Goal: Task Accomplishment & Management: Manage account settings

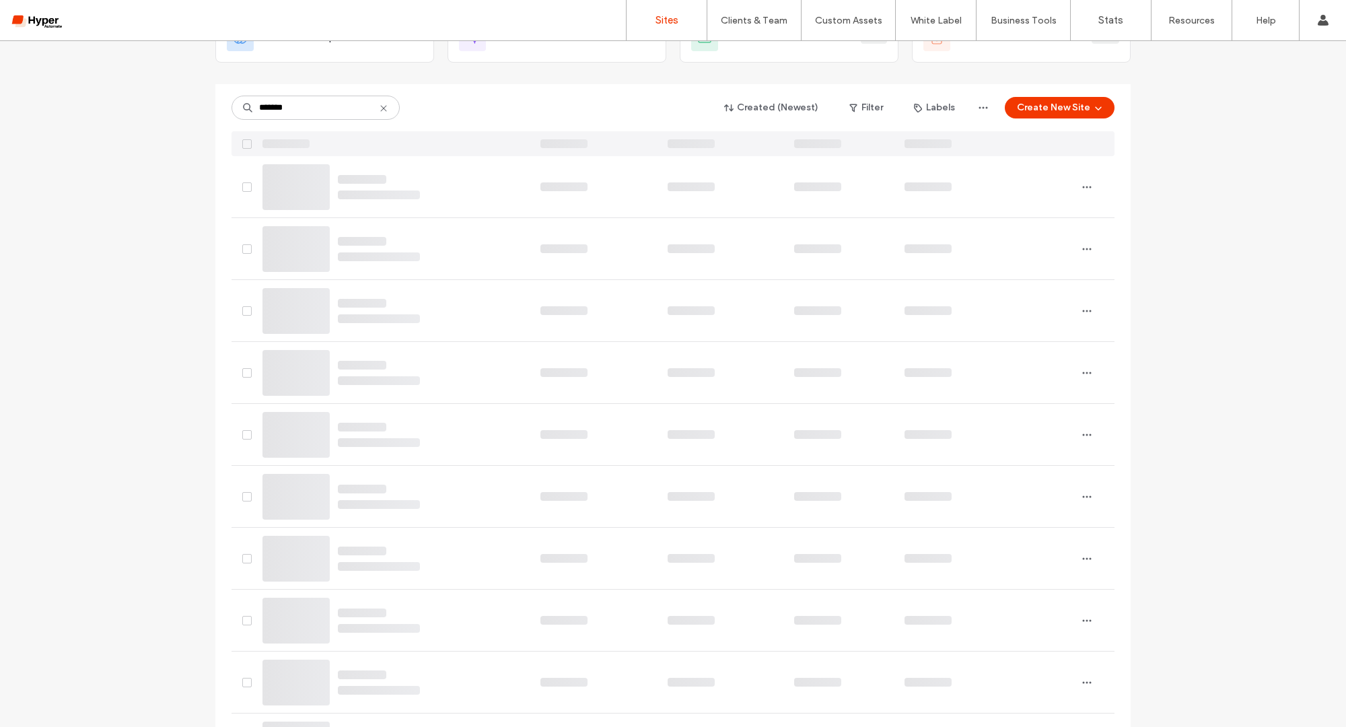
type input "*******"
click at [332, 101] on input "*******" at bounding box center [315, 108] width 168 height 24
click at [316, 118] on input "*******" at bounding box center [315, 108] width 168 height 24
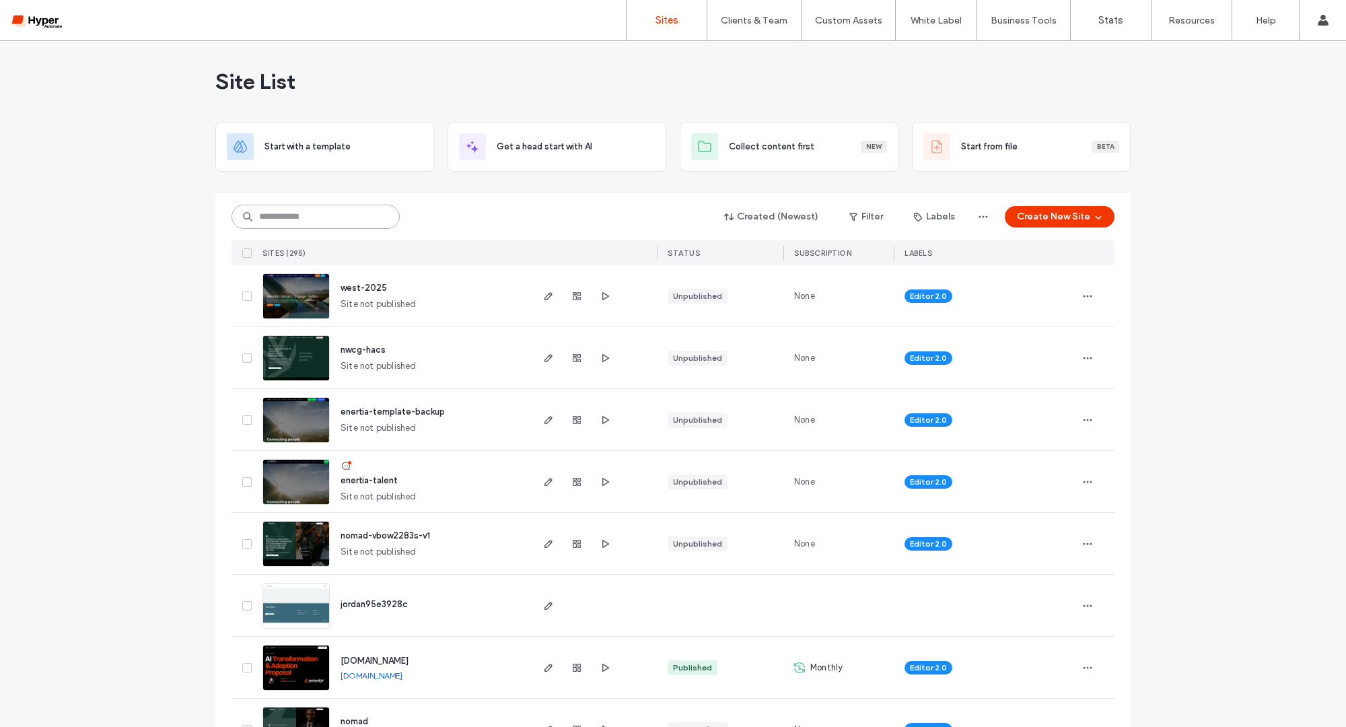
click at [321, 212] on input at bounding box center [315, 217] width 168 height 24
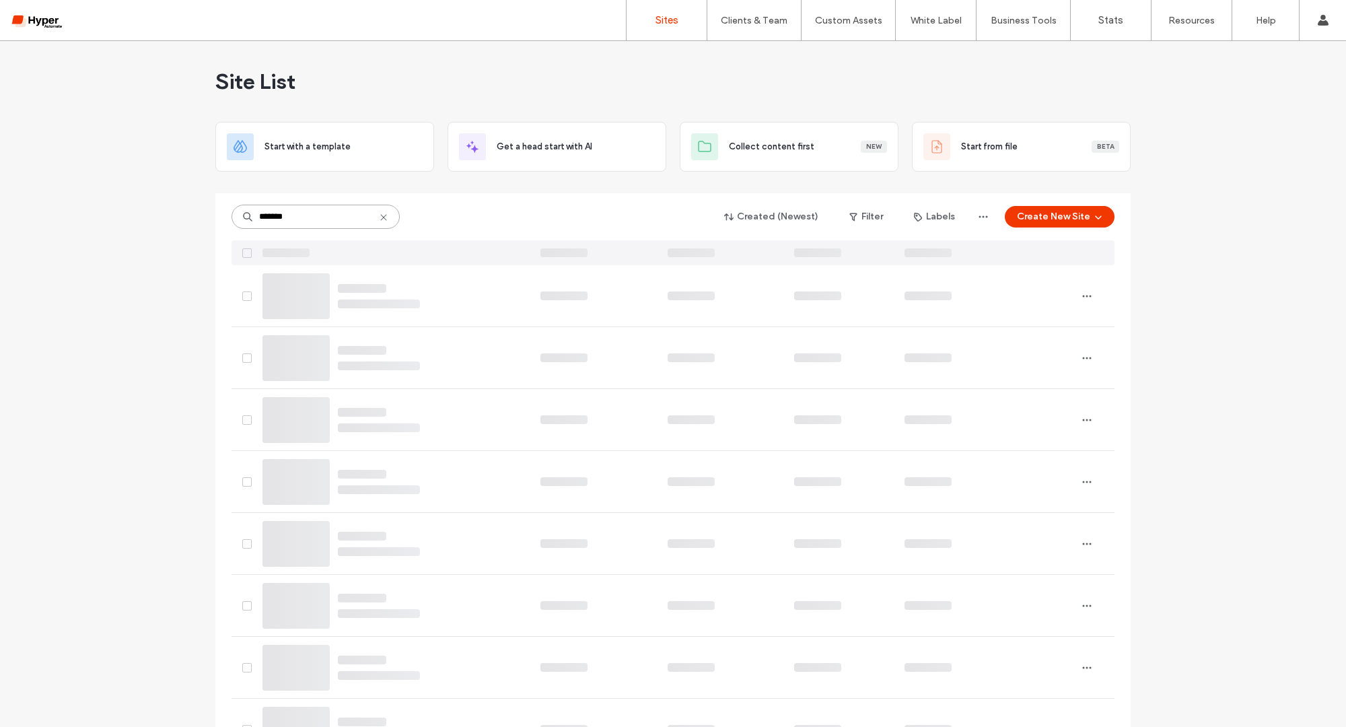
type input "*******"
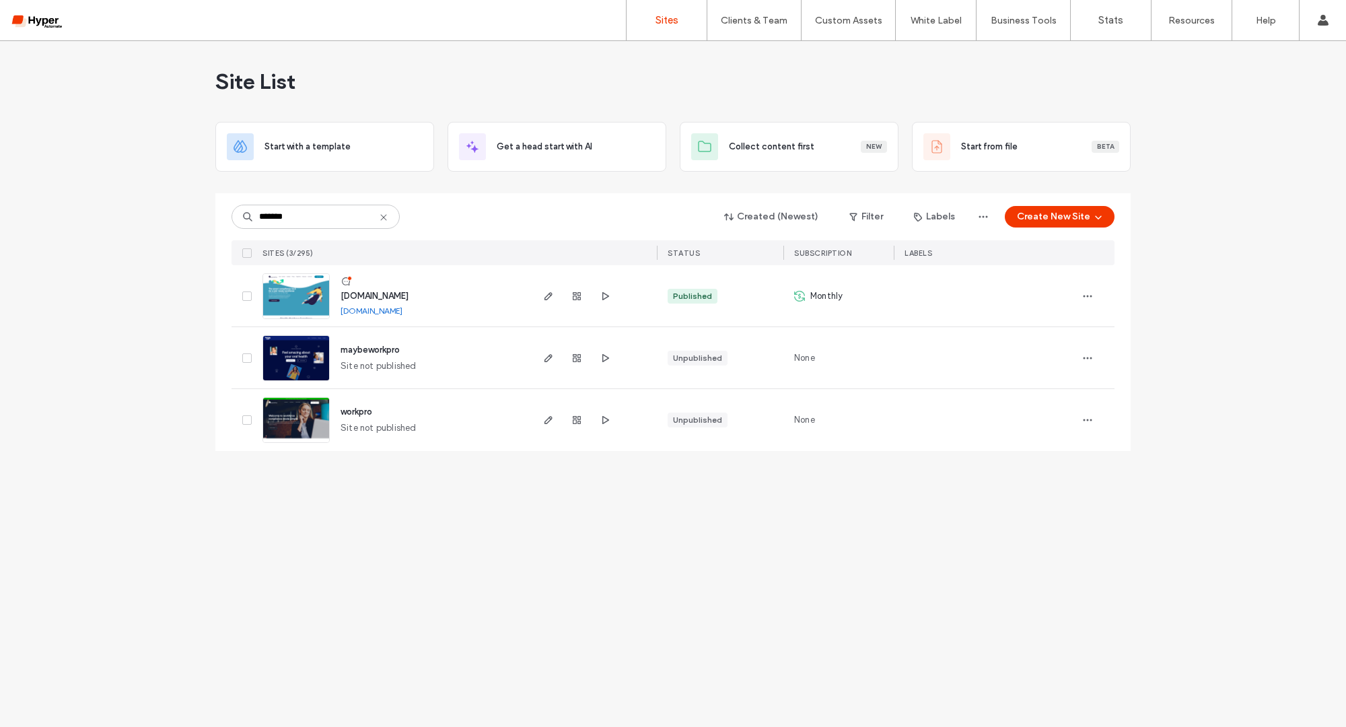
click at [387, 291] on span "[DOMAIN_NAME]" at bounding box center [374, 296] width 68 height 10
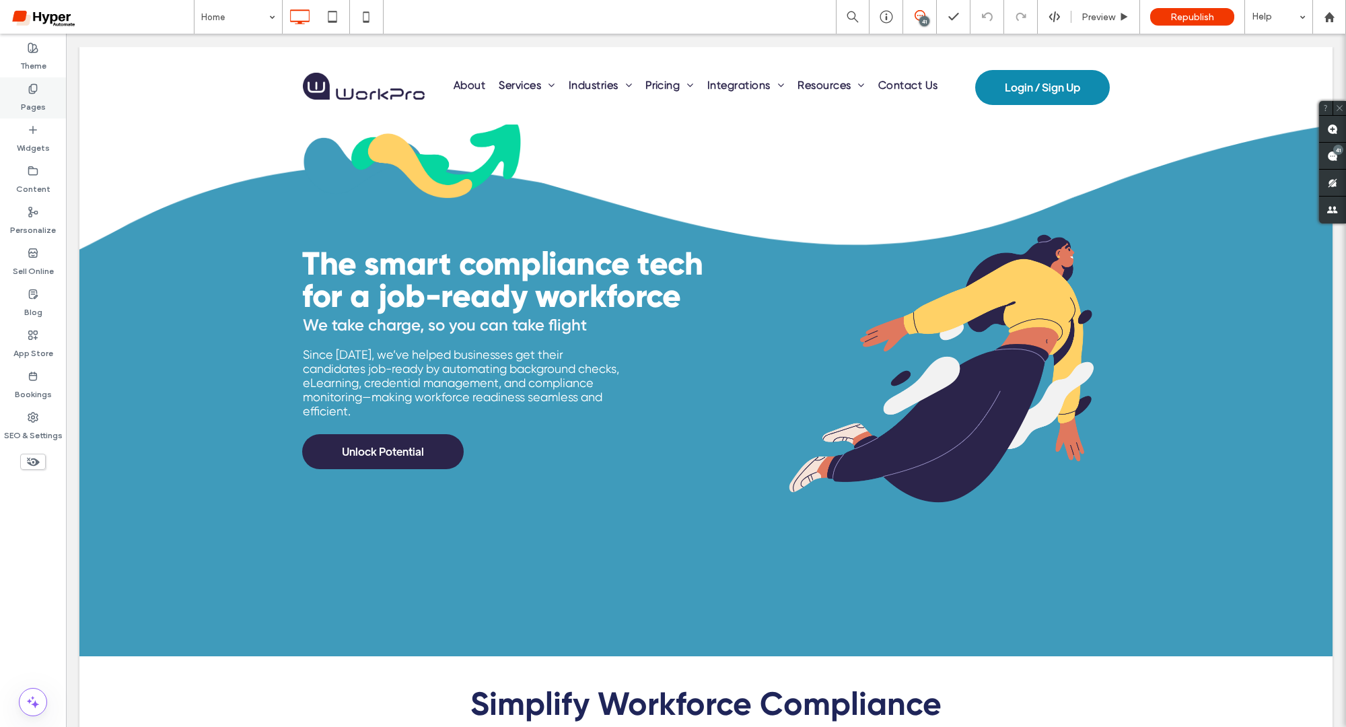
click at [37, 110] on label "Pages" at bounding box center [33, 103] width 25 height 19
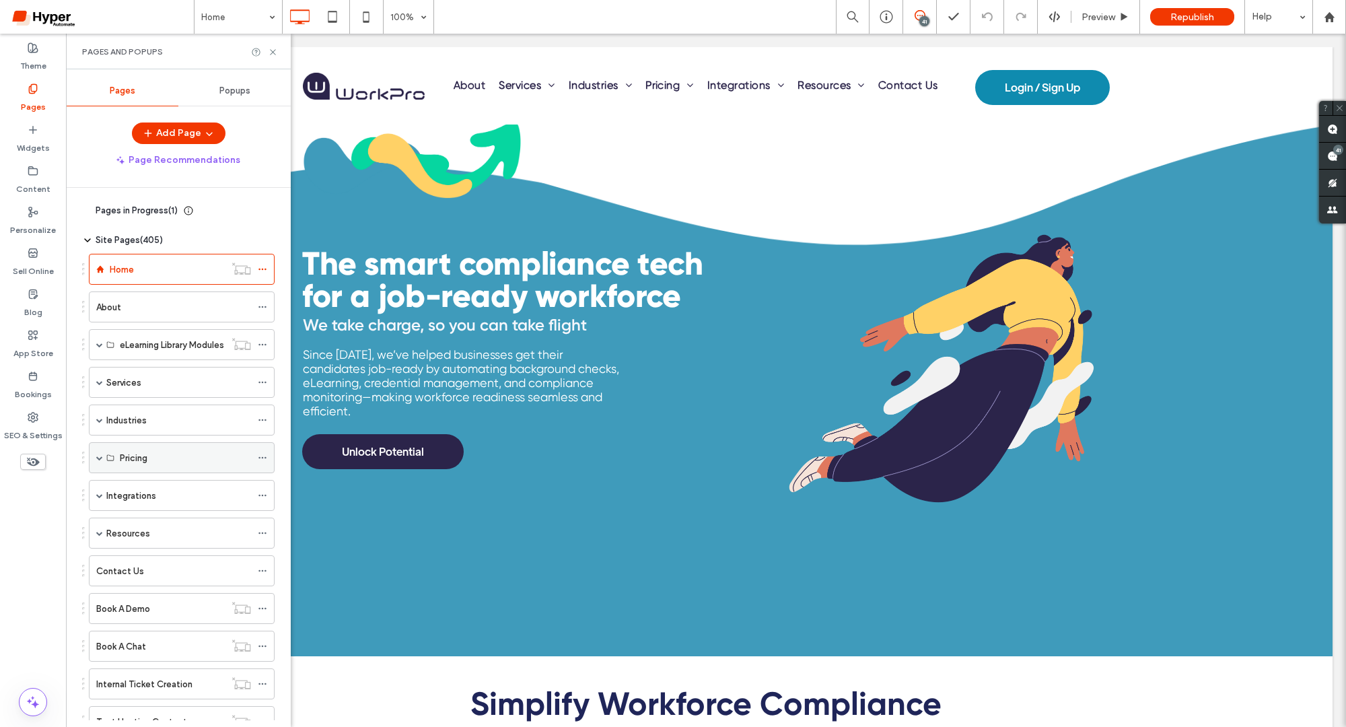
scroll to position [28, 0]
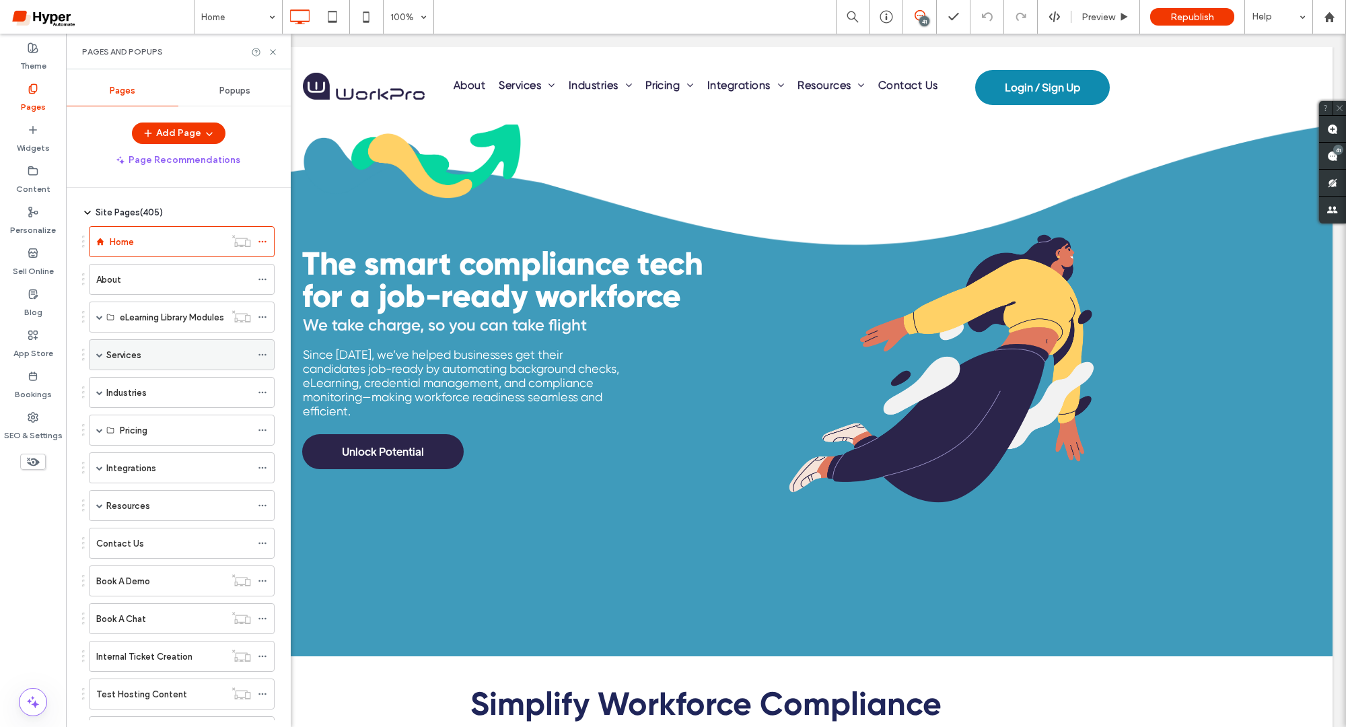
click at [98, 345] on span at bounding box center [99, 355] width 7 height 30
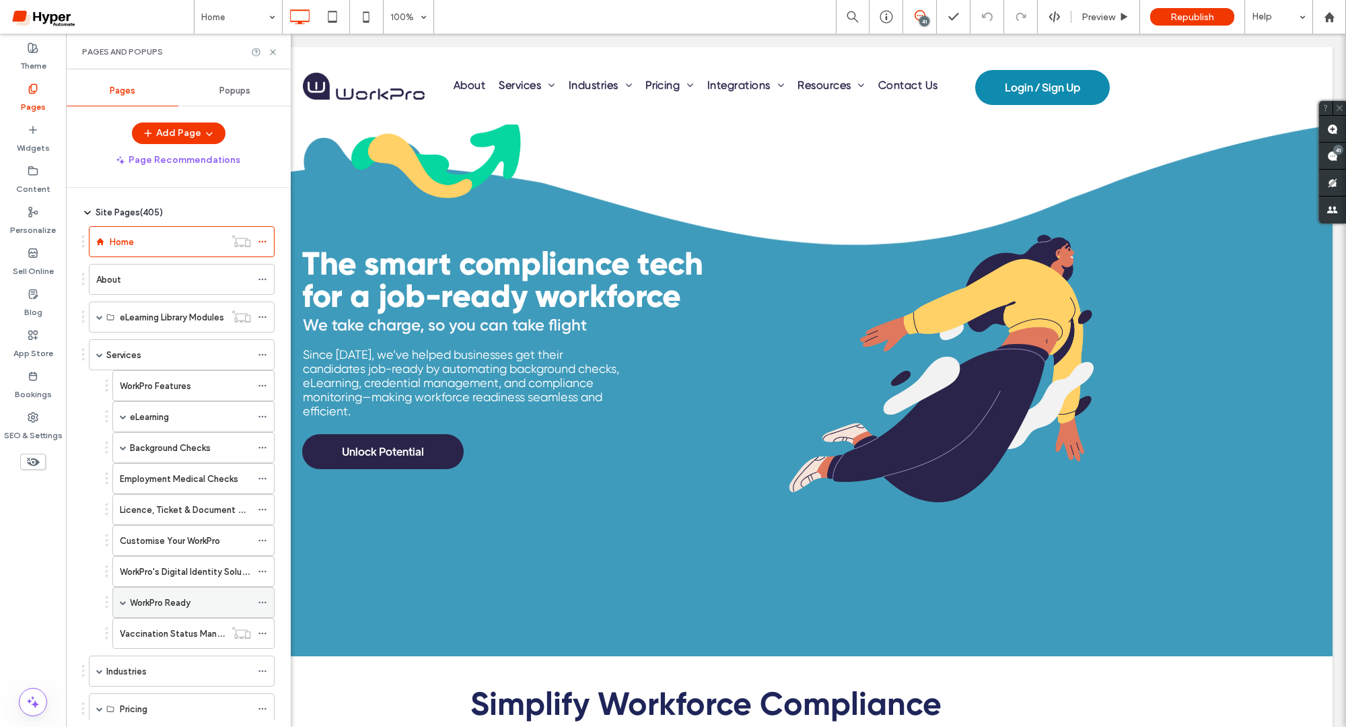
click at [168, 603] on div "WorkPro Ready" at bounding box center [190, 602] width 121 height 30
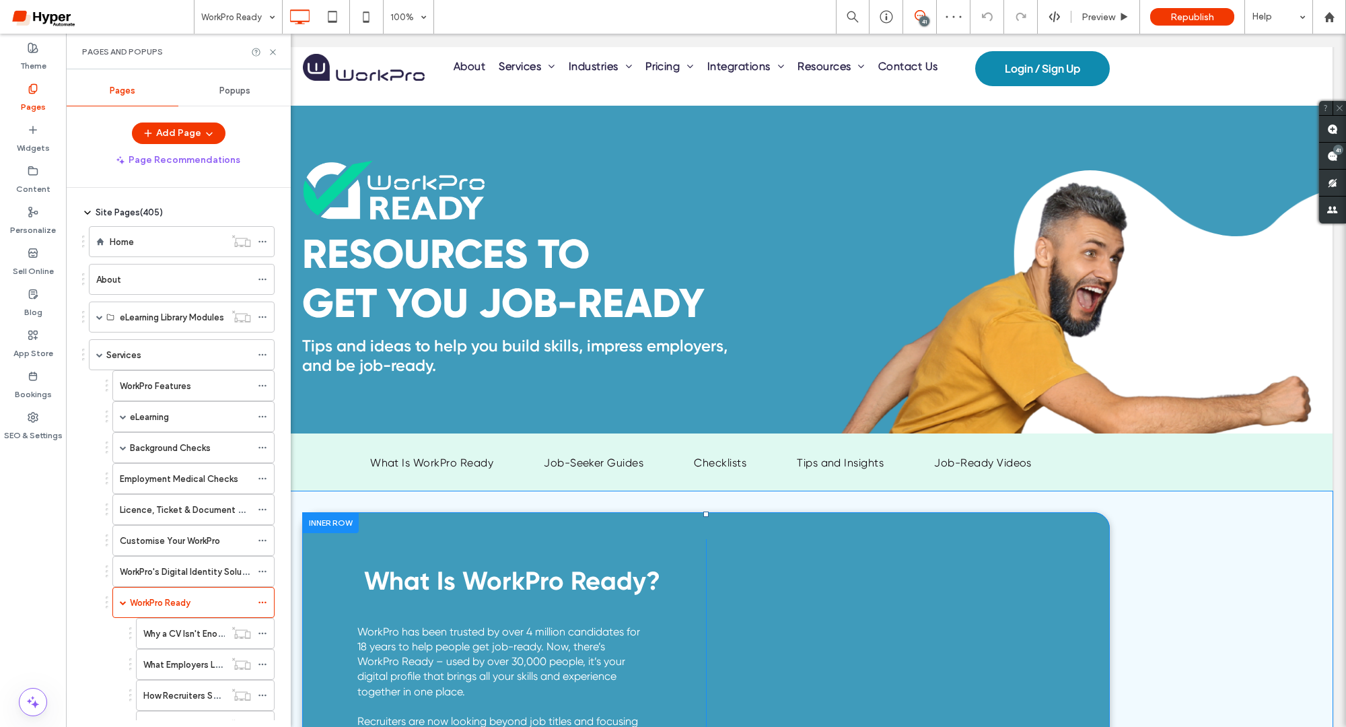
scroll to position [17, 0]
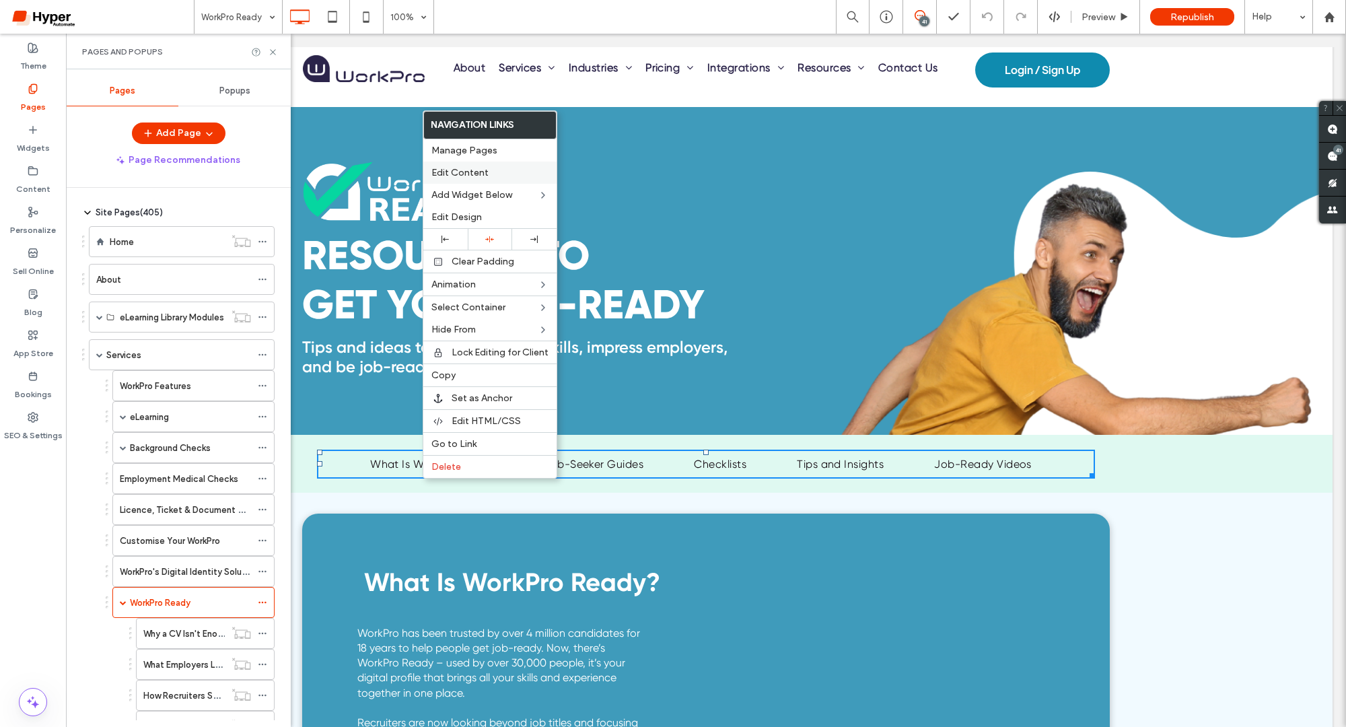
click at [474, 164] on div "Edit Content" at bounding box center [489, 172] width 133 height 22
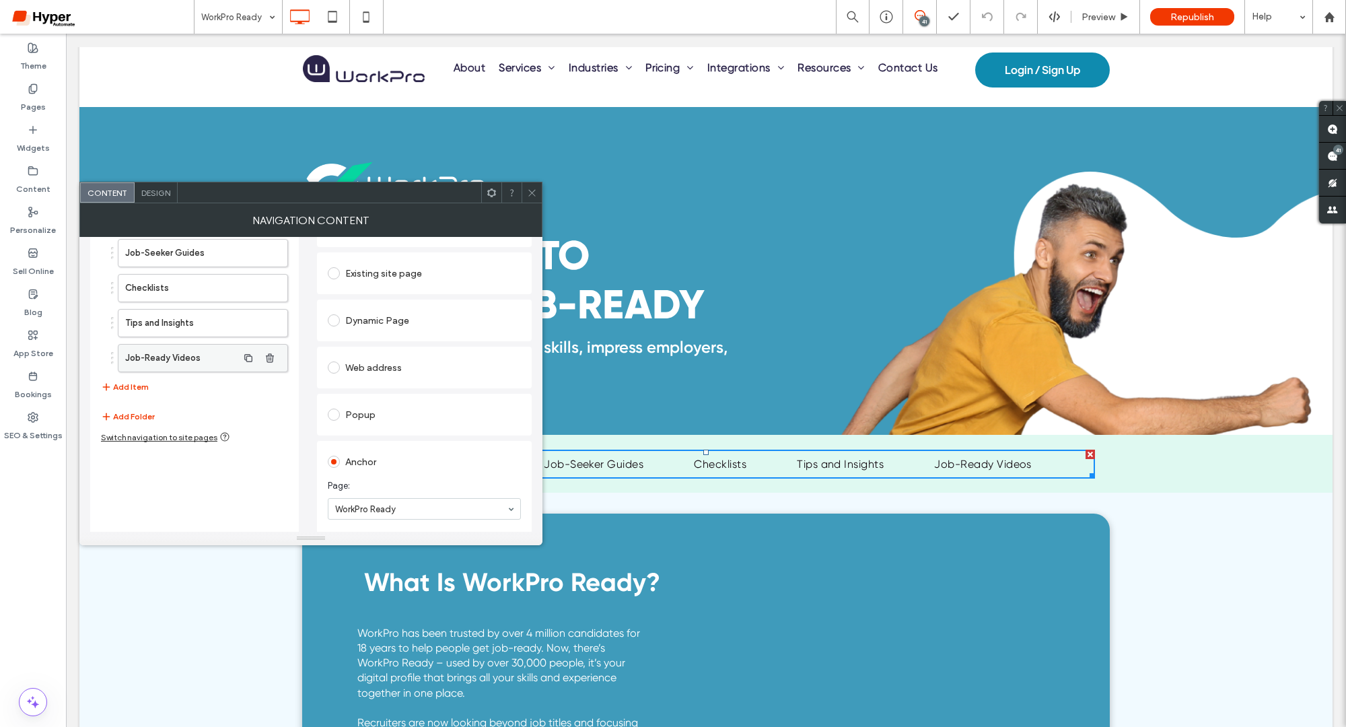
scroll to position [0, 0]
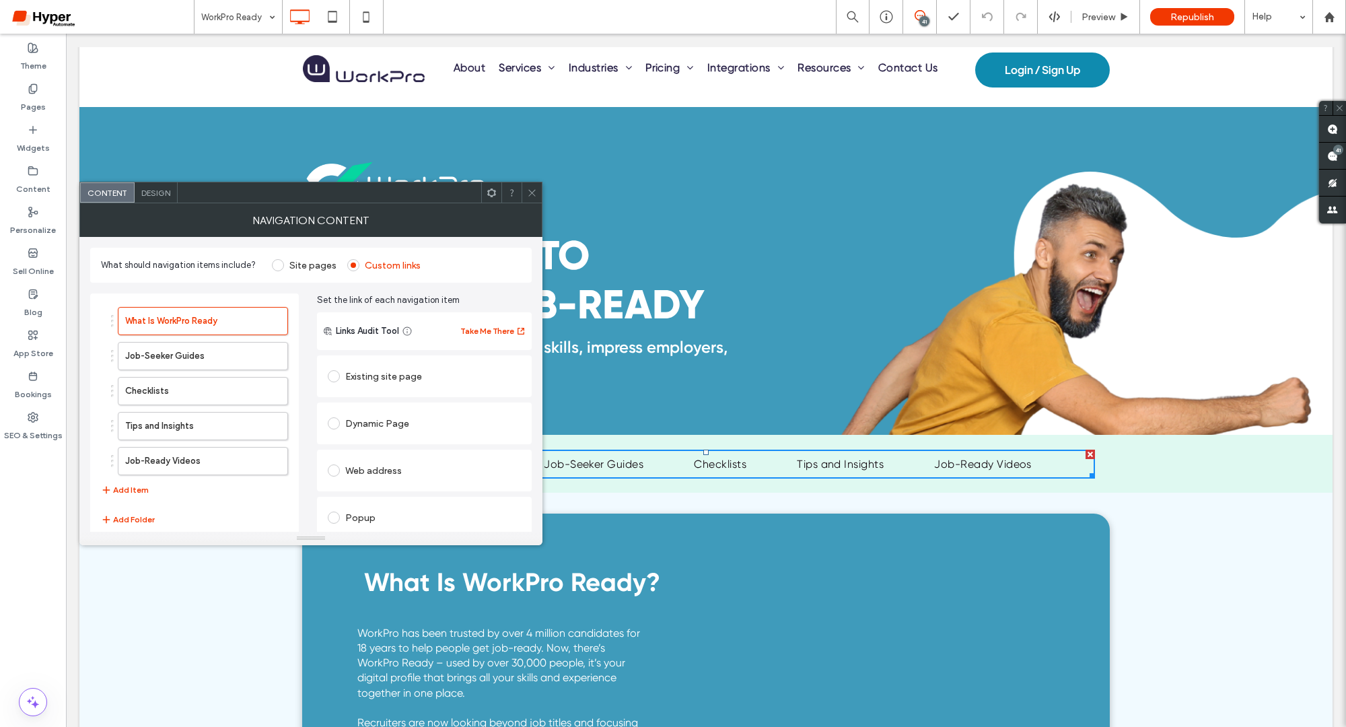
click at [156, 184] on div "Design" at bounding box center [156, 192] width 43 height 20
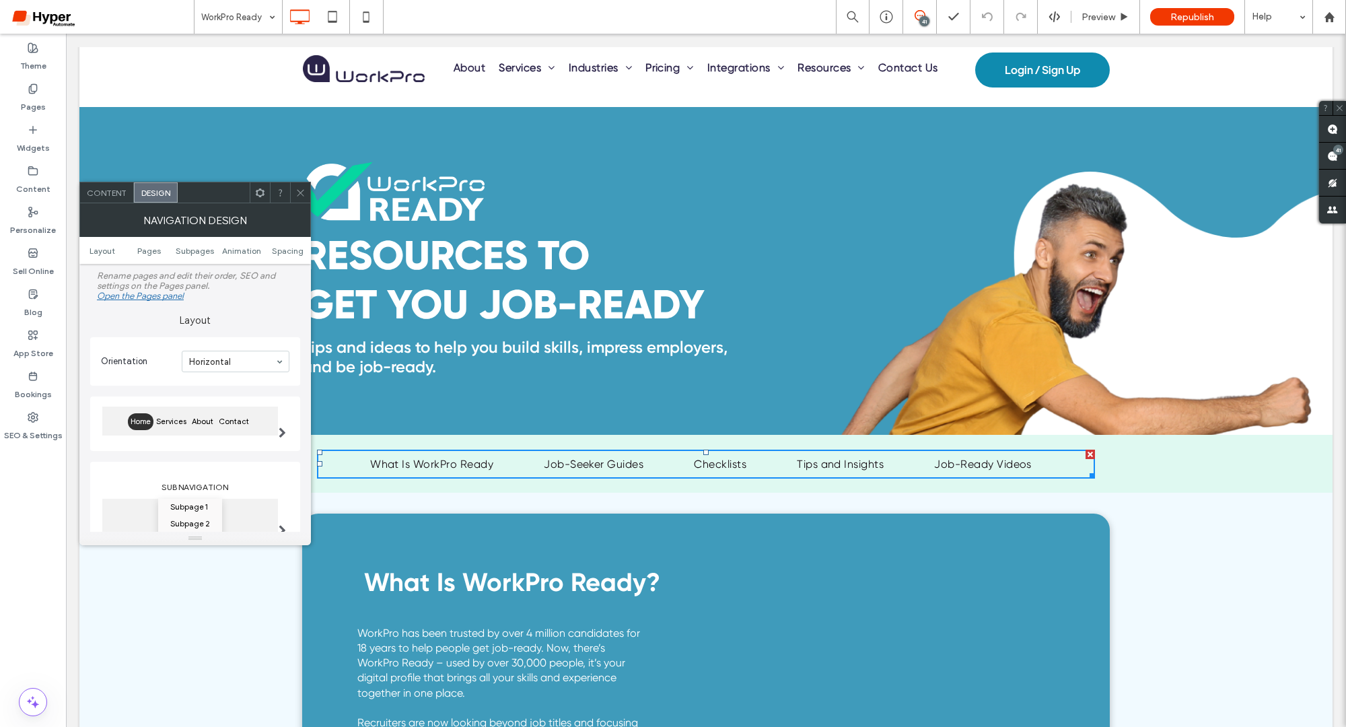
click at [260, 195] on use at bounding box center [260, 192] width 9 height 9
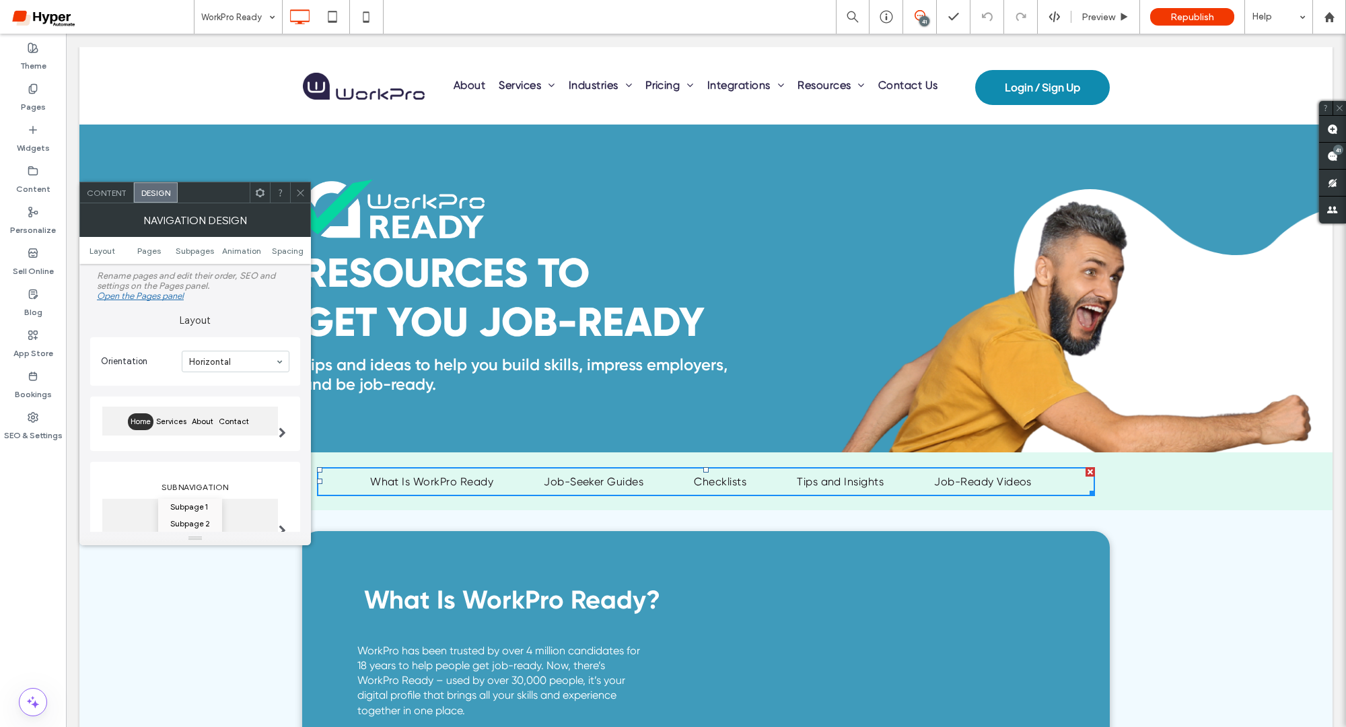
click at [295, 184] on span at bounding box center [300, 192] width 10 height 20
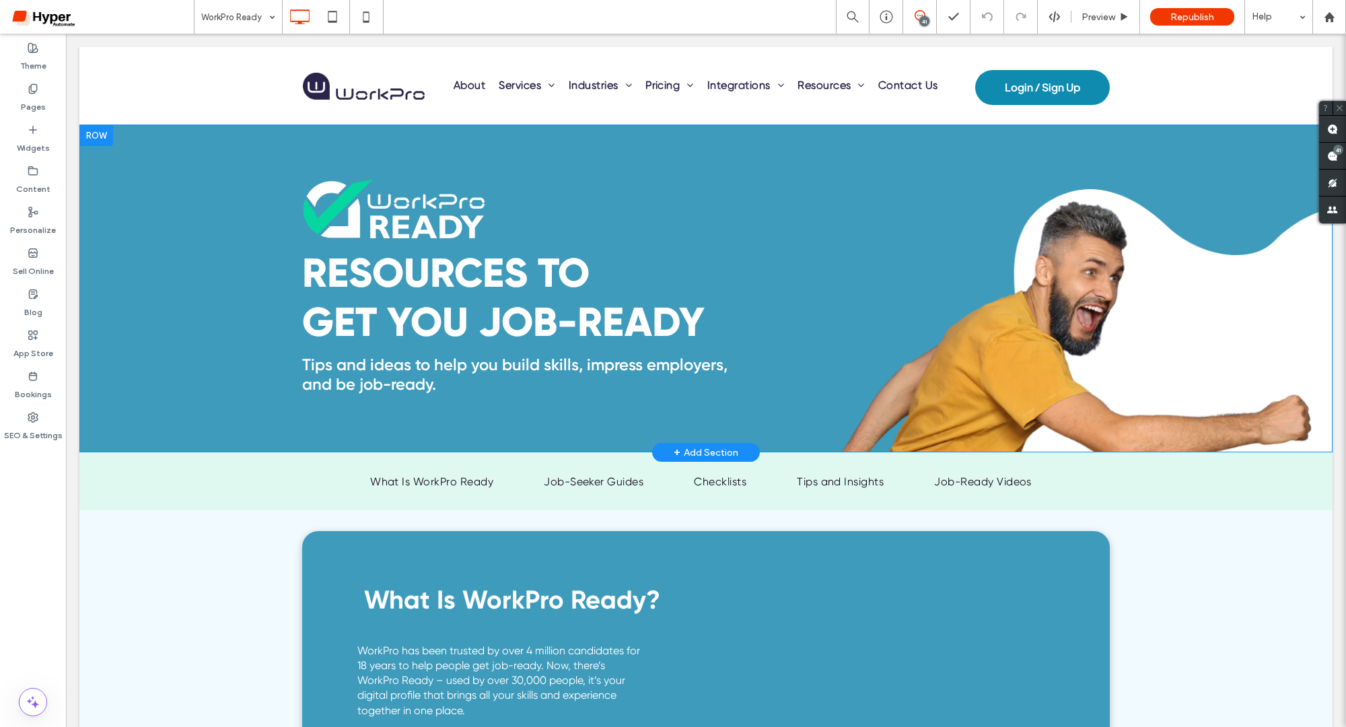
click at [166, 141] on div "RESOURCES TO GET YOU JOB-READY Tips and ideas to help you build skills, impress…" at bounding box center [705, 288] width 1253 height 328
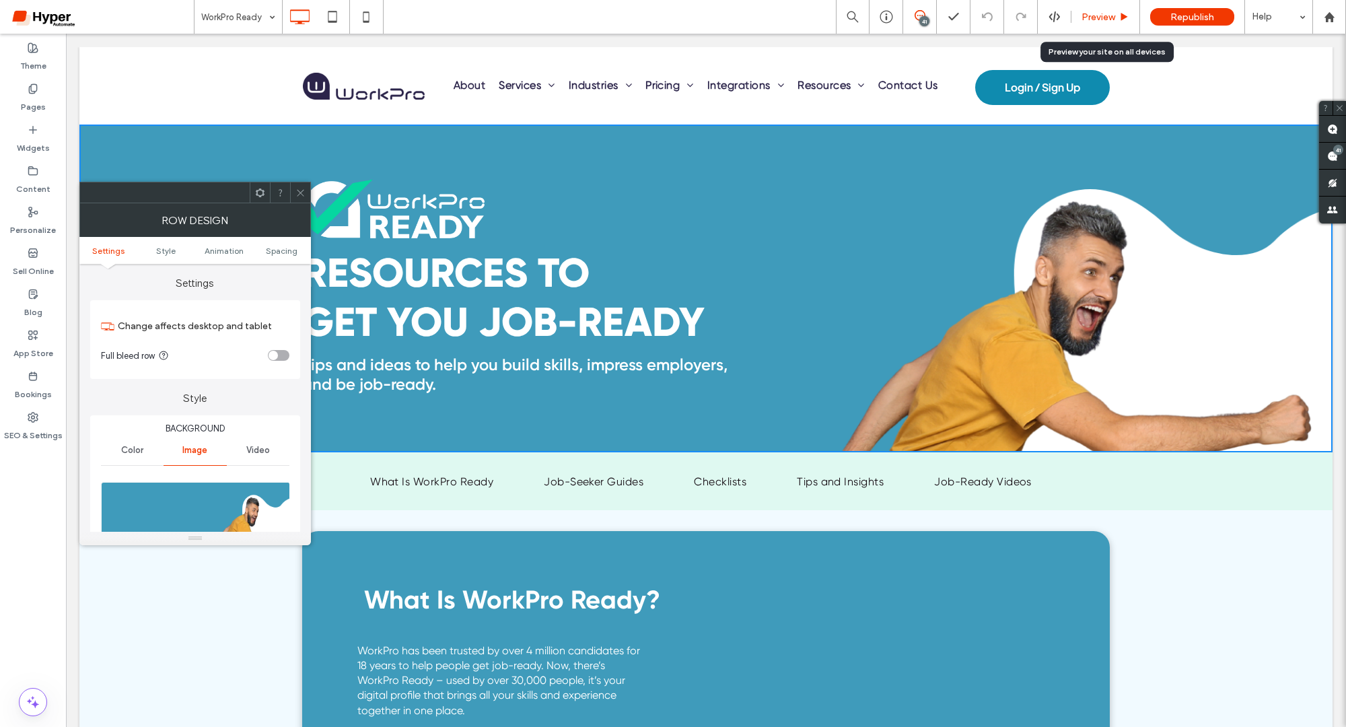
click at [1093, 30] on div "Preview" at bounding box center [1105, 17] width 69 height 34
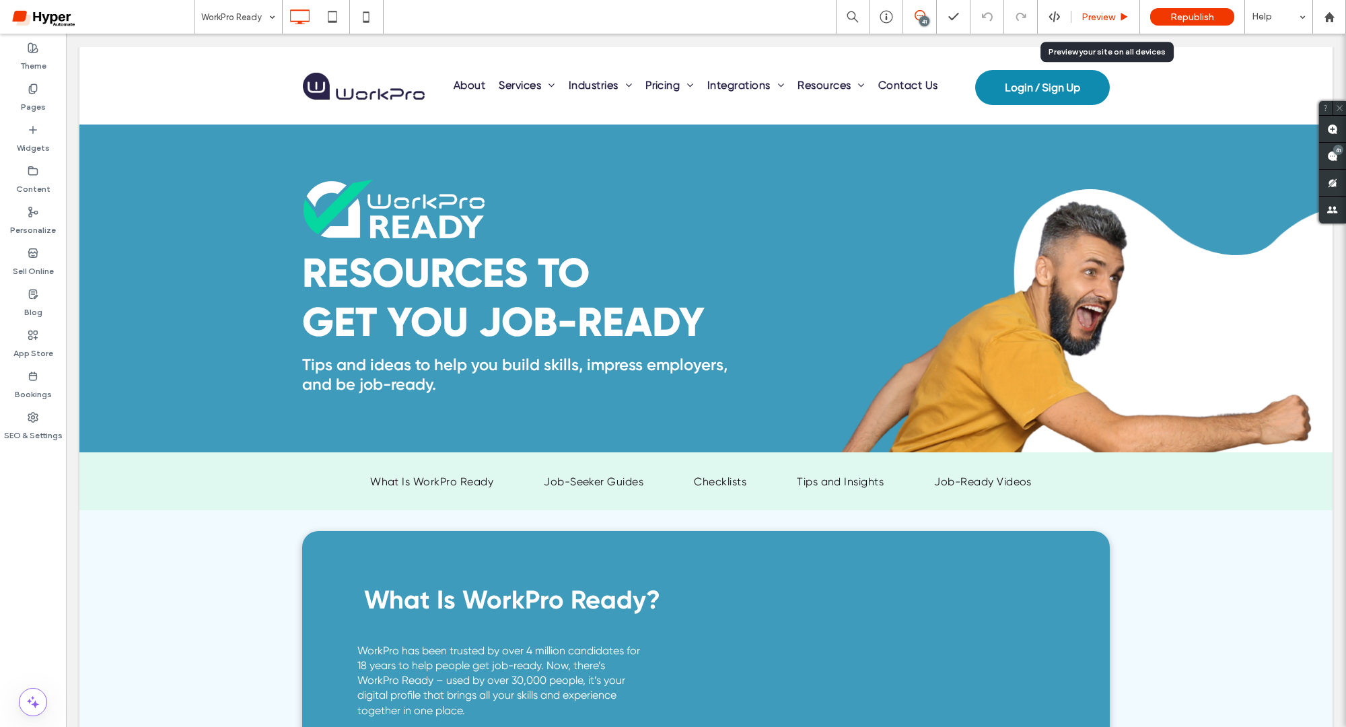
click at [1103, 21] on span "Preview" at bounding box center [1098, 16] width 34 height 11
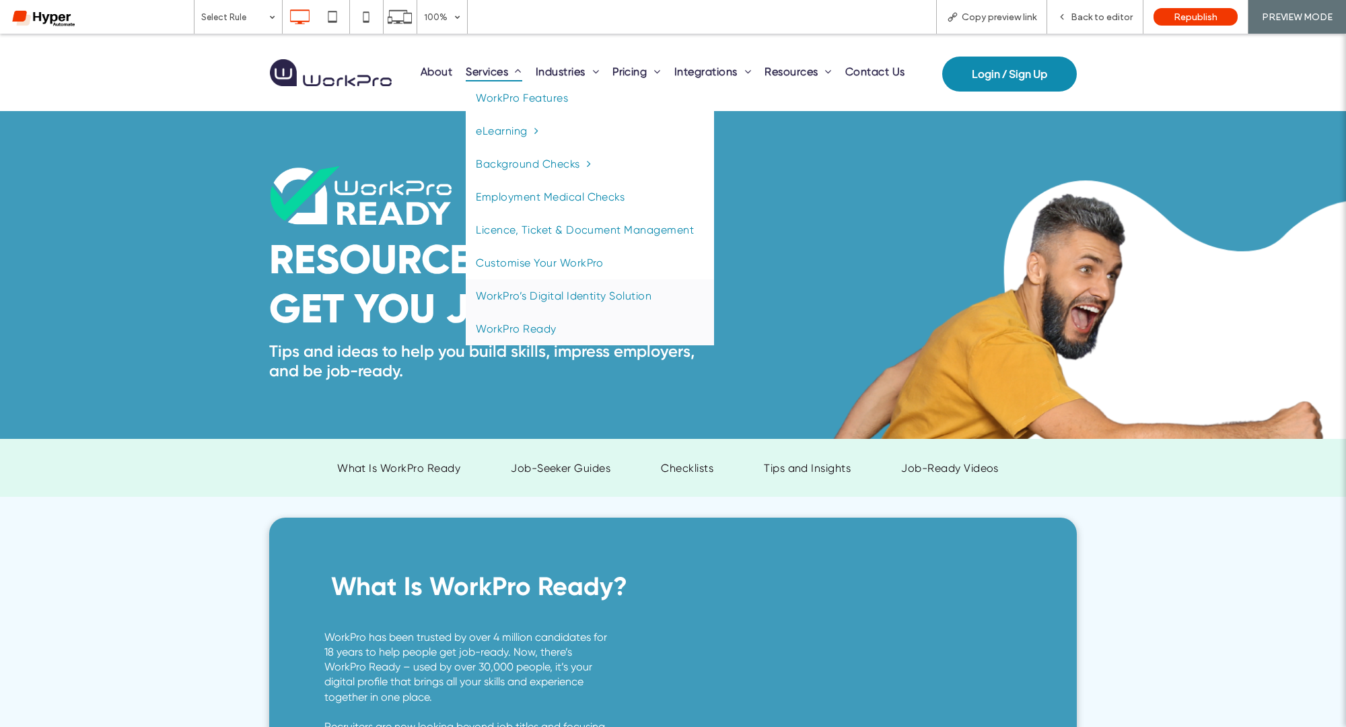
click at [511, 291] on span "WorkPro’s Digital Identity Solution" at bounding box center [564, 295] width 176 height 13
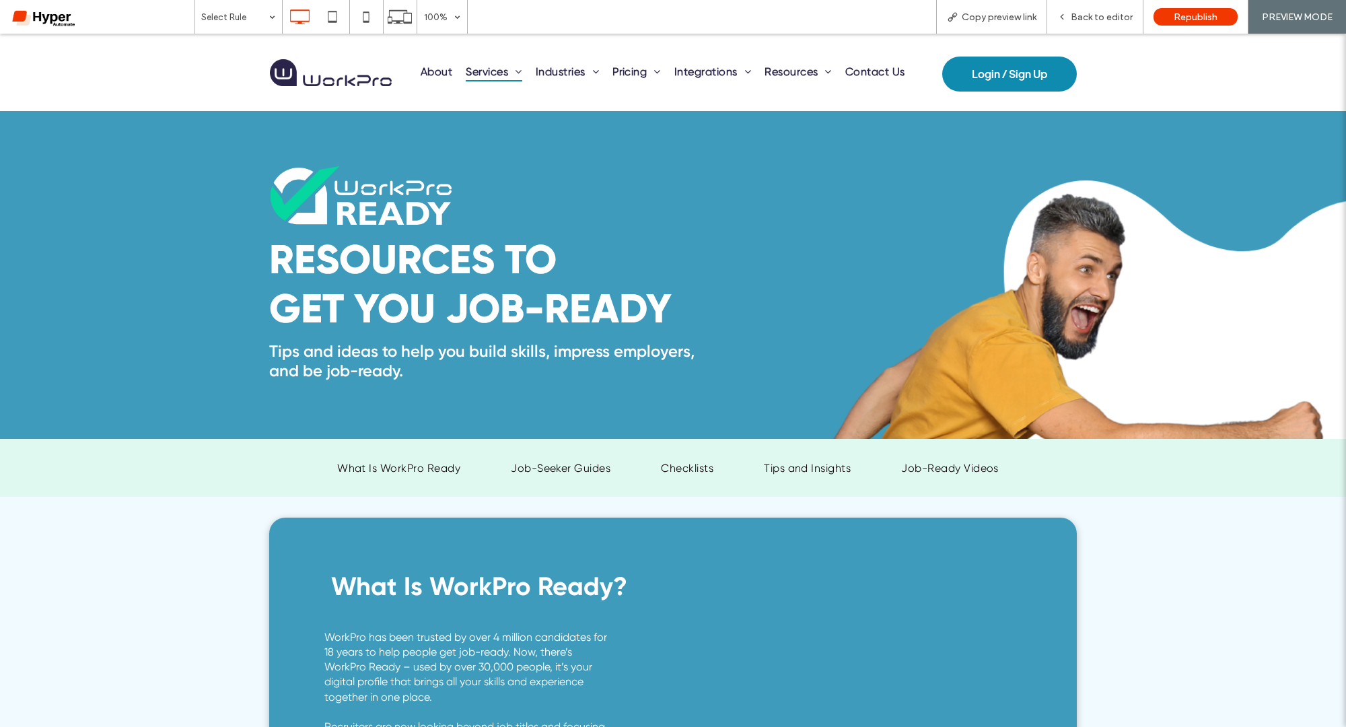
scroll to position [22, 0]
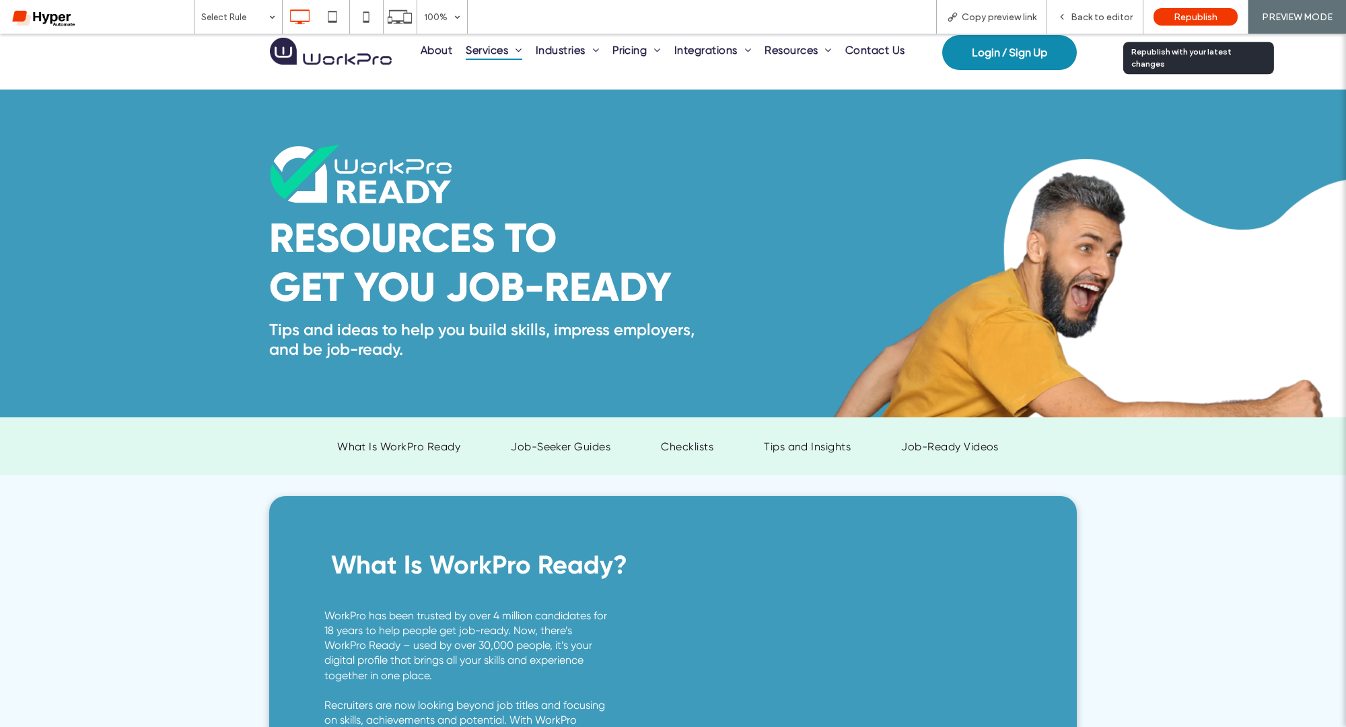
click at [1214, 8] on div "Republish" at bounding box center [1195, 16] width 84 height 17
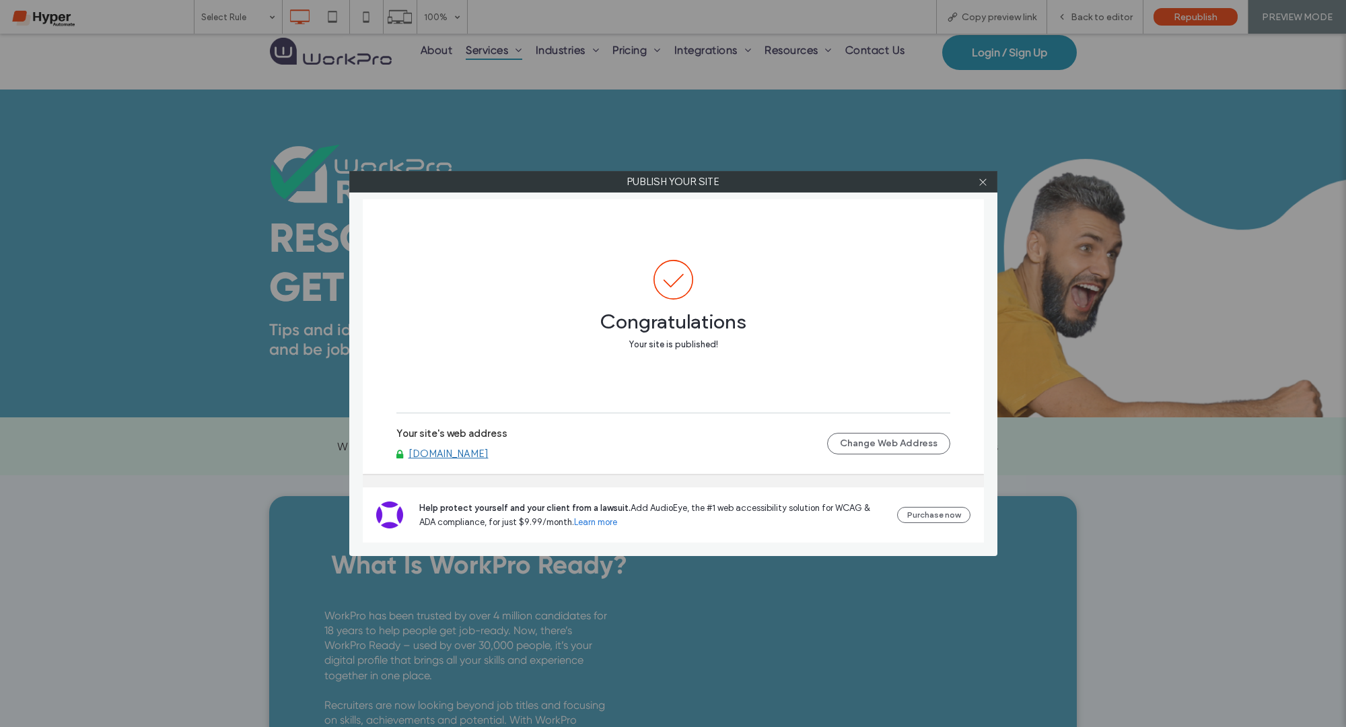
click at [990, 185] on div at bounding box center [983, 182] width 20 height 20
click at [984, 185] on icon at bounding box center [983, 182] width 10 height 10
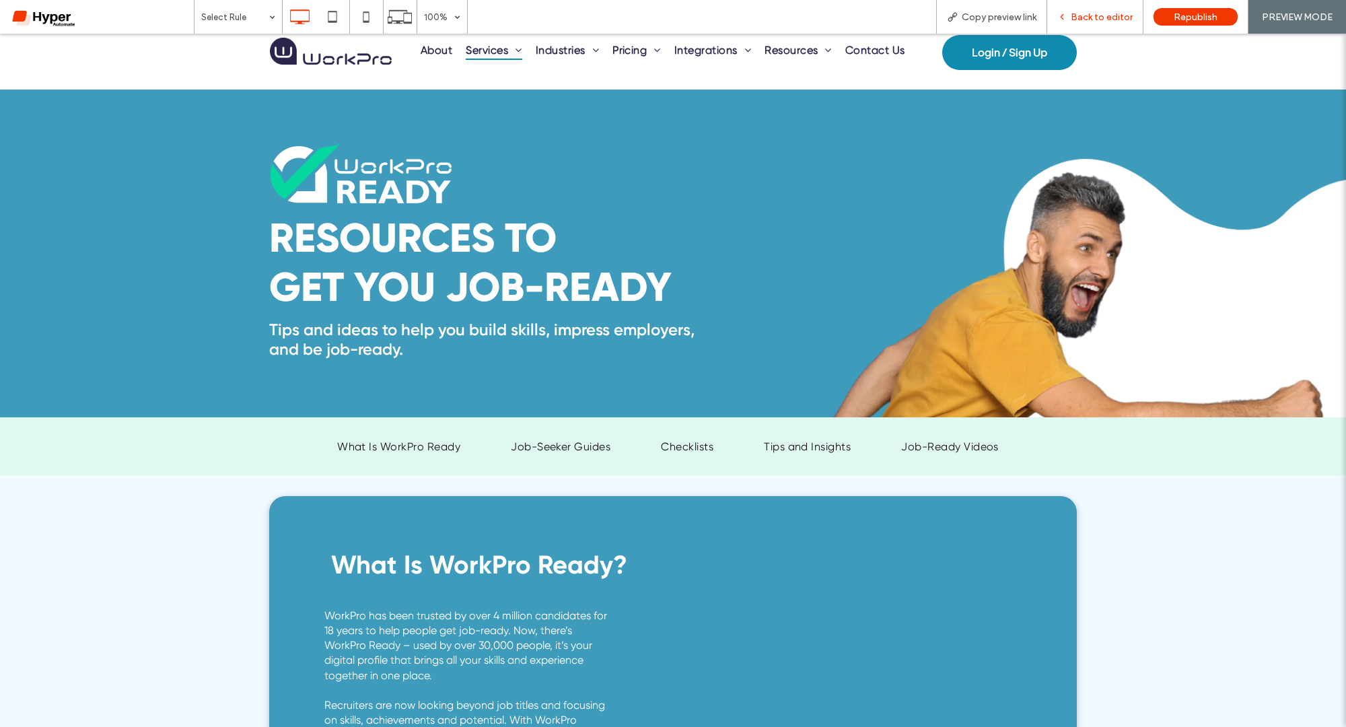
drag, startPoint x: 1110, startPoint y: 17, endPoint x: 301, endPoint y: 210, distance: 832.0
click at [1110, 17] on span "Back to editor" at bounding box center [1102, 16] width 62 height 11
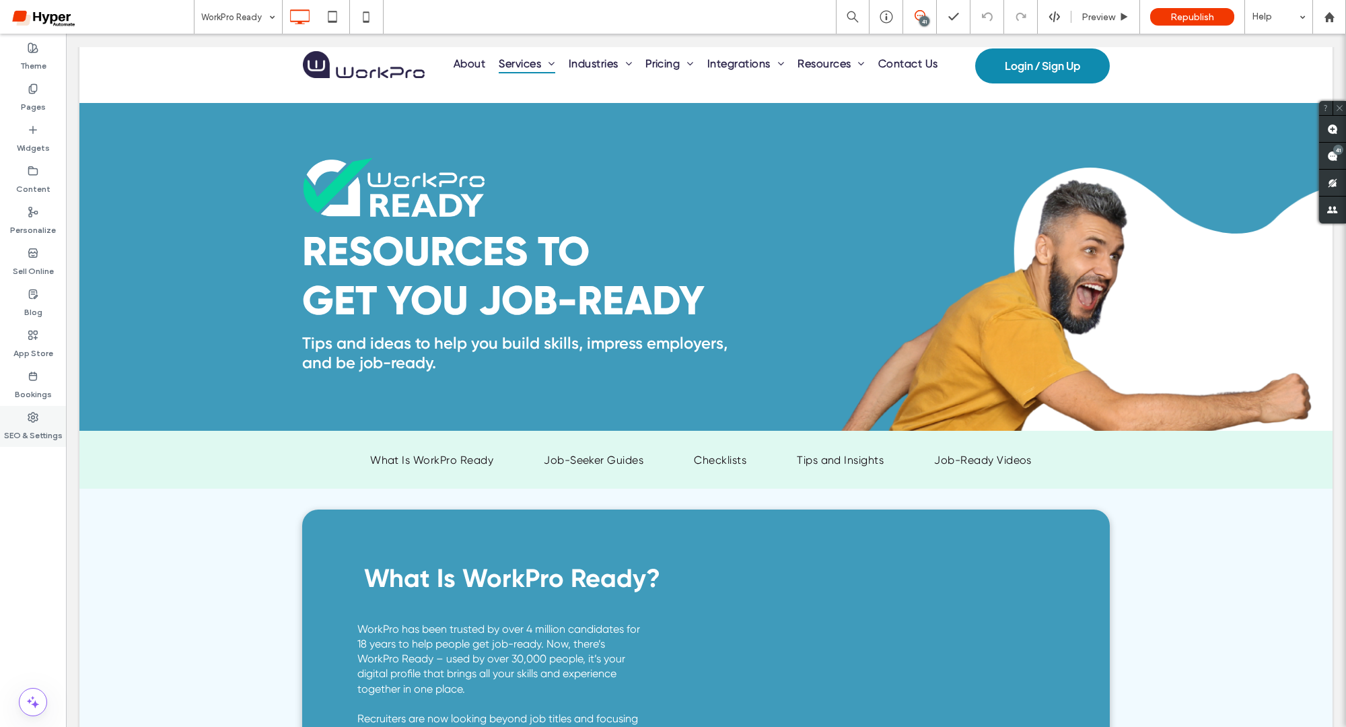
click at [23, 429] on label "SEO & Settings" at bounding box center [33, 432] width 59 height 19
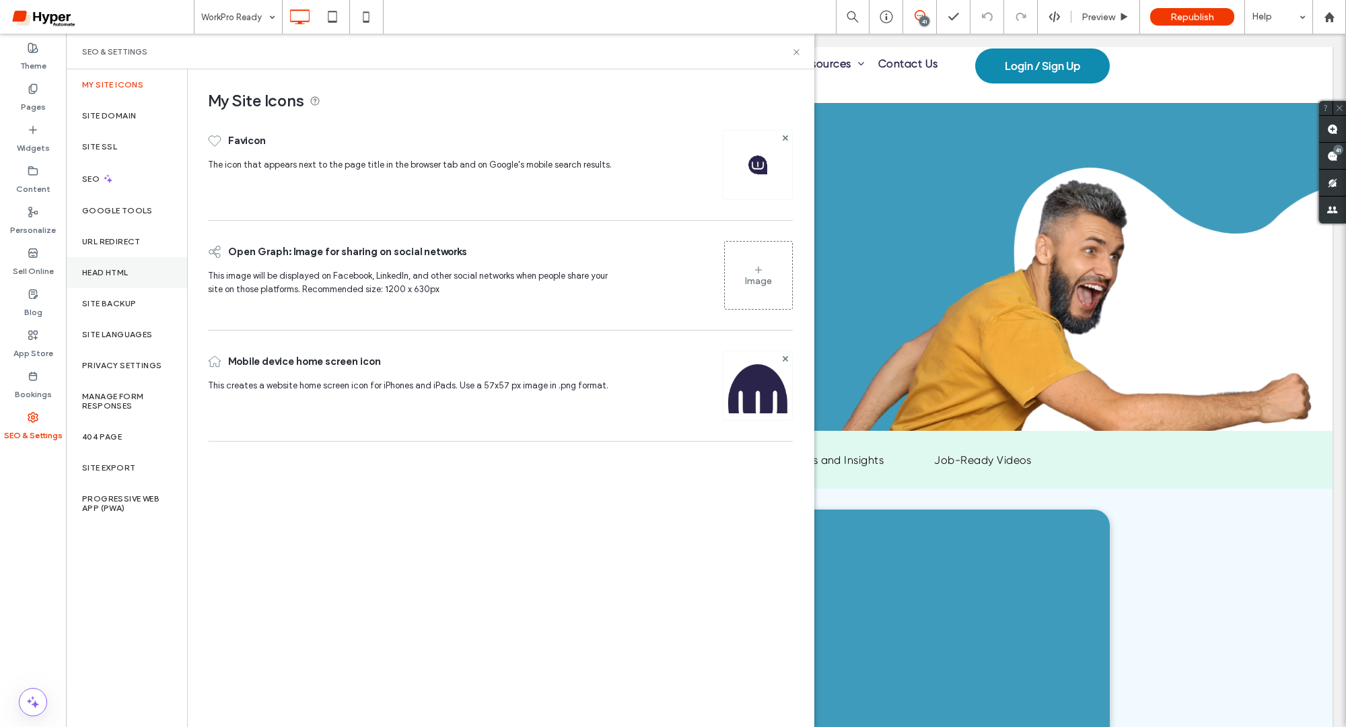
click at [99, 270] on label "Head HTML" at bounding box center [105, 272] width 46 height 9
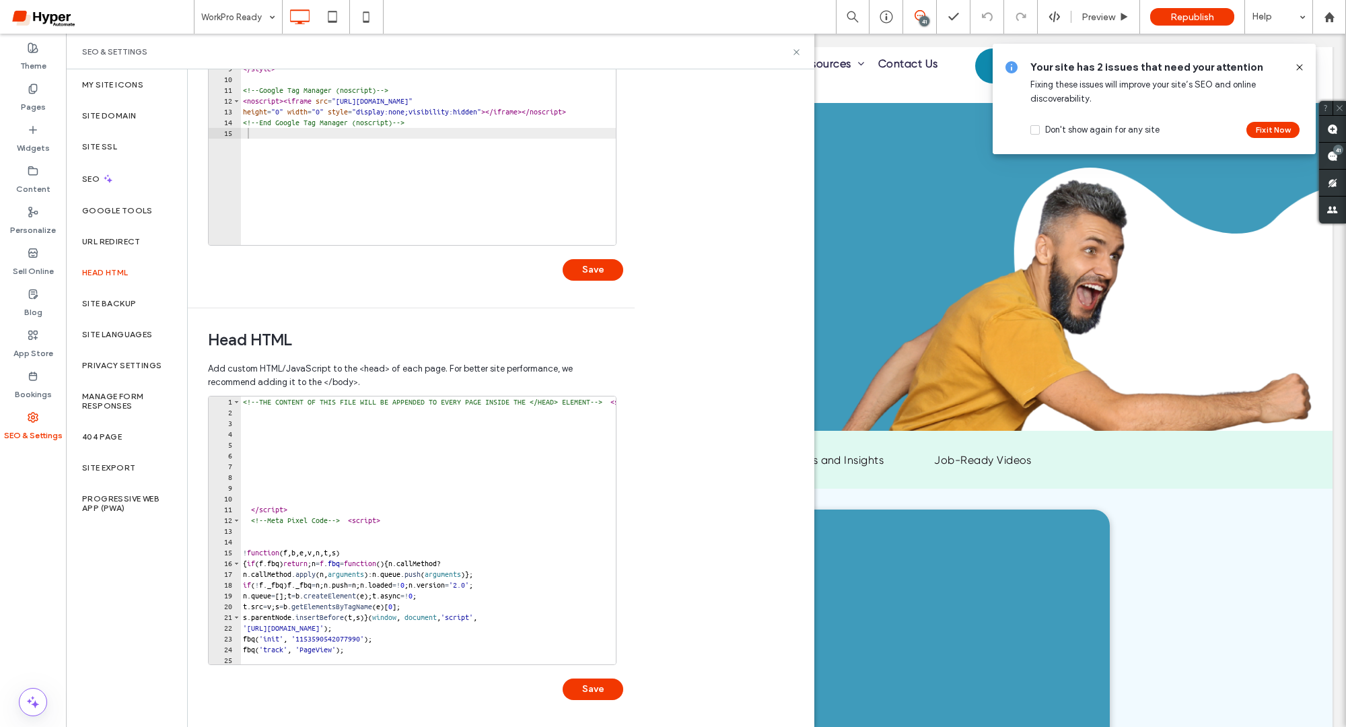
scroll to position [183, 0]
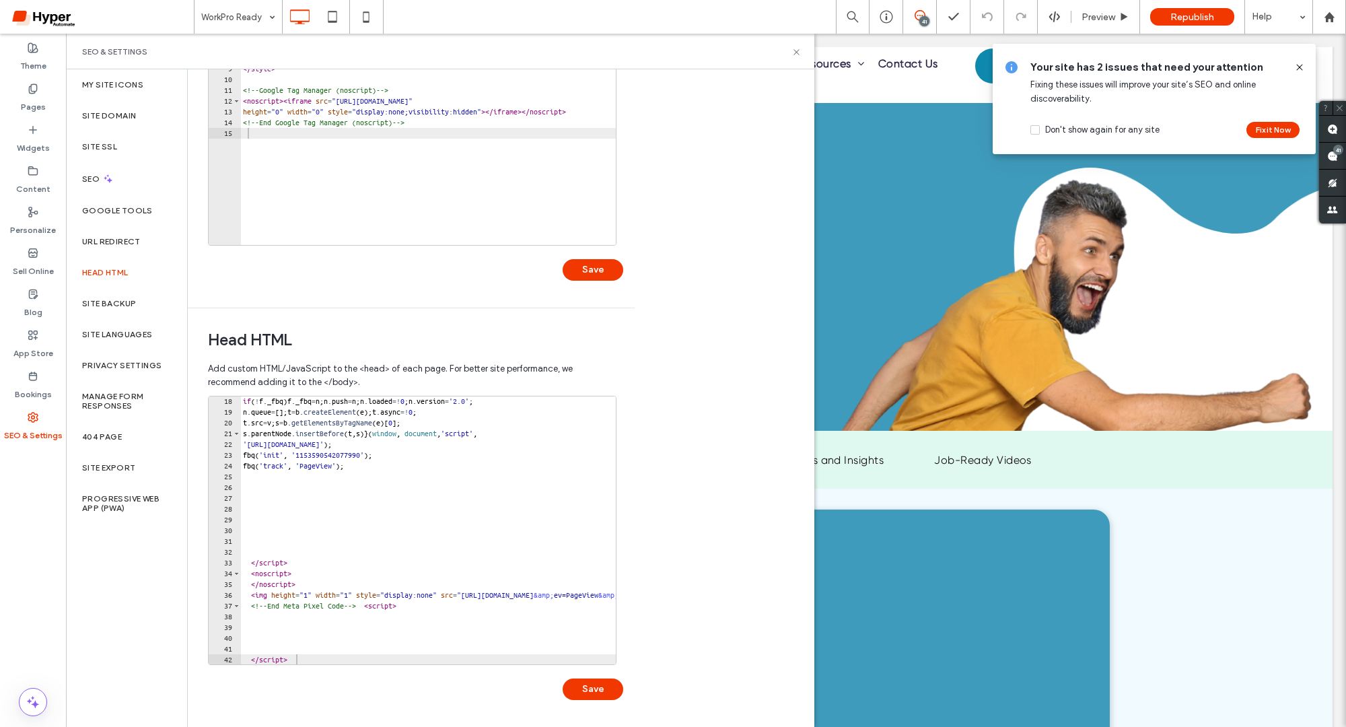
click at [328, 661] on div at bounding box center [717, 657] width 955 height 13
click at [308, 655] on div at bounding box center [717, 657] width 955 height 13
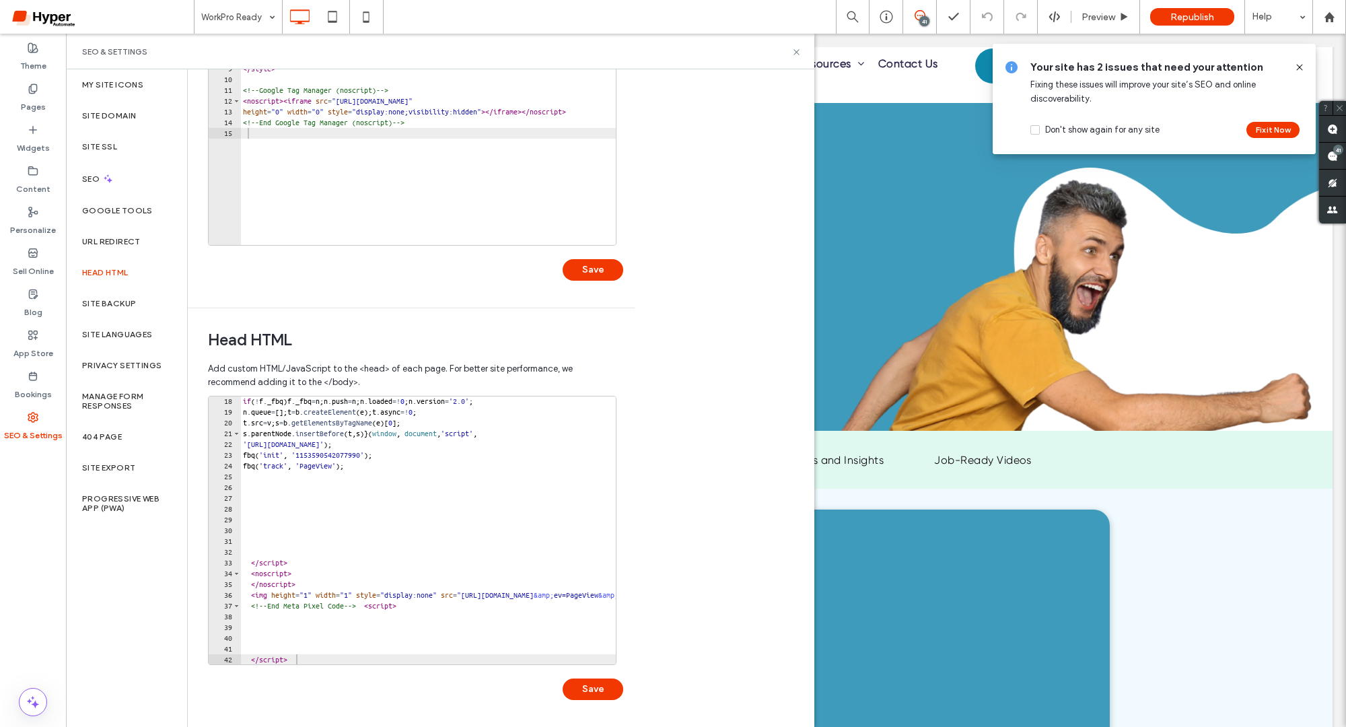
click at [306, 658] on div at bounding box center [717, 657] width 955 height 13
type textarea "*********"
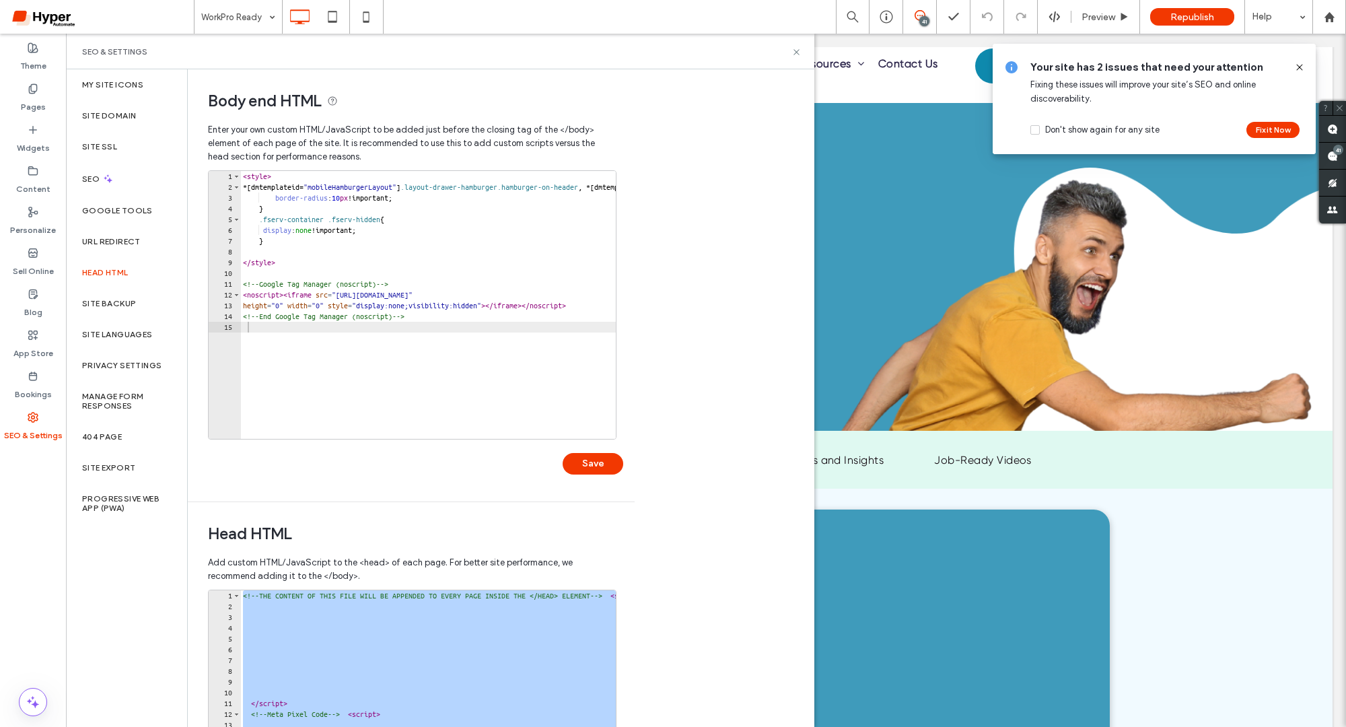
click at [328, 624] on div "<!-- THE CONTENT OF THIS FILE WILL BE APPENDED TO EVERY PAGE INSIDE THE </HEAD>…" at bounding box center [717, 735] width 955 height 290
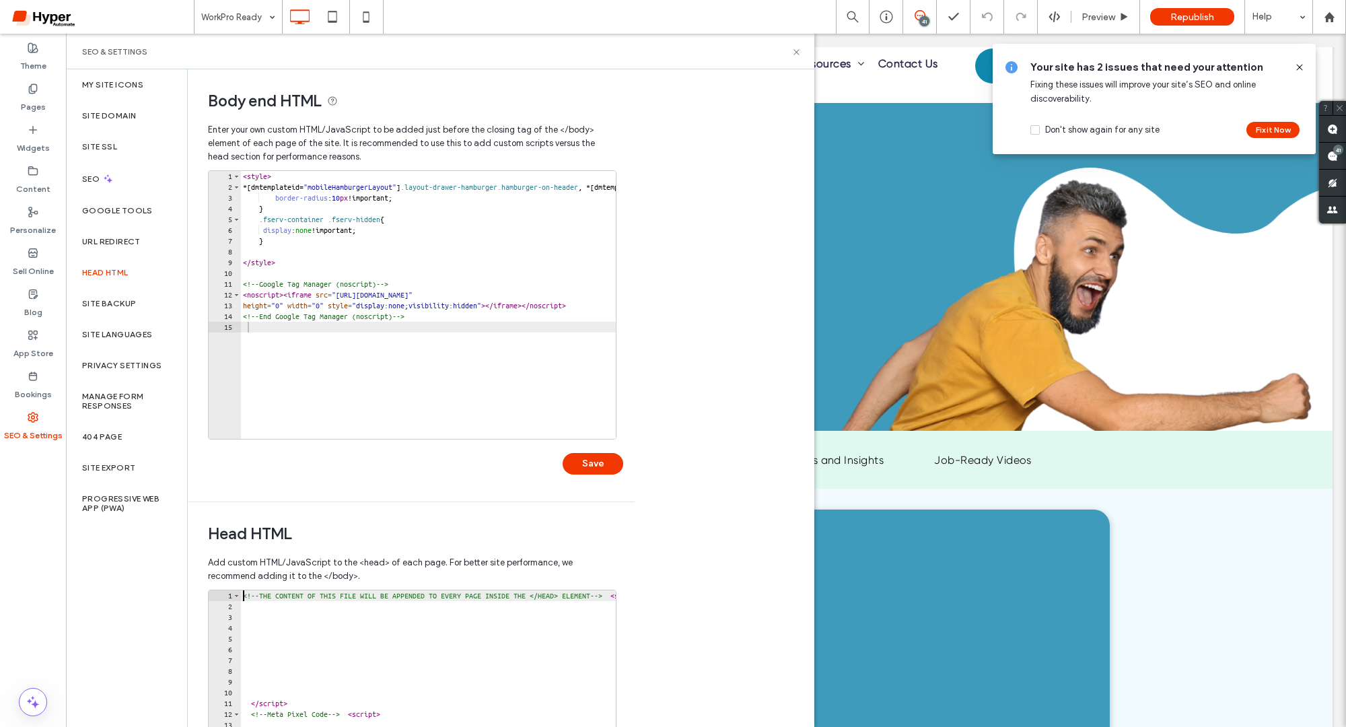
click at [242, 596] on div "<!-- THE CONTENT OF THIS FILE WILL BE APPENDED TO EVERY PAGE INSIDE THE </HEAD>…" at bounding box center [717, 735] width 955 height 290
type textarea "**********"
paste textarea "*********"
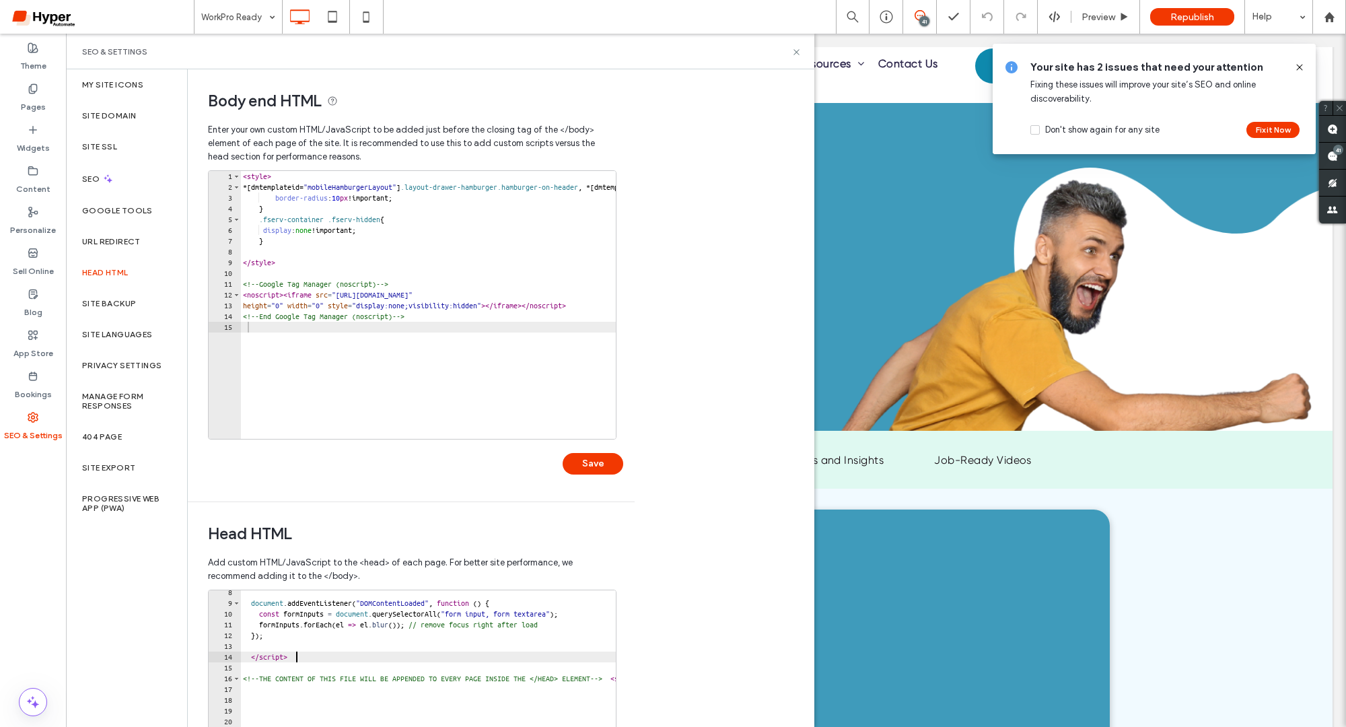
scroll to position [82, 0]
click at [680, 639] on div "Body end HTML Enter your own custom HTML/​JavaScript to be added just before th…" at bounding box center [501, 397] width 626 height 657
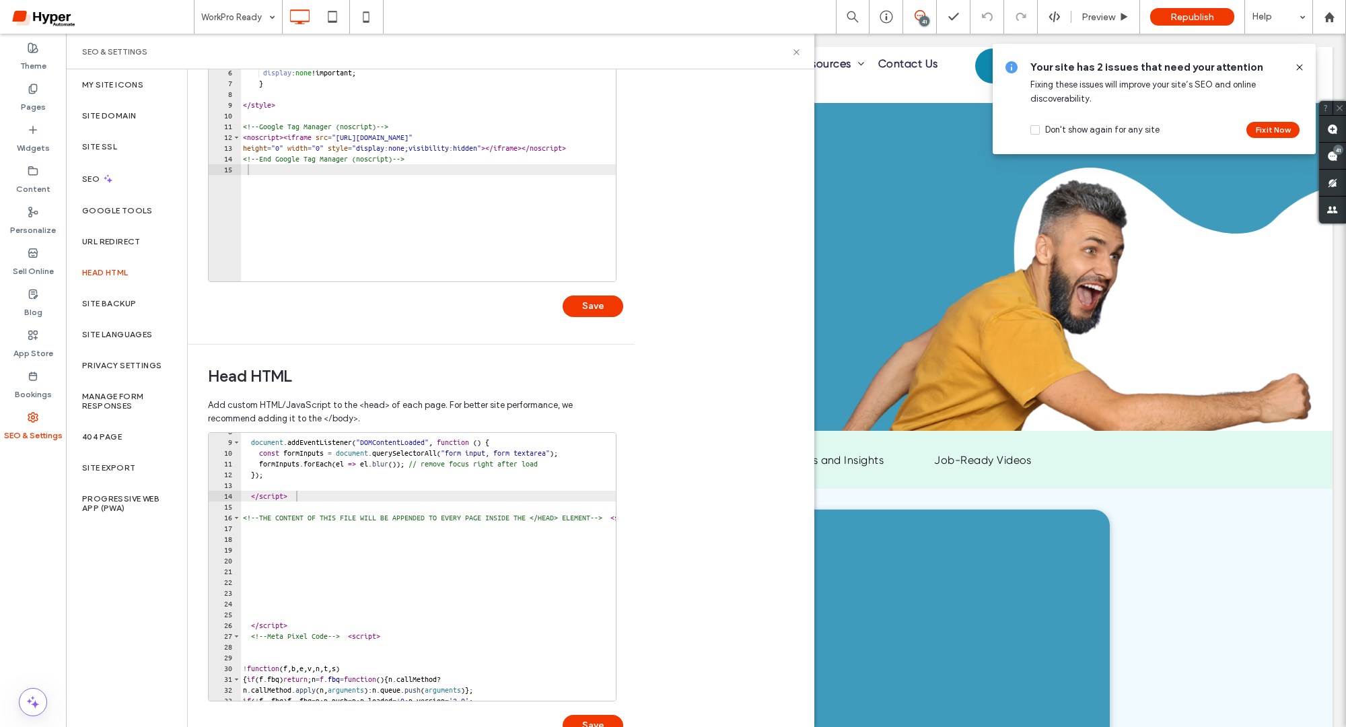
scroll to position [172, 0]
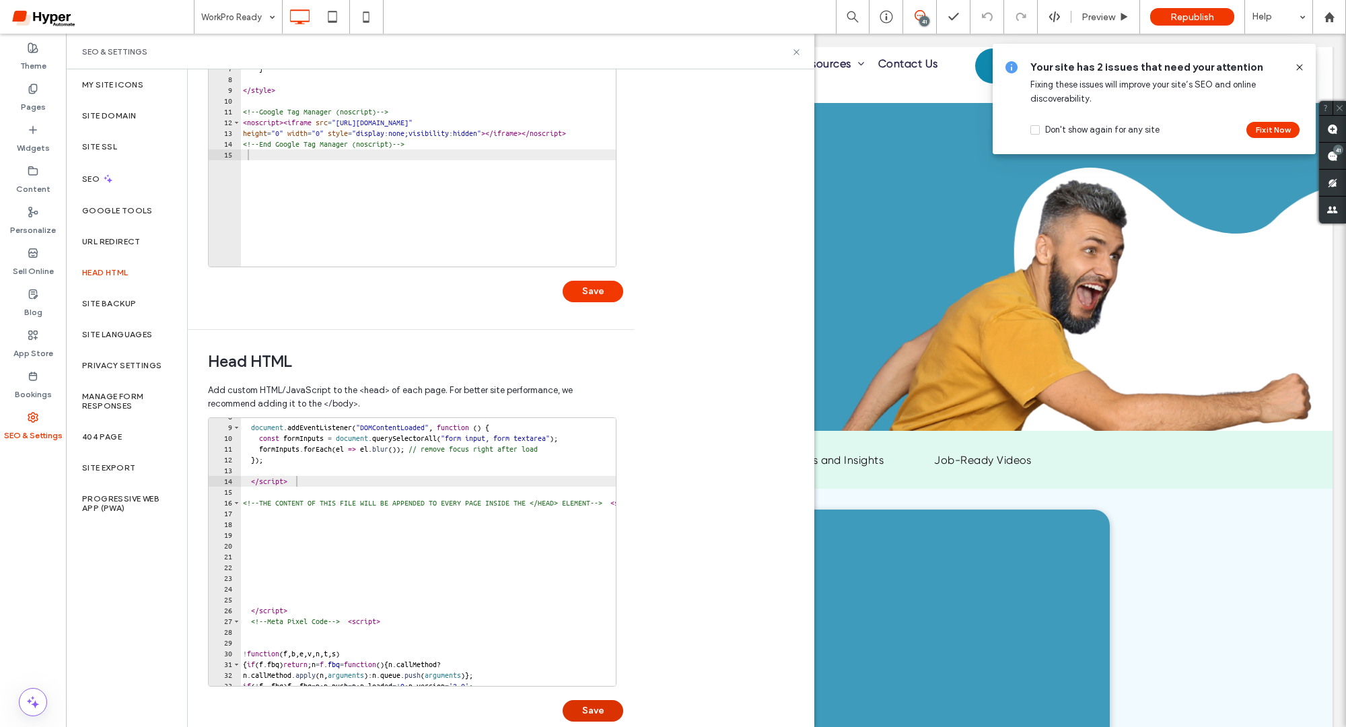
click at [597, 711] on button "Save" at bounding box center [593, 711] width 61 height 22
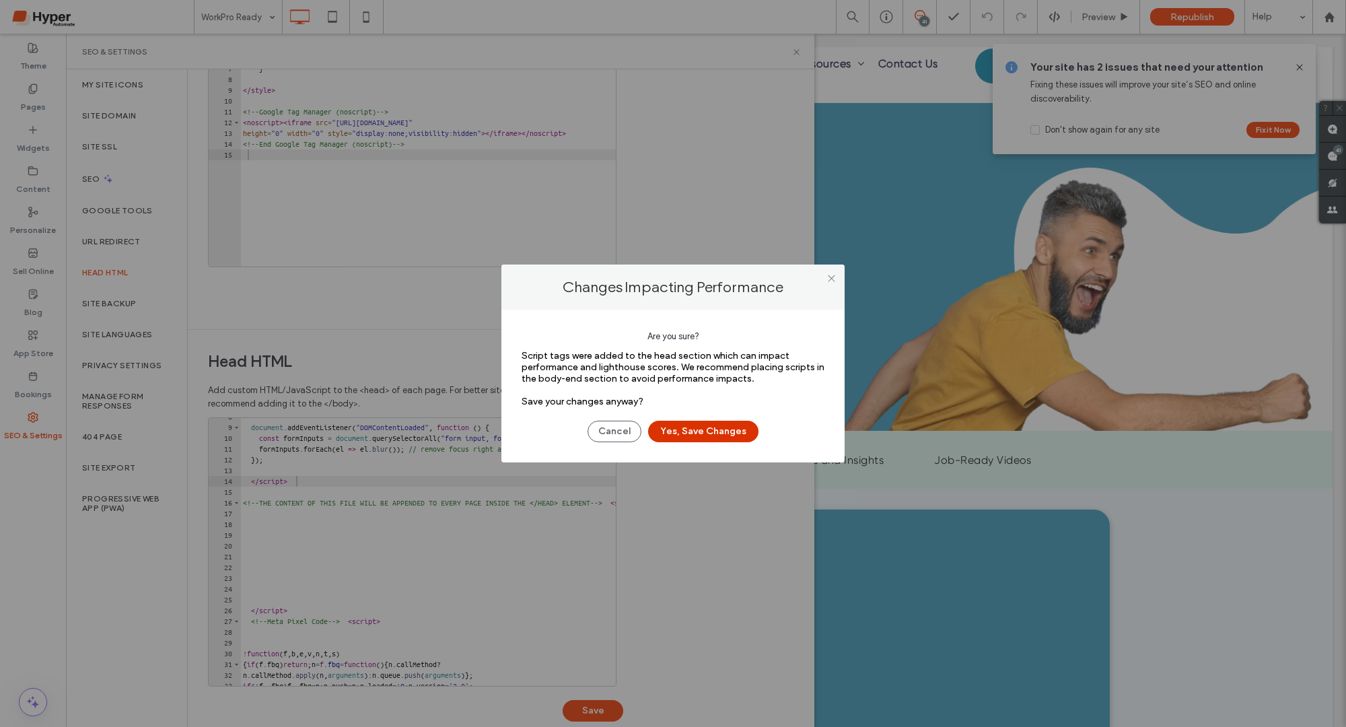
click at [723, 429] on button "Yes, Save Changes" at bounding box center [703, 432] width 110 height 22
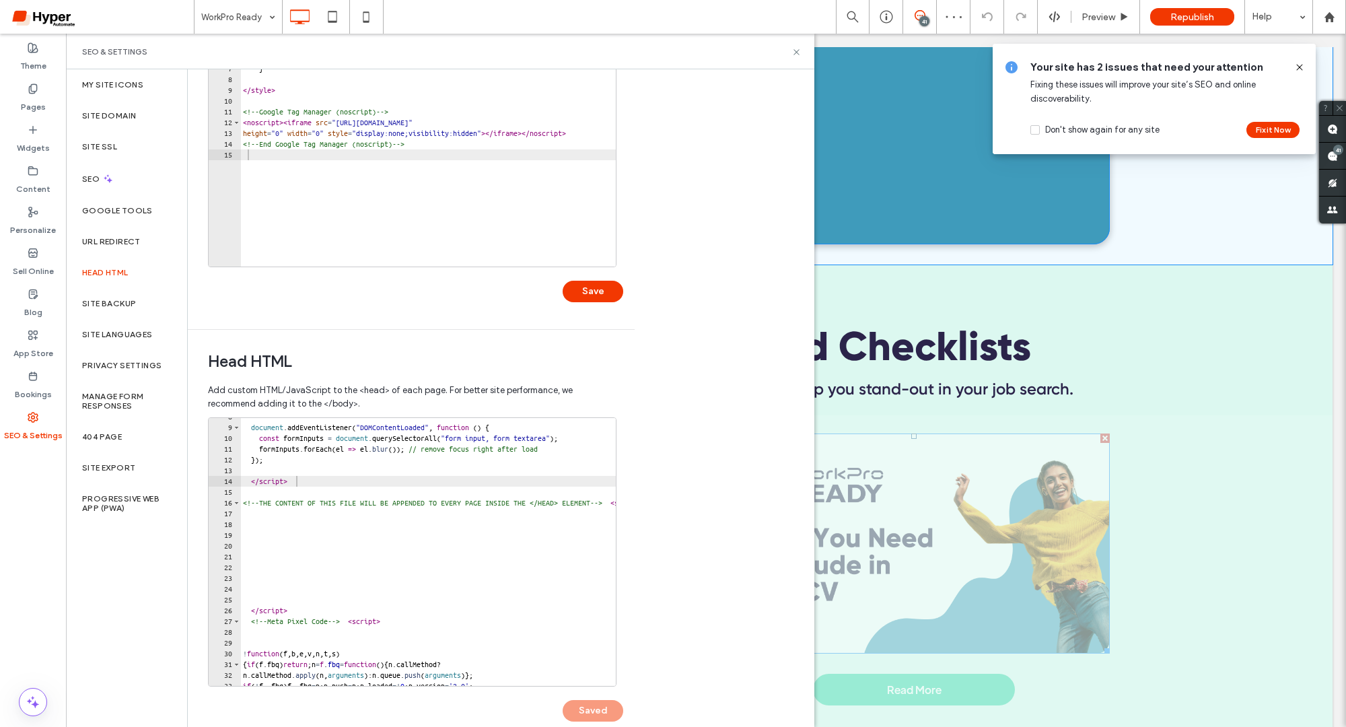
scroll to position [702, 0]
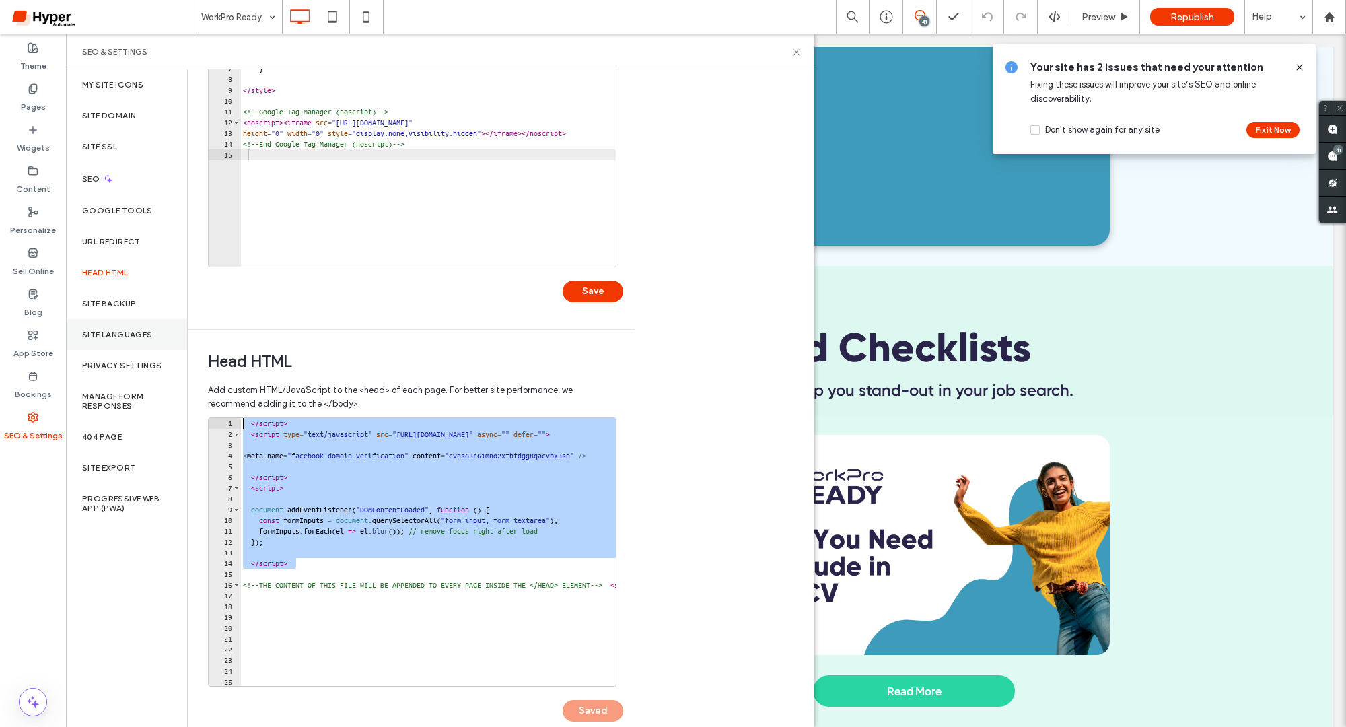
drag, startPoint x: 334, startPoint y: 478, endPoint x: 161, endPoint y: 329, distance: 227.6
click at [161, 329] on div "My Site Icons Site Domain Site SSL SEO Google Tools URL Redirect Head HTML Site…" at bounding box center [440, 397] width 748 height 657
type textarea "**********"
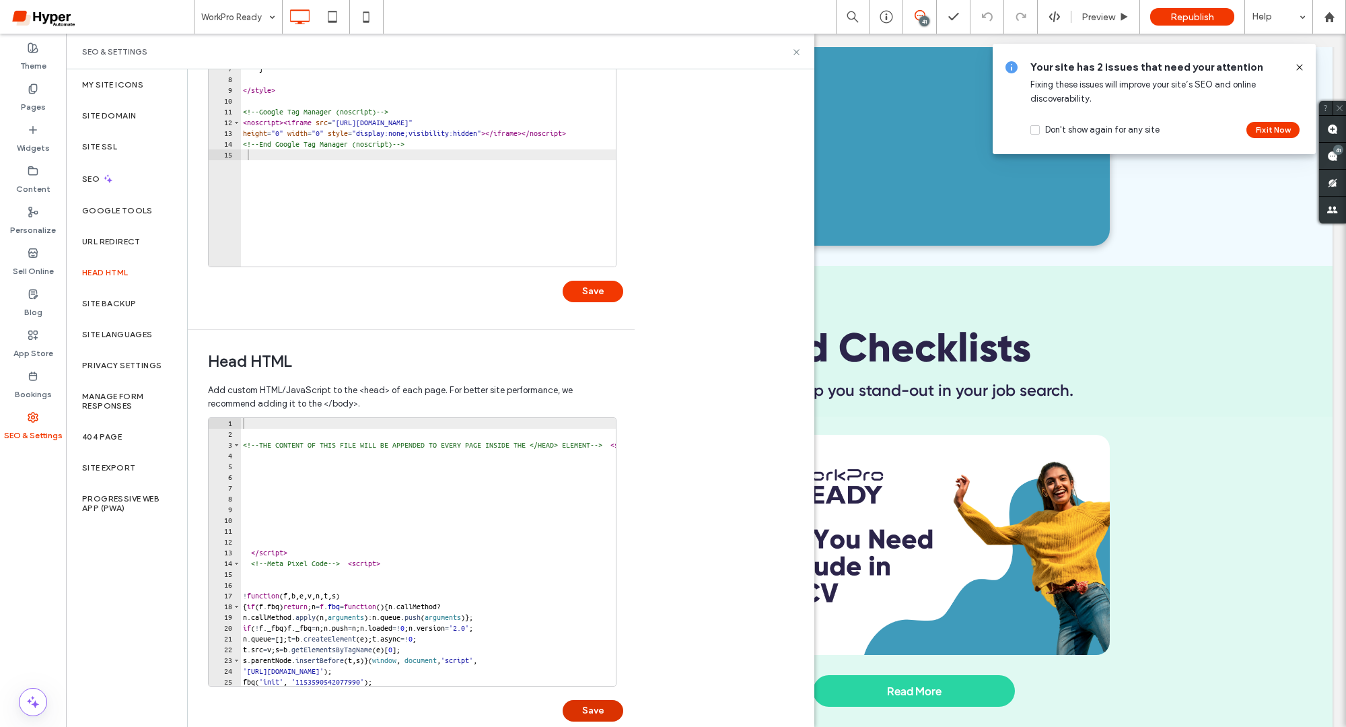
click at [583, 709] on button "Save" at bounding box center [593, 711] width 61 height 22
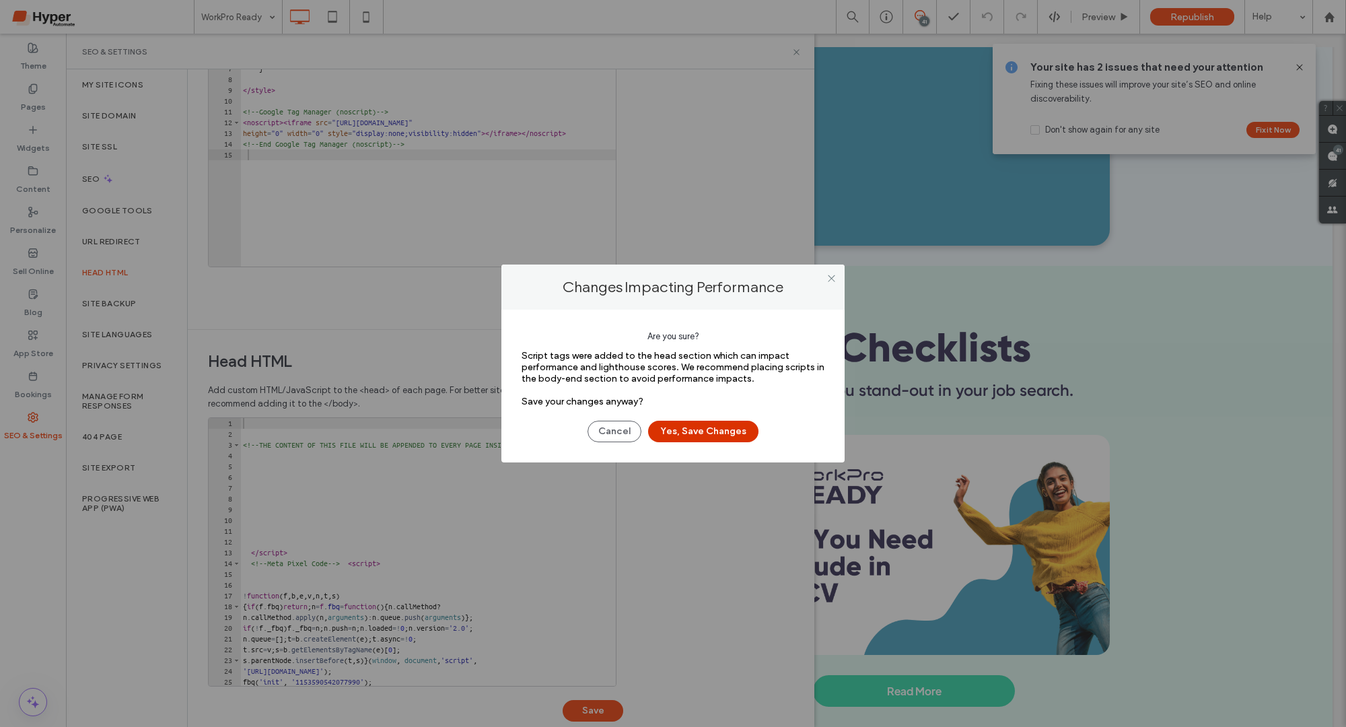
click at [691, 437] on button "Yes, Save Changes" at bounding box center [703, 432] width 110 height 22
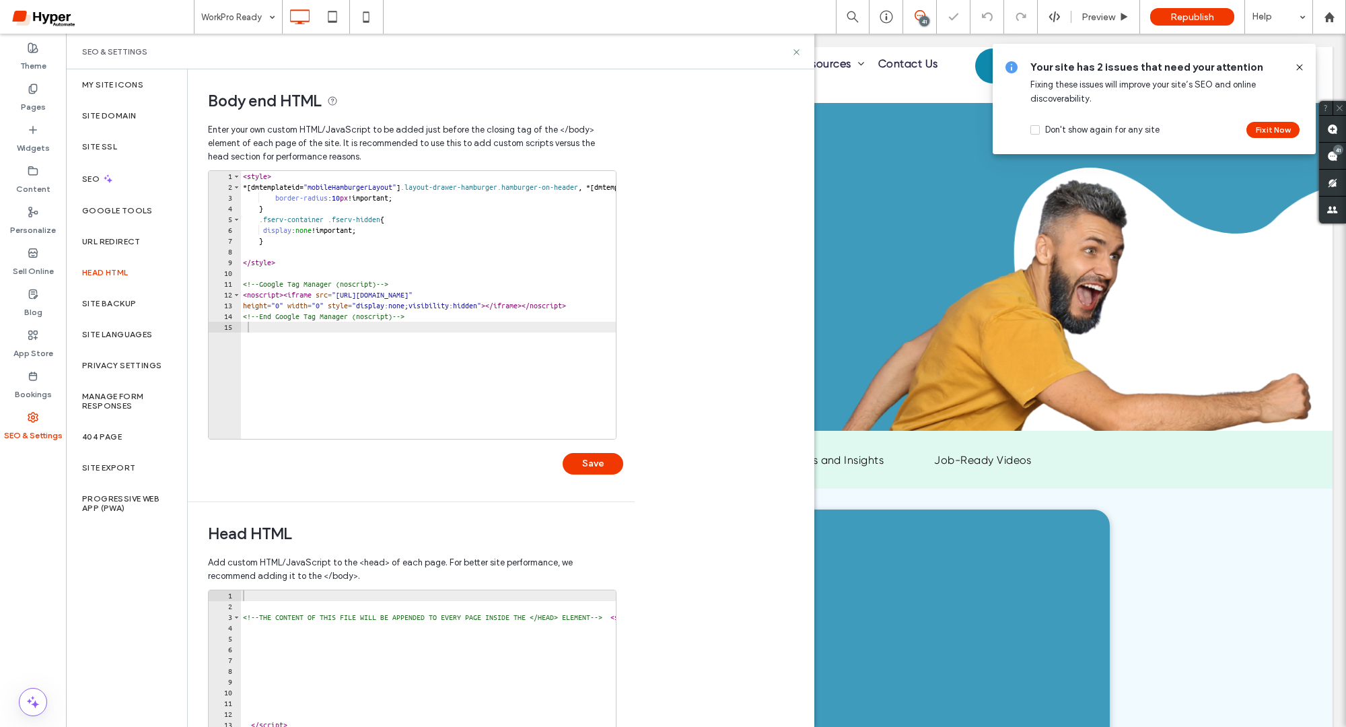
click at [244, 177] on div "< style > *[ dmtemplateid = " mobileHamburgerLayout " ] .layout-drawer-hamburge…" at bounding box center [1061, 316] width 1642 height 290
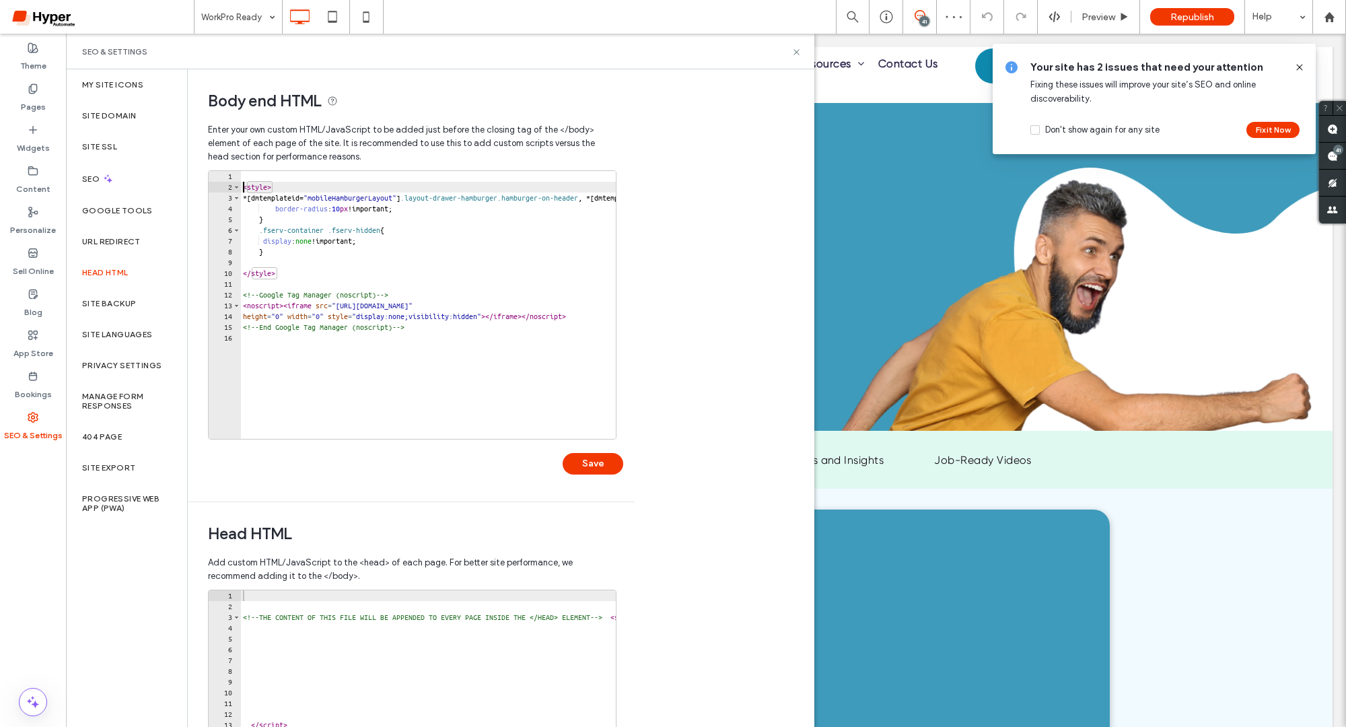
type textarea "*******"
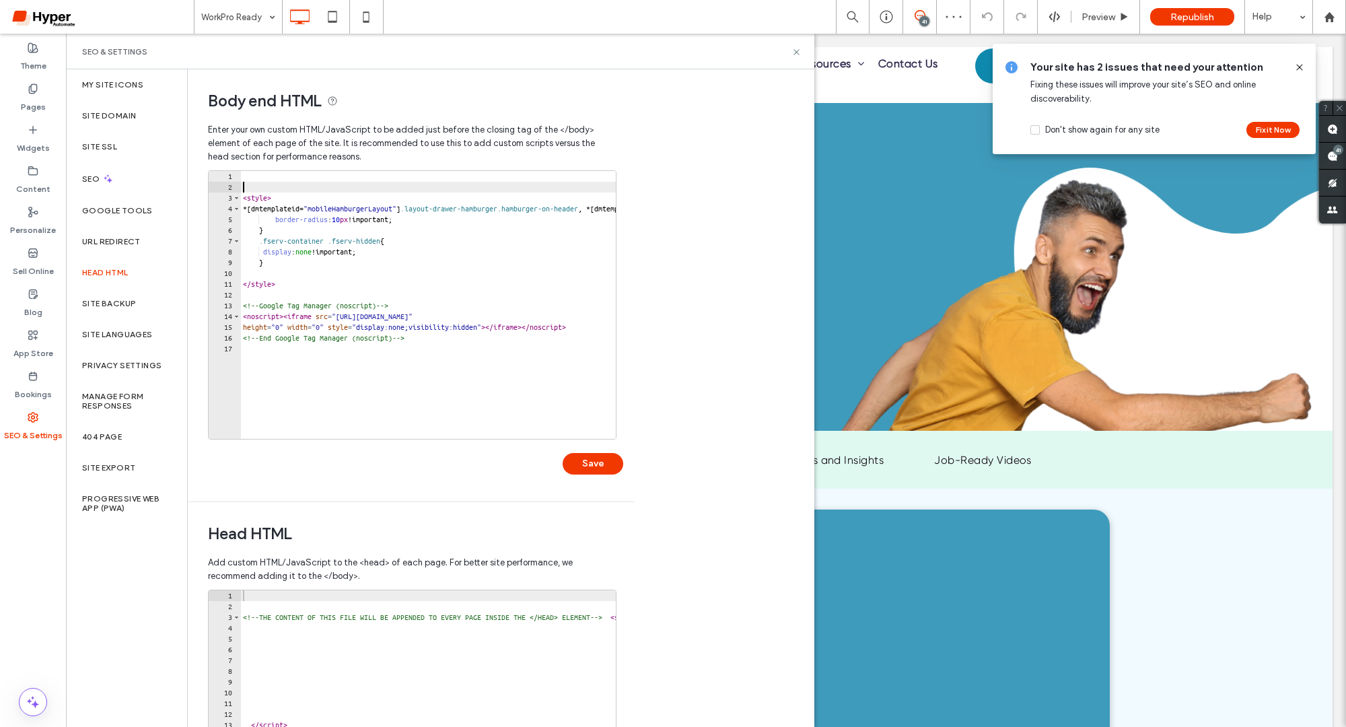
paste textarea "*********"
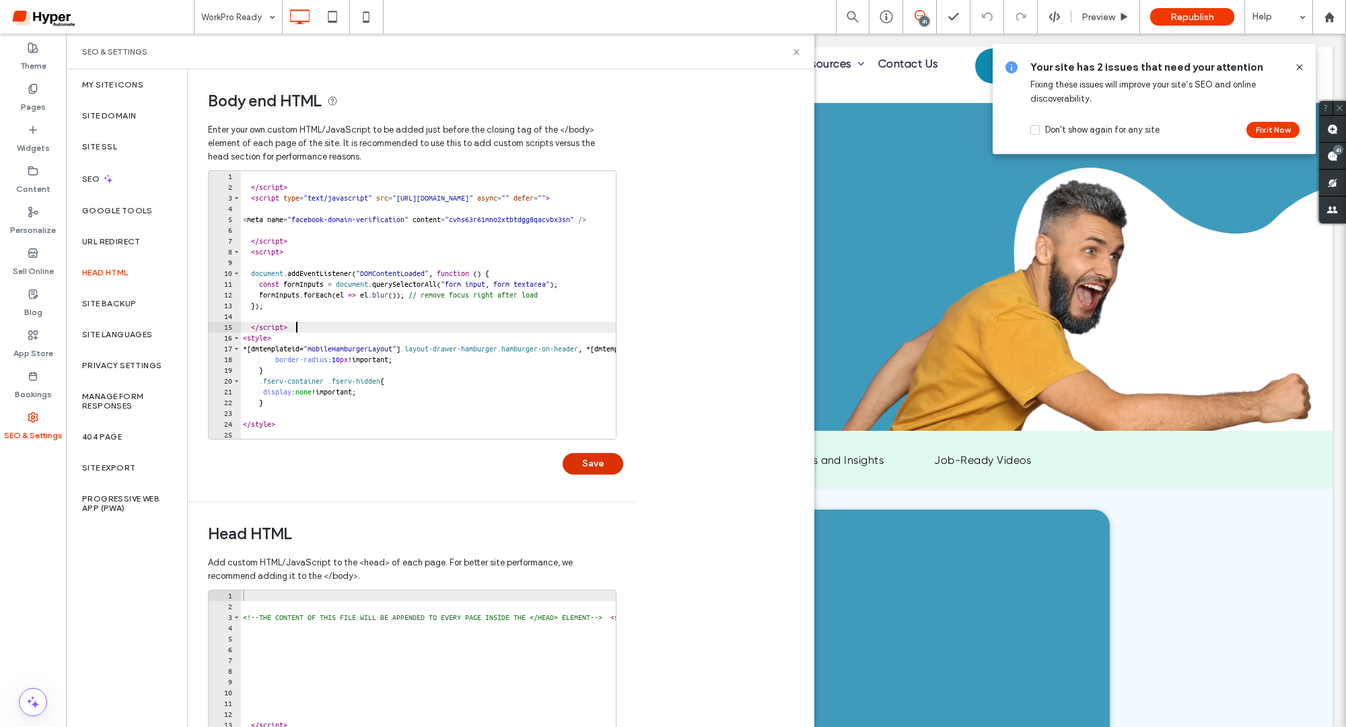
type textarea "*********"
click at [593, 462] on button "Save" at bounding box center [593, 464] width 61 height 22
drag, startPoint x: 1093, startPoint y: 15, endPoint x: 1006, endPoint y: 145, distance: 156.0
click at [1093, 15] on span "Preview" at bounding box center [1098, 16] width 34 height 11
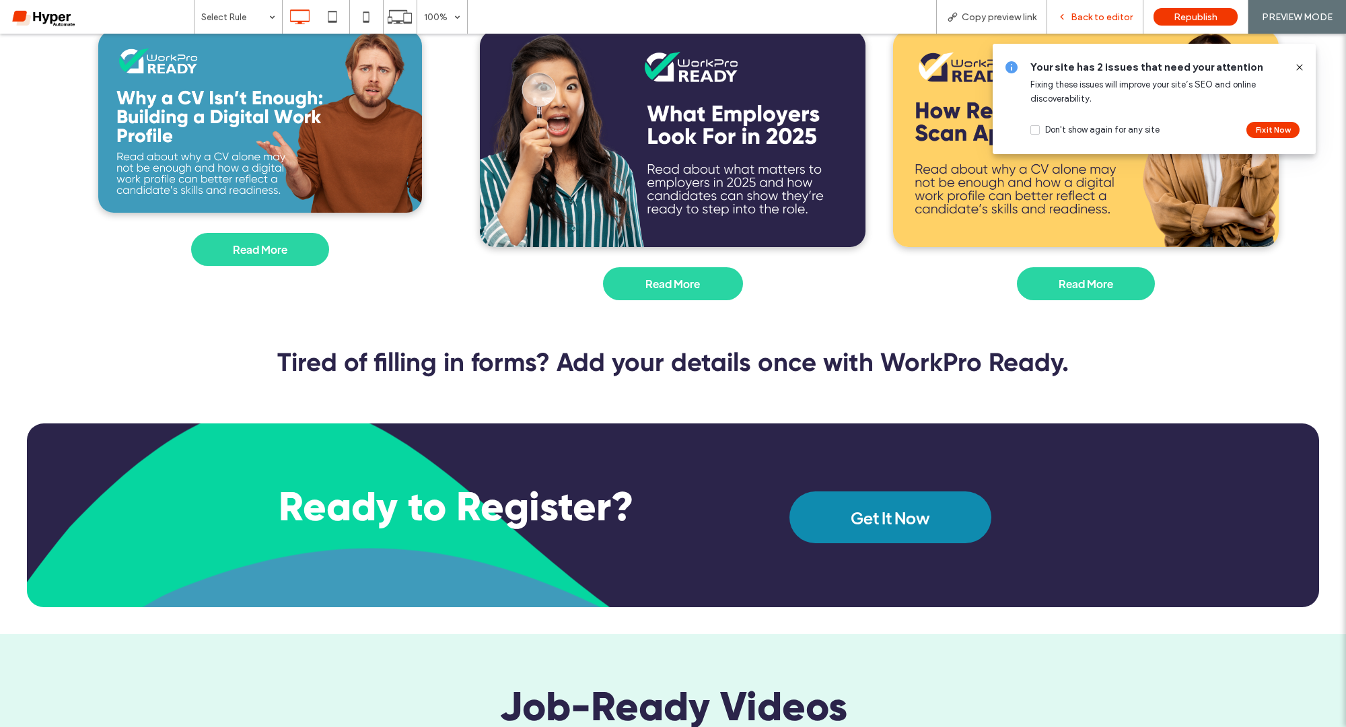
click at [1114, 13] on span "Back to editor" at bounding box center [1102, 16] width 62 height 11
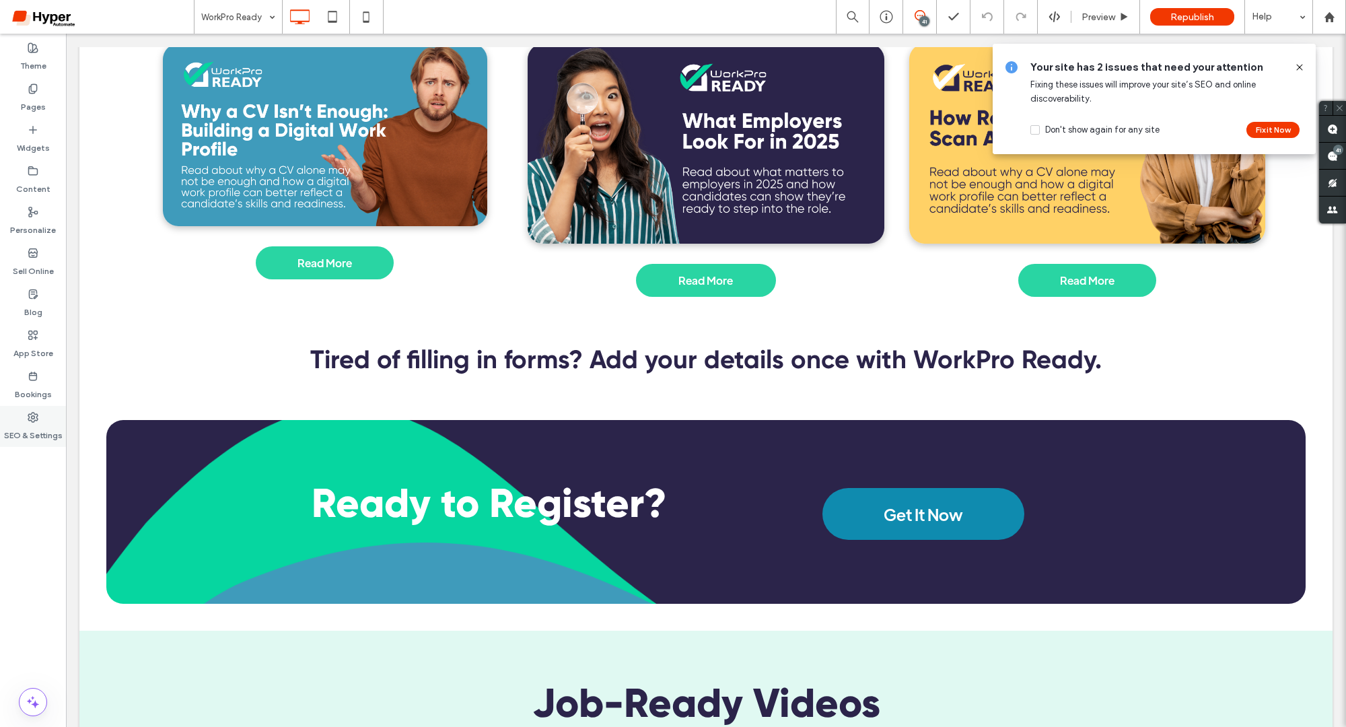
click at [44, 415] on div "SEO & Settings" at bounding box center [33, 426] width 66 height 41
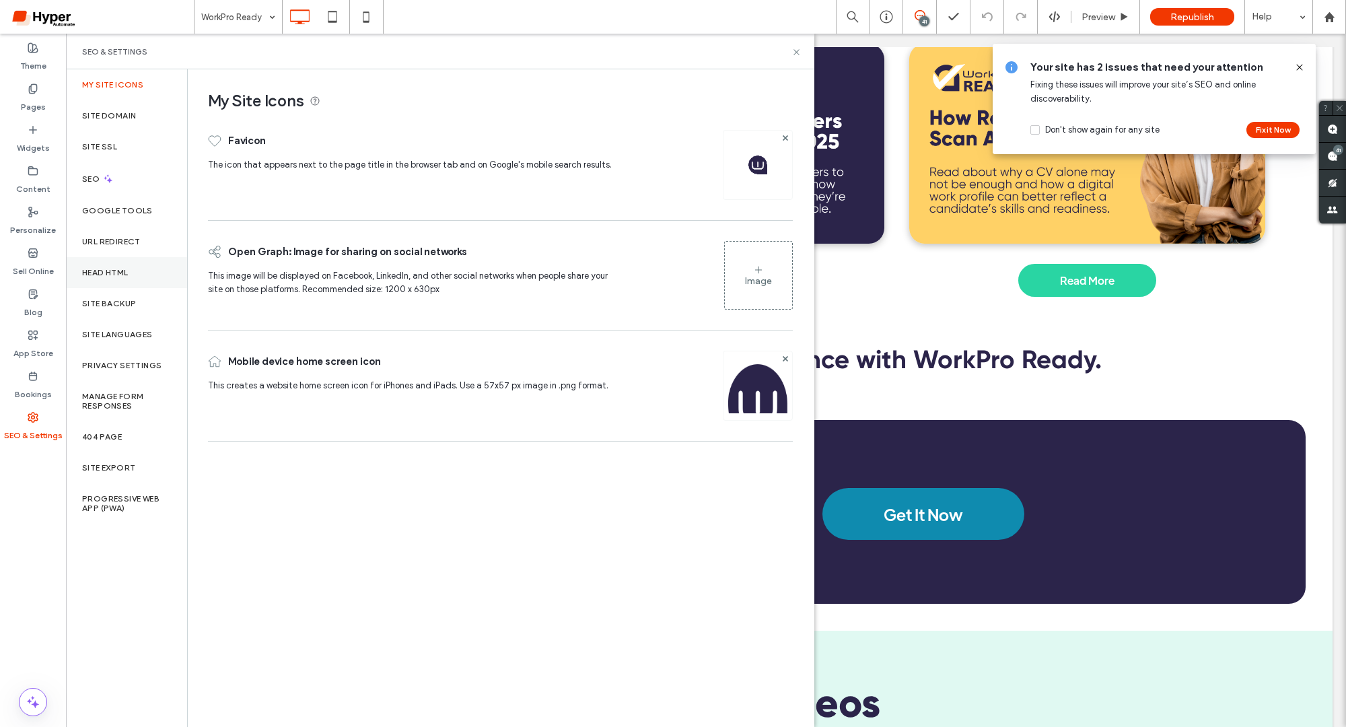
click at [122, 279] on div "Head HTML" at bounding box center [126, 272] width 121 height 31
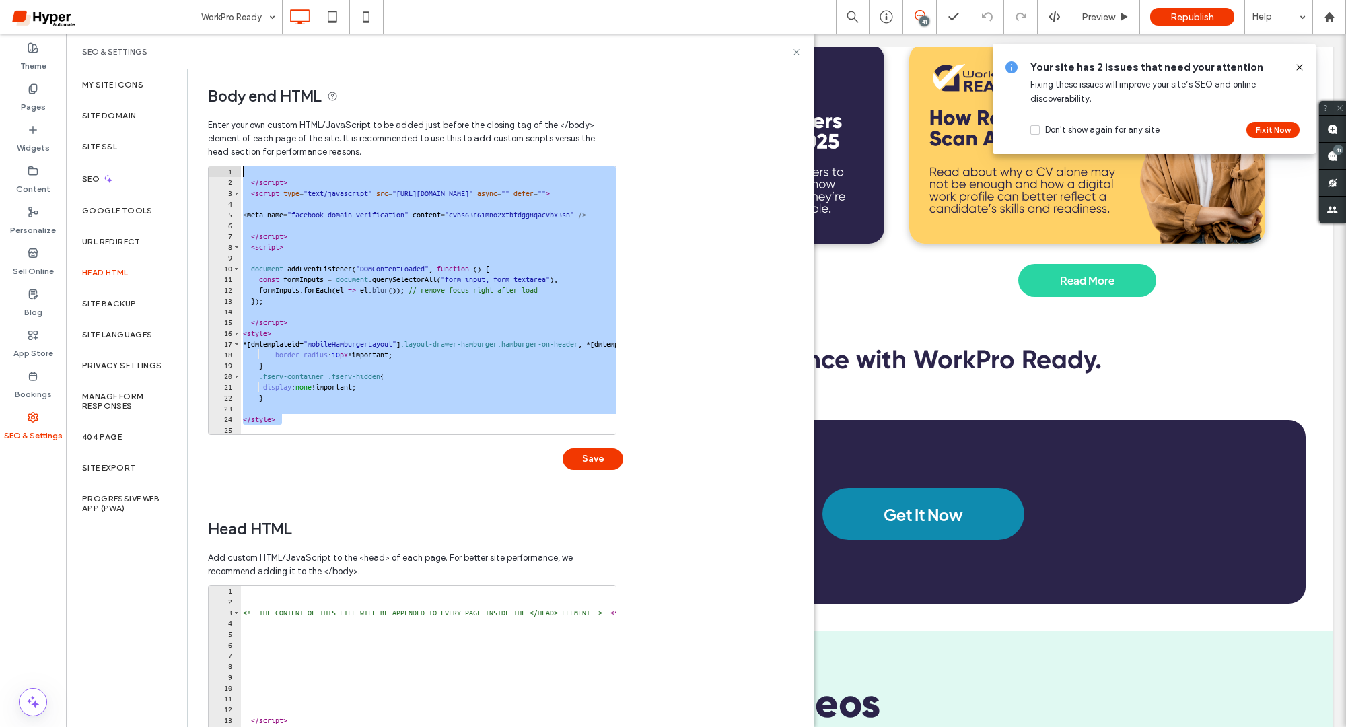
drag, startPoint x: 300, startPoint y: 362, endPoint x: 215, endPoint y: 119, distance: 257.5
click at [215, 119] on div "Enter your own custom HTML/​JavaScript to be added just before the closing tag …" at bounding box center [411, 304] width 406 height 385
paste textarea "Cursor at row 1"
type textarea "*********"
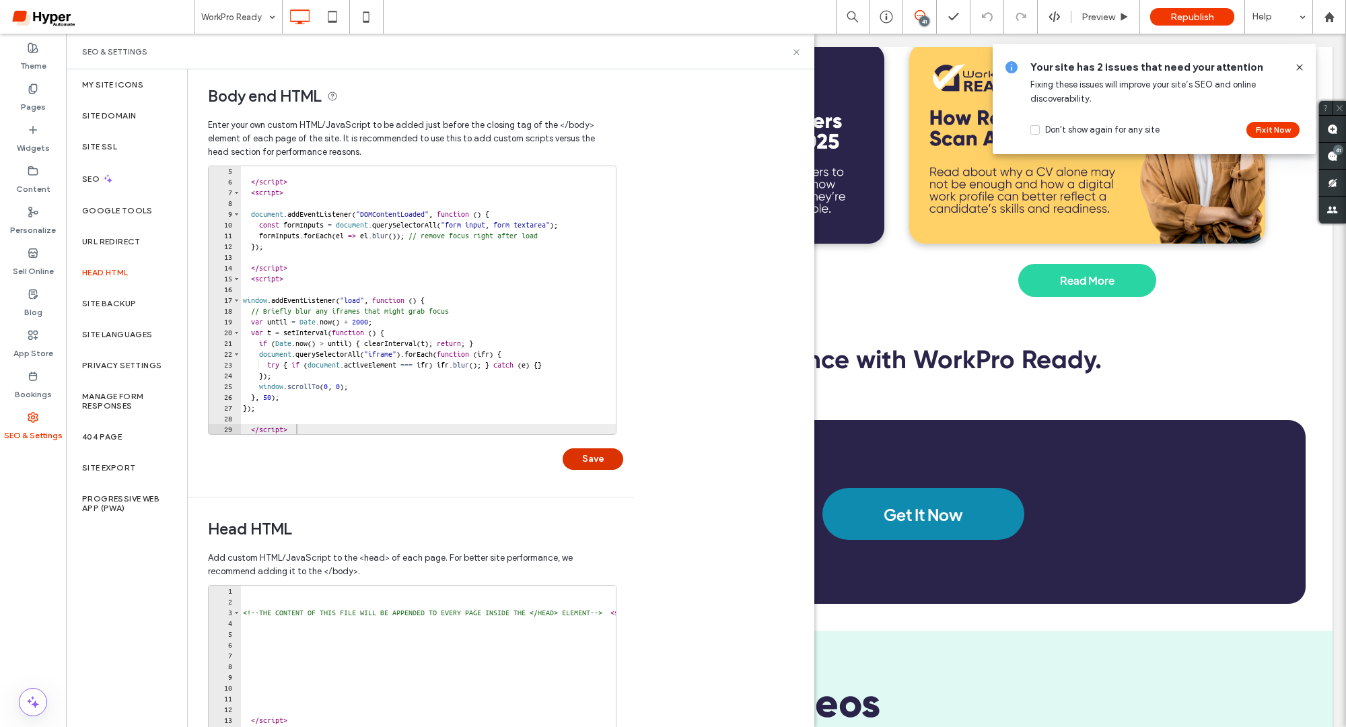
click at [605, 464] on button "Save" at bounding box center [593, 459] width 61 height 22
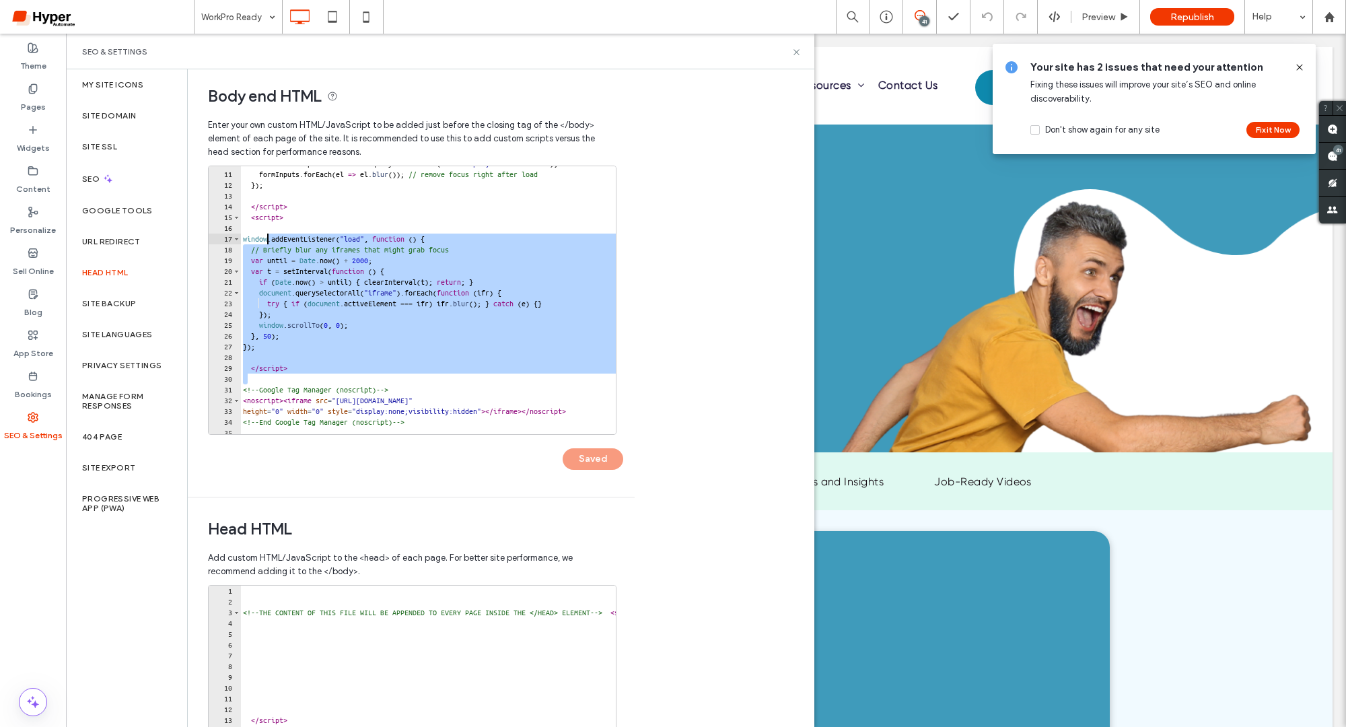
scroll to position [0, 0]
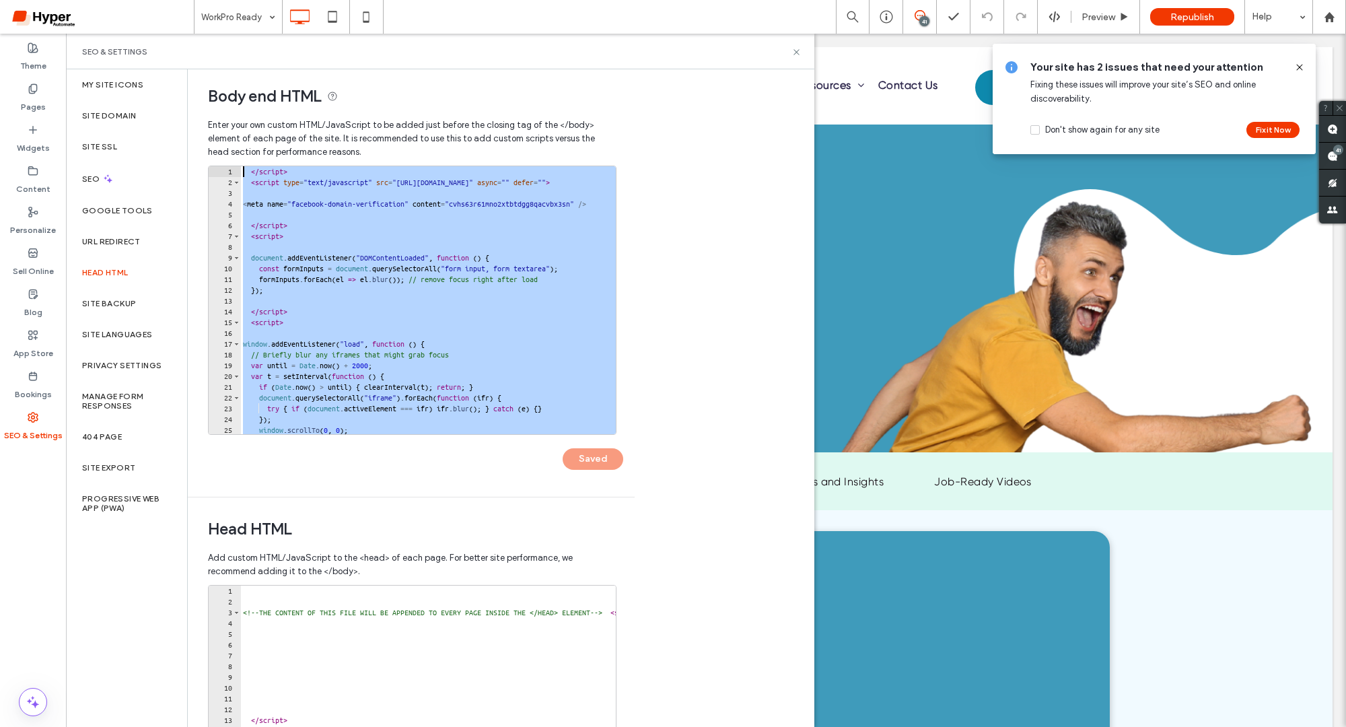
drag, startPoint x: 385, startPoint y: 373, endPoint x: 244, endPoint y: 160, distance: 255.3
click at [244, 160] on div "Enter your own custom HTML/​JavaScript to be added just before the closing tag …" at bounding box center [411, 304] width 406 height 385
type textarea "**********"
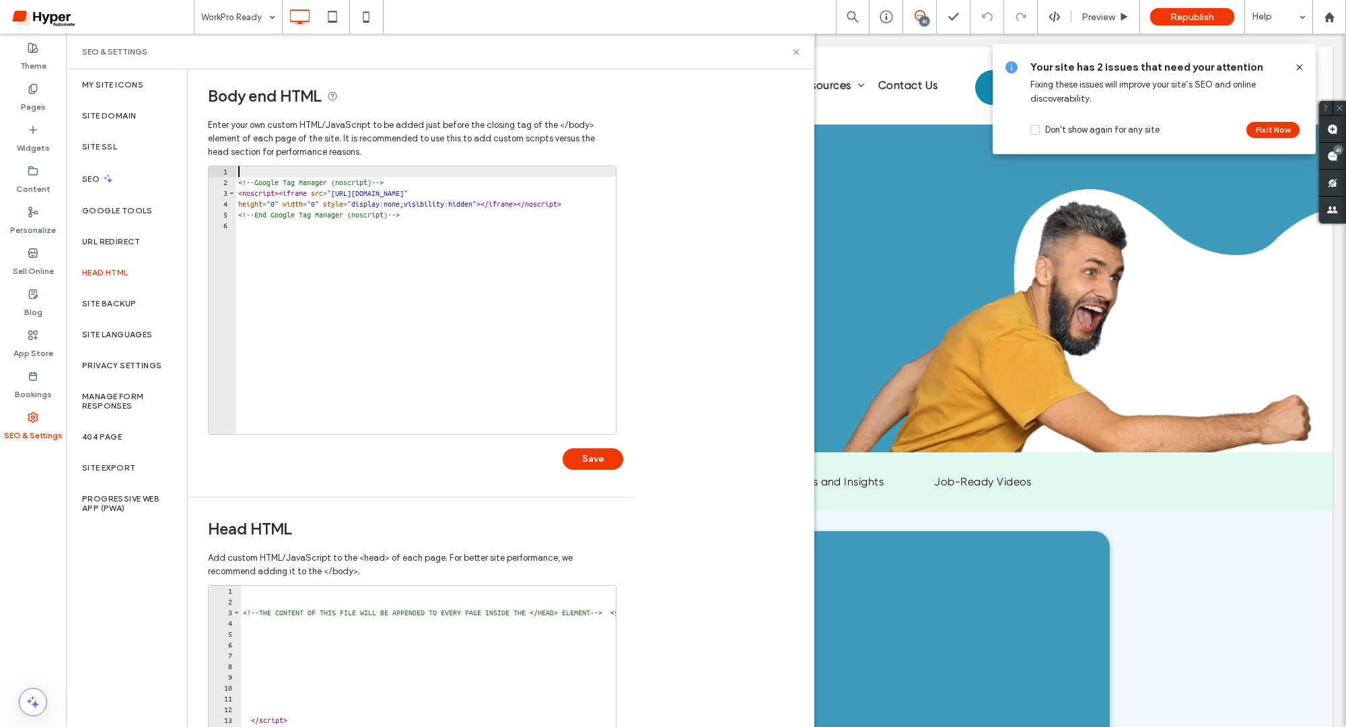
scroll to position [194, 0]
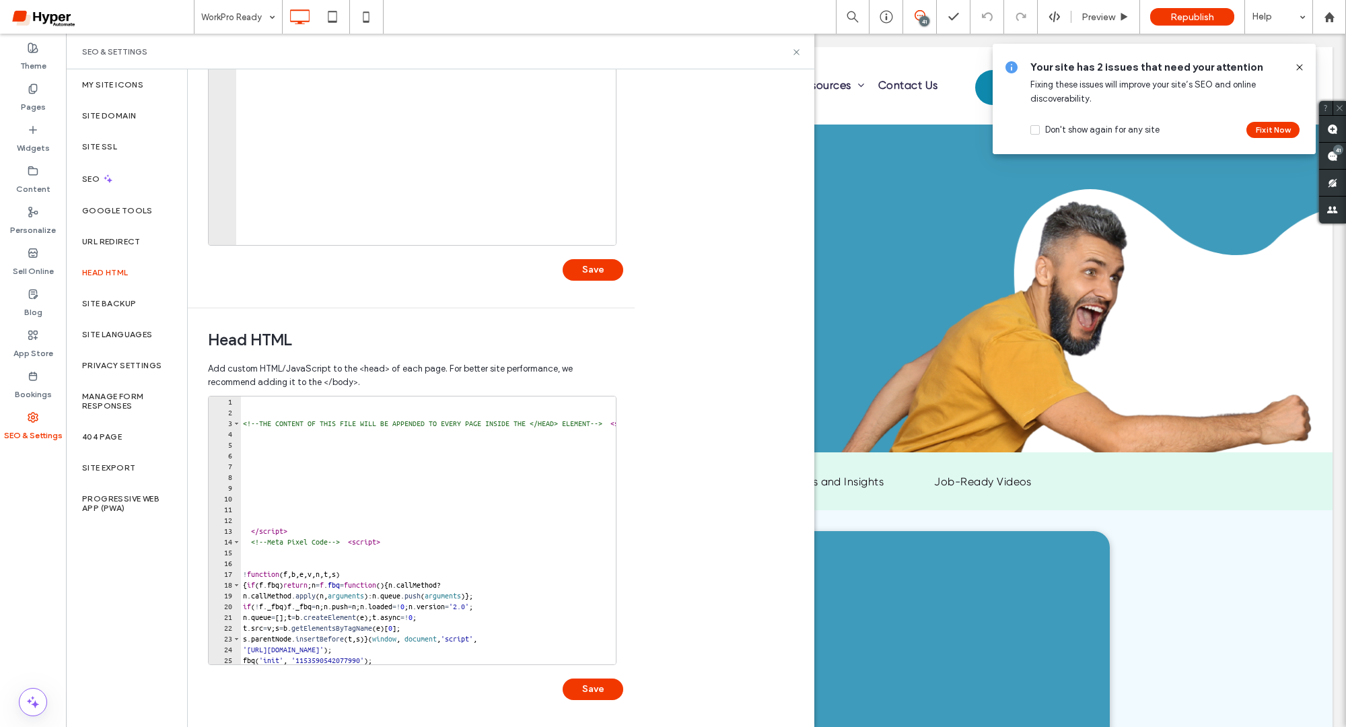
click at [303, 429] on div "<!-- THE CONTENT OF THIS FILE WILL BE APPENDED TO EVERY PAGE INSIDE THE </HEAD>…" at bounding box center [717, 541] width 955 height 290
click at [241, 397] on div "<!-- THE CONTENT OF THIS FILE WILL BE APPENDED TO EVERY PAGE INSIDE THE </HEAD>…" at bounding box center [717, 541] width 955 height 290
paste textarea "Cursor at row 1"
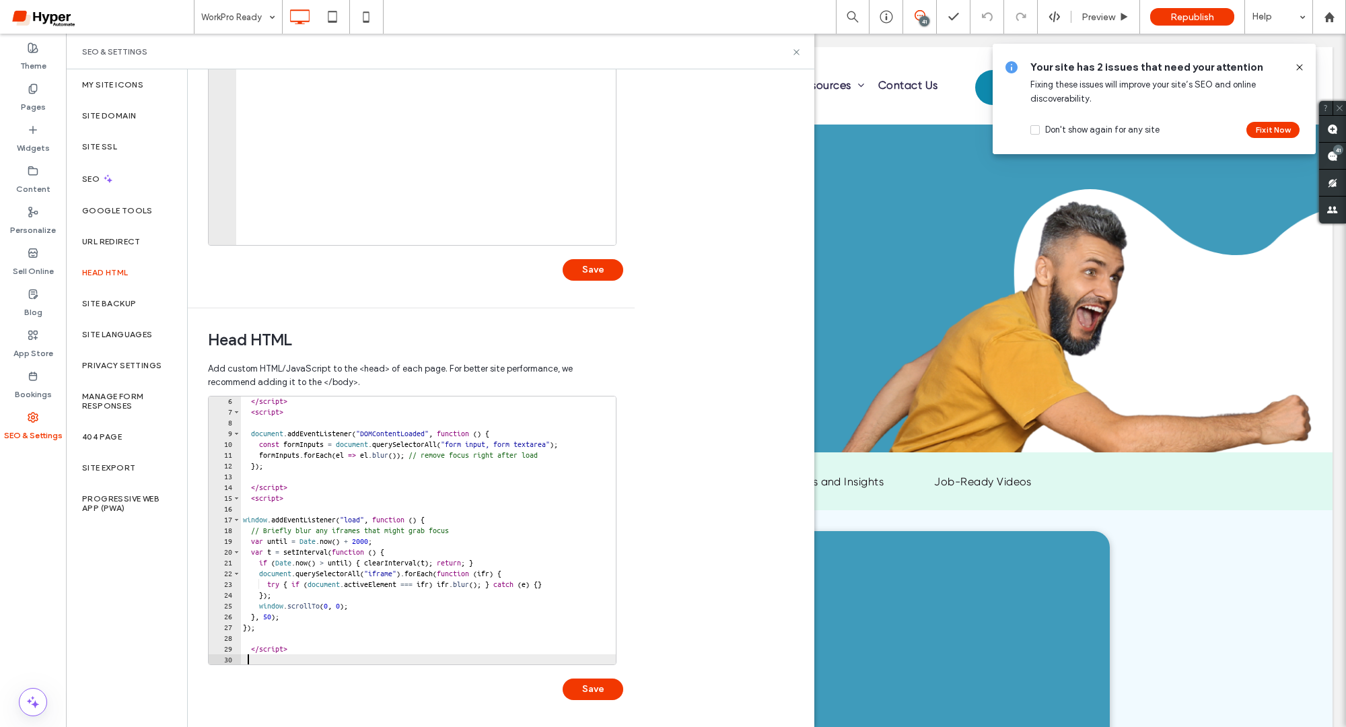
scroll to position [55, 0]
click at [599, 691] on button "Save" at bounding box center [593, 689] width 61 height 22
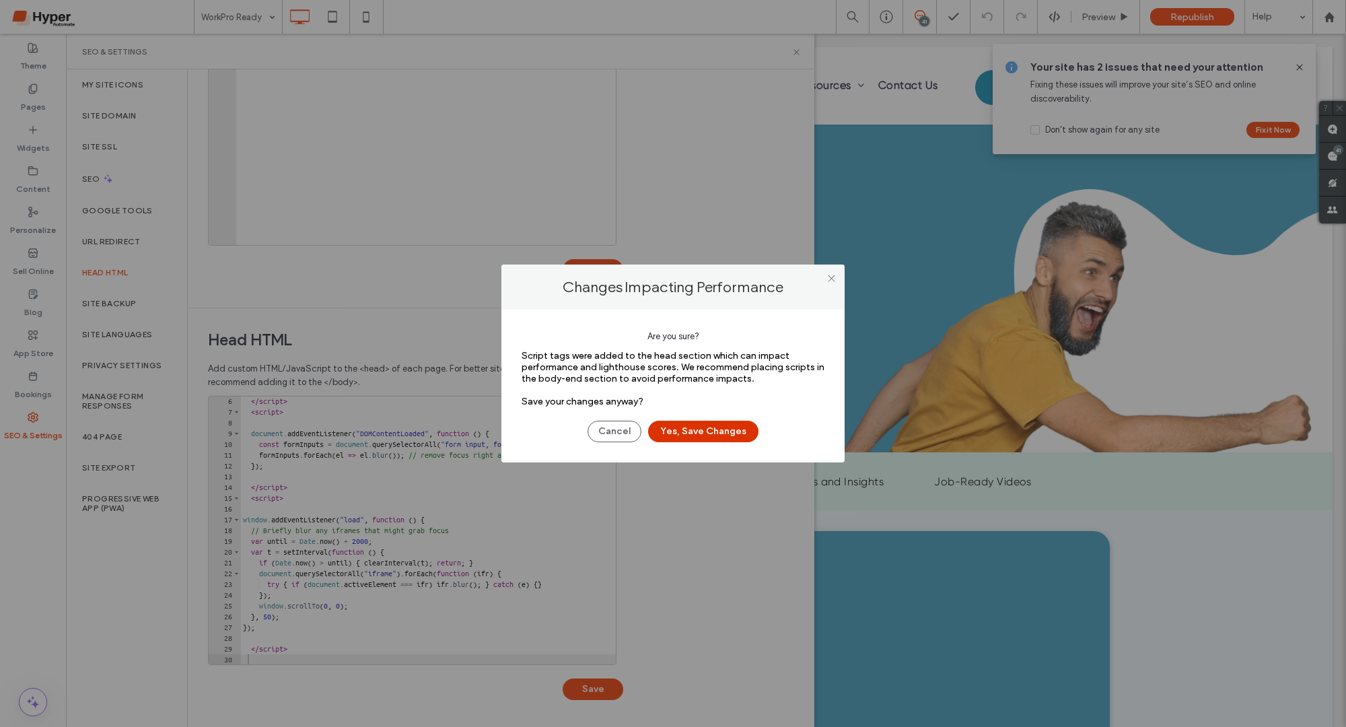
click at [700, 433] on button "Yes, Save Changes" at bounding box center [703, 432] width 110 height 22
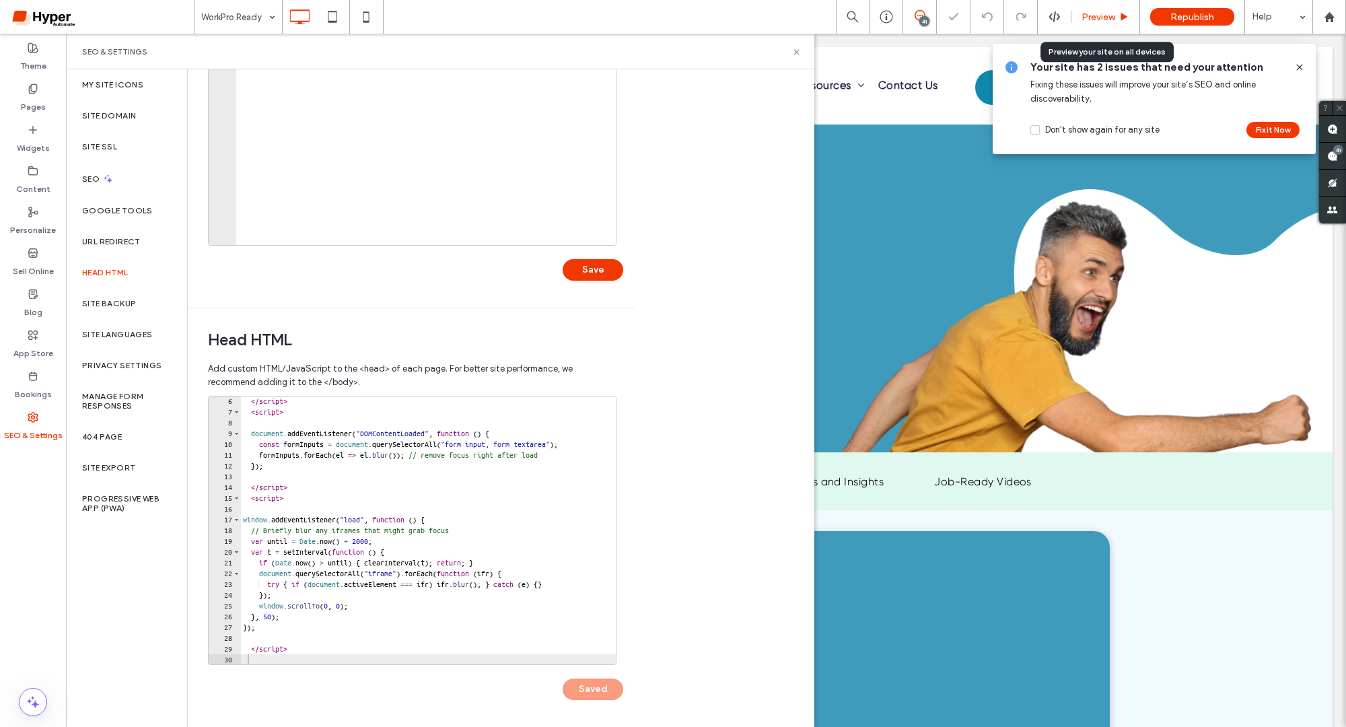
scroll to position [0, 0]
click at [1103, 24] on div "Preview" at bounding box center [1105, 17] width 69 height 34
click at [1103, 18] on span "Preview" at bounding box center [1098, 16] width 34 height 11
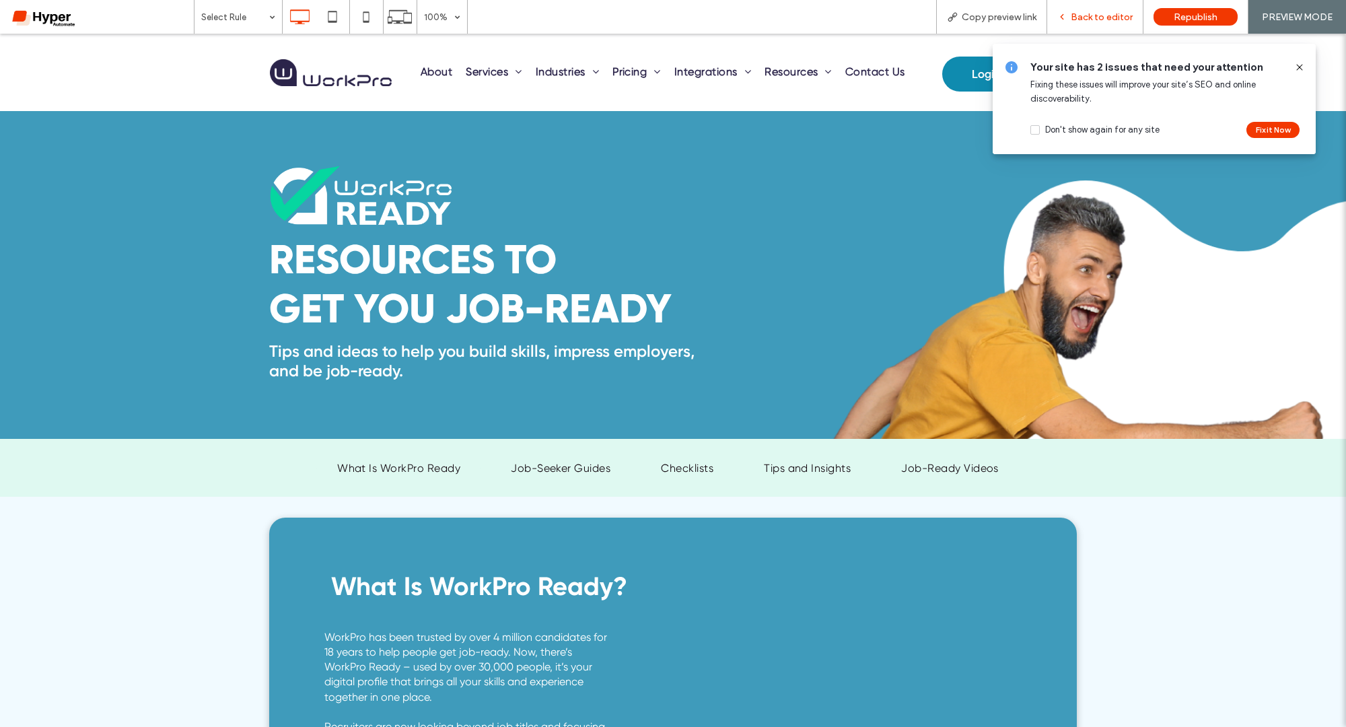
click at [1105, 9] on div "Back to editor" at bounding box center [1095, 17] width 96 height 34
click at [1107, 17] on span "Back to editor" at bounding box center [1102, 16] width 62 height 11
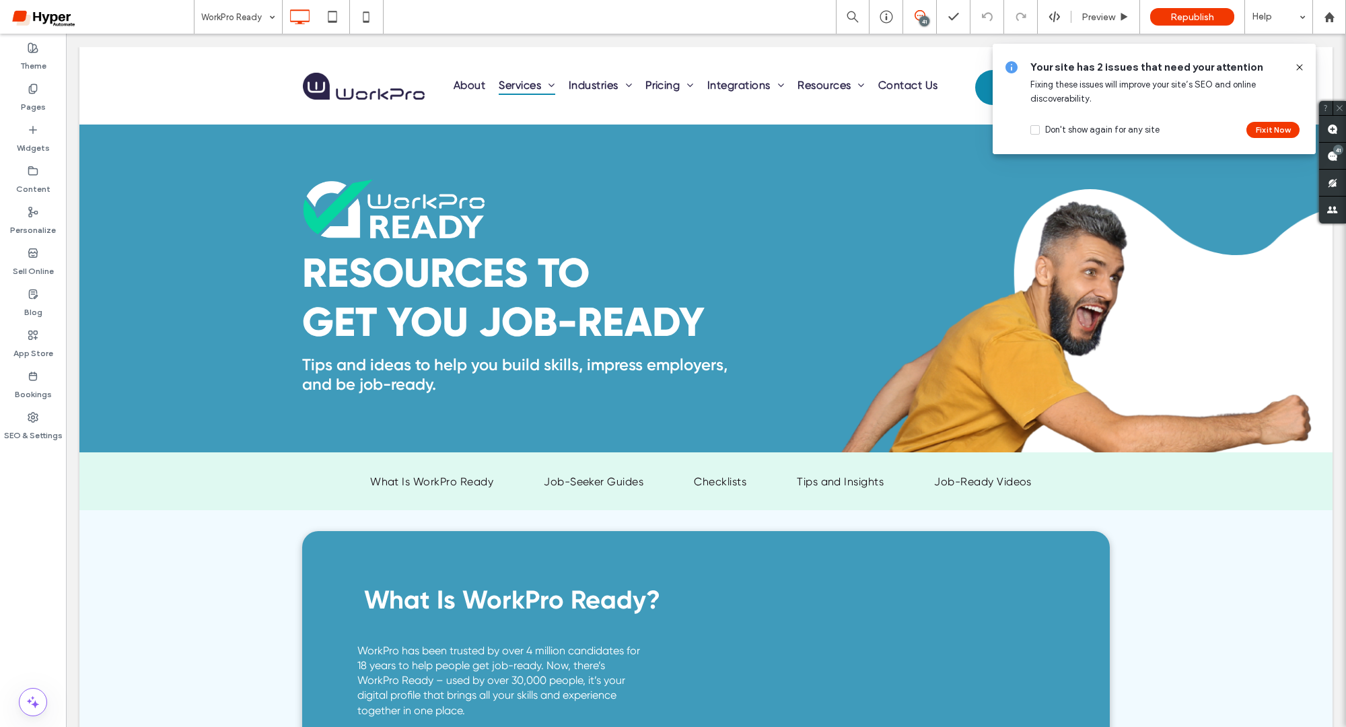
click at [1302, 69] on icon at bounding box center [1299, 67] width 11 height 11
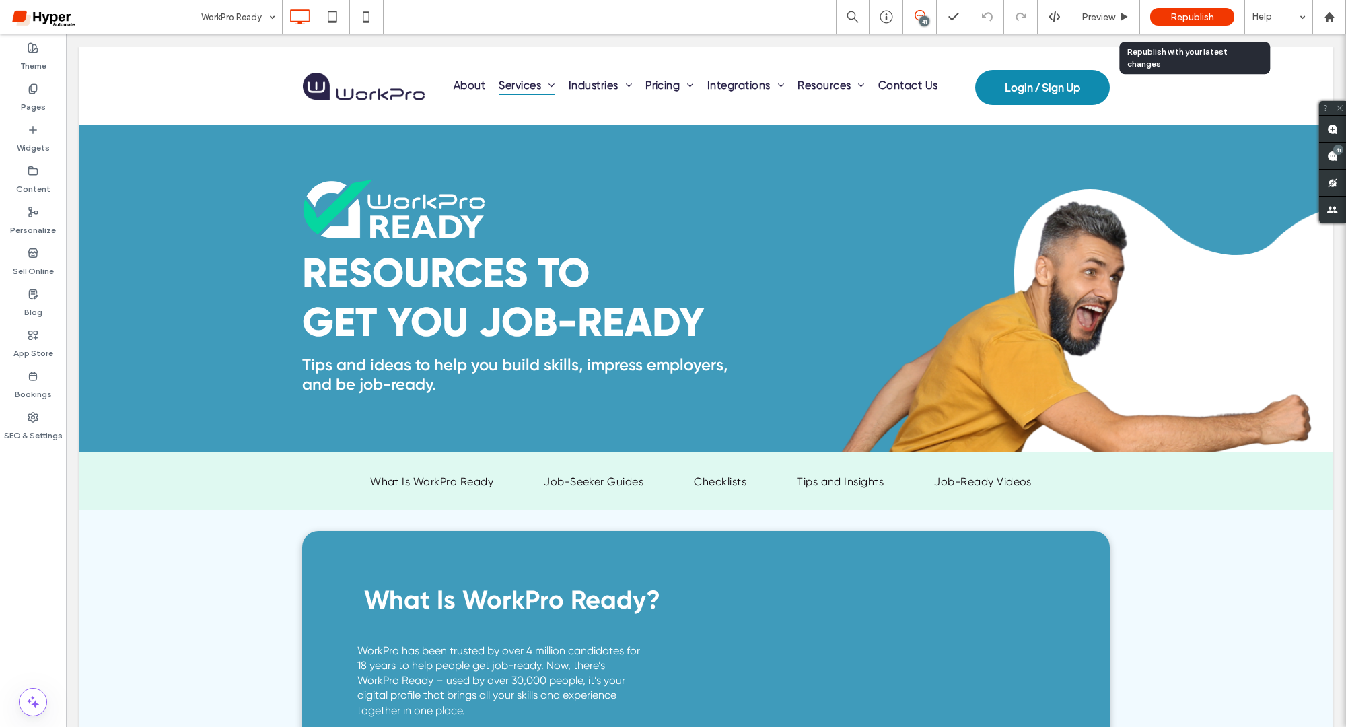
click at [1184, 25] on div "Republish" at bounding box center [1192, 16] width 84 height 17
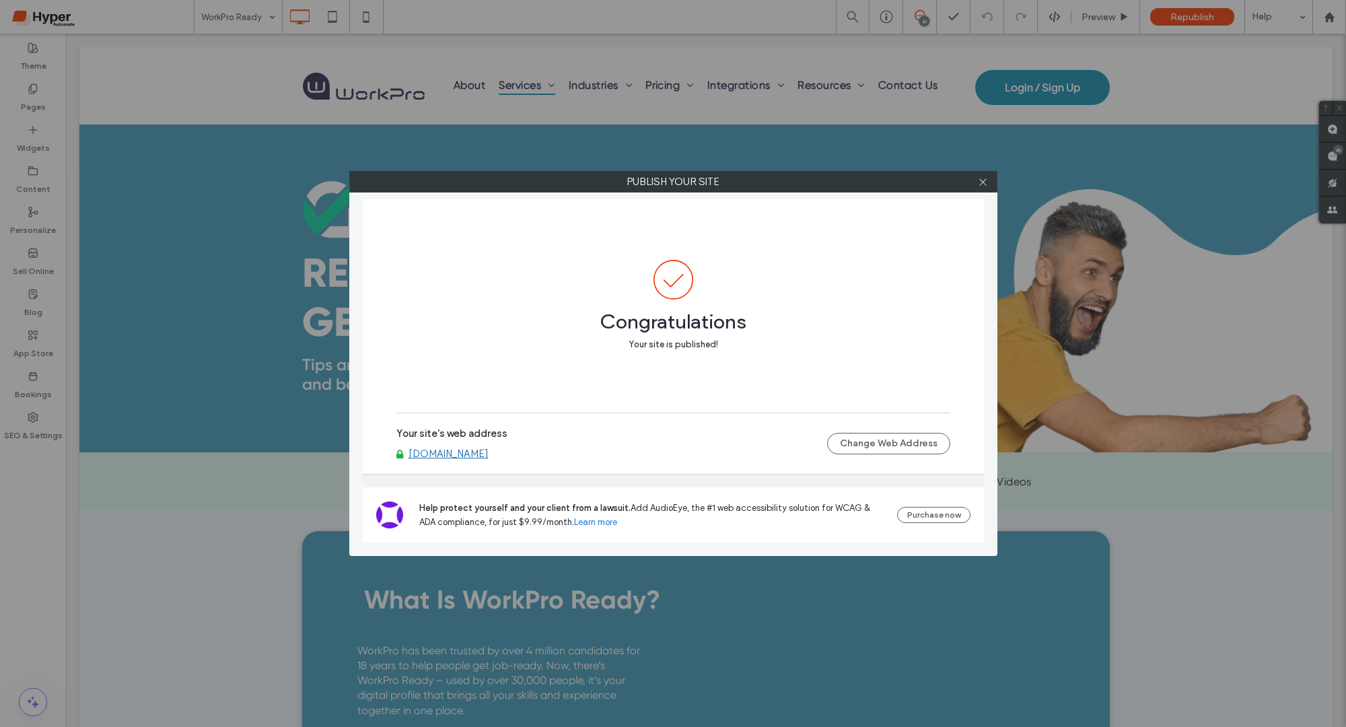
click at [445, 458] on link "www.workpro.com.au" at bounding box center [448, 453] width 80 height 12
click at [982, 180] on icon at bounding box center [983, 182] width 10 height 10
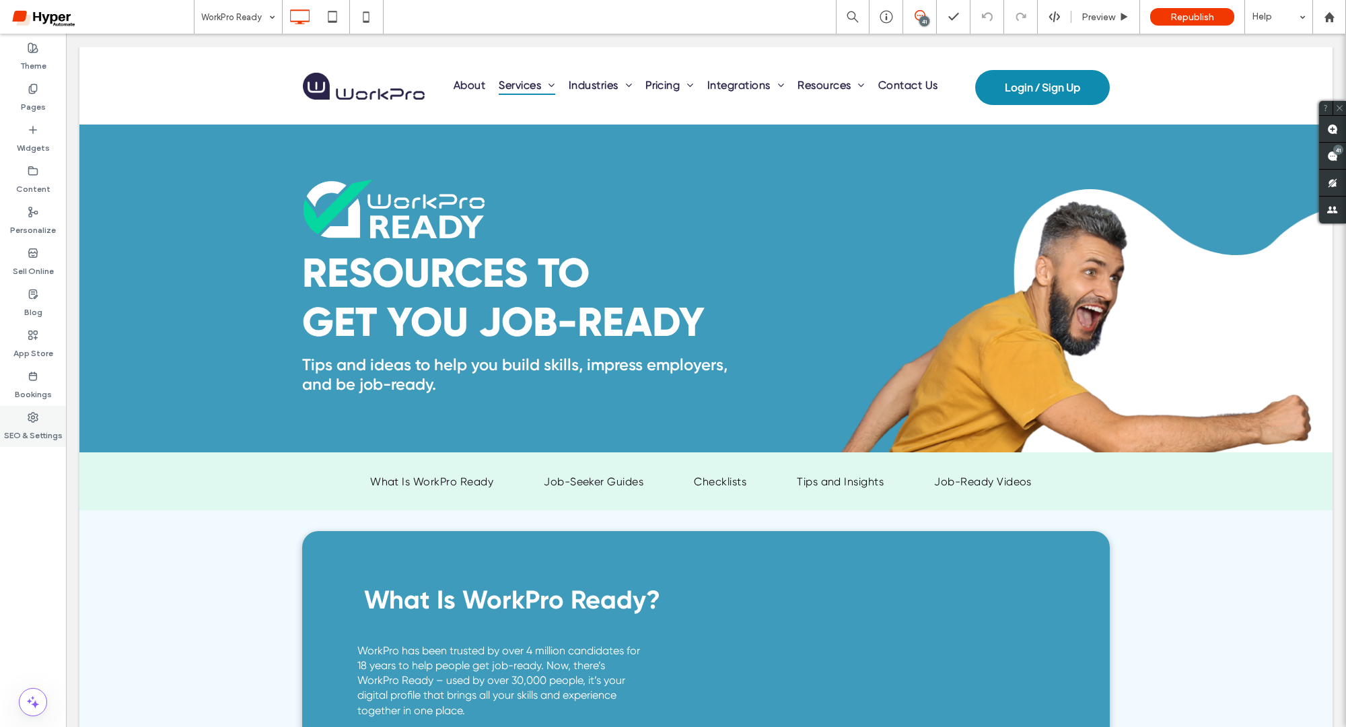
click at [30, 421] on icon at bounding box center [33, 417] width 11 height 11
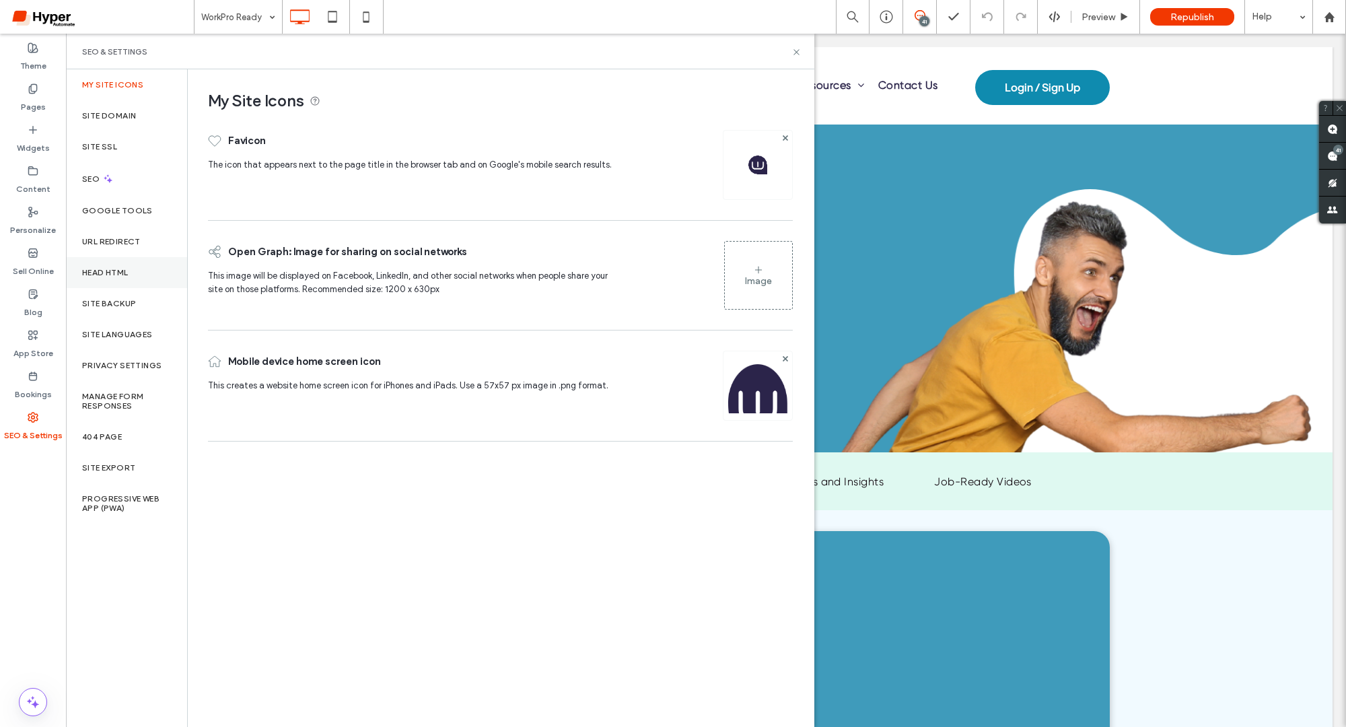
click at [141, 274] on div "Head HTML" at bounding box center [126, 272] width 121 height 31
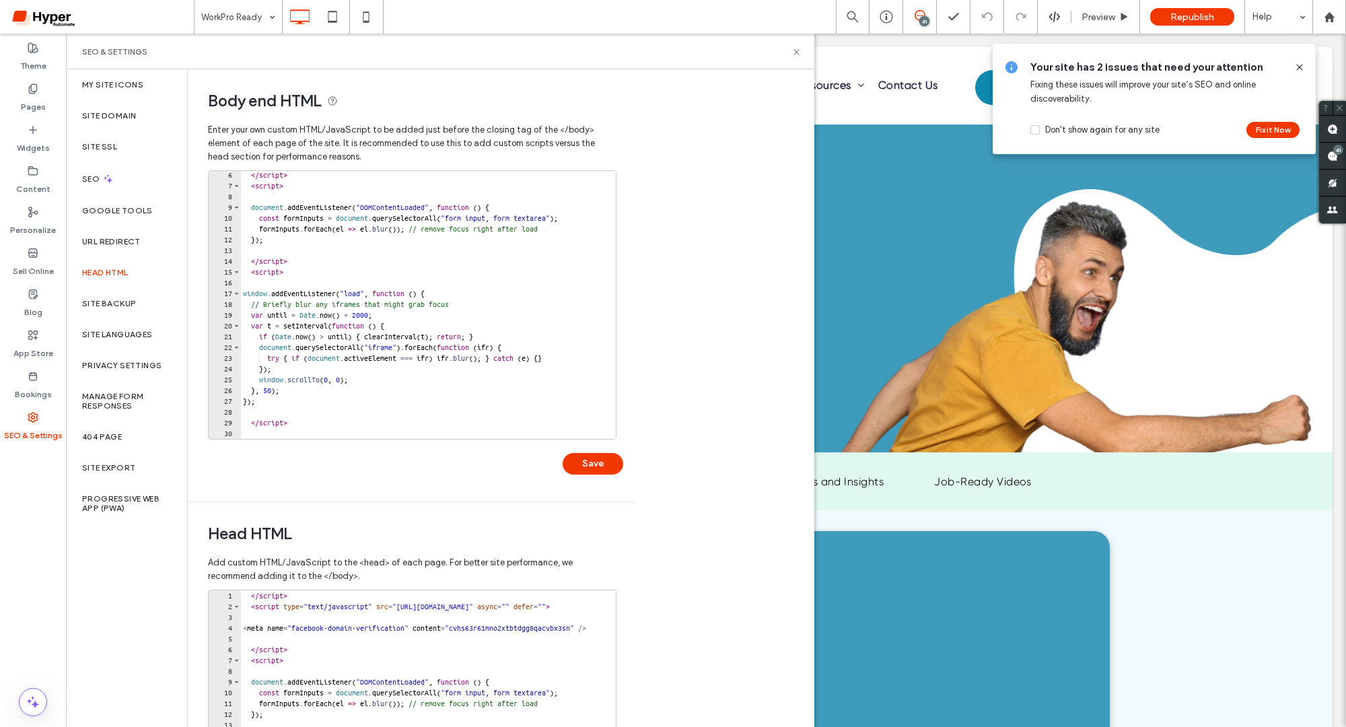
scroll to position [54, 0]
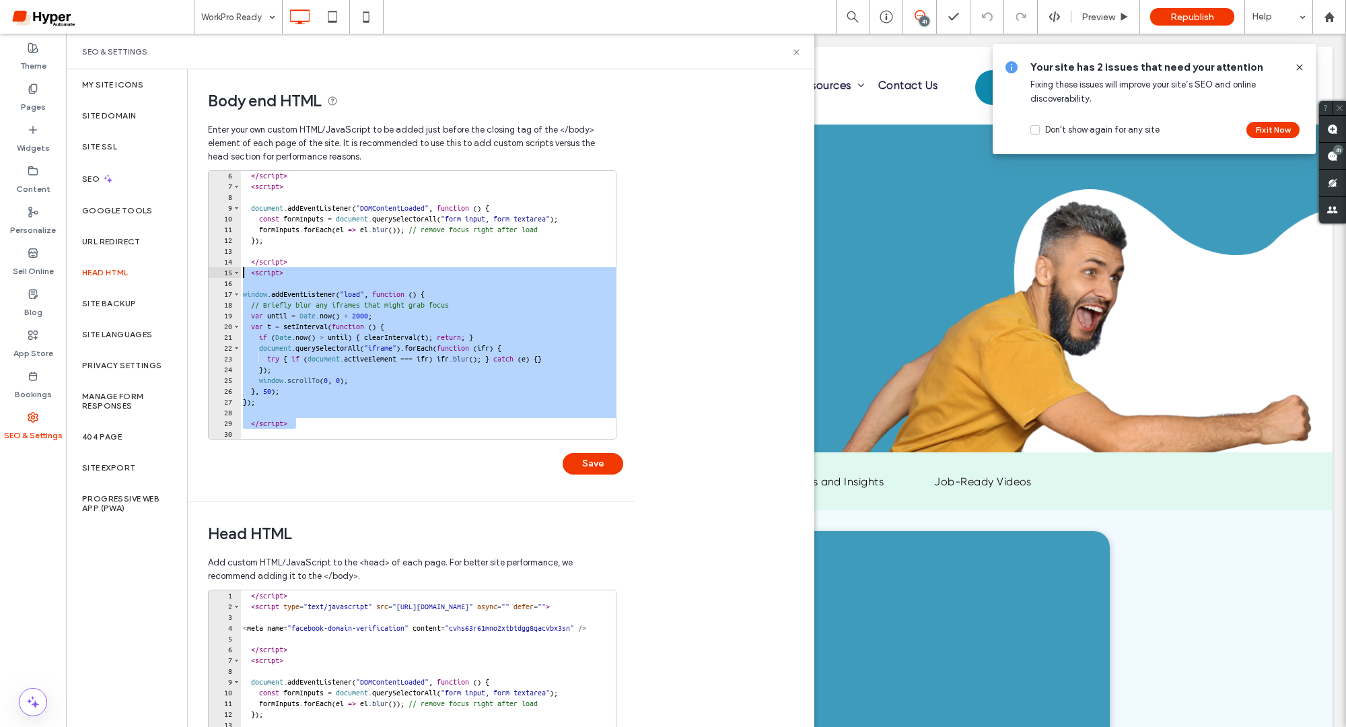
drag, startPoint x: 310, startPoint y: 424, endPoint x: 218, endPoint y: 273, distance: 177.3
click at [218, 273] on div "********* 6 7 8 9 10 11 12 13 14 15 16 17 18 19 20 21 22 23 24 25 26 27 28 29 3…" at bounding box center [412, 304] width 408 height 269
type textarea "********"
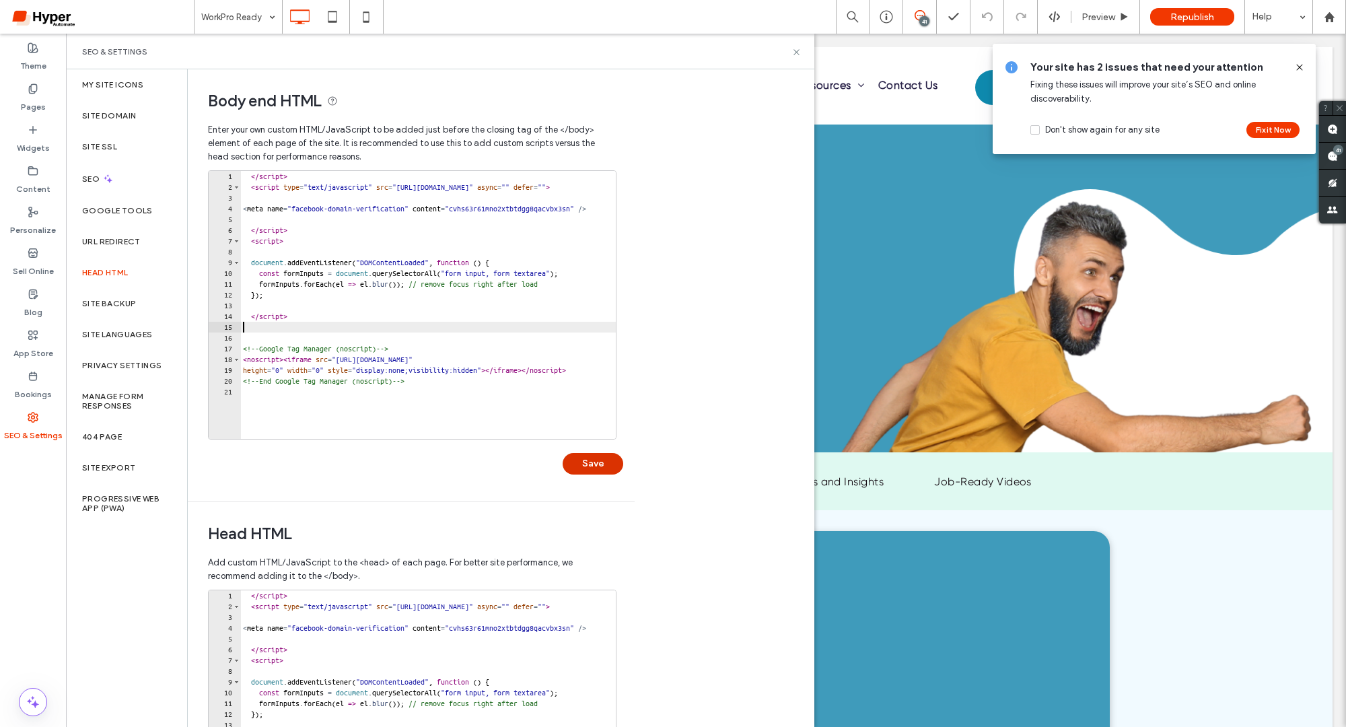
click at [595, 470] on button "Save" at bounding box center [593, 464] width 61 height 22
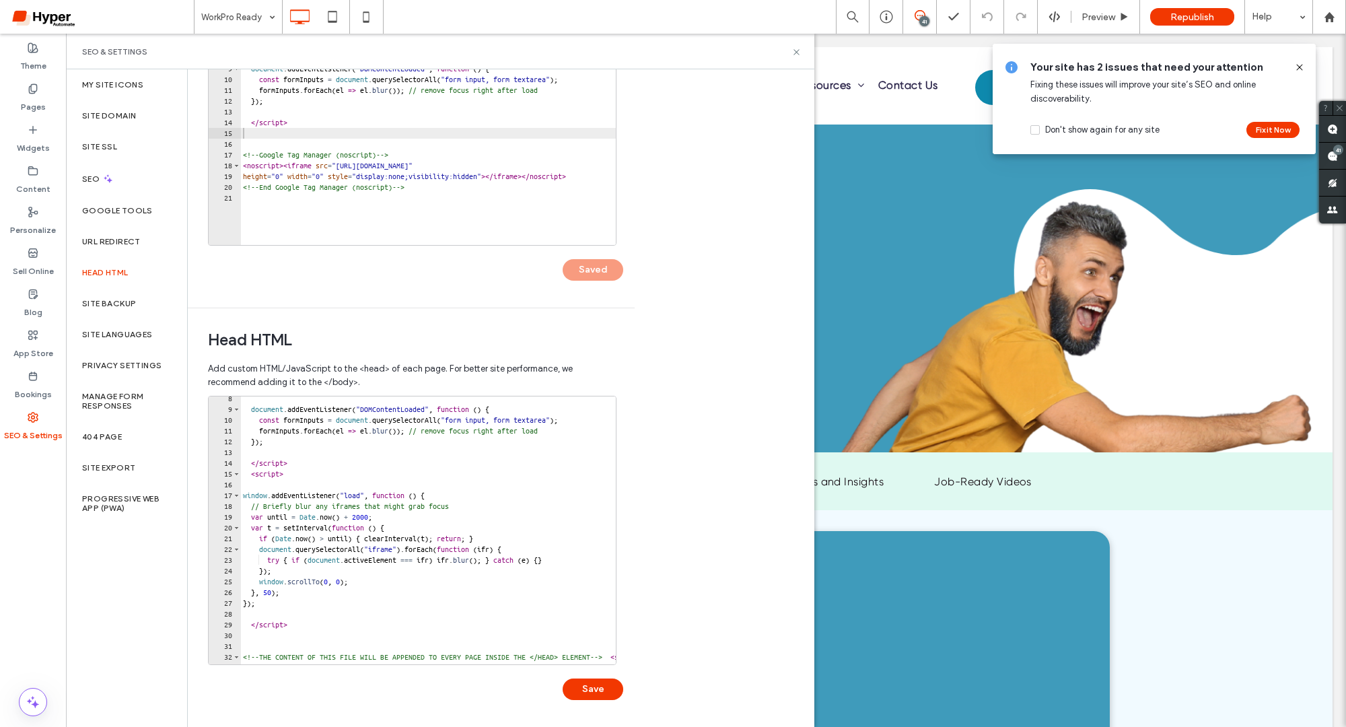
scroll to position [75, 0]
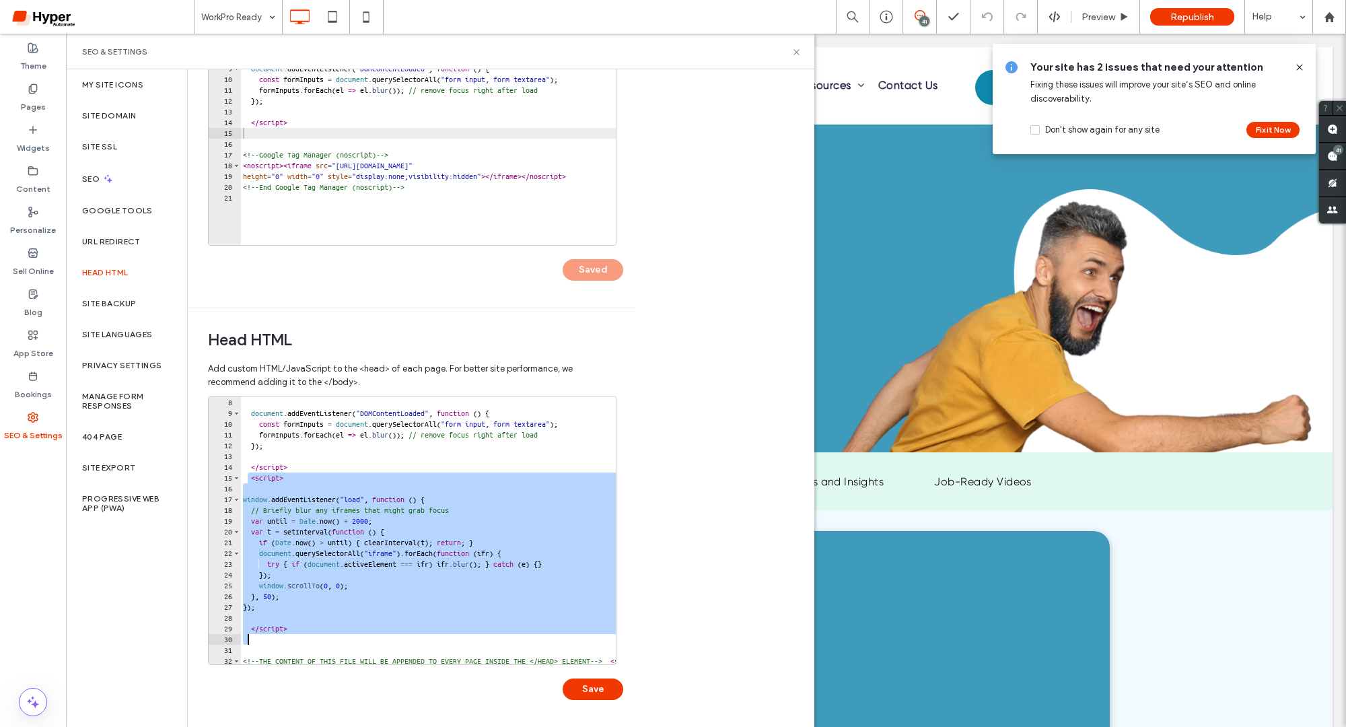
drag, startPoint x: 247, startPoint y: 476, endPoint x: 503, endPoint y: 633, distance: 300.5
click at [503, 633] on div "< script > document . addEventListener ( "DOMContentLoaded" , function ( ) { co…" at bounding box center [717, 531] width 955 height 290
type textarea "*********"
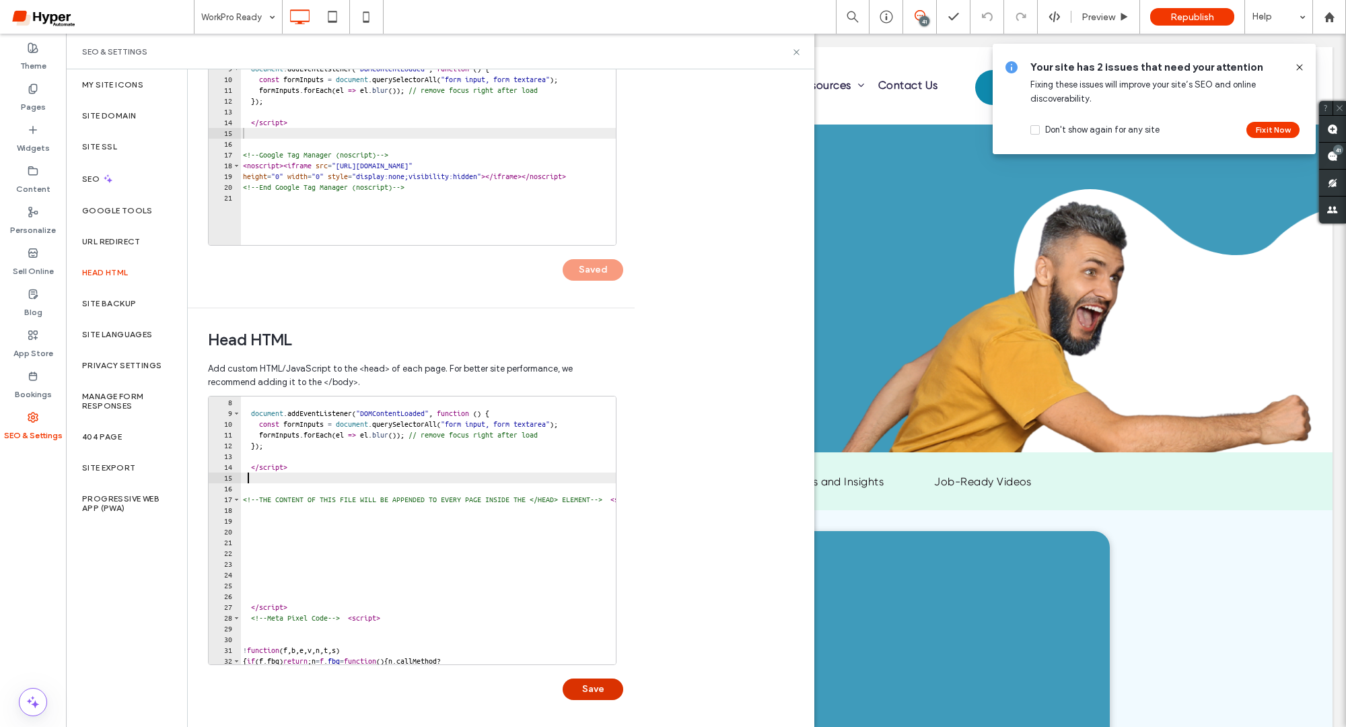
click at [616, 688] on button "Save" at bounding box center [593, 689] width 61 height 22
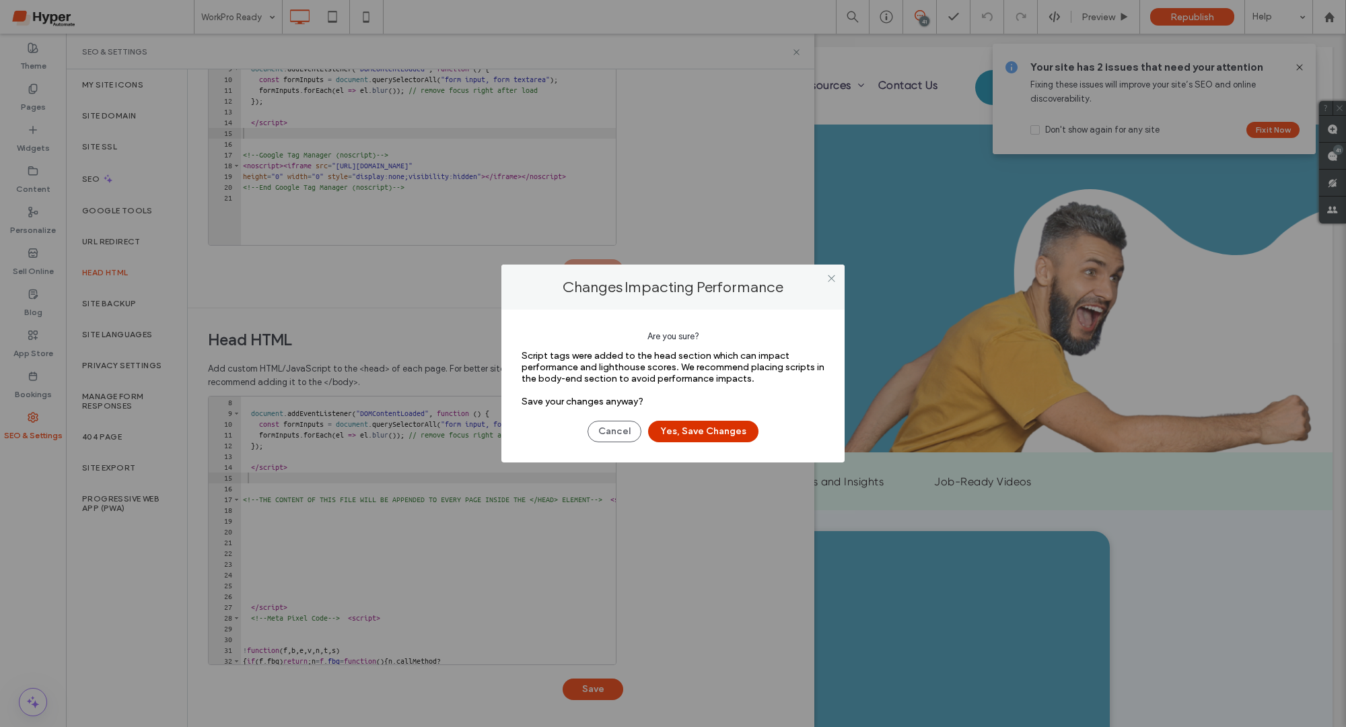
click at [733, 433] on button "Yes, Save Changes" at bounding box center [703, 432] width 110 height 22
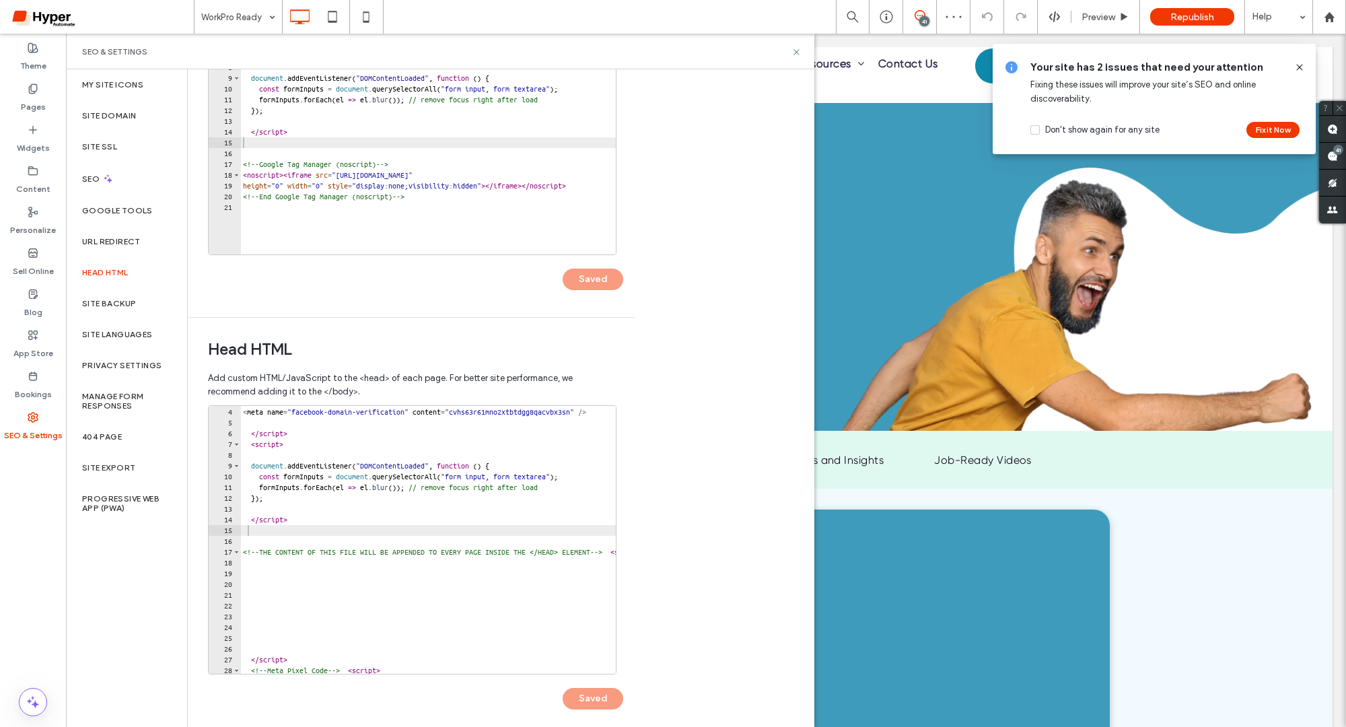
scroll to position [4, 0]
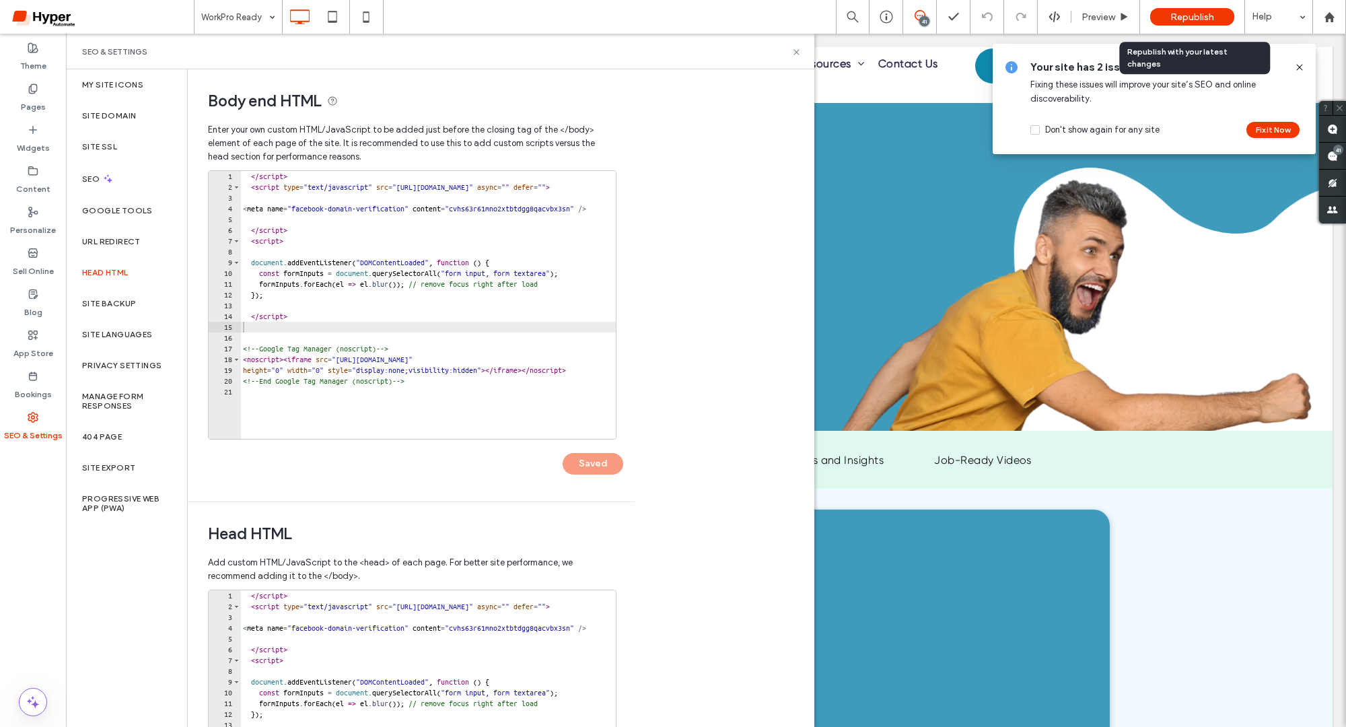
click at [1200, 13] on span "Republish" at bounding box center [1192, 16] width 44 height 11
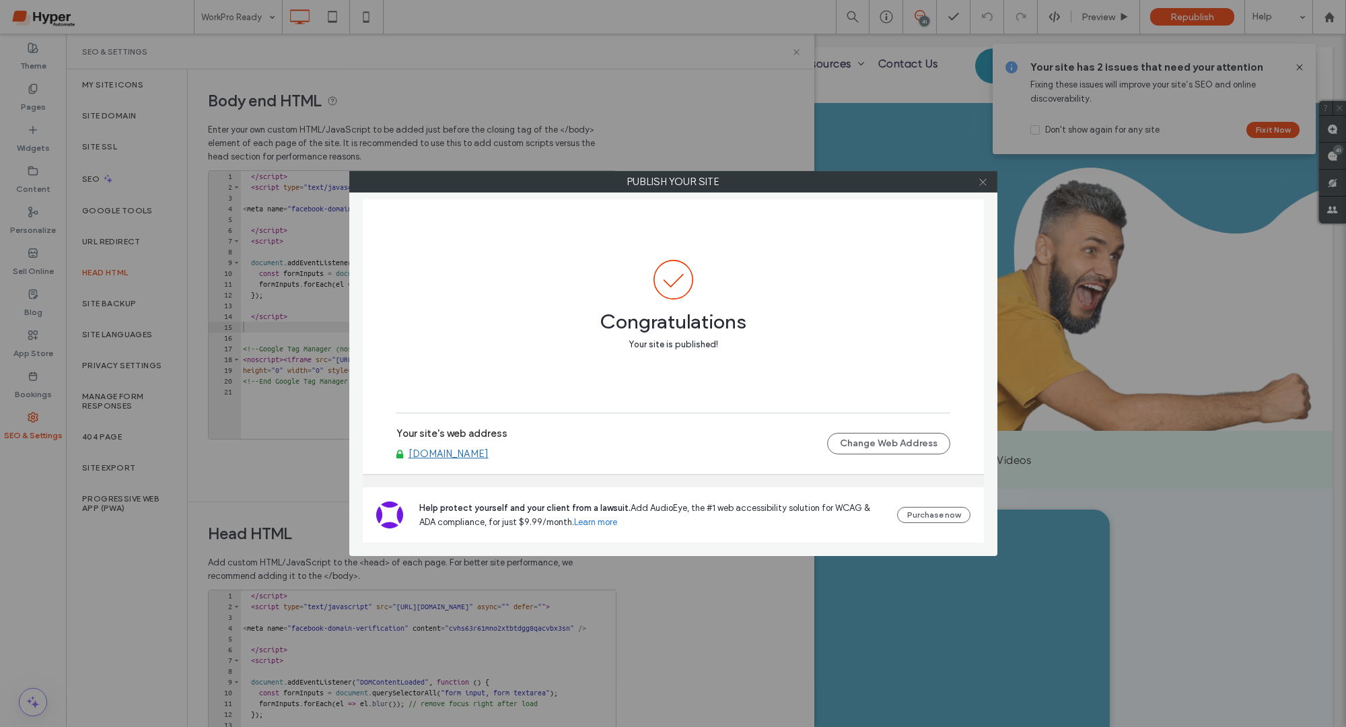
click at [984, 178] on icon at bounding box center [983, 182] width 10 height 10
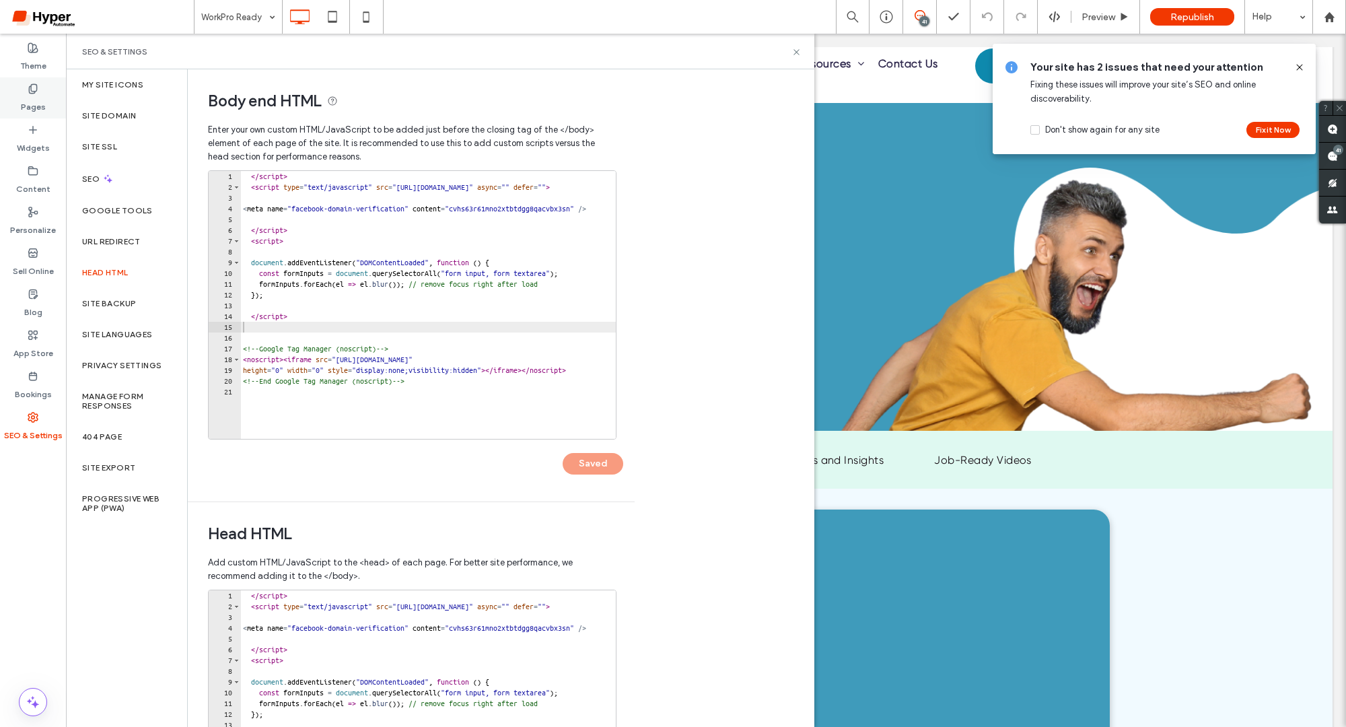
click at [32, 102] on label "Pages" at bounding box center [33, 103] width 25 height 19
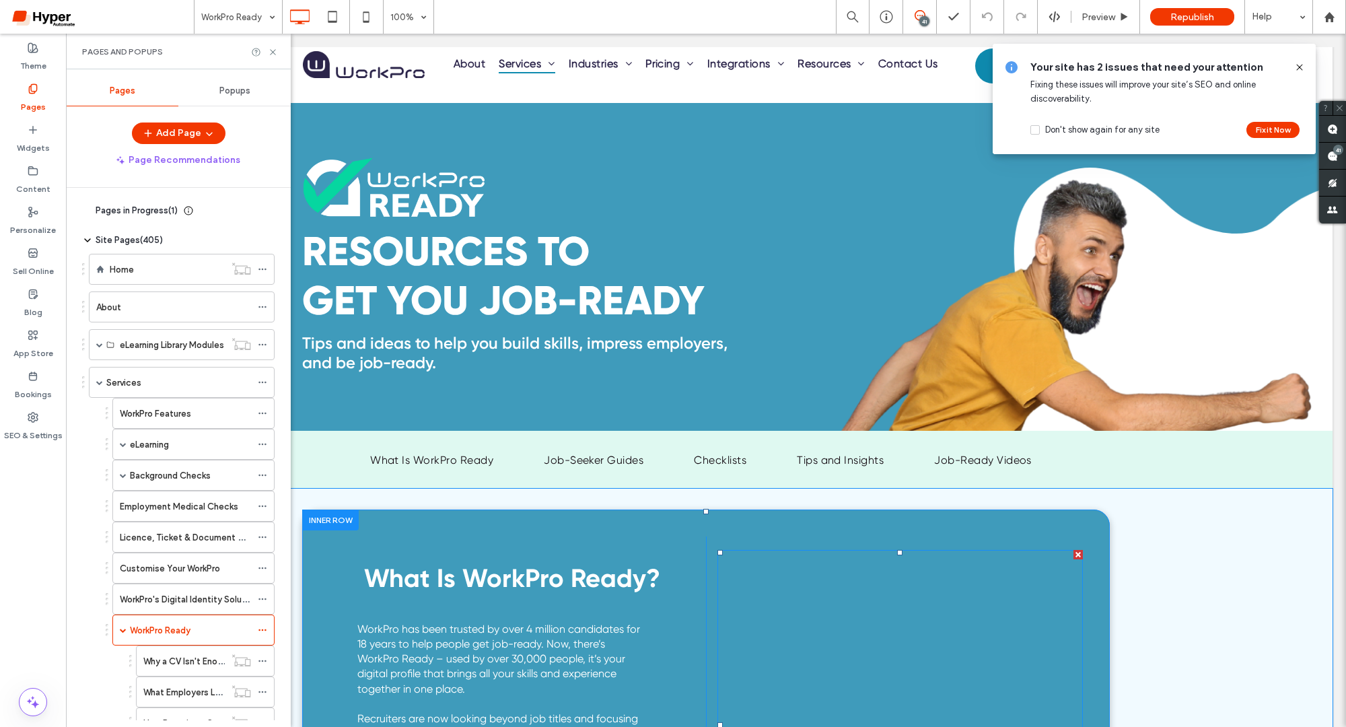
click at [906, 583] on span at bounding box center [899, 725] width 365 height 350
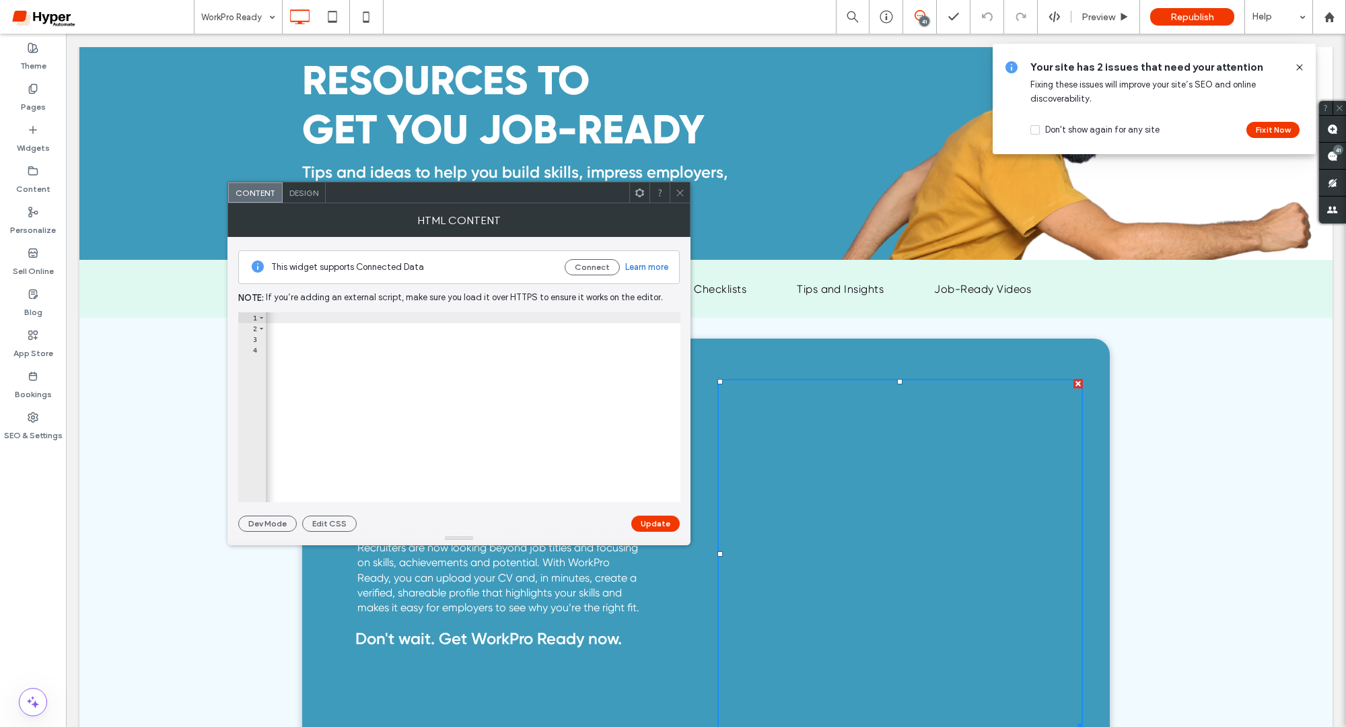
scroll to position [0, 1087]
drag, startPoint x: 503, startPoint y: 327, endPoint x: 489, endPoint y: 326, distance: 13.5
type textarea "**********"
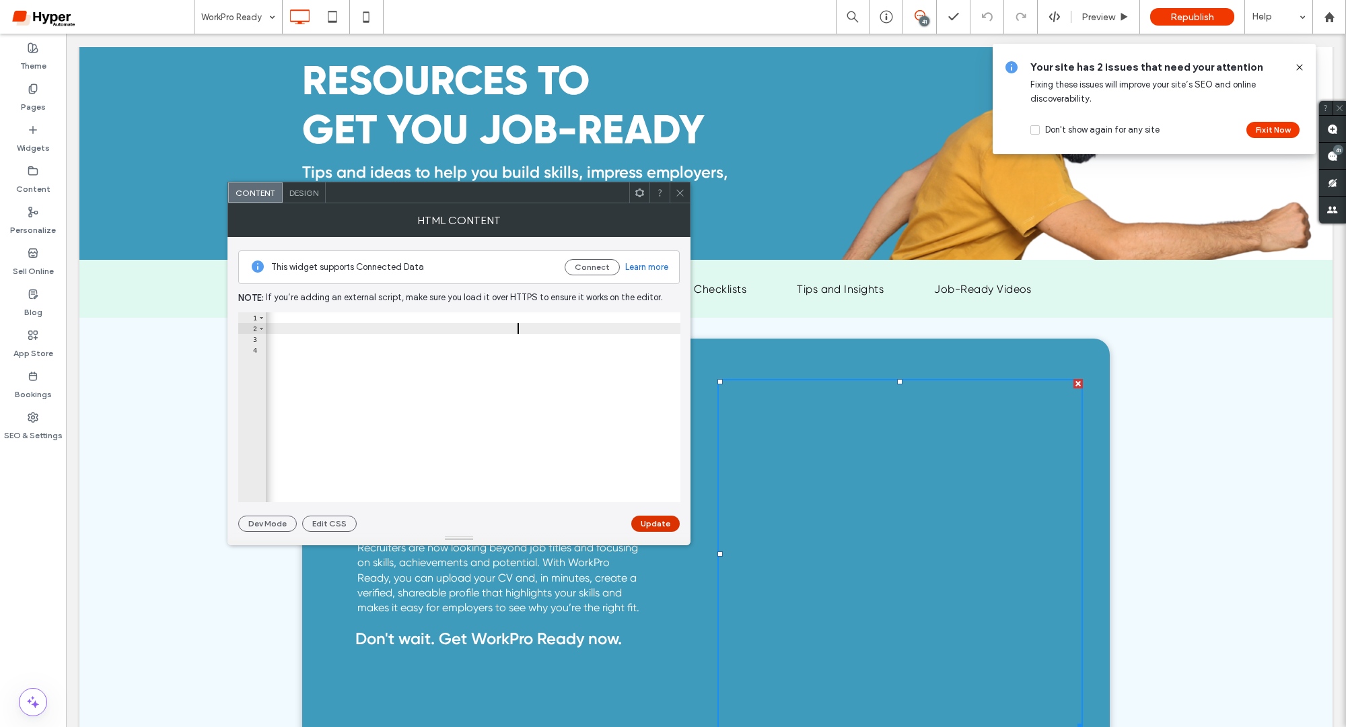
click at [645, 523] on button "Update" at bounding box center [655, 523] width 48 height 16
drag, startPoint x: 503, startPoint y: 326, endPoint x: 484, endPoint y: 326, distance: 18.2
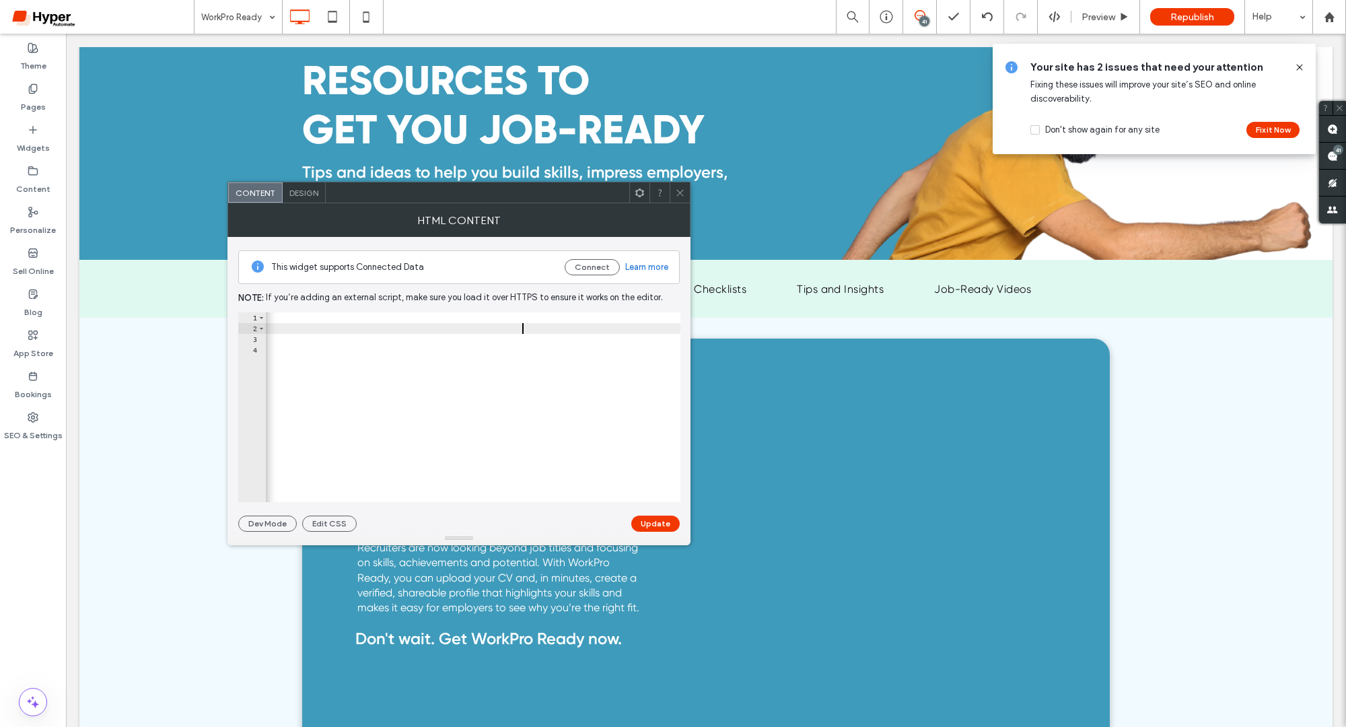
scroll to position [0, 0]
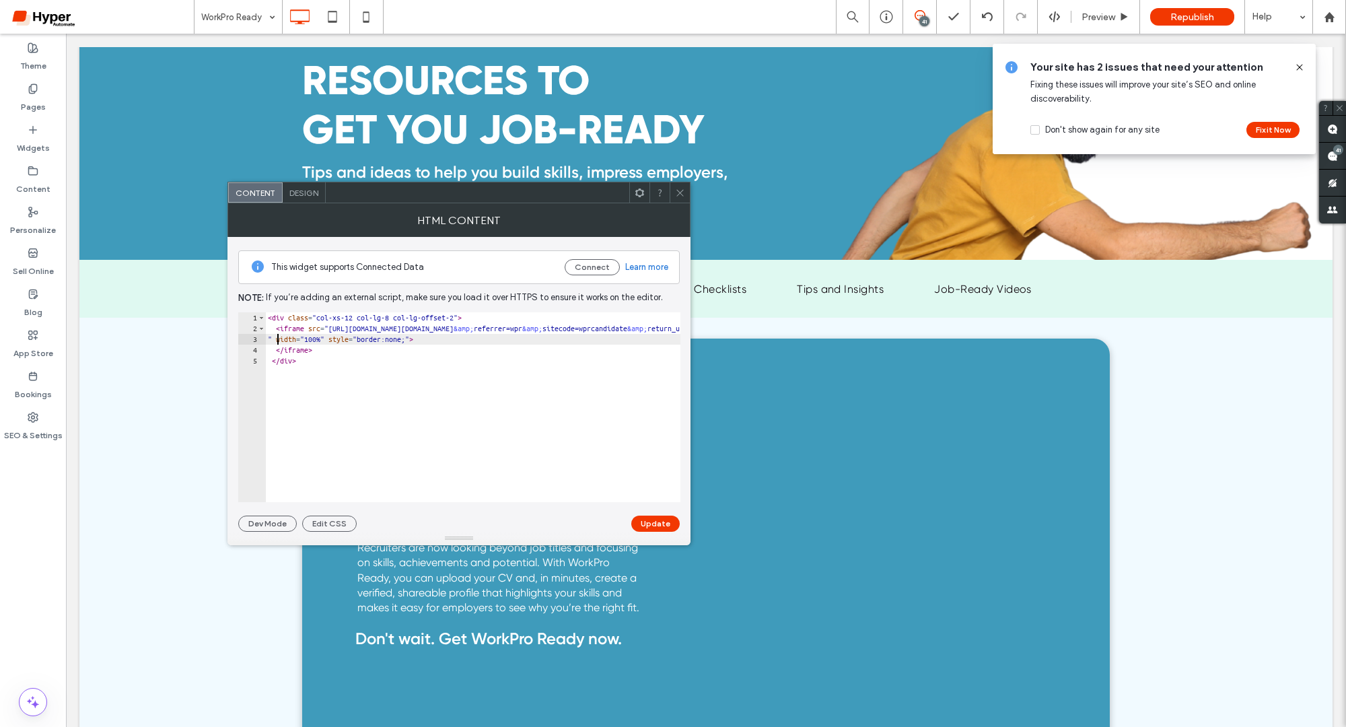
click at [662, 533] on div at bounding box center [458, 538] width 463 height 13
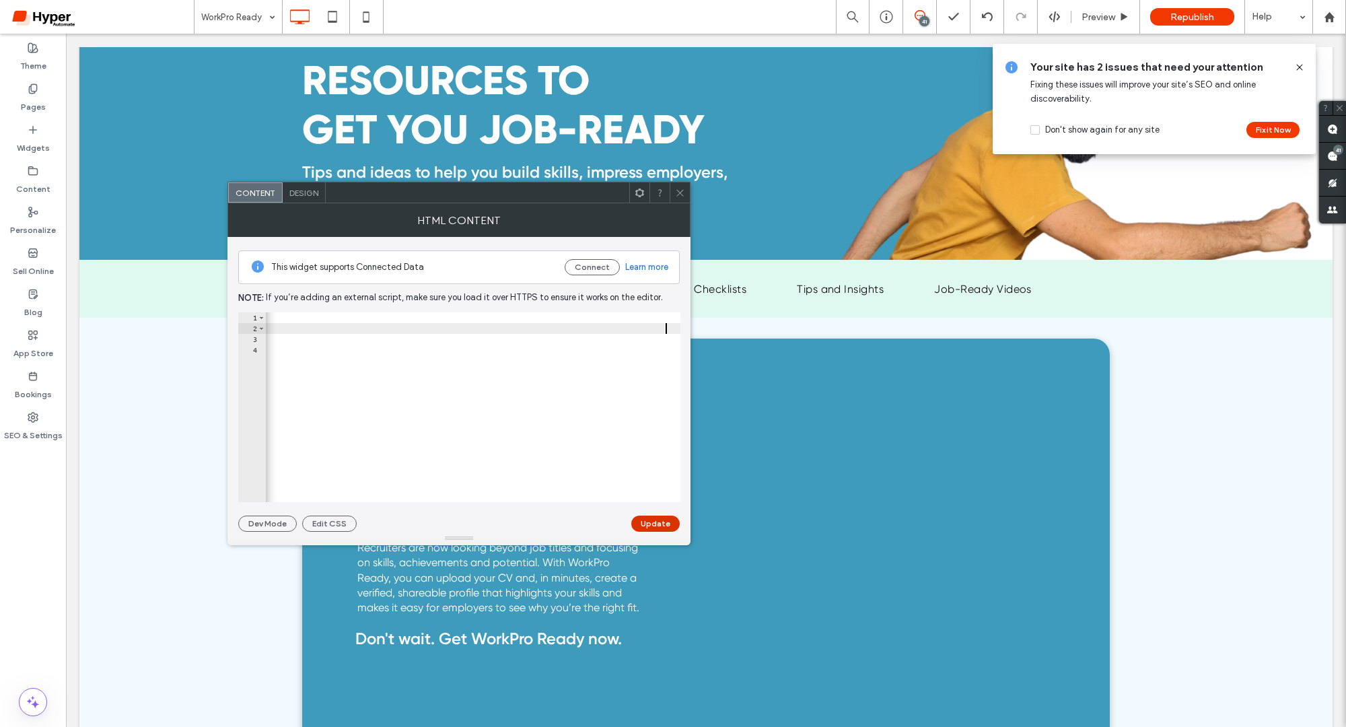
type textarea "**********"
click at [654, 517] on button "Update" at bounding box center [655, 523] width 48 height 16
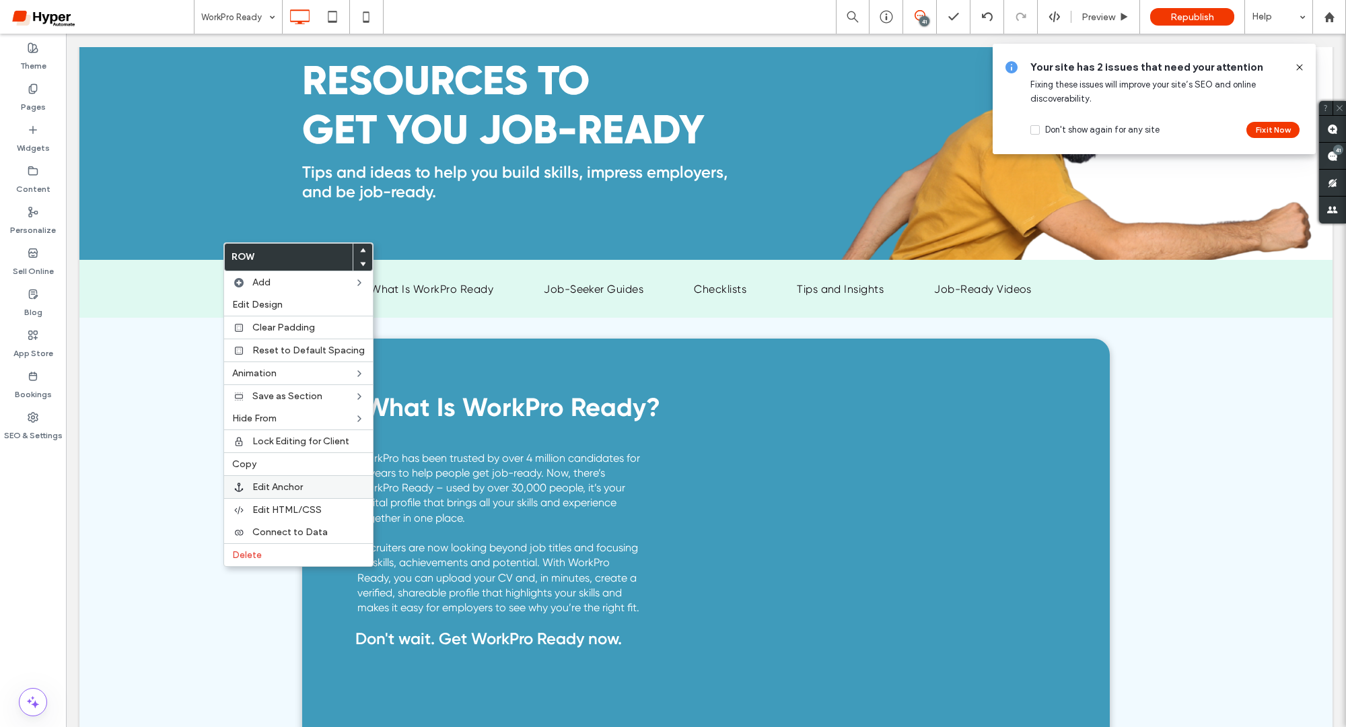
click at [284, 487] on span "Edit Anchor" at bounding box center [277, 486] width 50 height 11
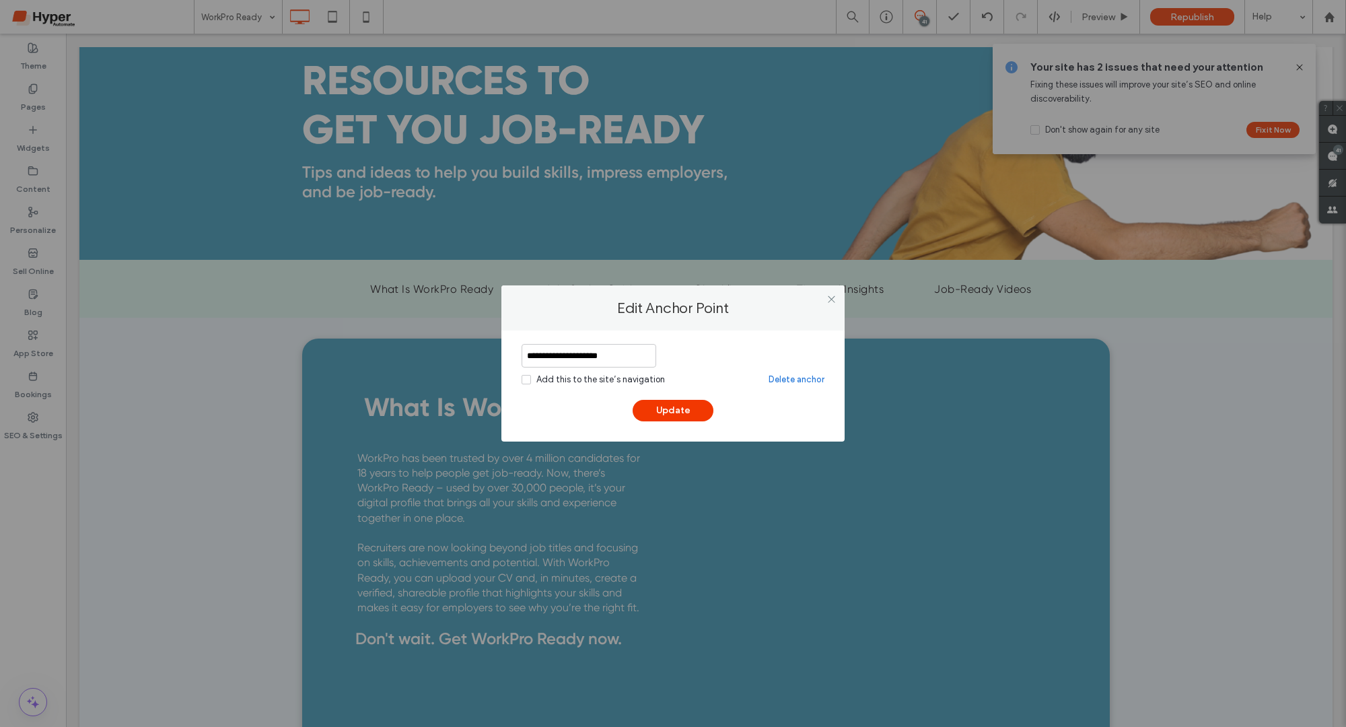
click at [632, 359] on input "**********" at bounding box center [588, 356] width 135 height 24
click at [787, 380] on link "Delete anchor" at bounding box center [796, 379] width 56 height 13
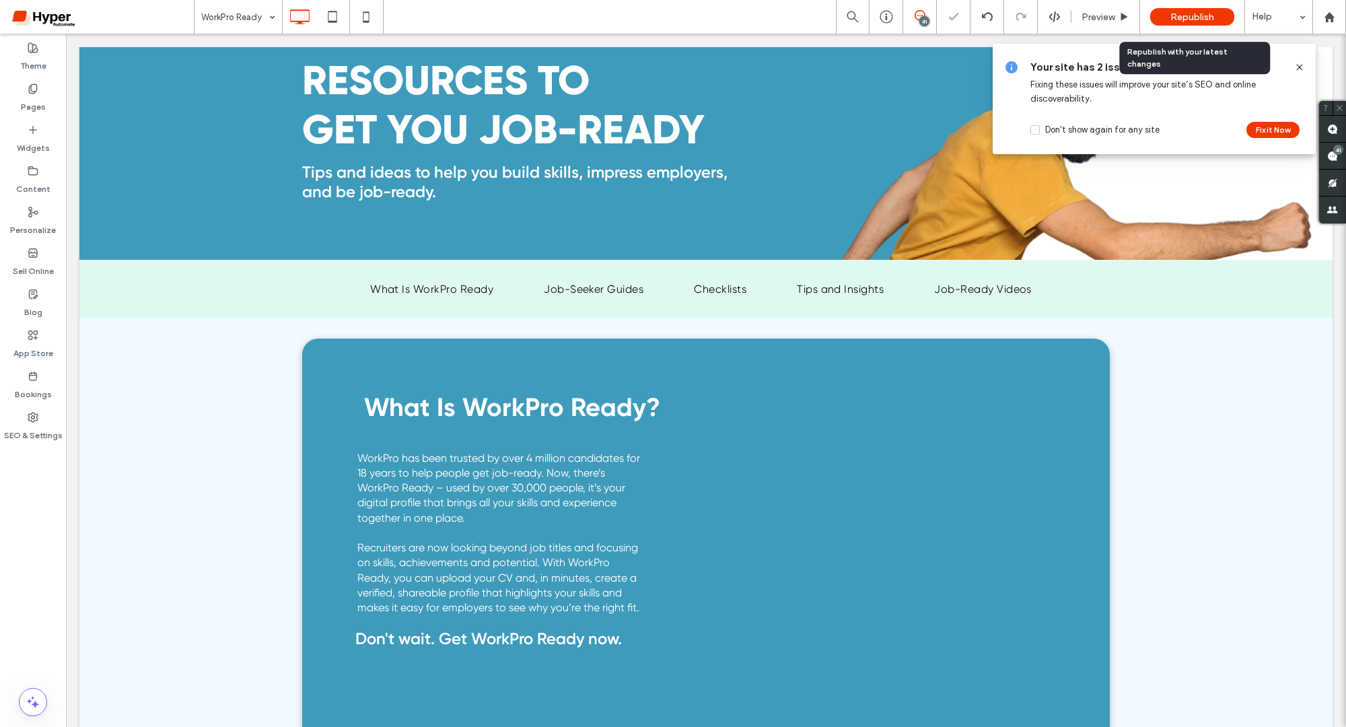
click at [1197, 20] on span "Republish" at bounding box center [1192, 16] width 44 height 11
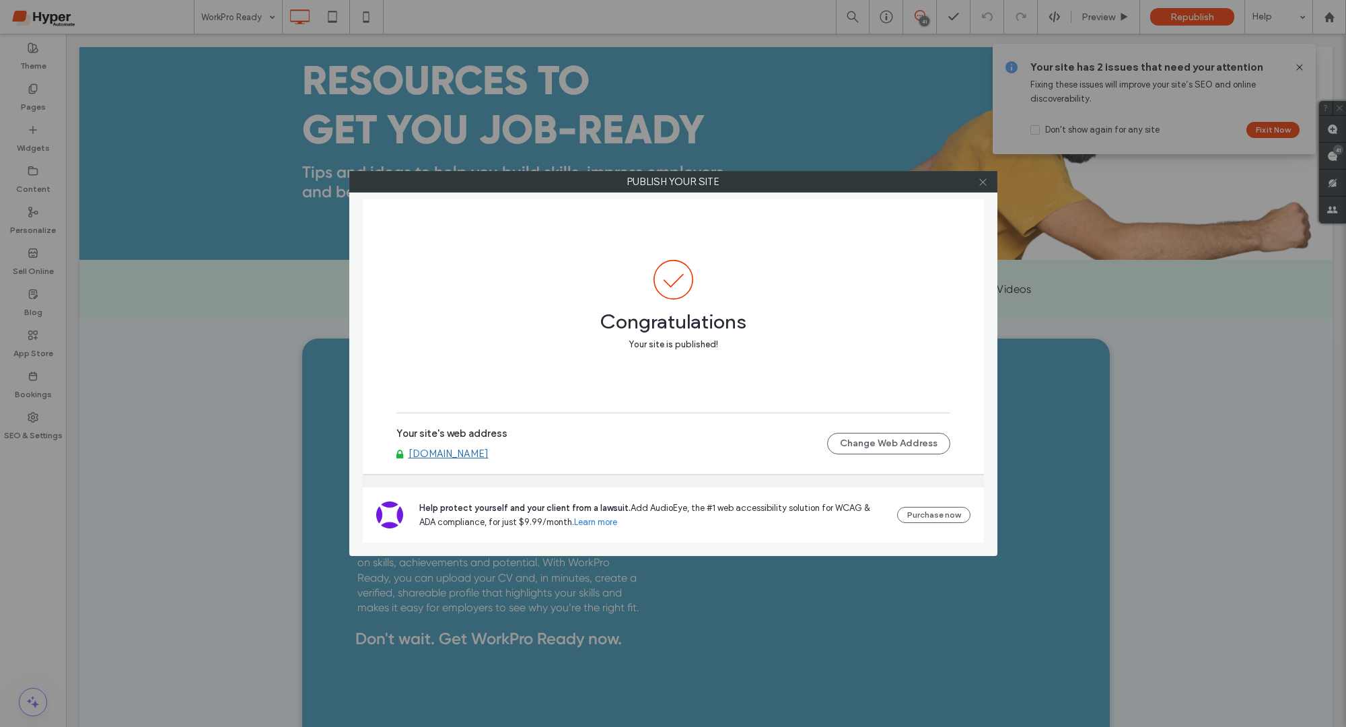
click at [982, 188] on span at bounding box center [983, 182] width 10 height 20
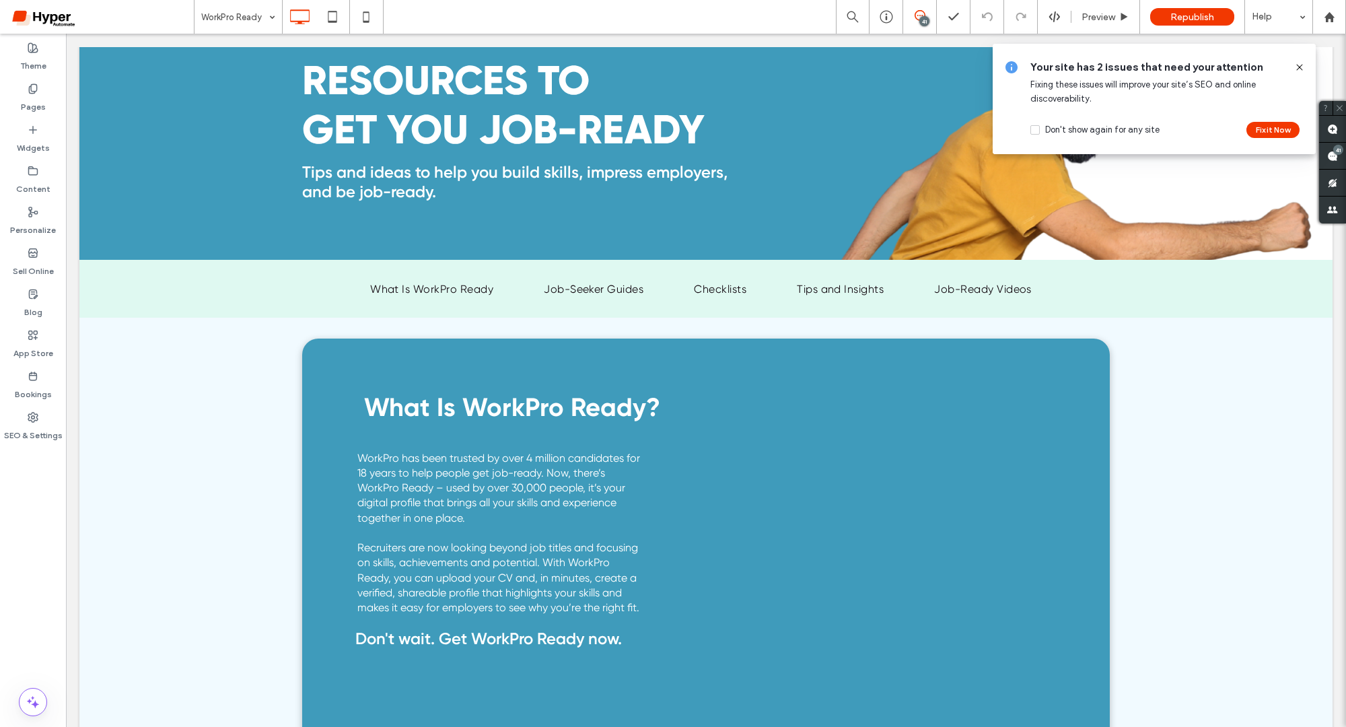
click at [1300, 67] on icon at bounding box center [1299, 67] width 11 height 11
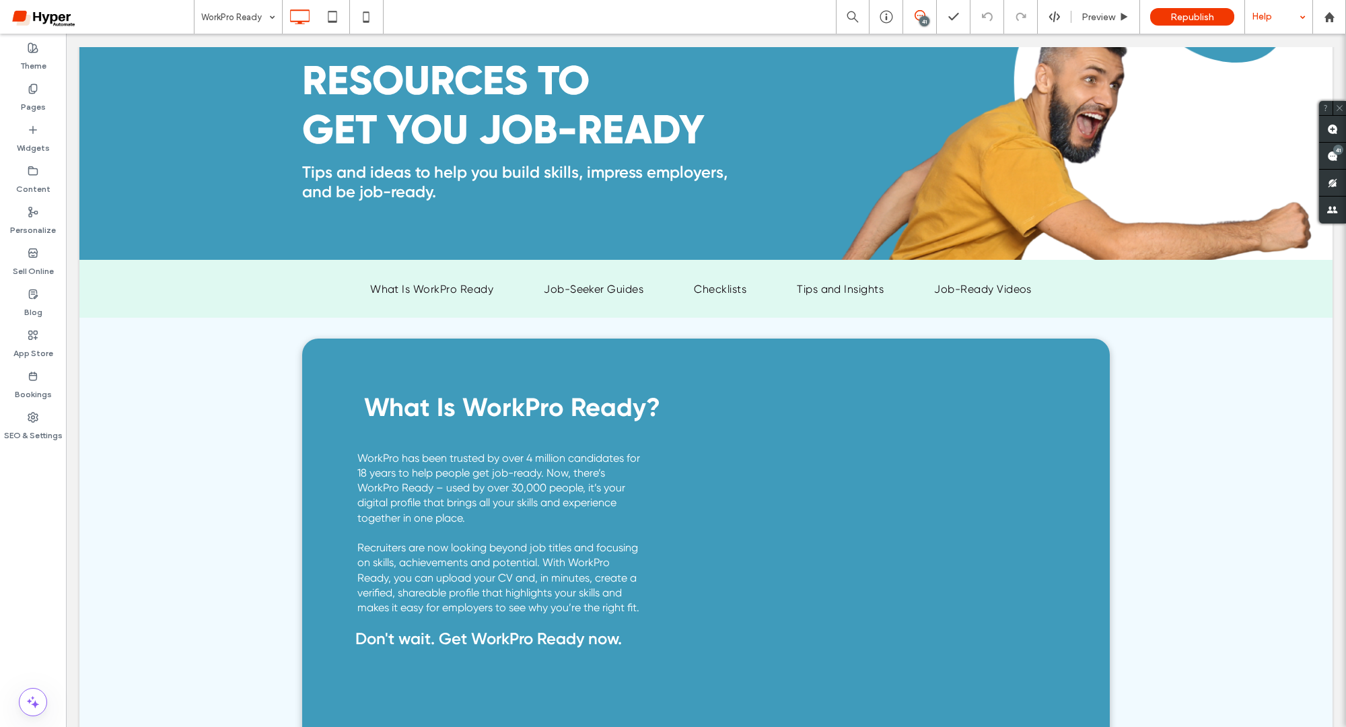
click at [1303, 24] on div "Help" at bounding box center [1278, 17] width 67 height 34
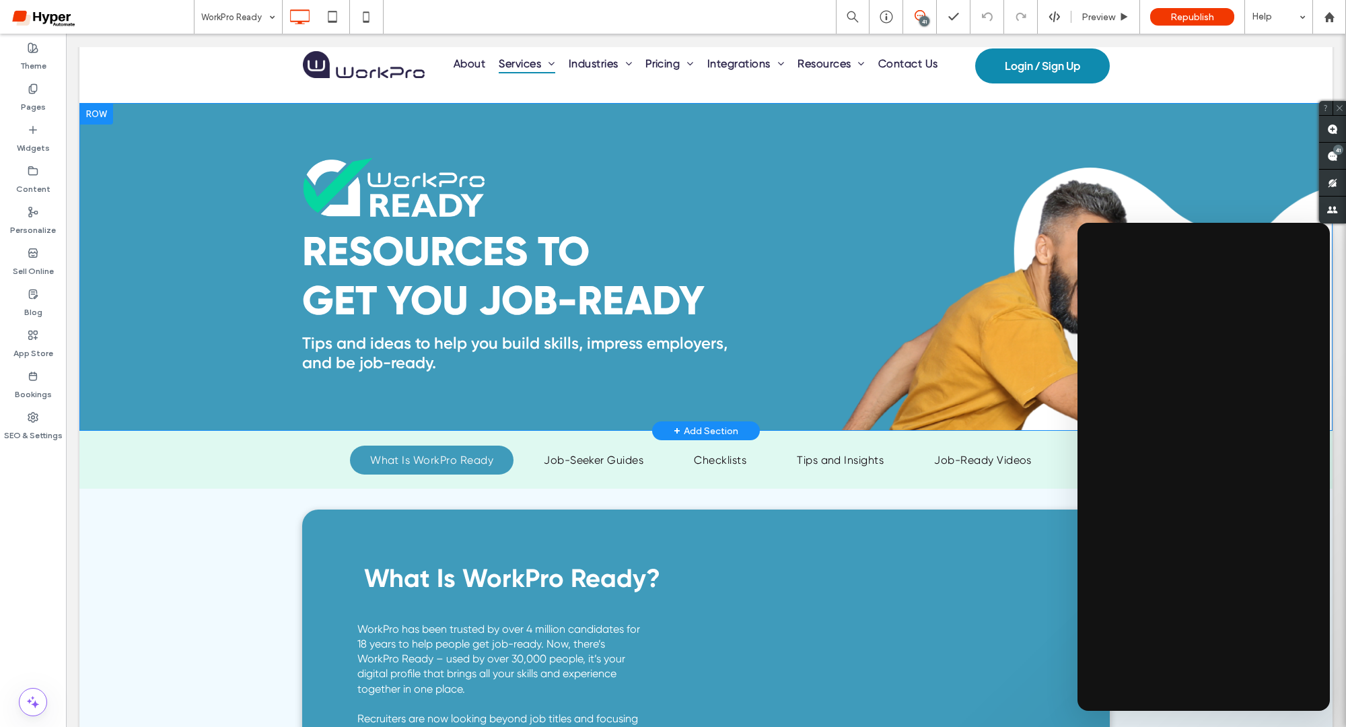
scroll to position [22, 0]
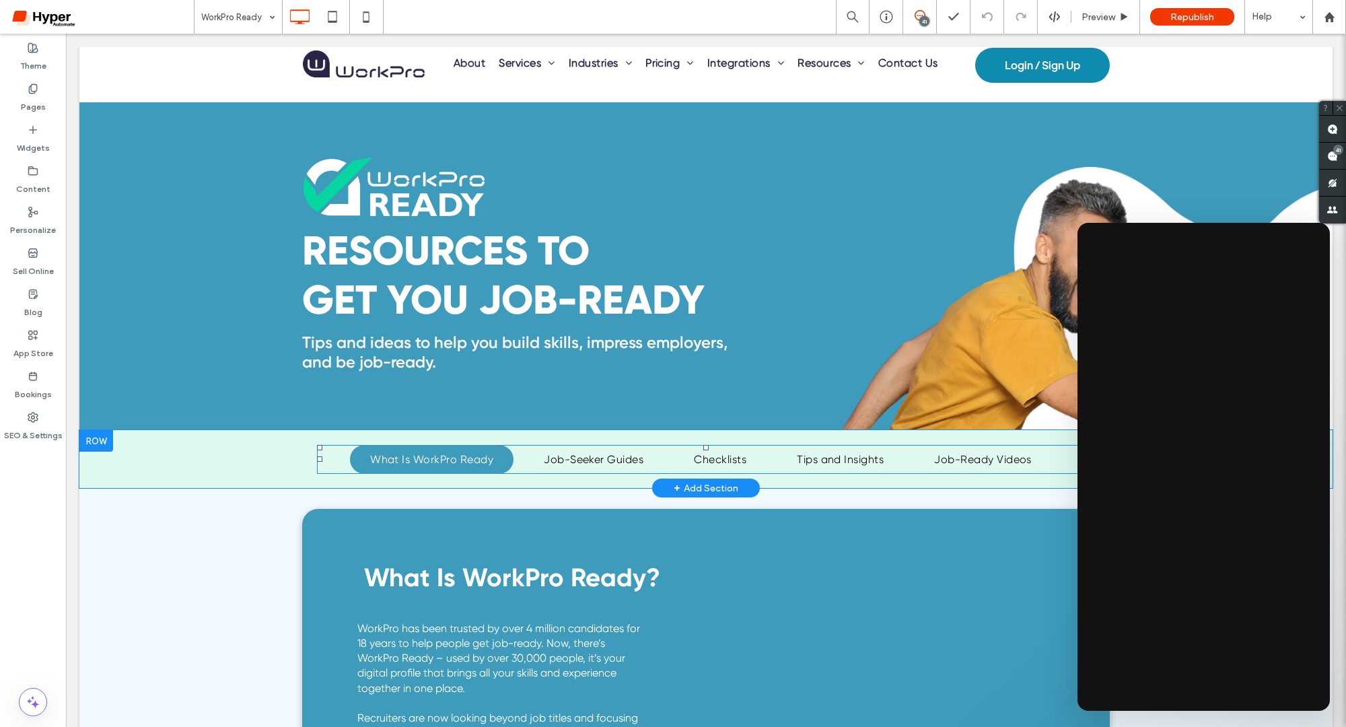
click at [427, 454] on span "What Is WorkPro Ready" at bounding box center [431, 459] width 123 height 13
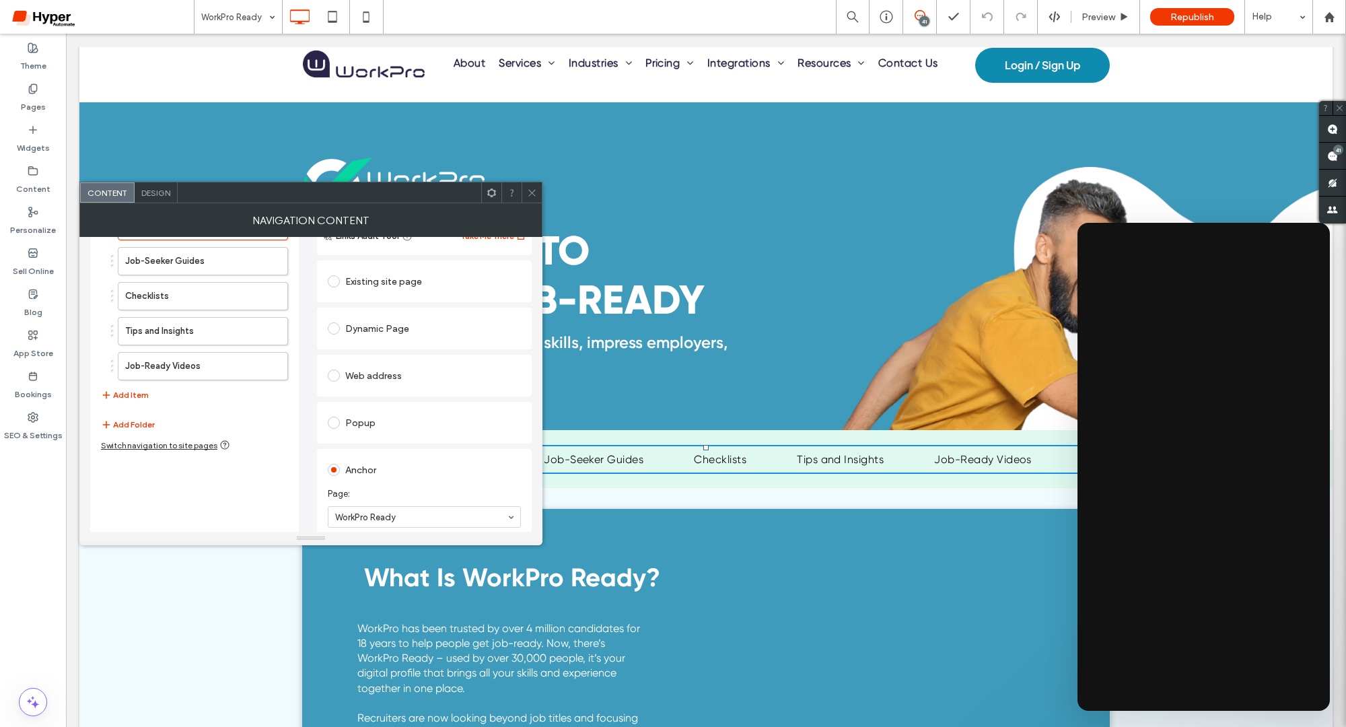
scroll to position [156, 0]
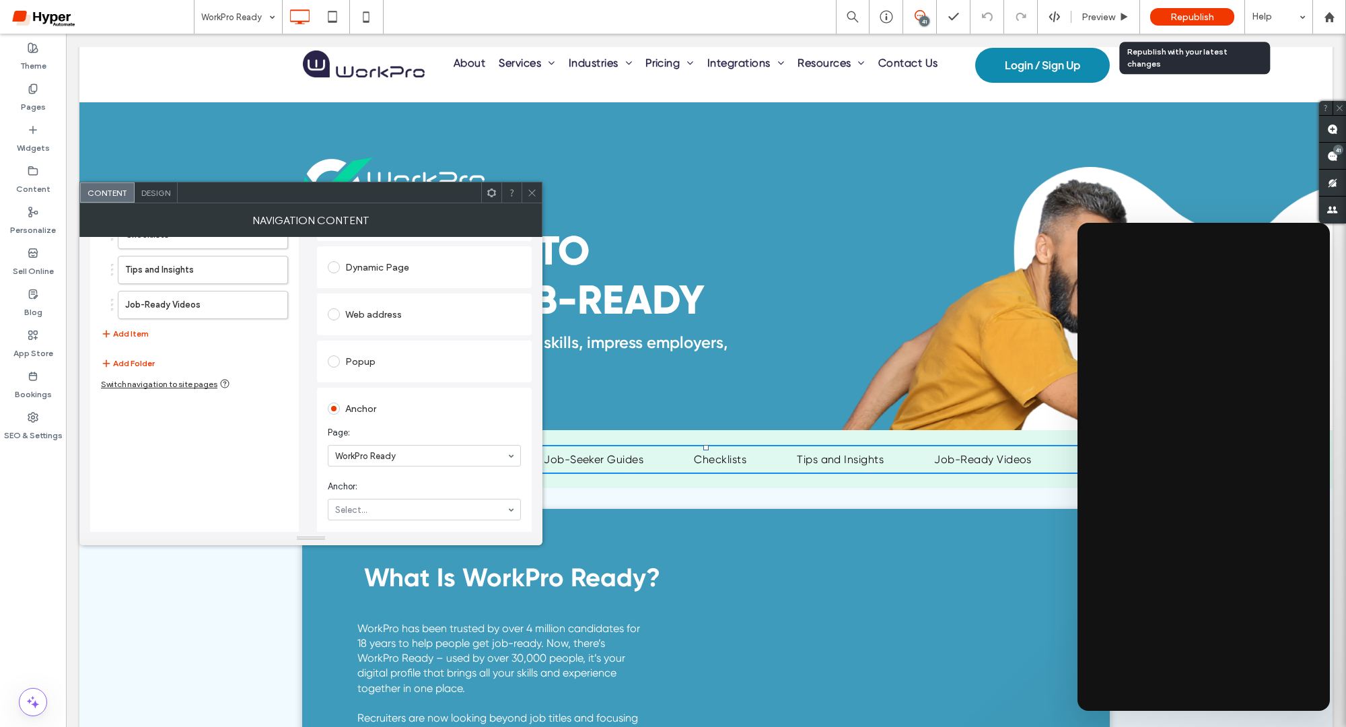
click at [1204, 13] on span "Republish" at bounding box center [1192, 16] width 44 height 11
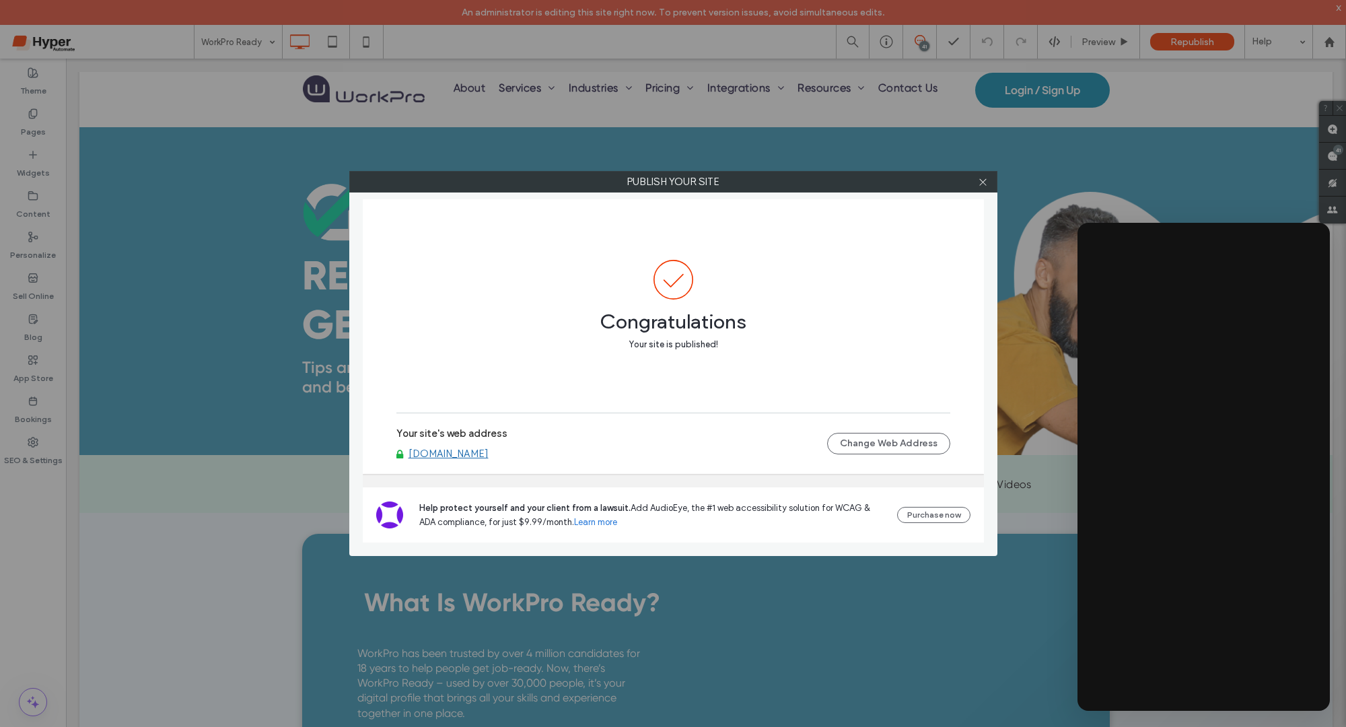
click at [252, 494] on div "Publish your site Congratulations Your site is published! Your site's web addre…" at bounding box center [673, 363] width 1346 height 727
click at [985, 183] on use at bounding box center [982, 181] width 7 height 7
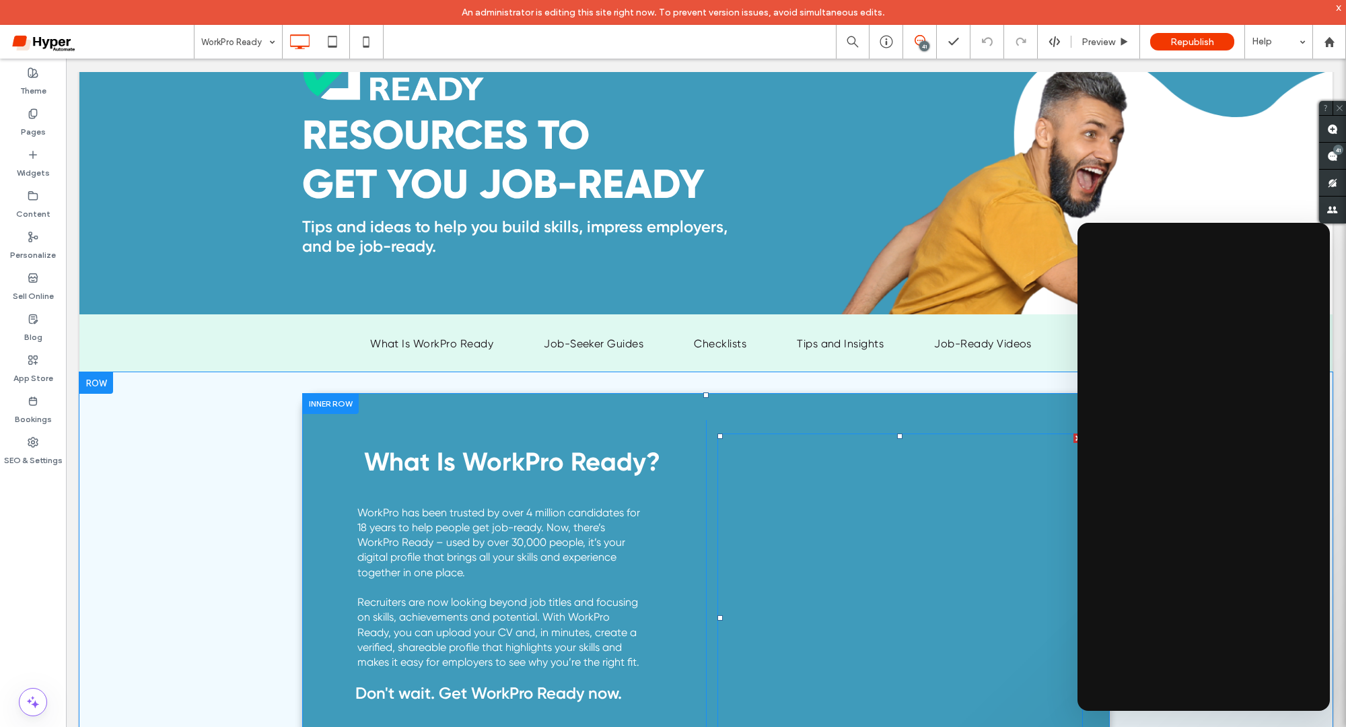
scroll to position [209, 0]
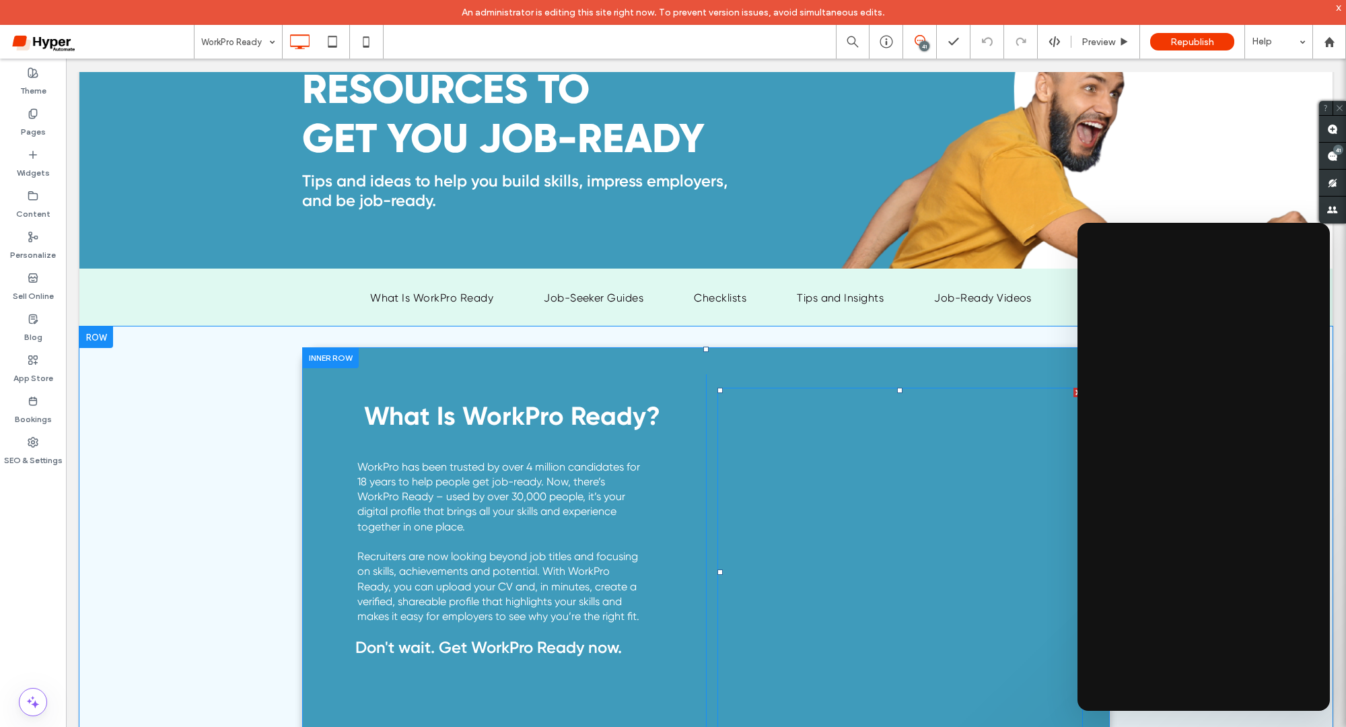
click at [717, 388] on span at bounding box center [717, 388] width 0 height 0
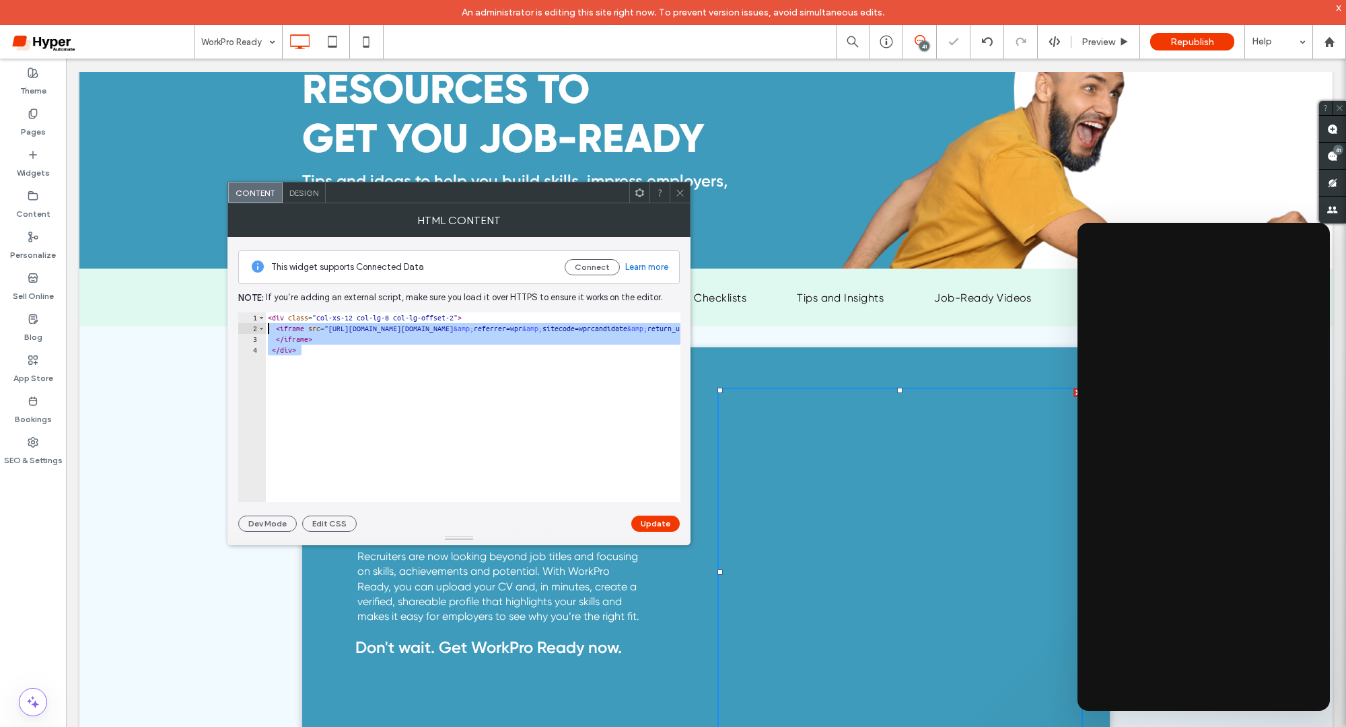
drag, startPoint x: 525, startPoint y: 415, endPoint x: 208, endPoint y: 314, distance: 332.8
type textarea "********* *******"
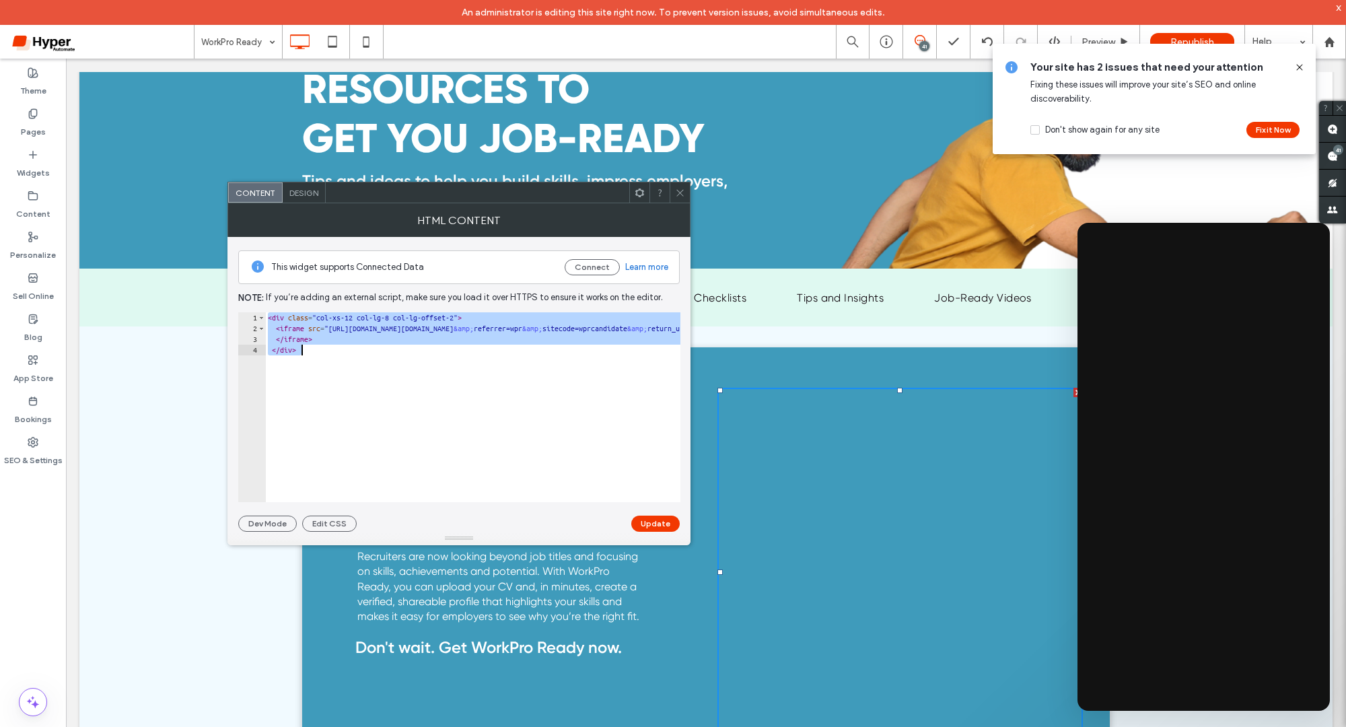
paste textarea "Cursor at row 4"
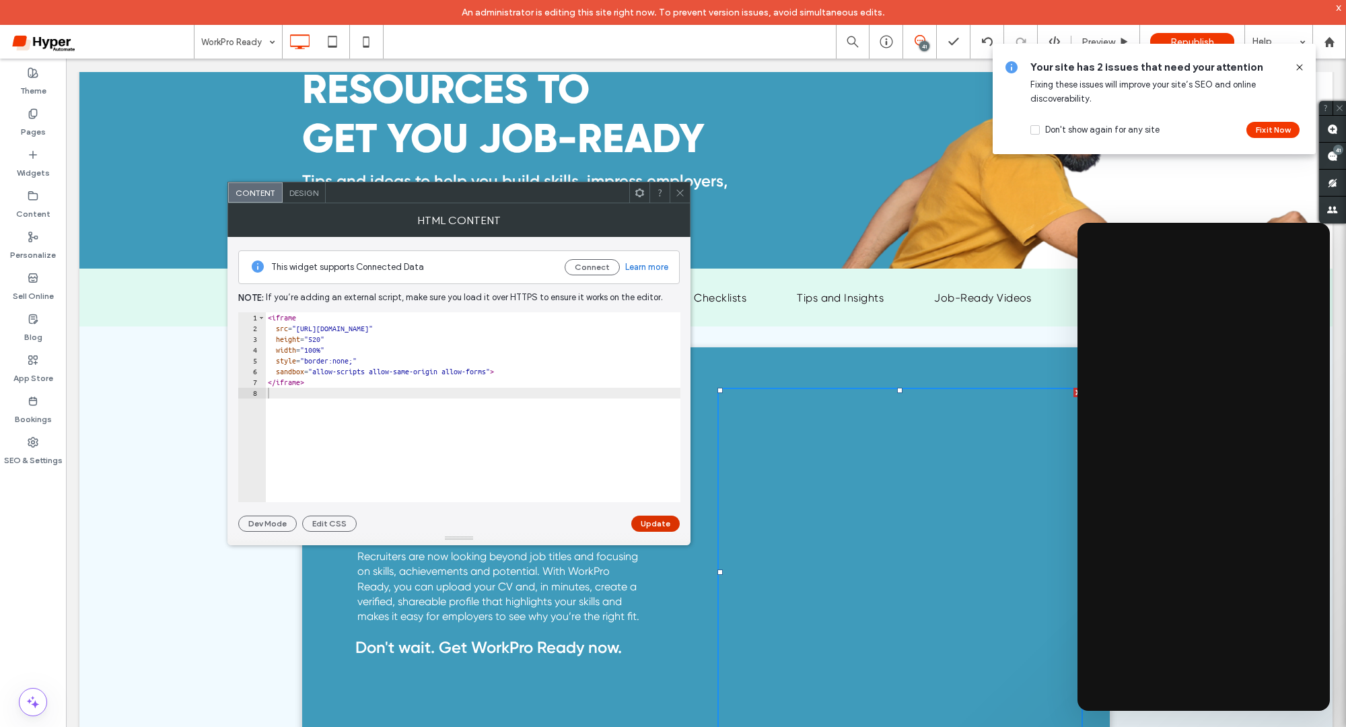
click at [664, 523] on button "Update" at bounding box center [655, 523] width 48 height 16
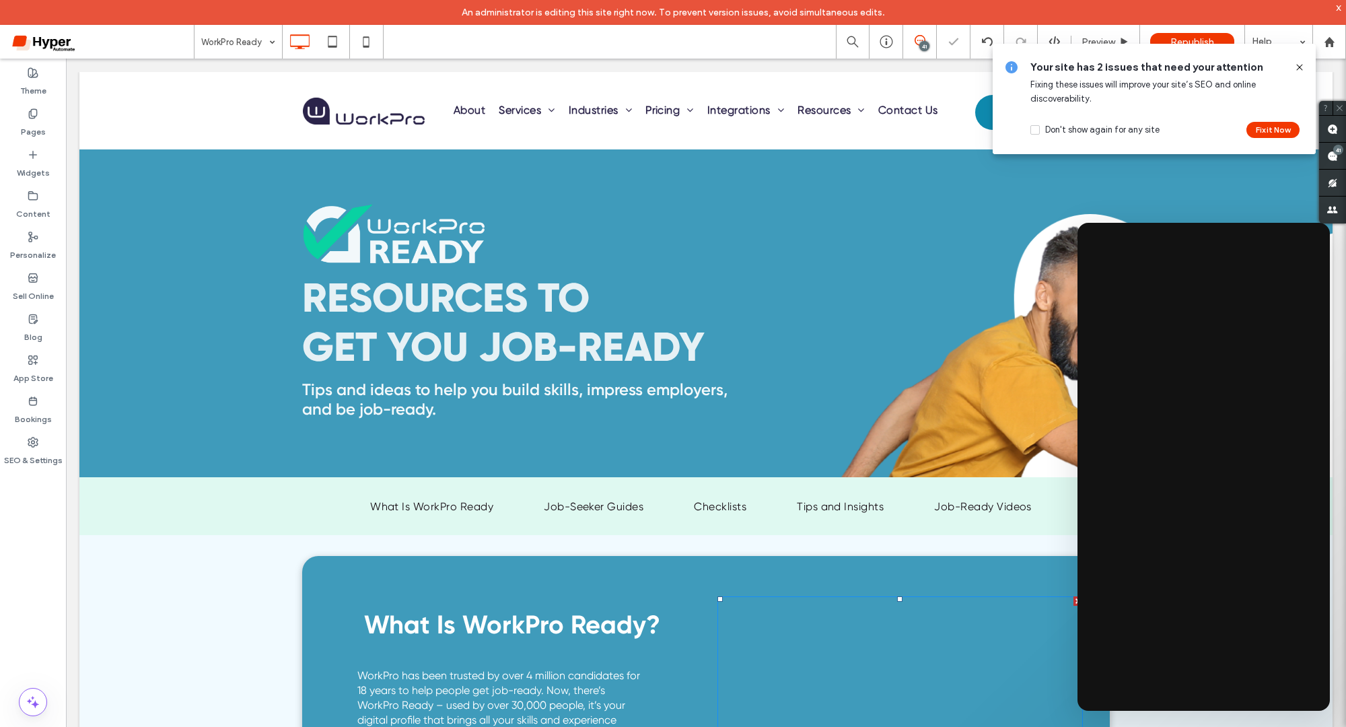
scroll to position [353, 0]
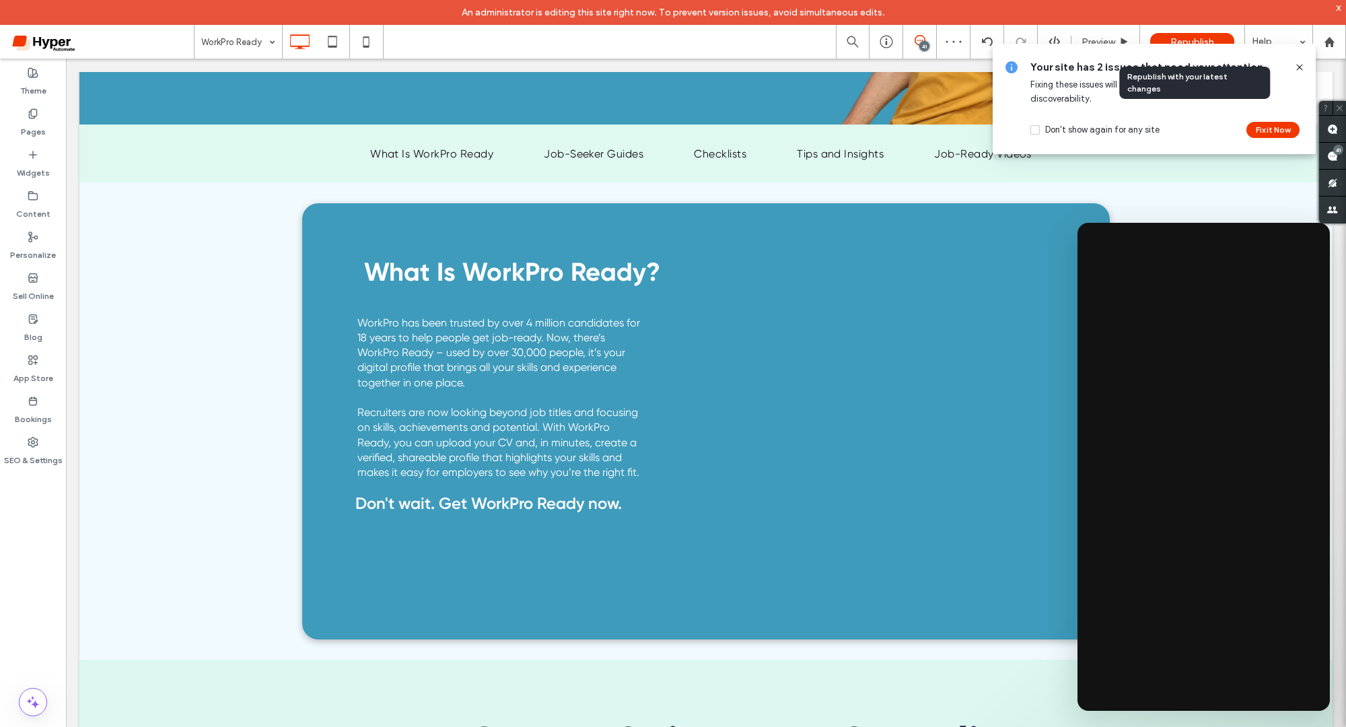
click at [1191, 36] on span "Republish" at bounding box center [1192, 41] width 44 height 11
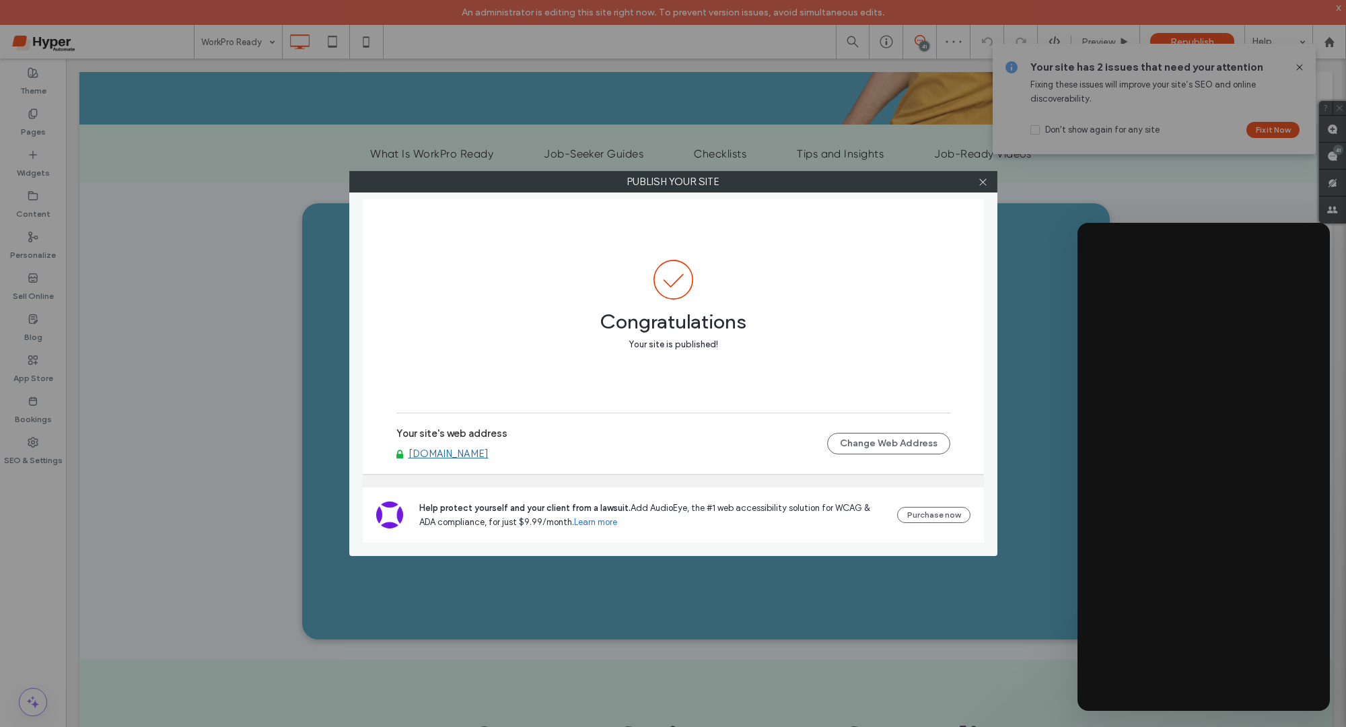
click at [462, 459] on link "www.workpro.com.au" at bounding box center [448, 453] width 80 height 12
click at [981, 184] on icon at bounding box center [983, 182] width 10 height 10
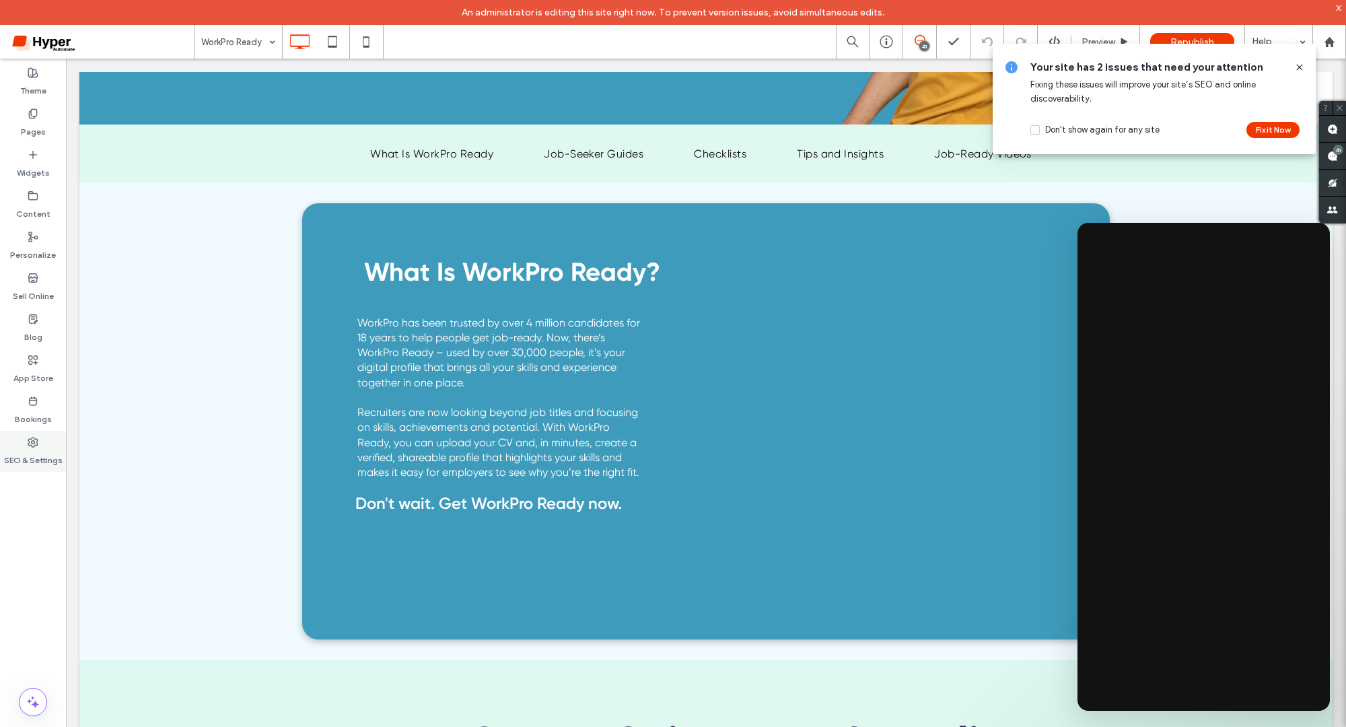
click at [32, 446] on use at bounding box center [32, 441] width 9 height 9
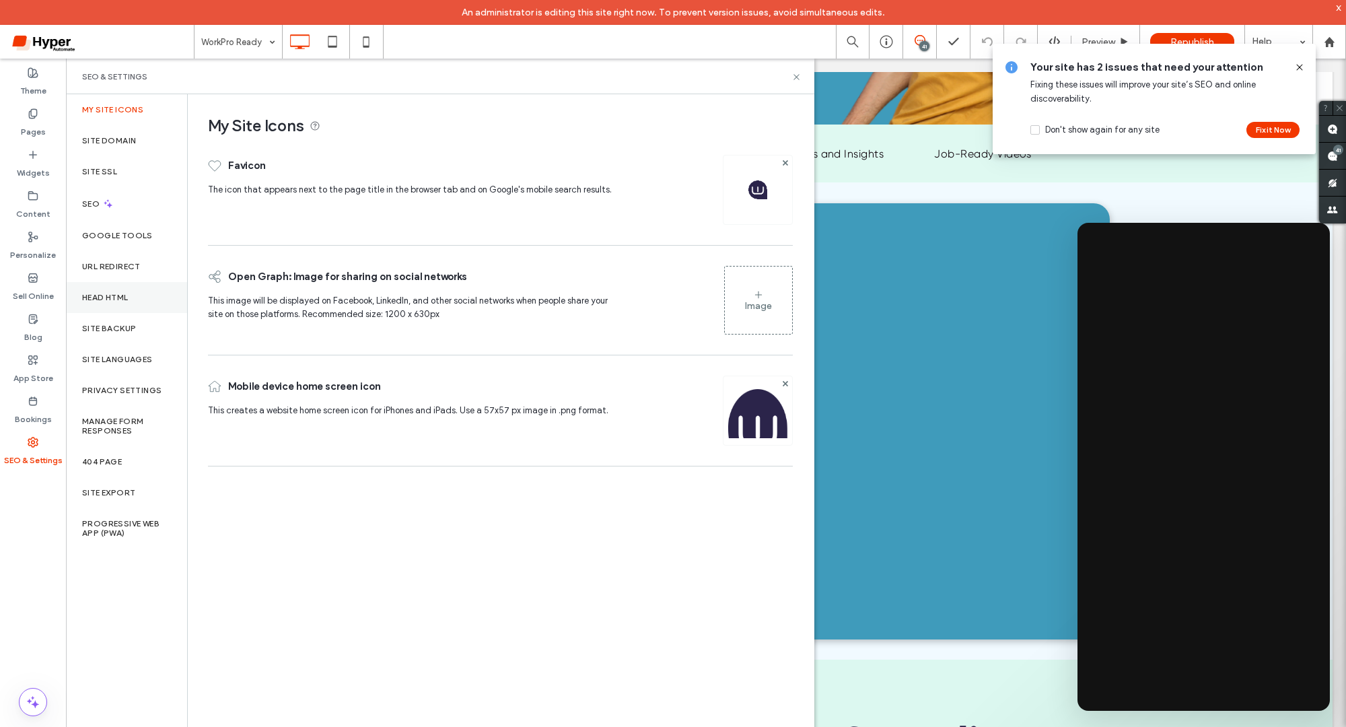
click at [114, 299] on label "Head HTML" at bounding box center [105, 297] width 46 height 9
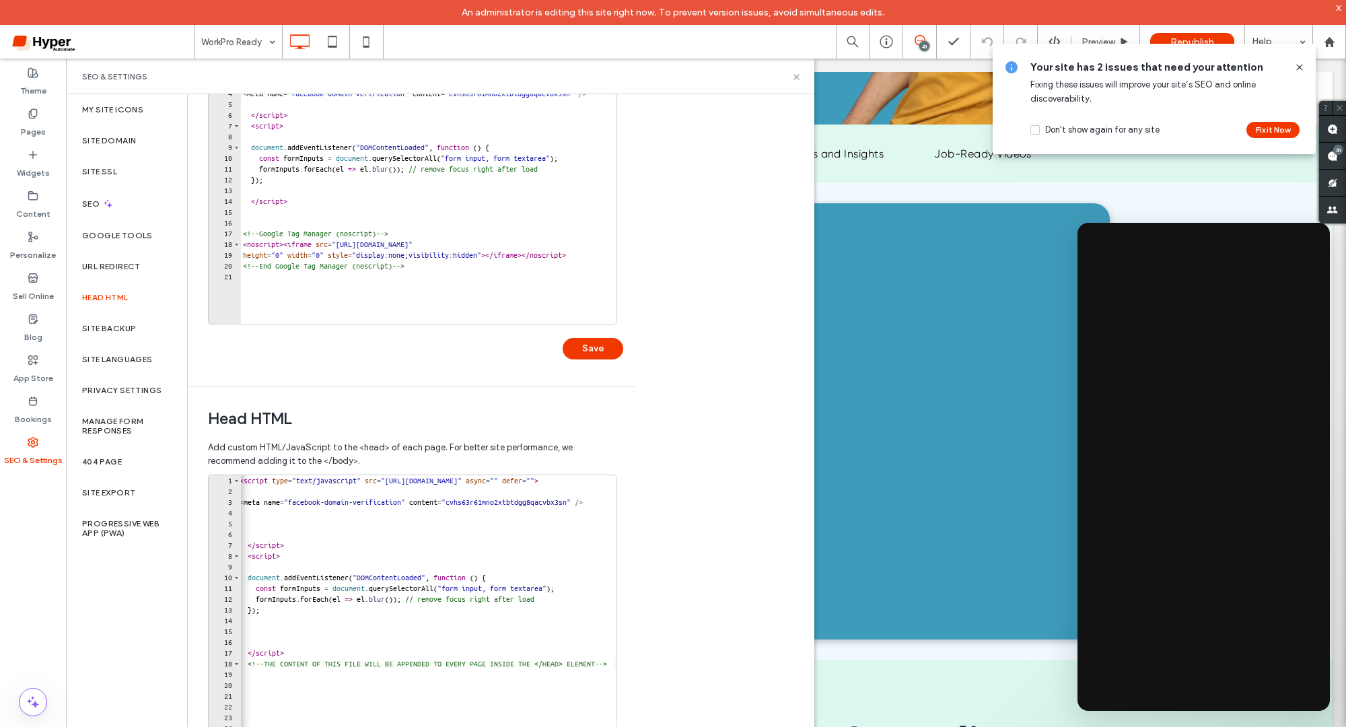
scroll to position [0, 0]
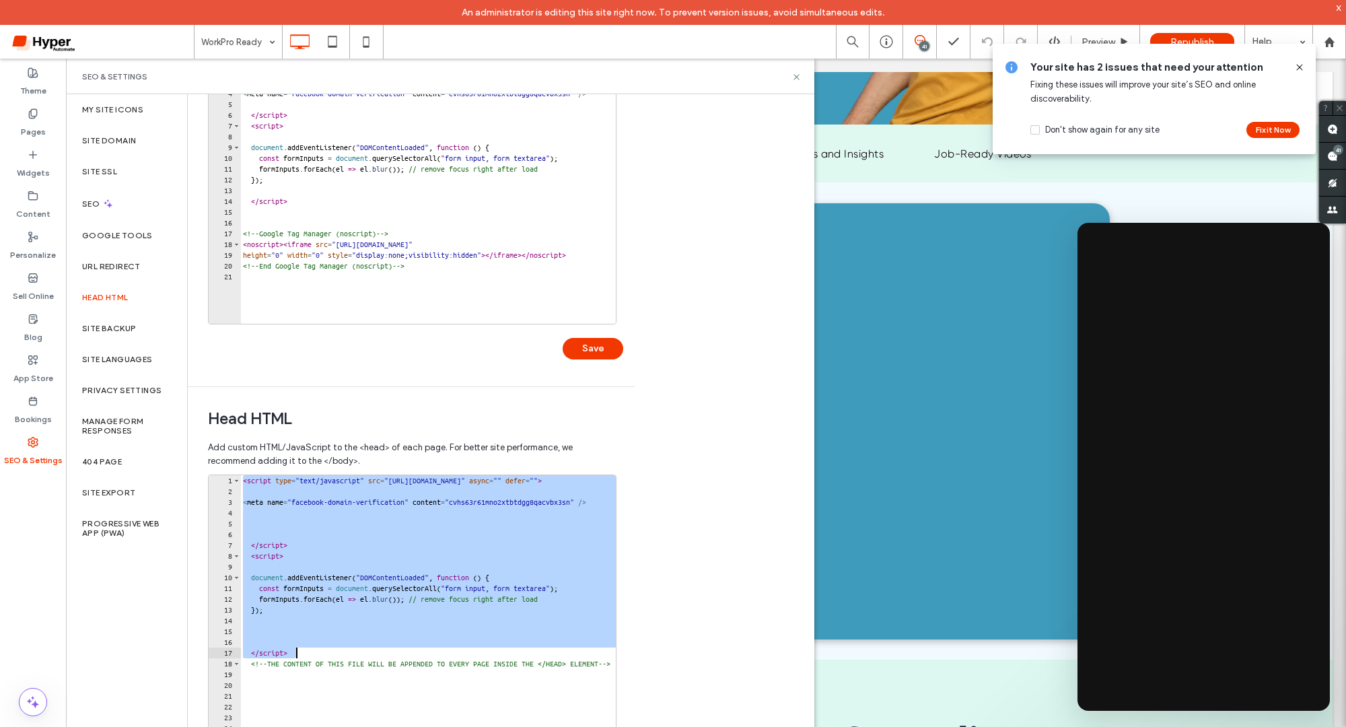
drag, startPoint x: 240, startPoint y: 478, endPoint x: 349, endPoint y: 651, distance: 204.1
click at [349, 651] on div "< script type = "text/javascript" src = "https://widget.freshworks.com/widgets/…" at bounding box center [722, 620] width 964 height 290
click at [500, 481] on div "< script type = "text/javascript" src = "https://widget.freshworks.com/widgets/…" at bounding box center [722, 620] width 964 height 290
type textarea "**********"
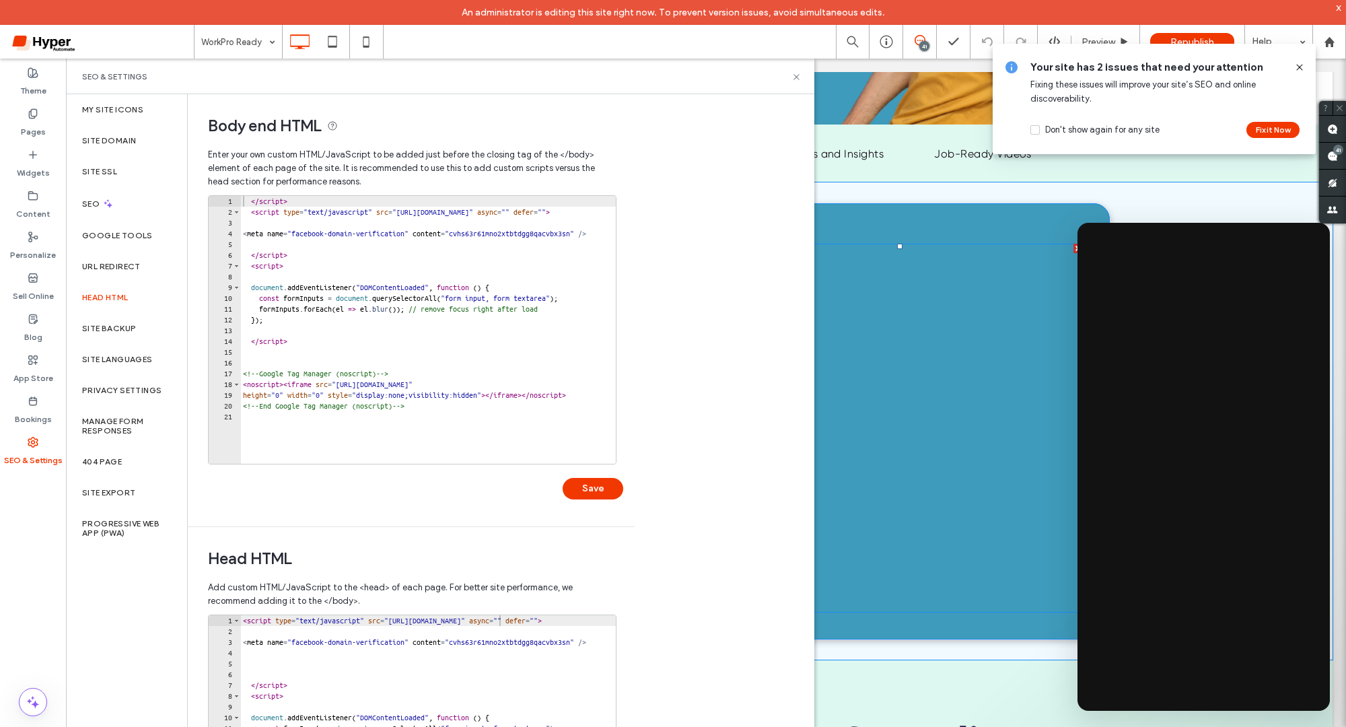
click at [912, 405] on span at bounding box center [899, 428] width 365 height 369
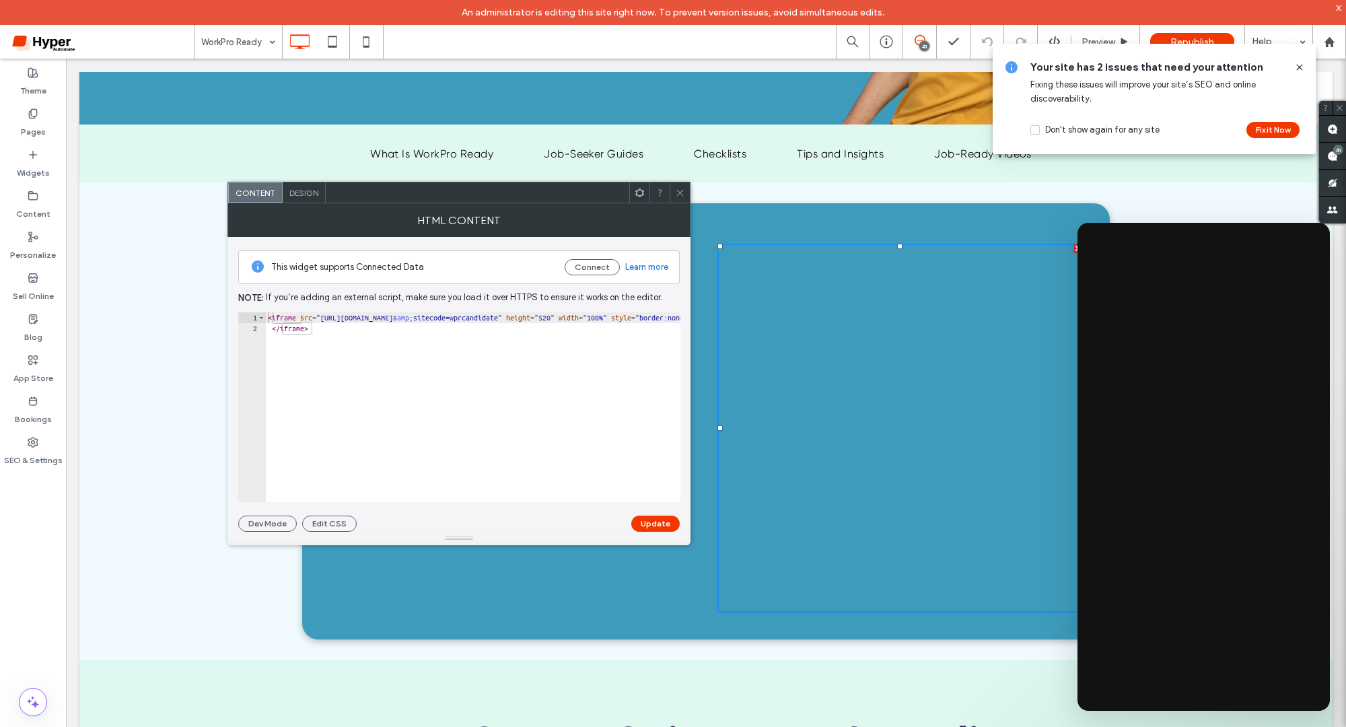
click at [476, 339] on div "< iframe src = "https://id.workpro.com.au/Login/Commence?referrer=wpr &amp; sit…" at bounding box center [739, 418] width 949 height 213
type textarea "**********"
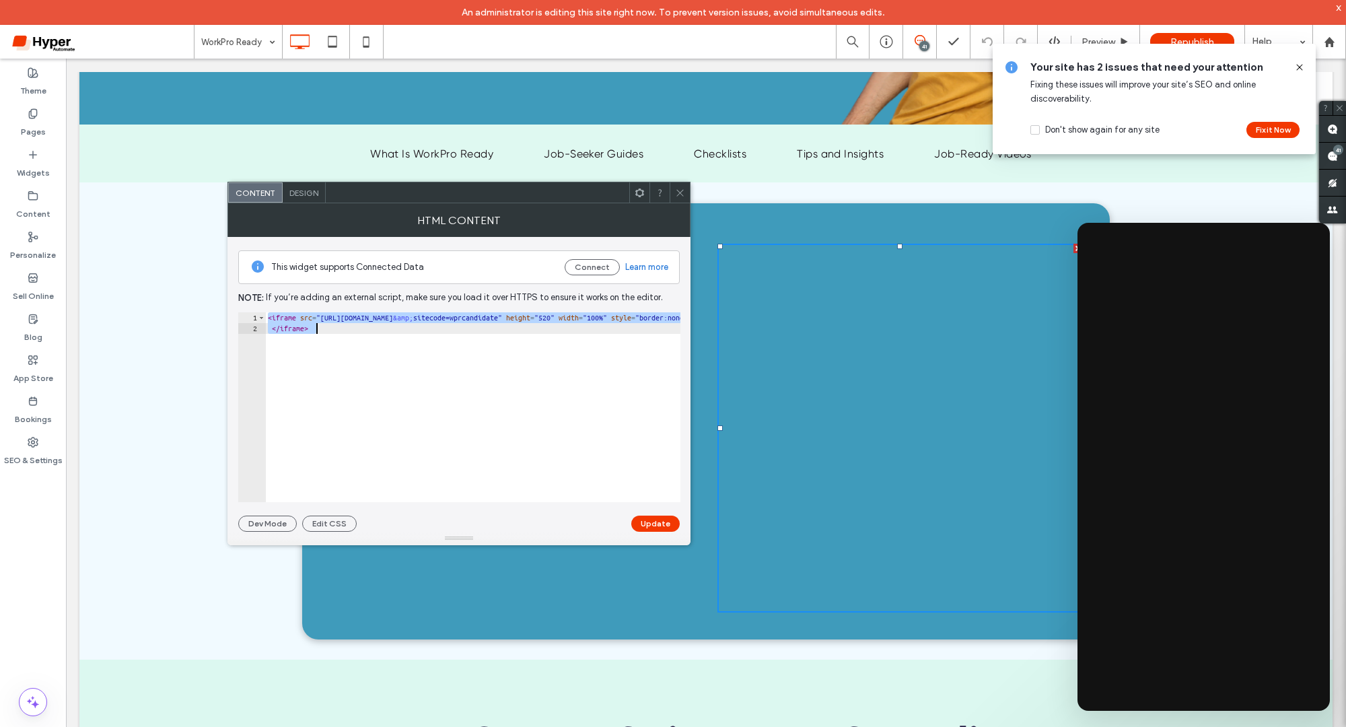
paste textarea "Cursor at row 2"
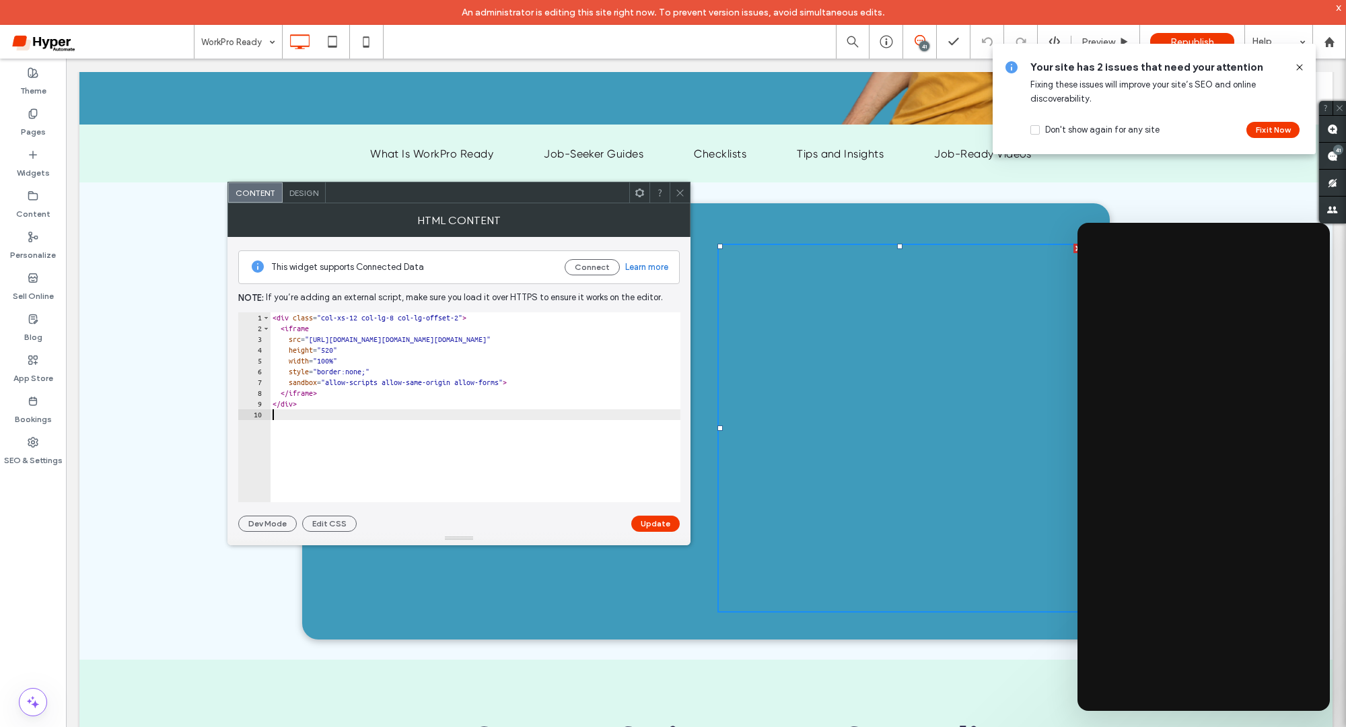
type textarea "******"
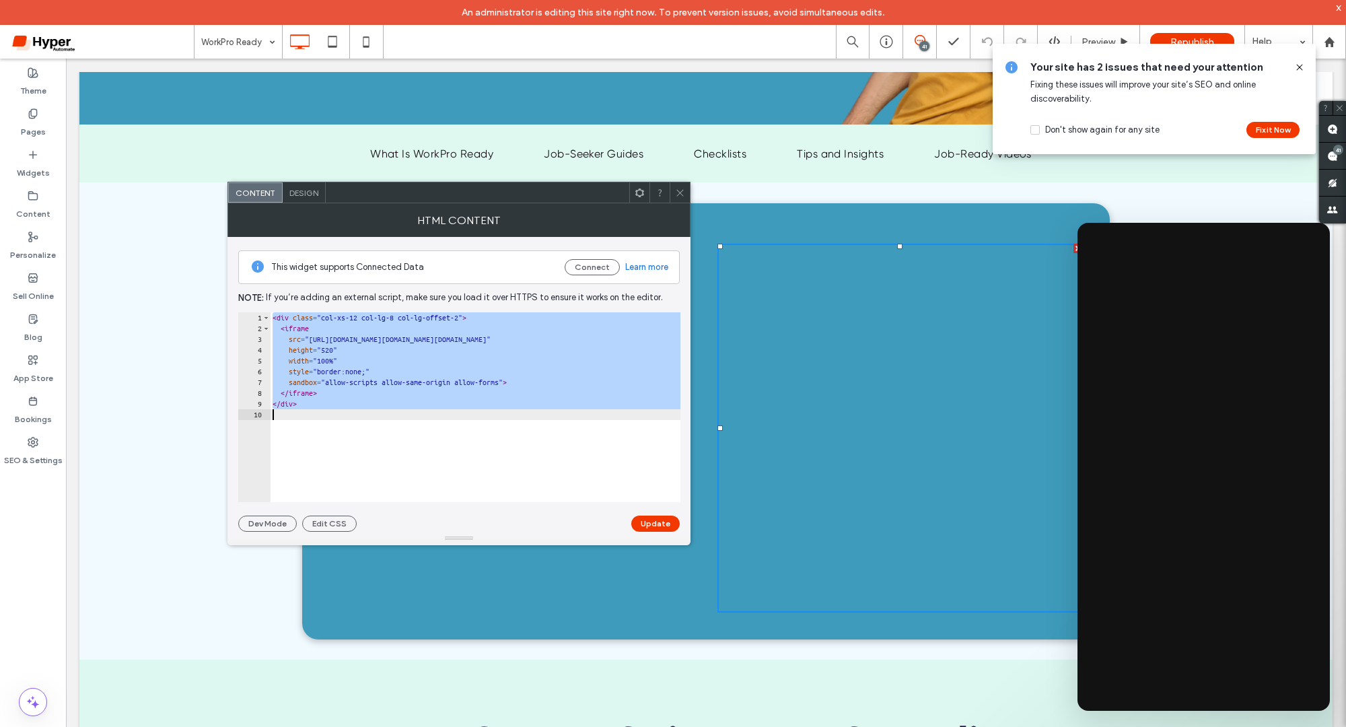
paste textarea "Cursor at row 10"
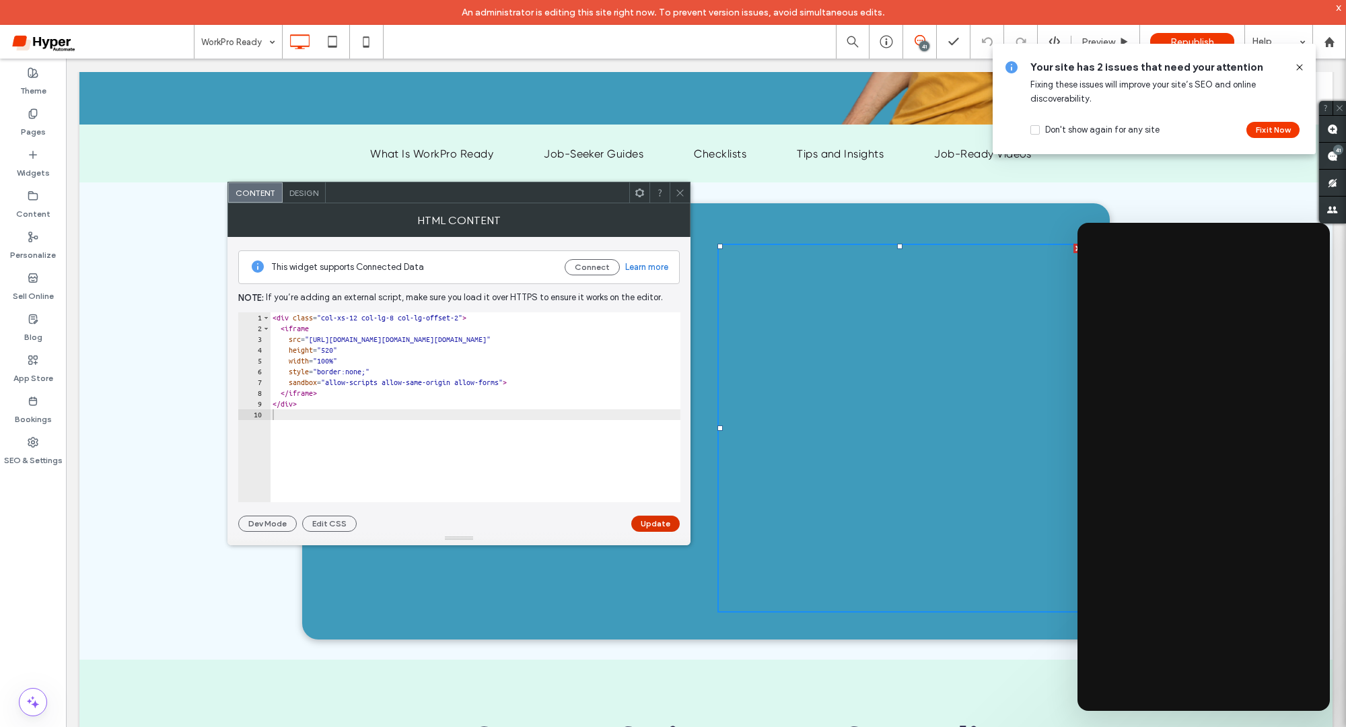
click at [670, 521] on button "Update" at bounding box center [655, 523] width 48 height 16
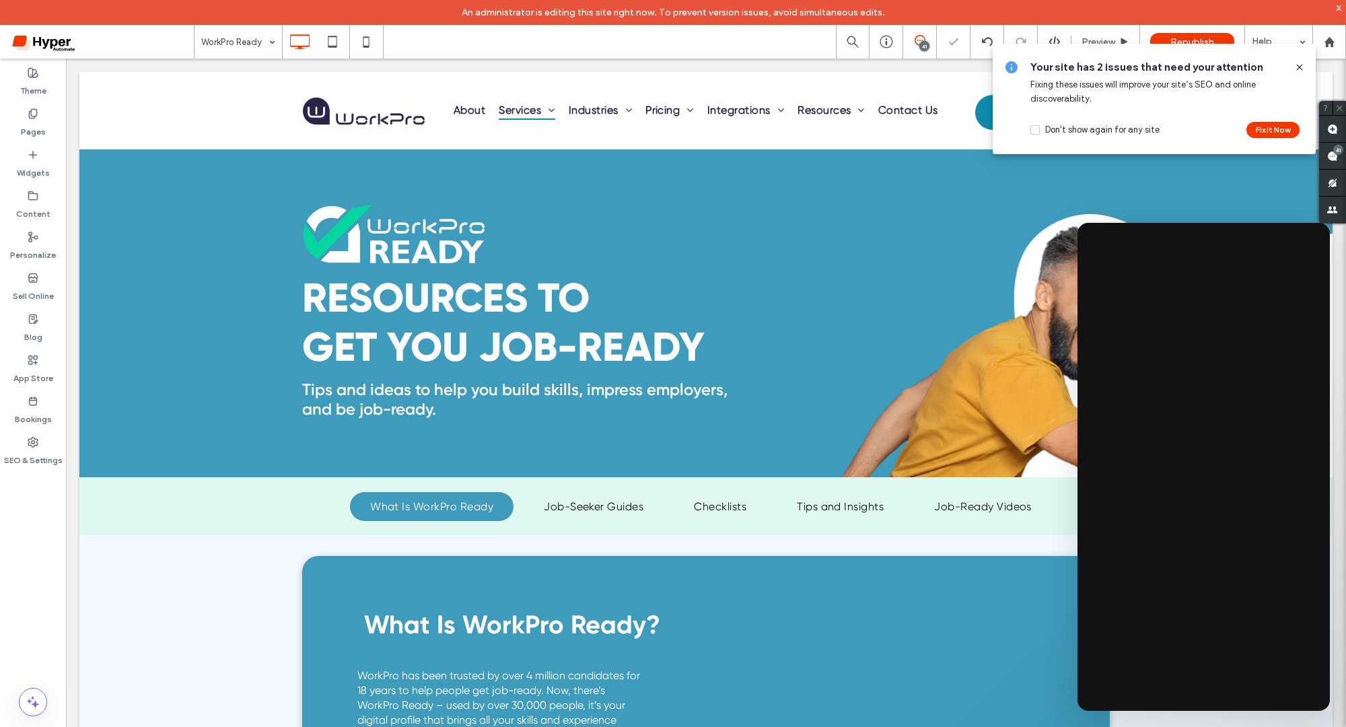
scroll to position [22, 0]
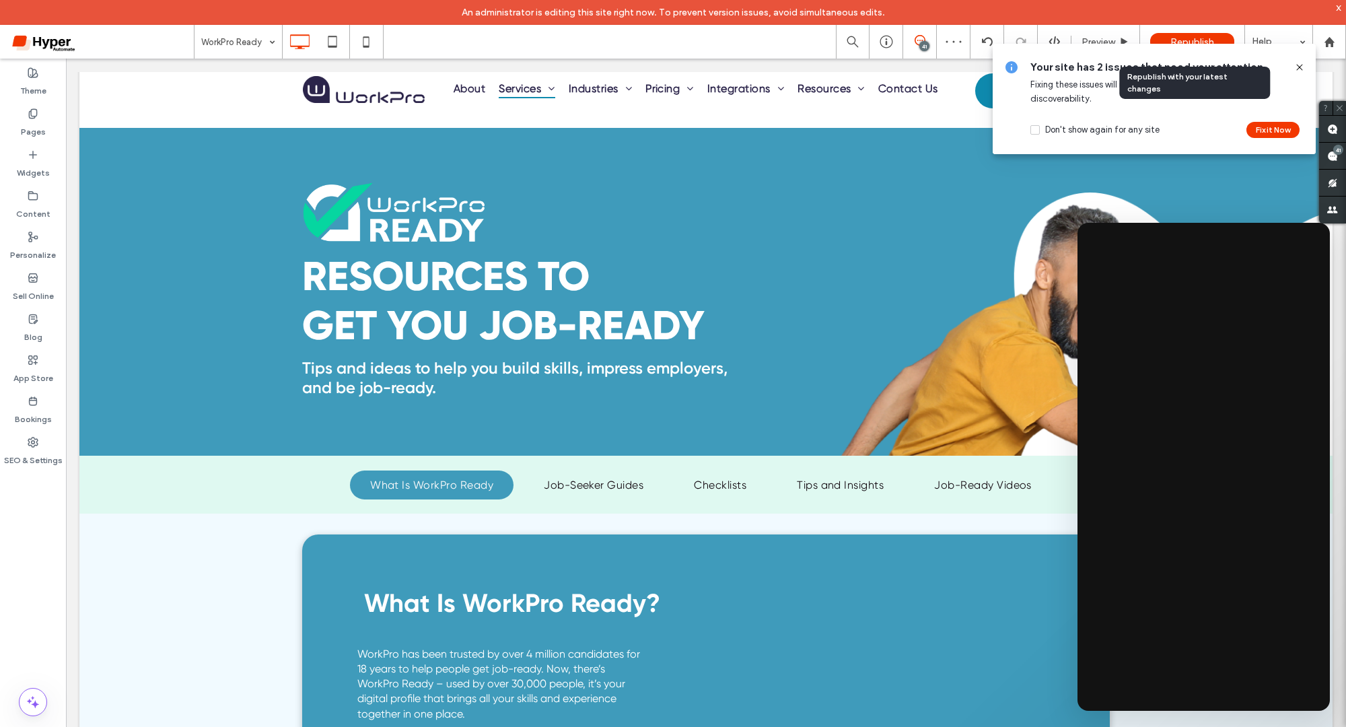
click at [1204, 38] on span "Republish" at bounding box center [1192, 41] width 44 height 11
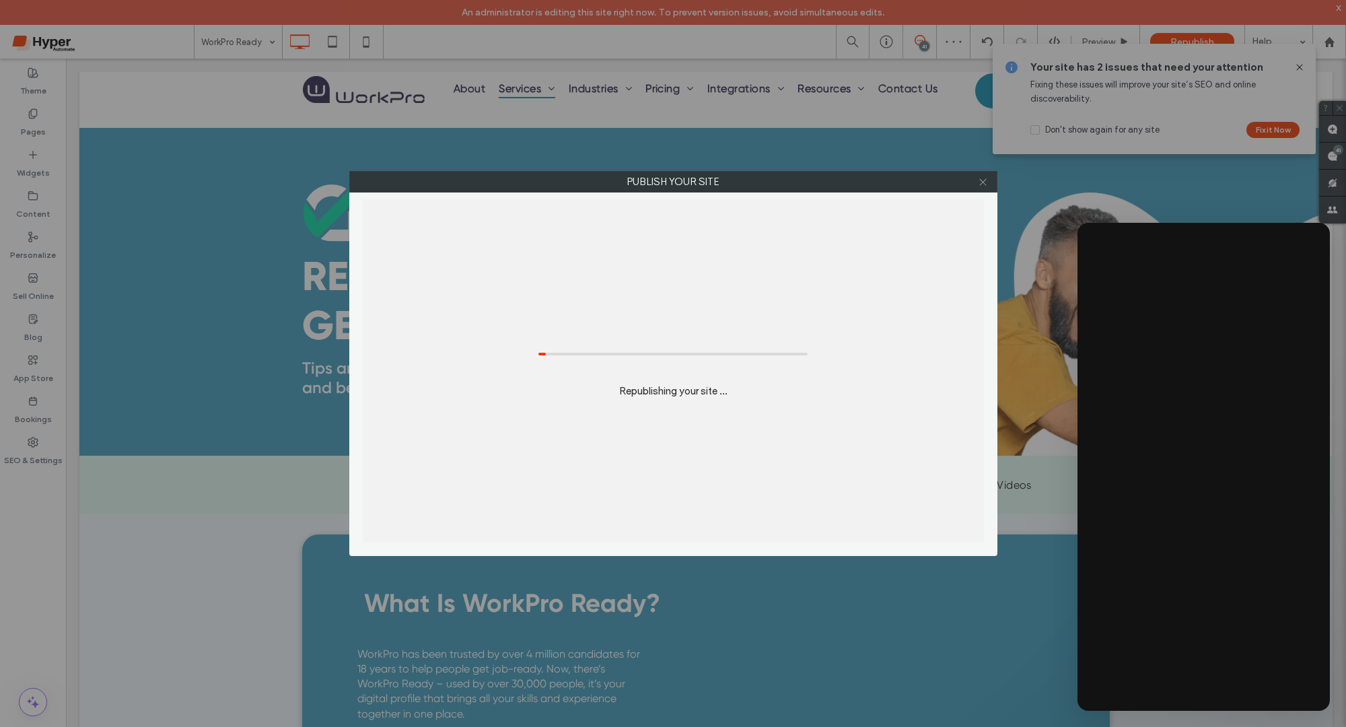
click at [980, 186] on span at bounding box center [983, 182] width 10 height 20
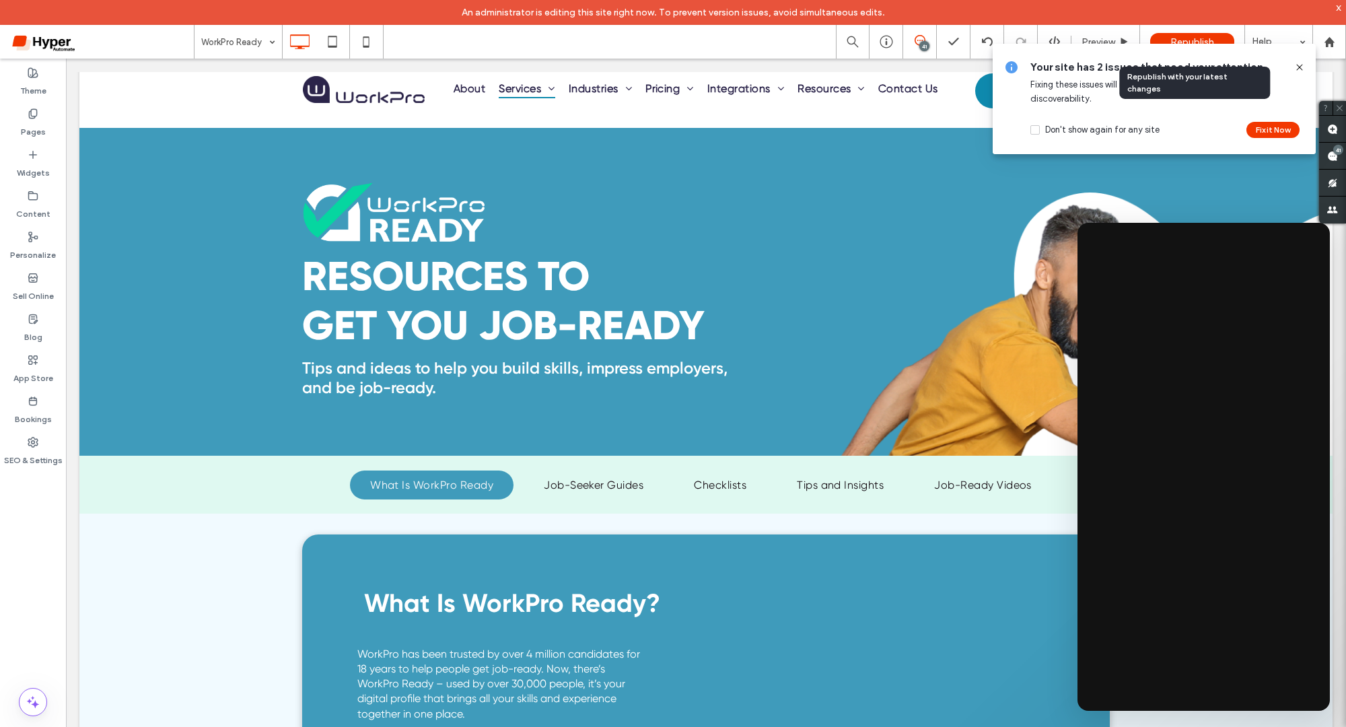
click at [1209, 36] on div "Republish" at bounding box center [1192, 41] width 84 height 17
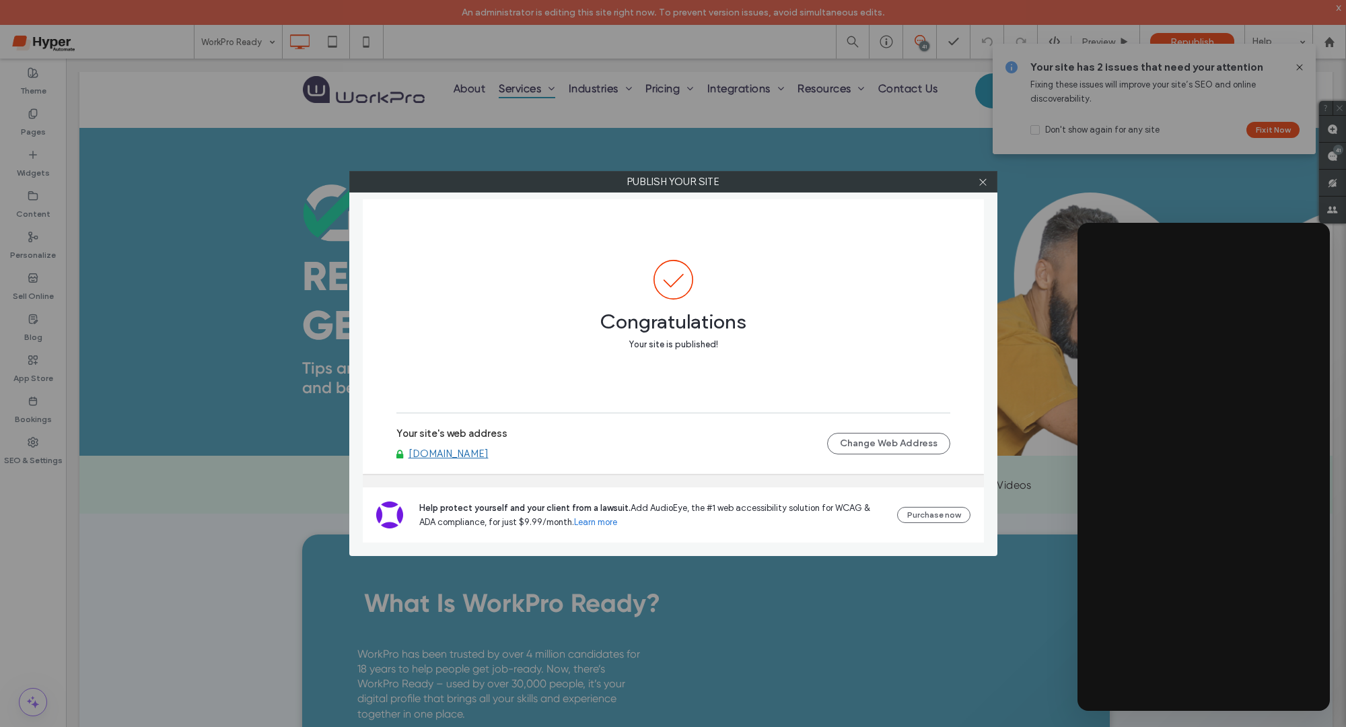
click at [456, 458] on link "www.workpro.com.au" at bounding box center [448, 453] width 80 height 12
click at [983, 184] on icon at bounding box center [983, 182] width 10 height 10
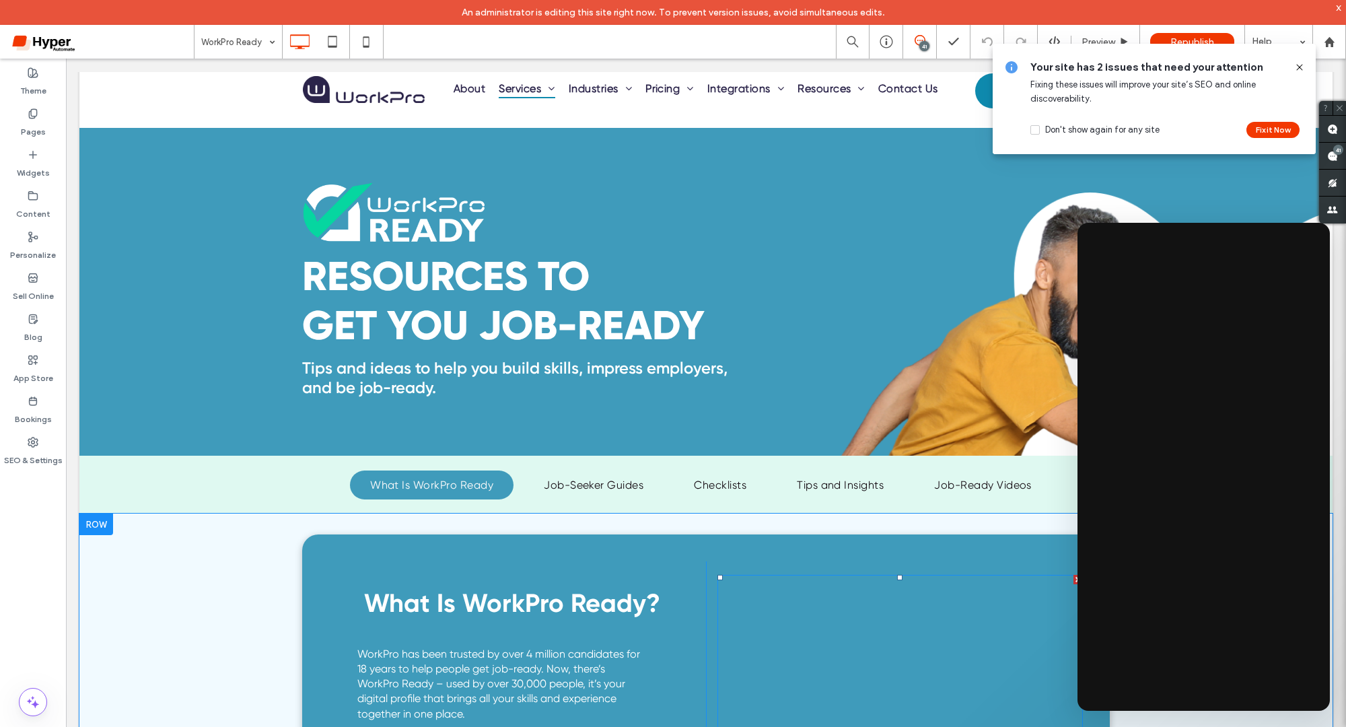
click at [717, 575] on span at bounding box center [717, 575] width 0 height 0
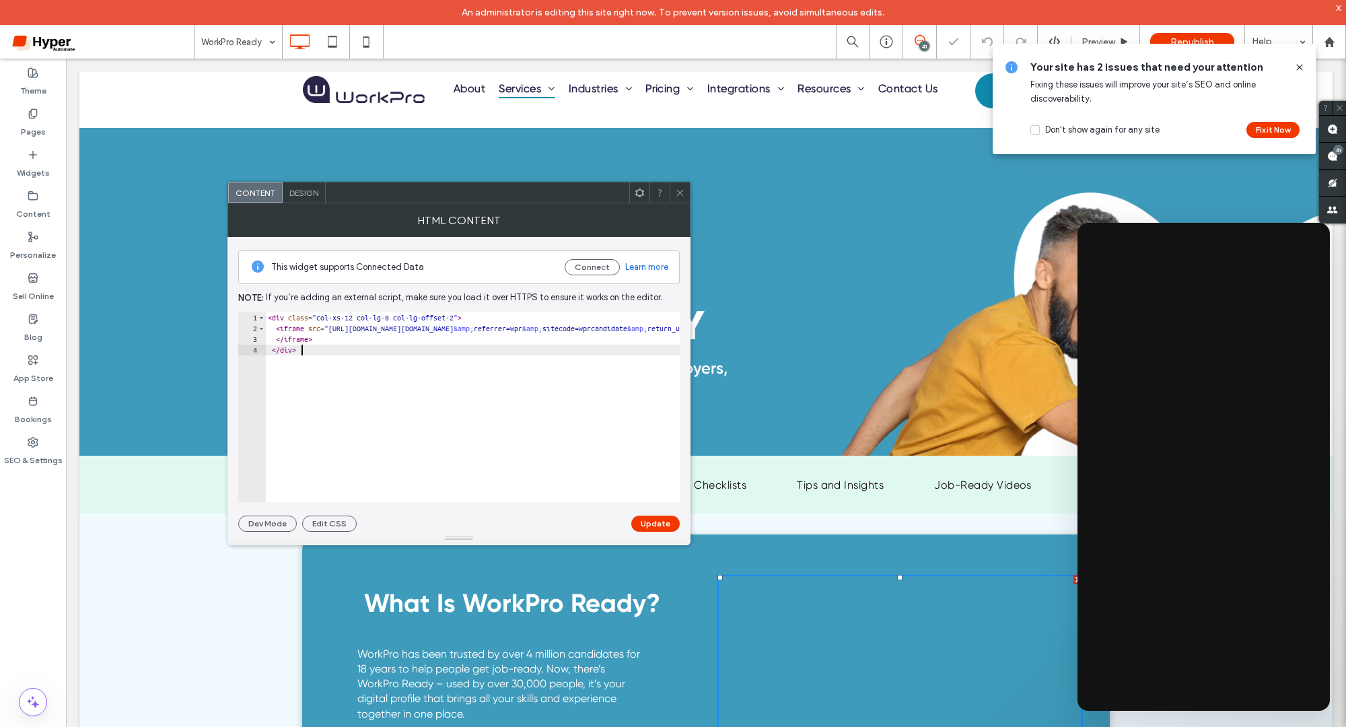
click at [526, 412] on div "< div class = "col-xs-12 col-lg-8 col-lg-offset-2" > < iframe src = "https://id…" at bounding box center [1137, 418] width 1744 height 213
type textarea "********* *******"
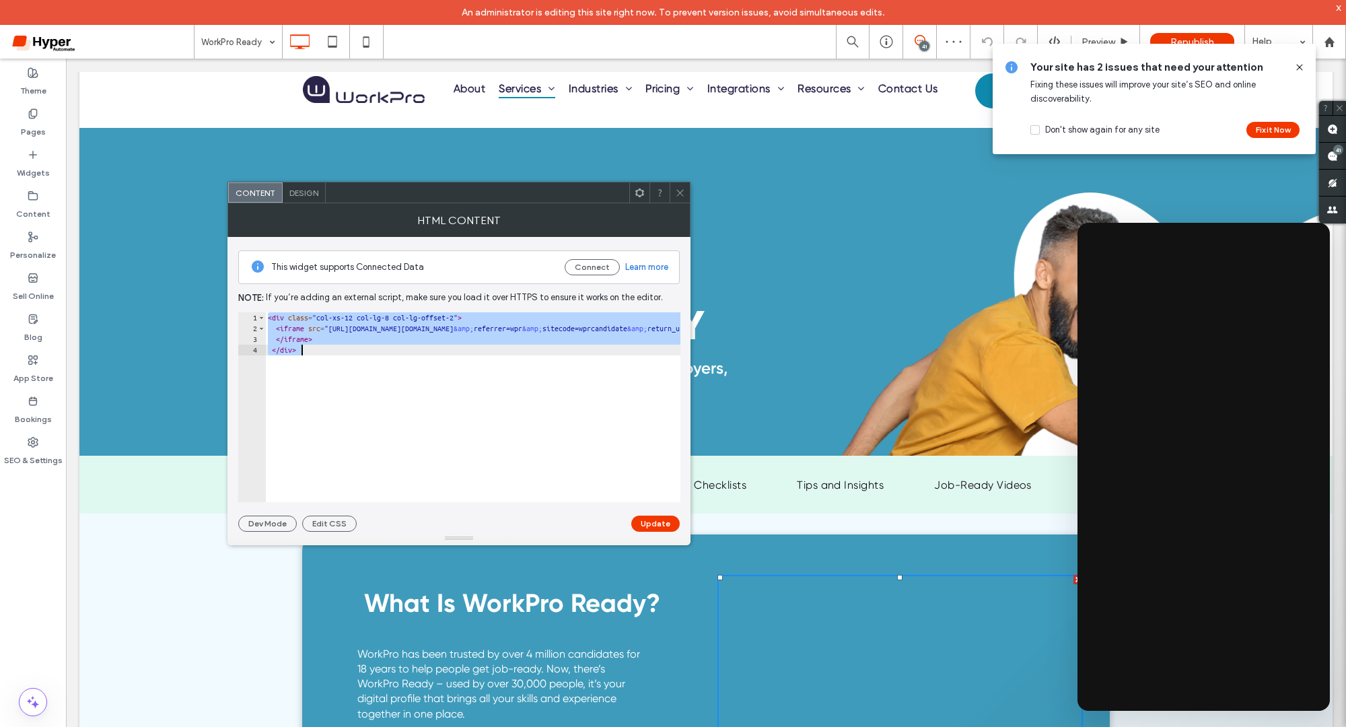
paste textarea "Cursor at row 4"
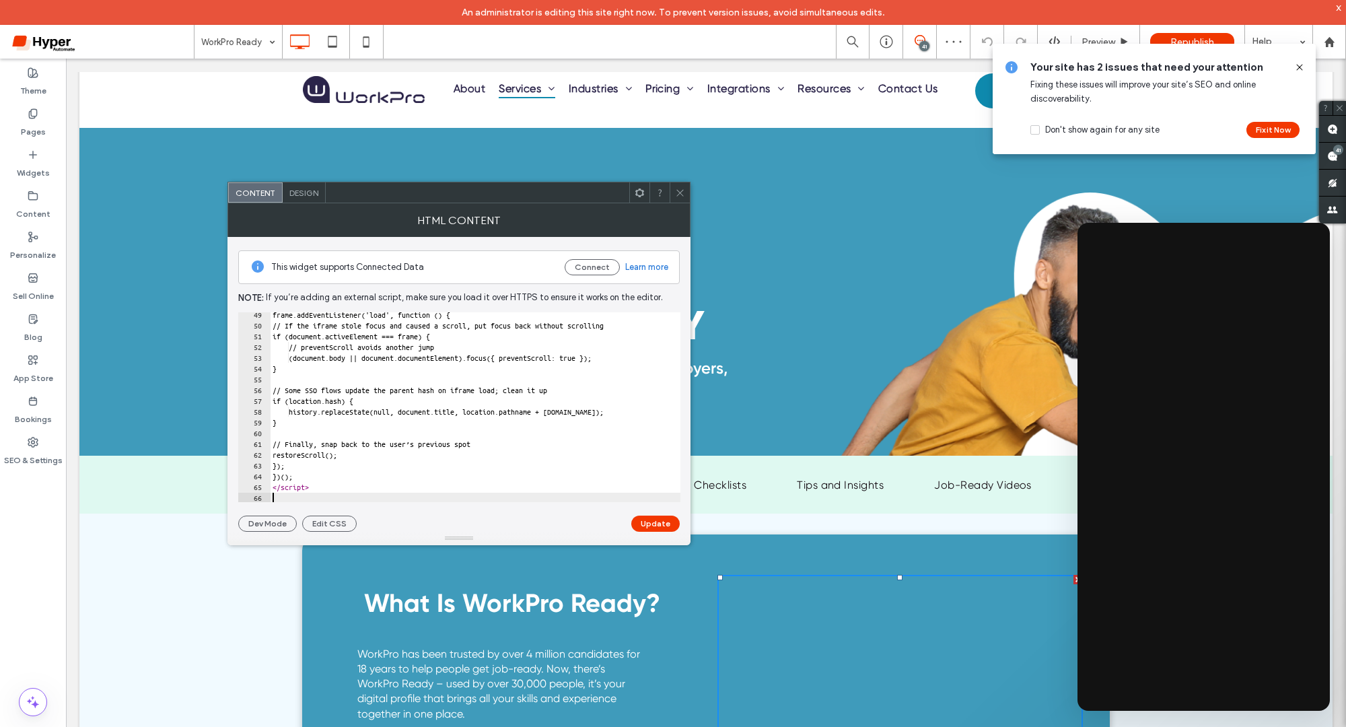
scroll to position [519, 0]
click at [659, 519] on button "Update" at bounding box center [655, 523] width 48 height 16
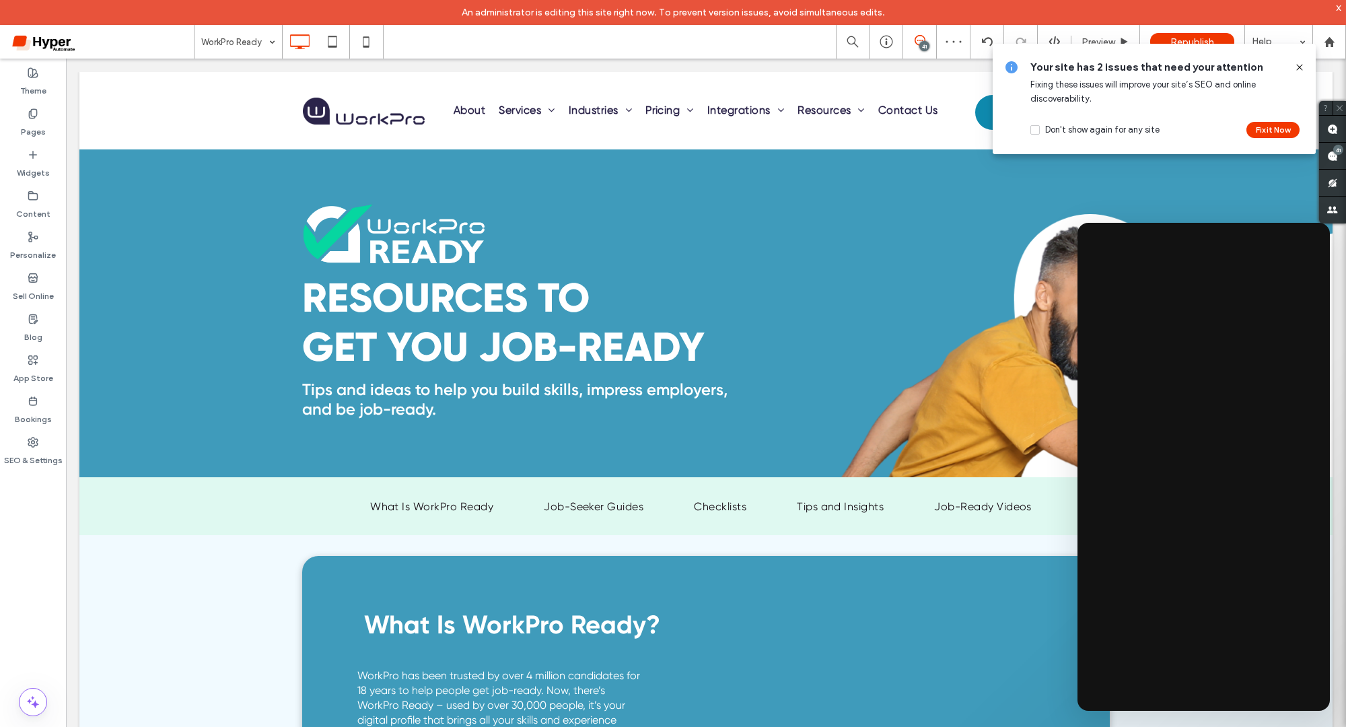
scroll to position [530, 0]
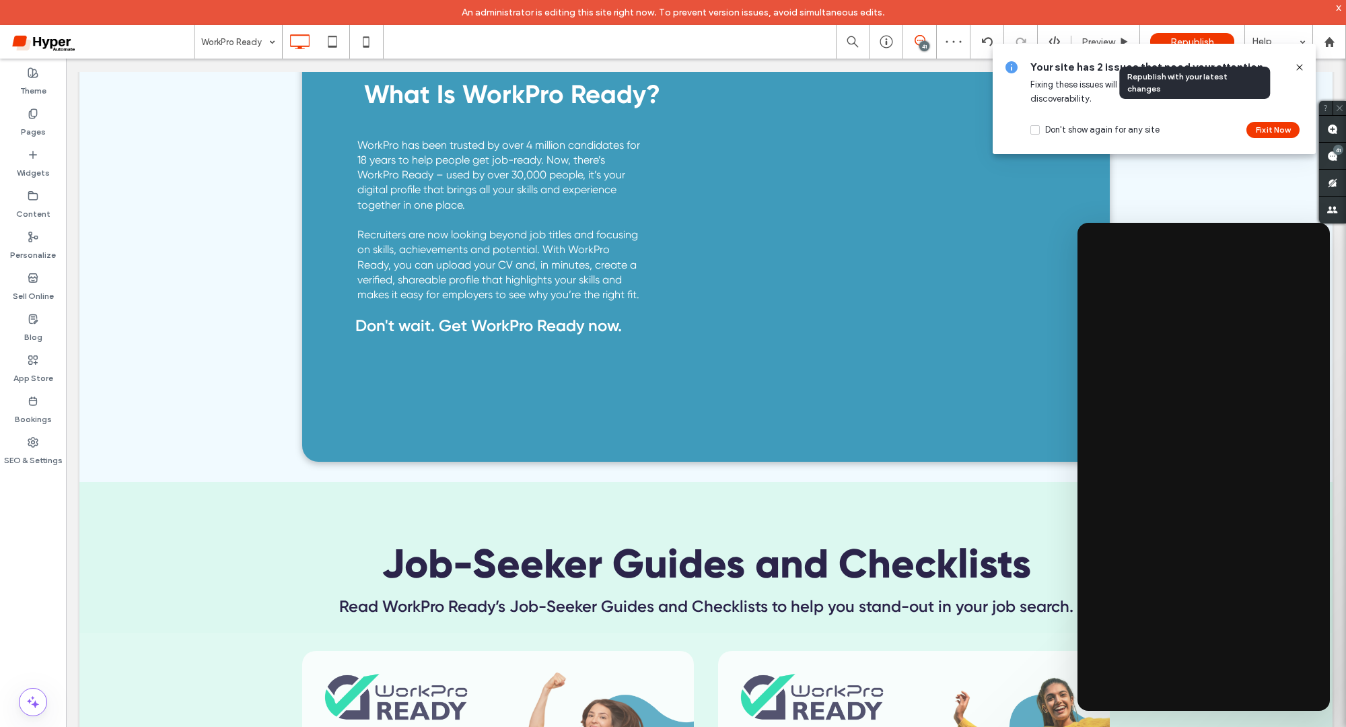
click at [1208, 35] on div "Republish" at bounding box center [1192, 41] width 84 height 17
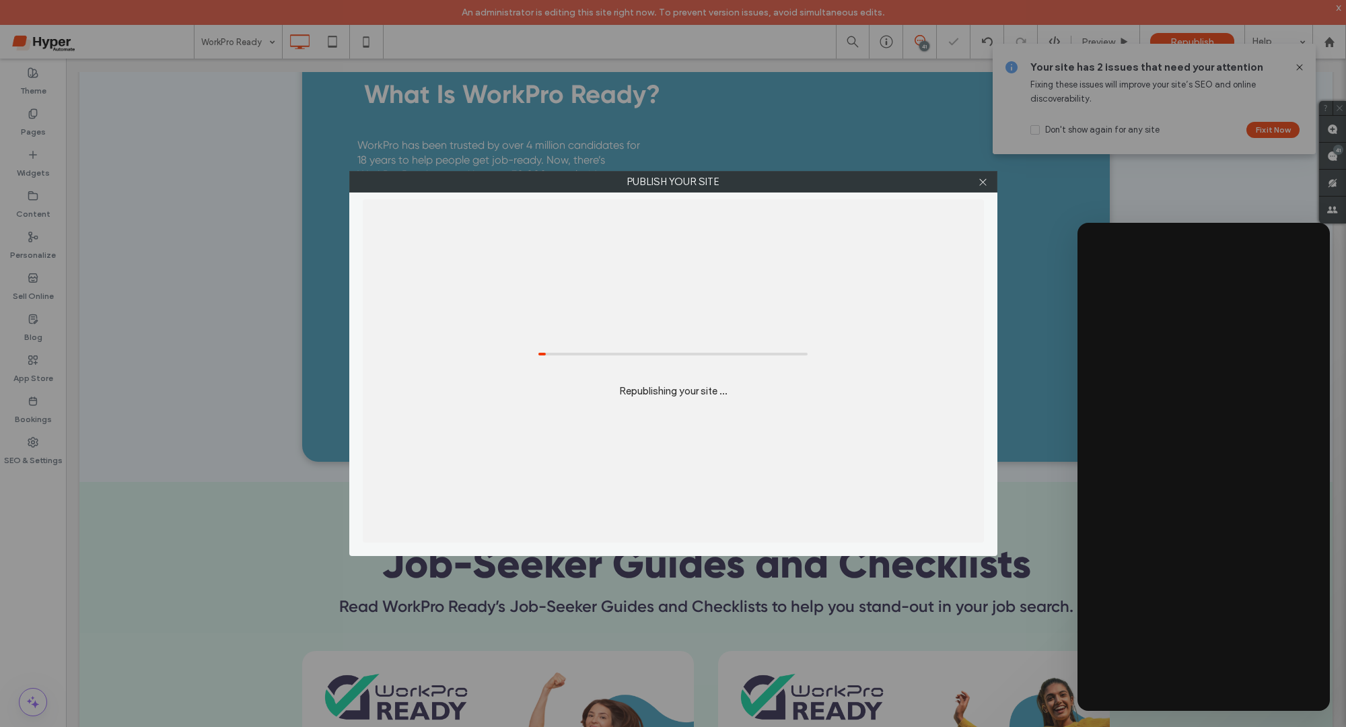
click at [989, 180] on div at bounding box center [983, 182] width 20 height 20
click at [984, 182] on icon at bounding box center [983, 182] width 10 height 10
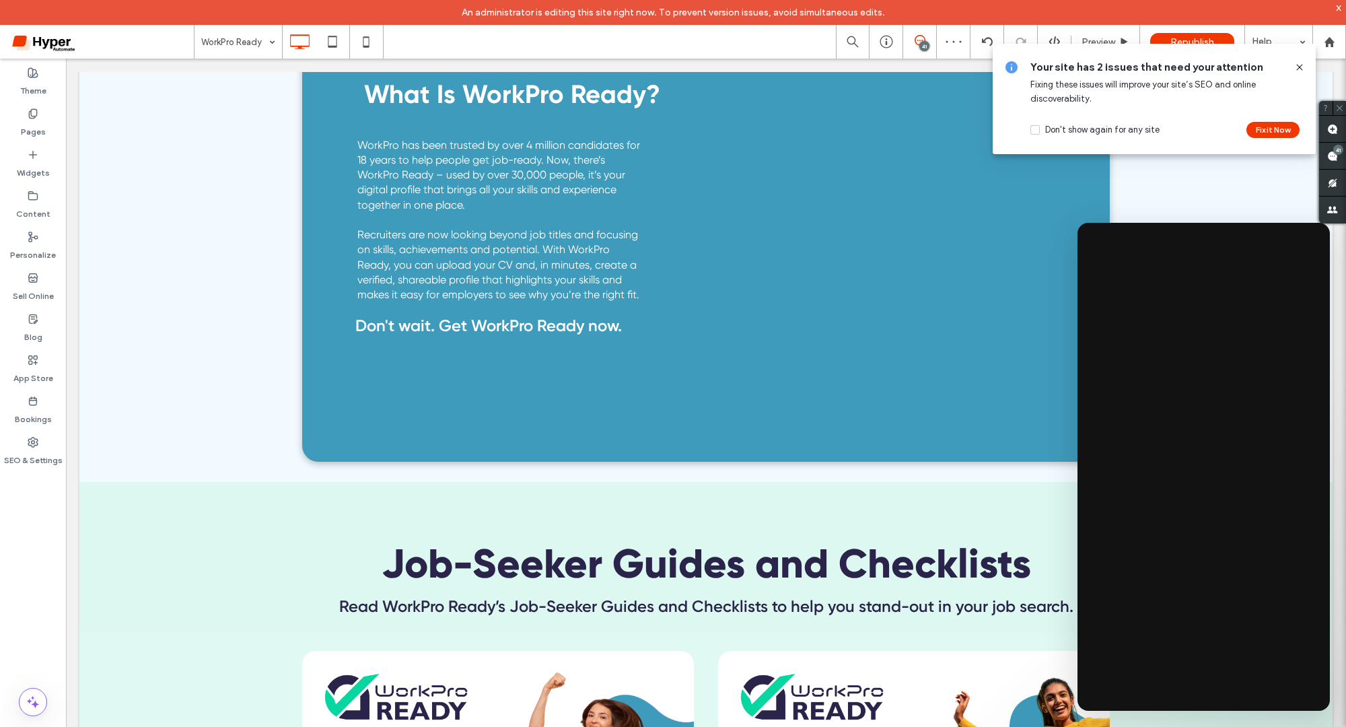
click at [1299, 68] on icon at bounding box center [1299, 67] width 11 height 11
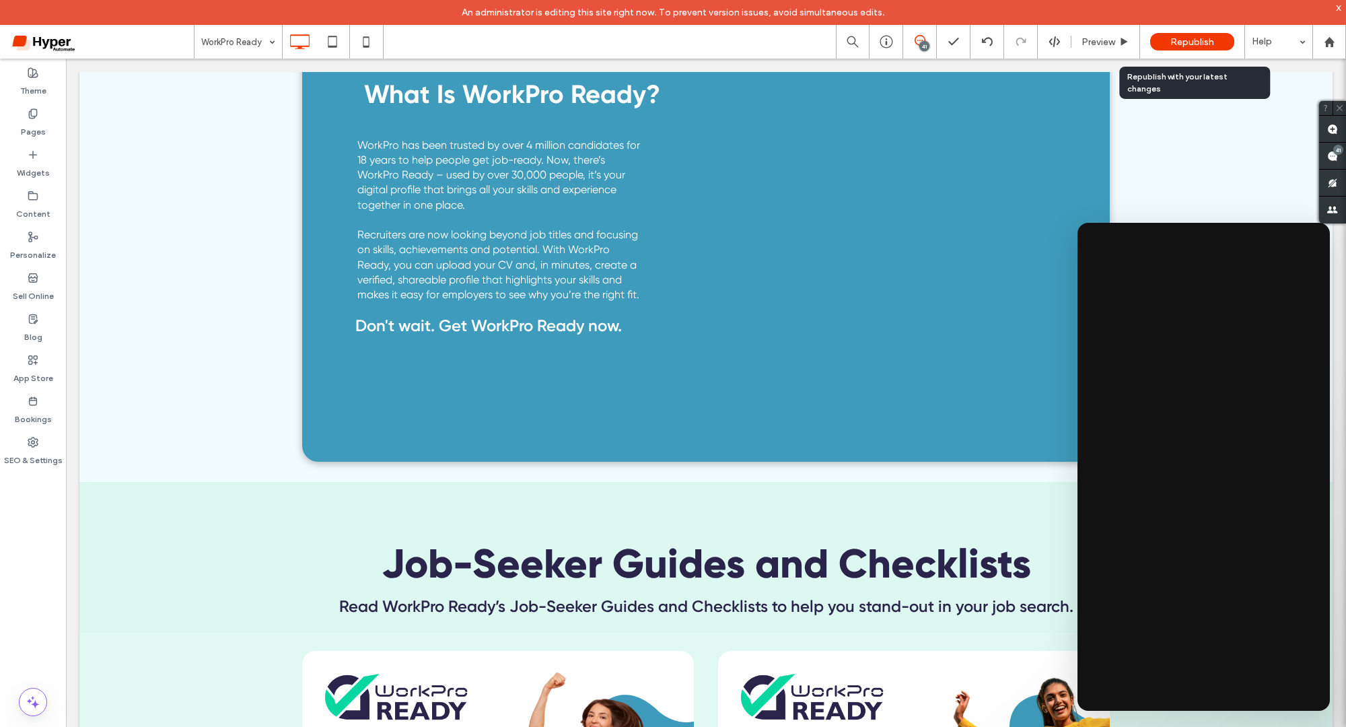
click at [1194, 42] on span "Republish" at bounding box center [1192, 41] width 44 height 11
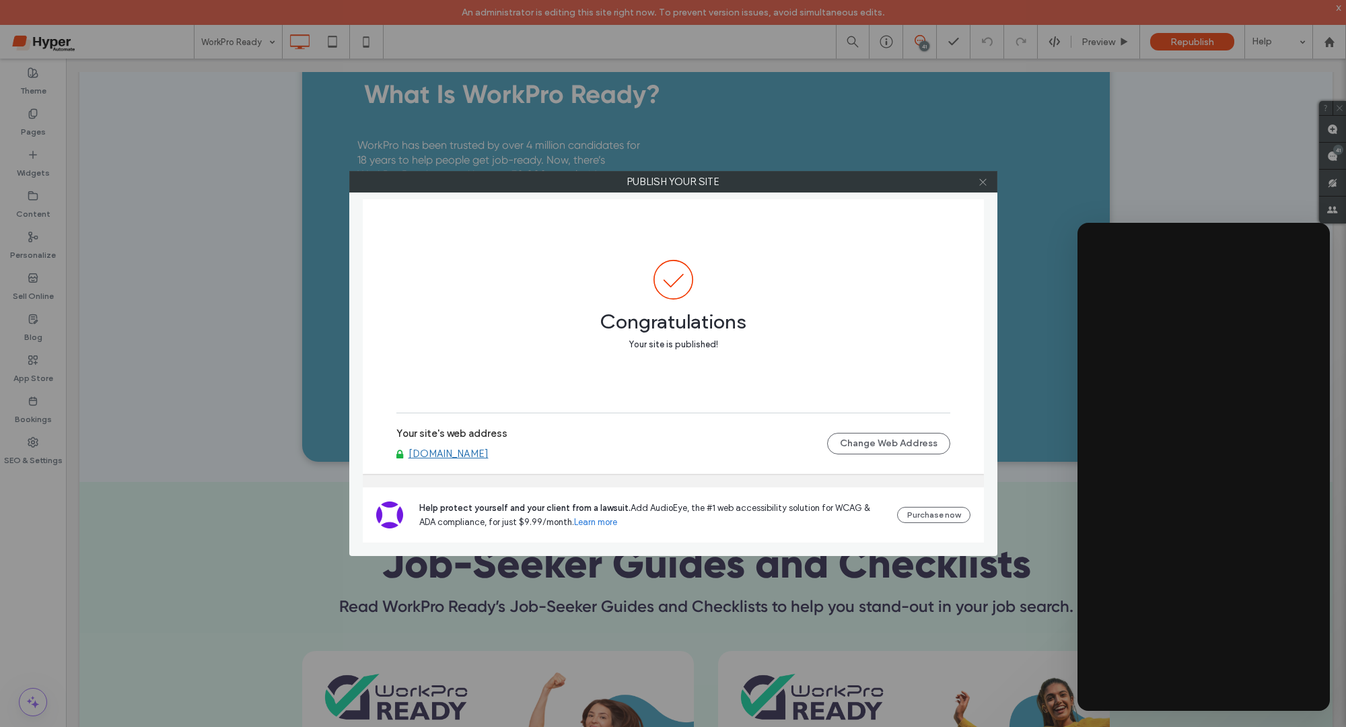
click at [987, 184] on icon at bounding box center [983, 182] width 10 height 10
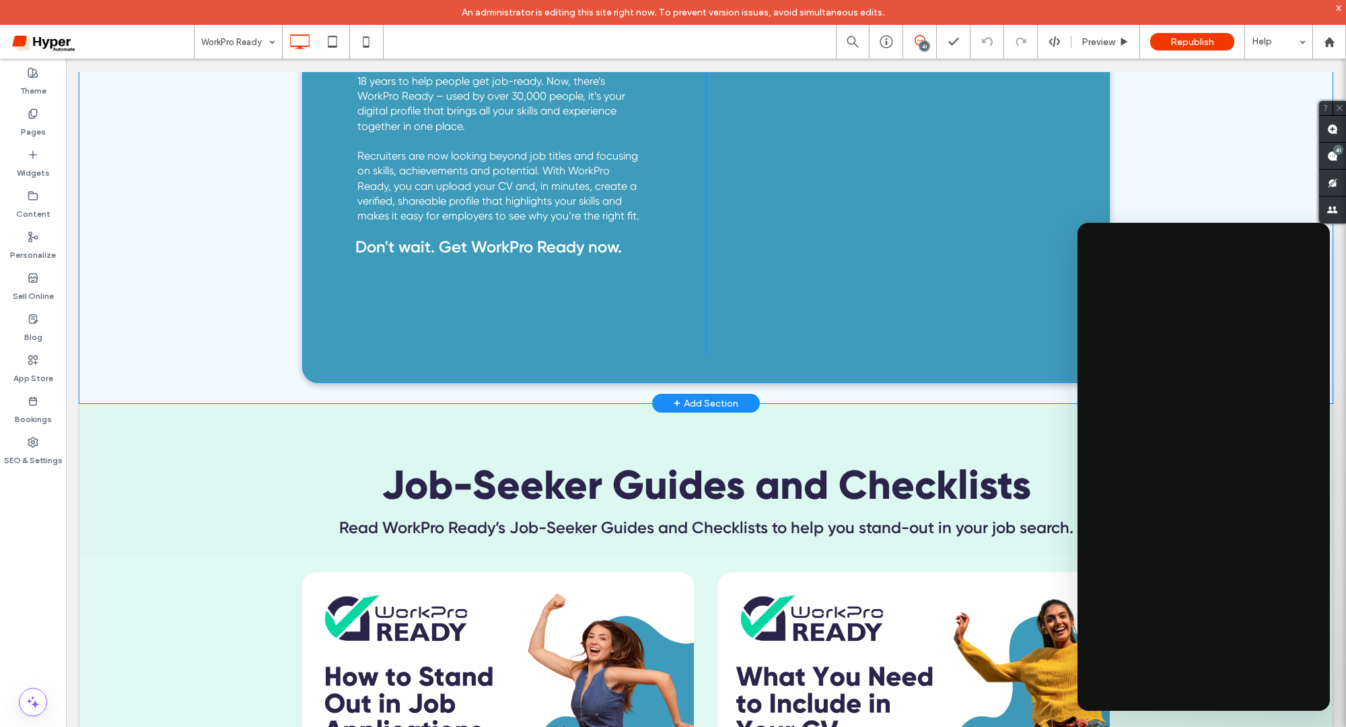
scroll to position [608, 0]
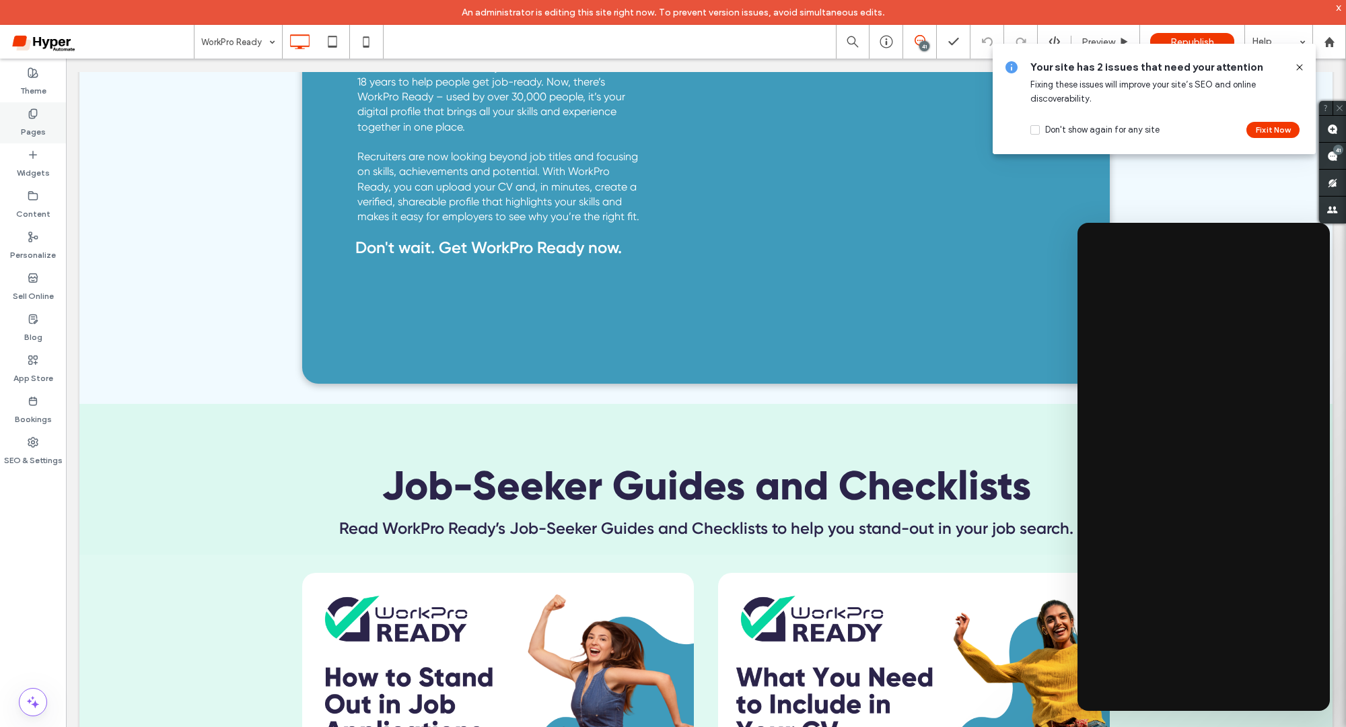
click at [52, 114] on div "Pages" at bounding box center [33, 122] width 66 height 41
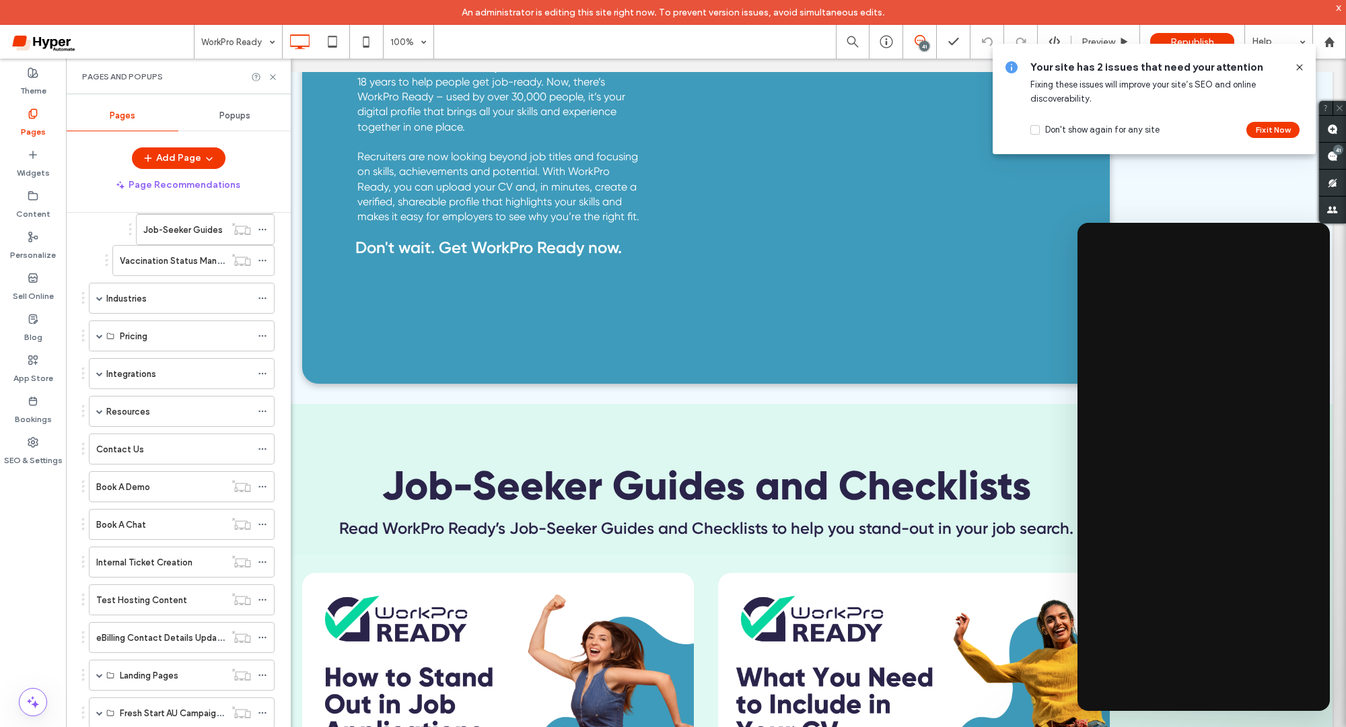
scroll to position [576, 0]
click at [109, 404] on label "Resources" at bounding box center [128, 416] width 44 height 24
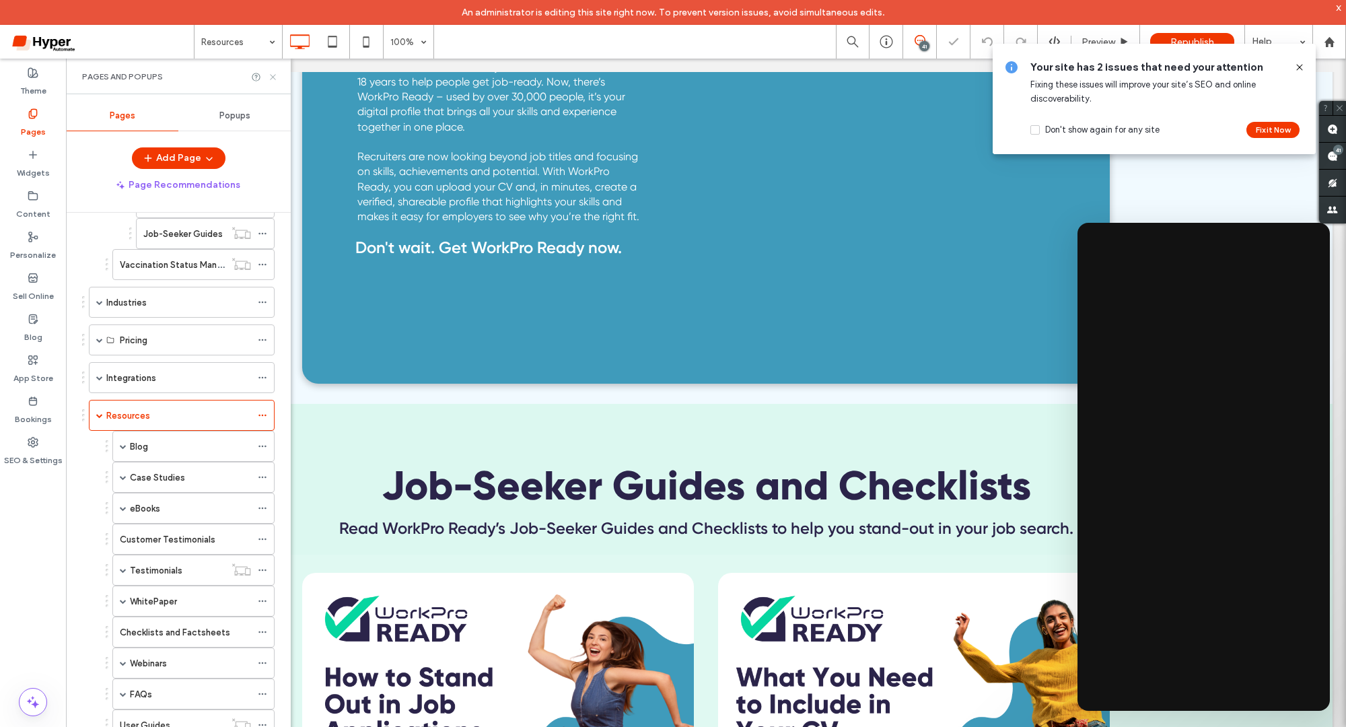
click at [273, 73] on icon at bounding box center [273, 77] width 10 height 10
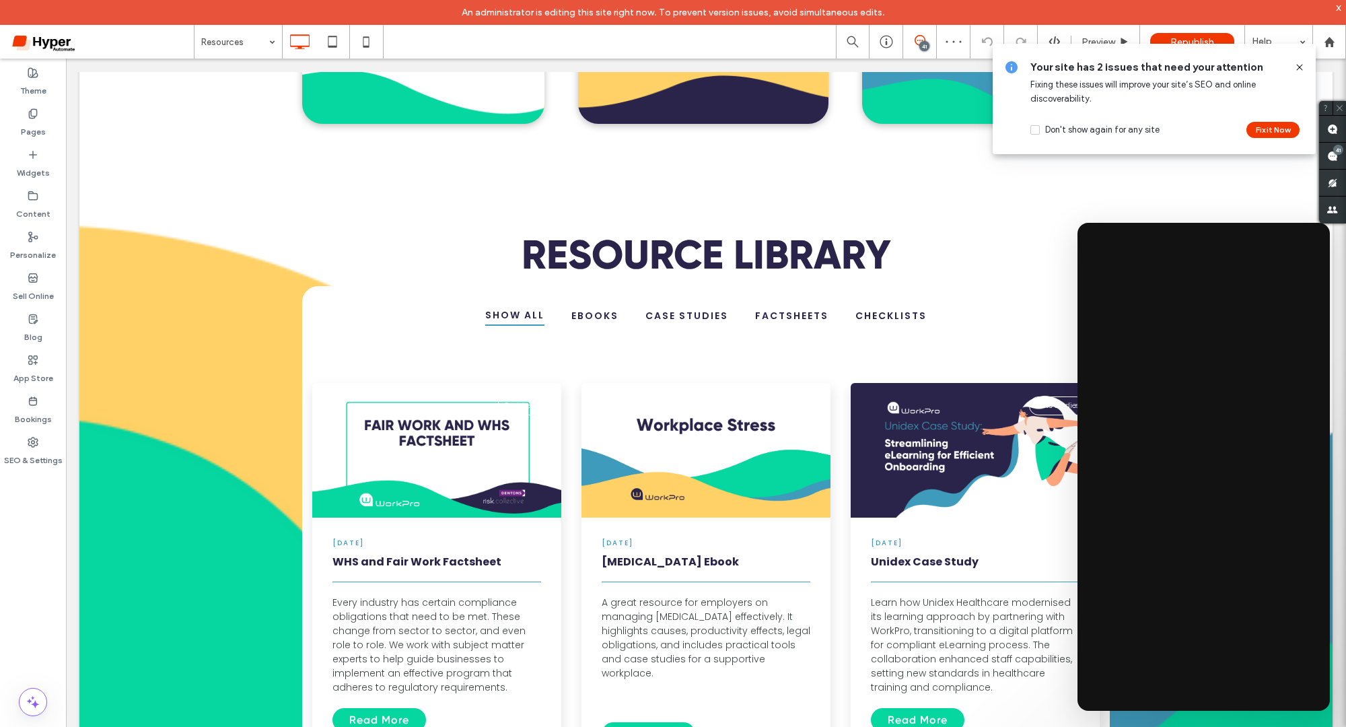
scroll to position [1712, 0]
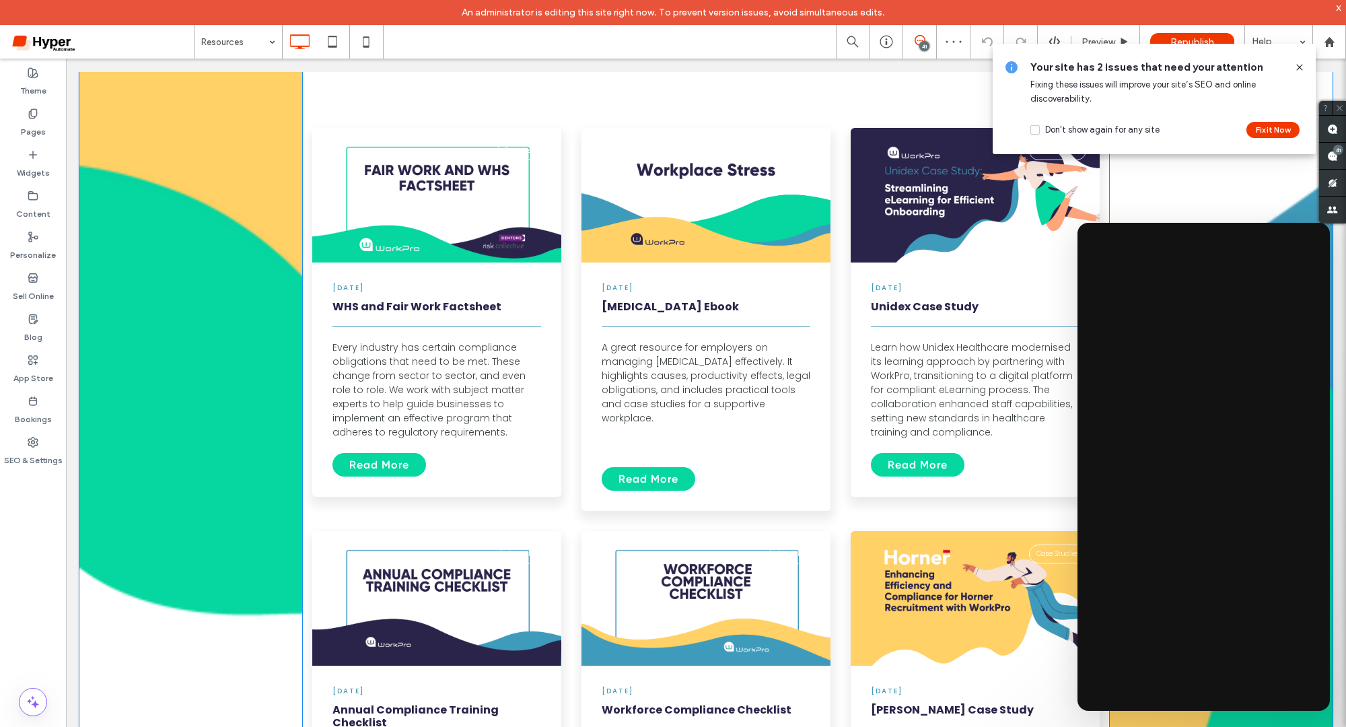
click at [380, 324] on span at bounding box center [705, 551] width 807 height 1040
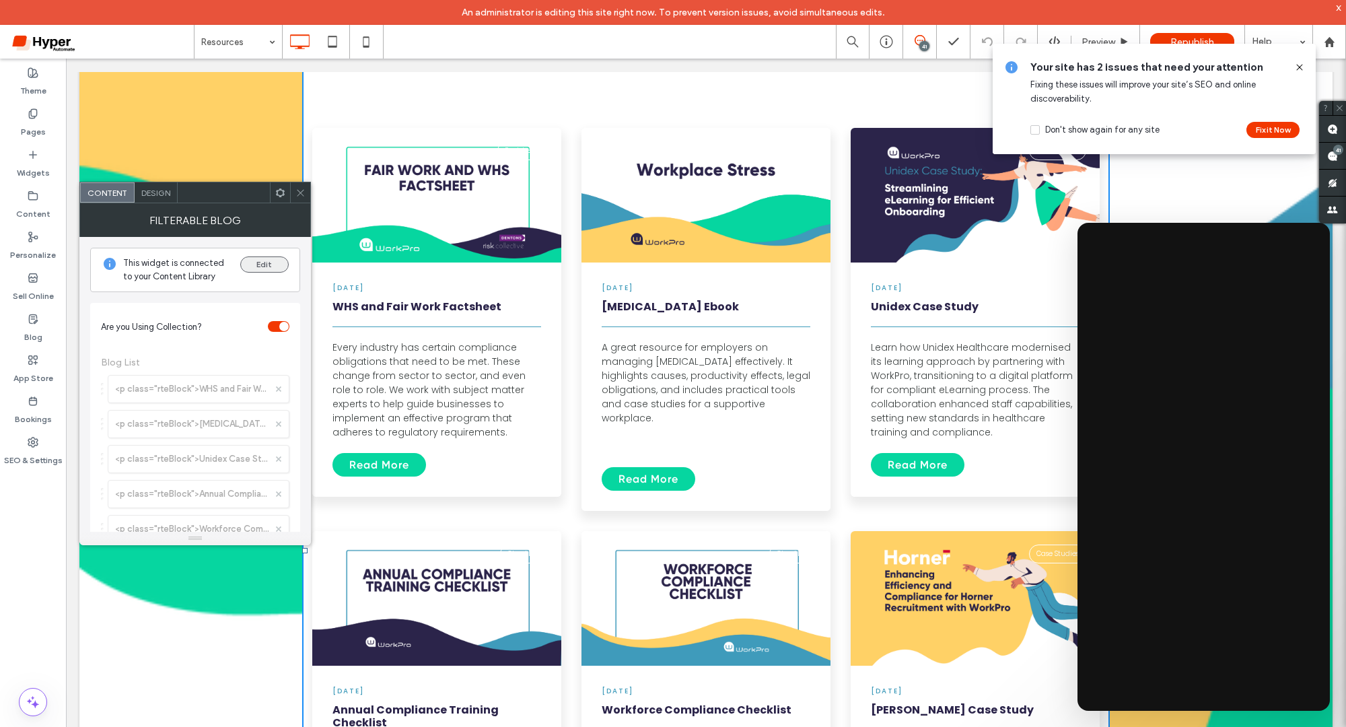
click at [266, 264] on button "Edit" at bounding box center [264, 264] width 48 height 16
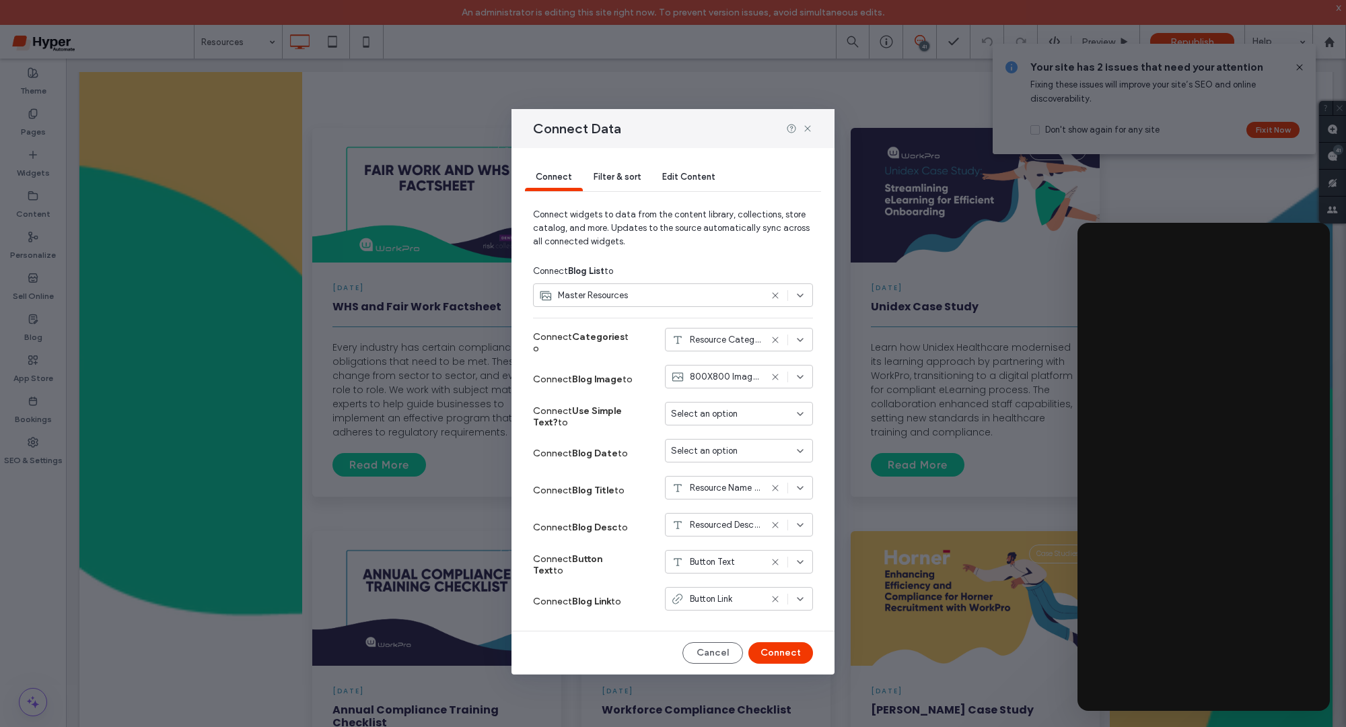
click at [611, 164] on div "Filter & sort" at bounding box center [617, 177] width 69 height 27
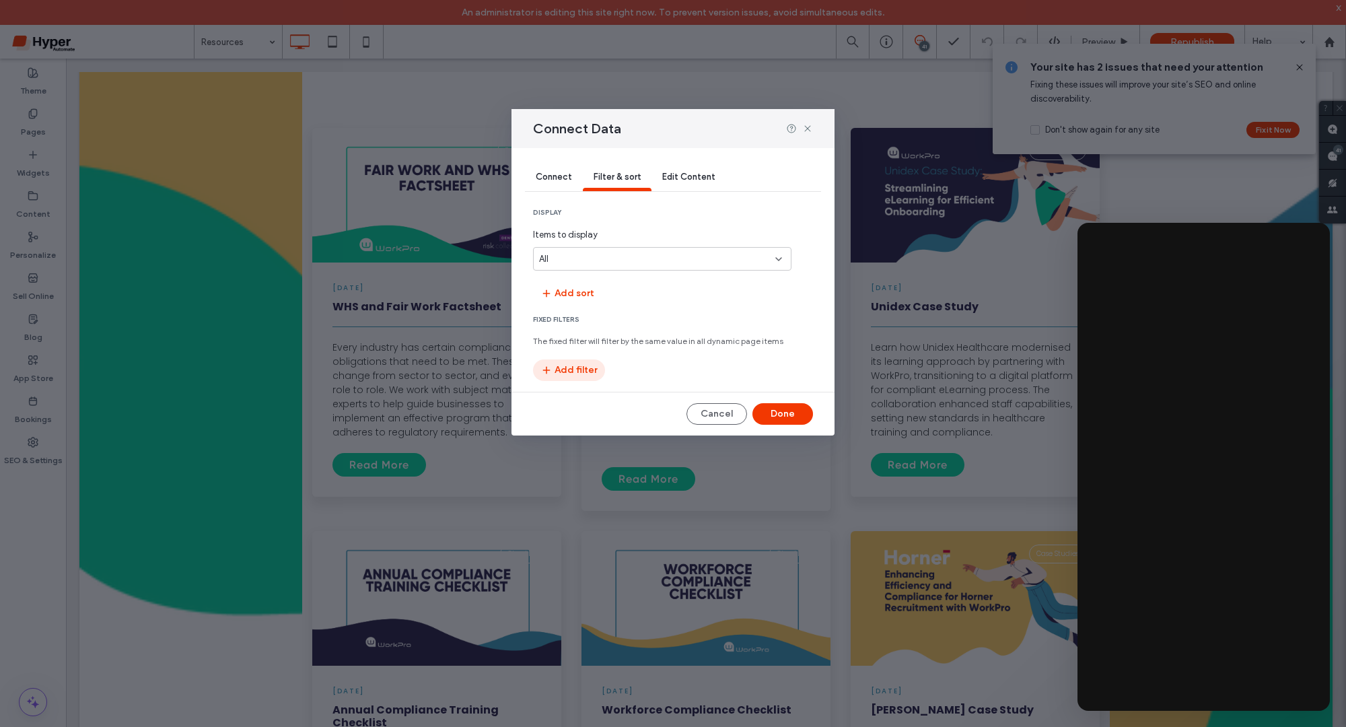
click at [571, 370] on button "Add filter" at bounding box center [569, 370] width 72 height 22
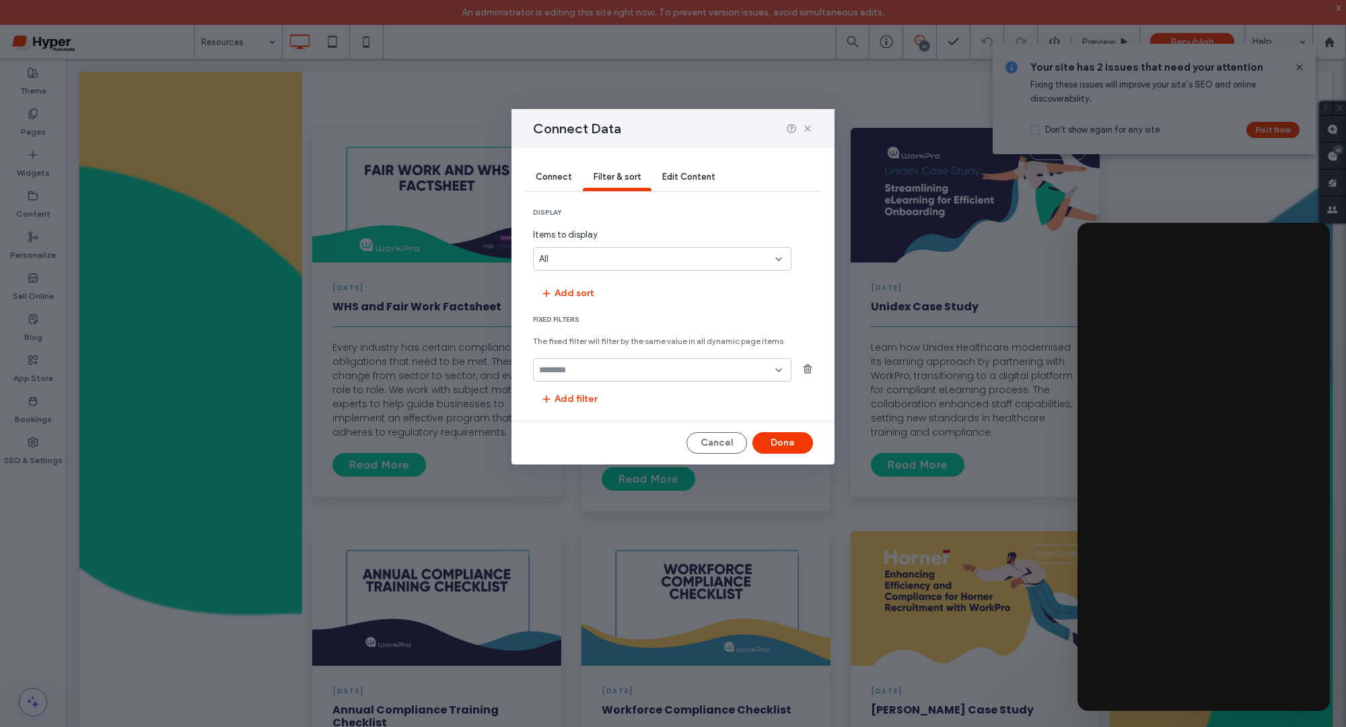
click at [572, 371] on input "fields-dropdown" at bounding box center [657, 370] width 236 height 11
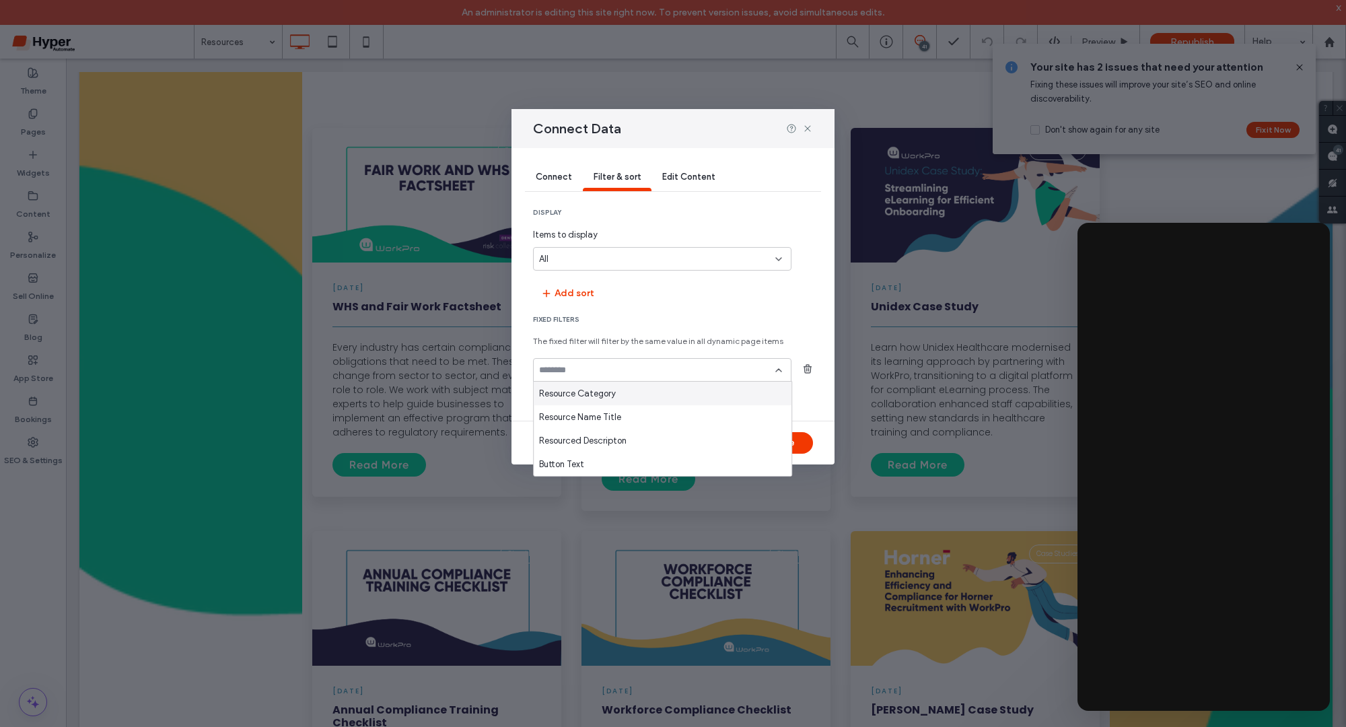
click at [738, 333] on section "Fixed Filters The fixed filter will filter by the same value in all dynamic pag…" at bounding box center [673, 362] width 280 height 95
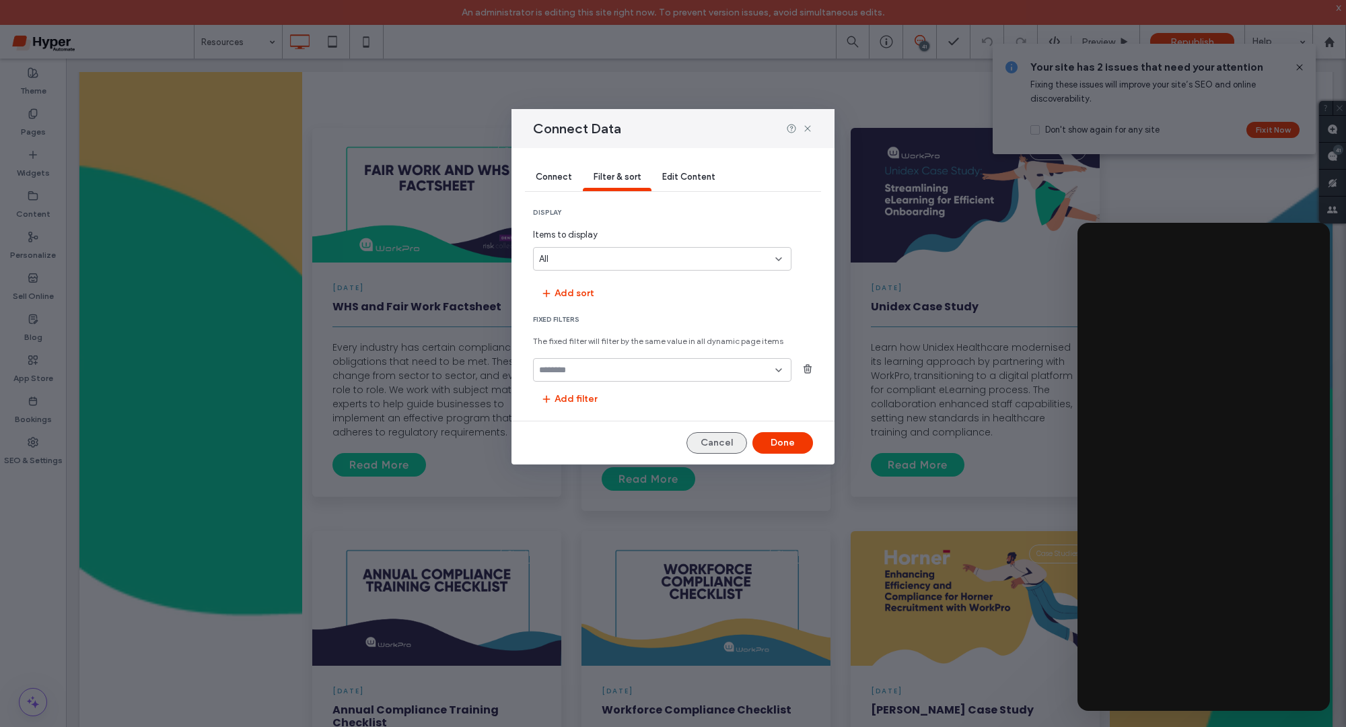
click at [731, 439] on button "Cancel" at bounding box center [716, 443] width 61 height 22
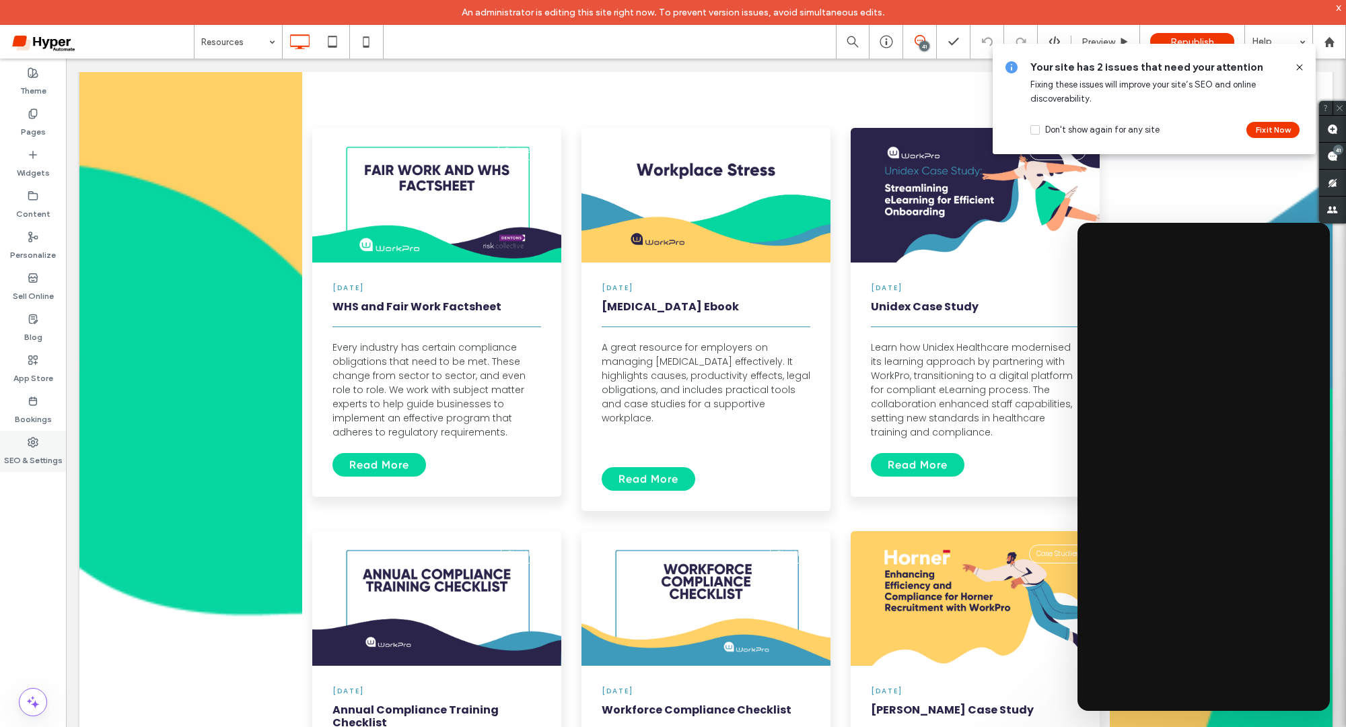
click at [55, 442] on div "SEO & Settings" at bounding box center [33, 451] width 66 height 41
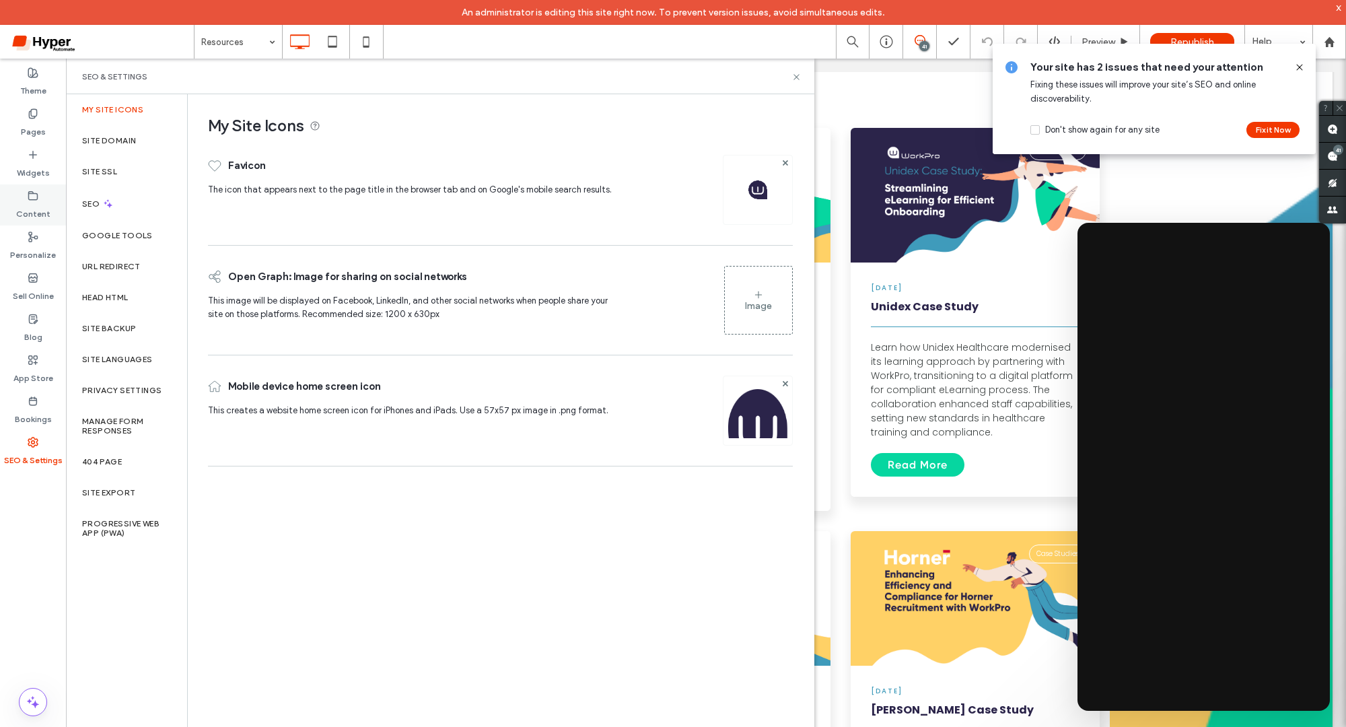
click at [43, 195] on div "Content" at bounding box center [33, 204] width 66 height 41
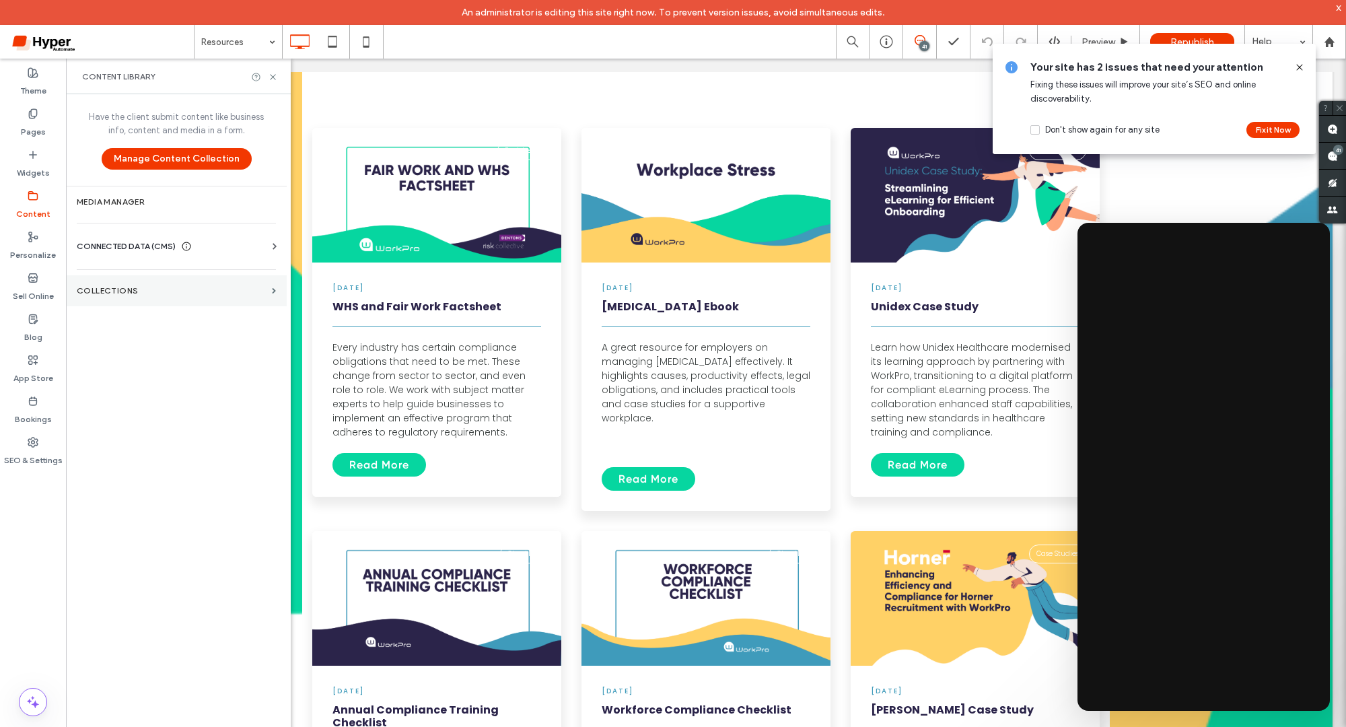
click at [129, 289] on label "Collections" at bounding box center [172, 290] width 190 height 9
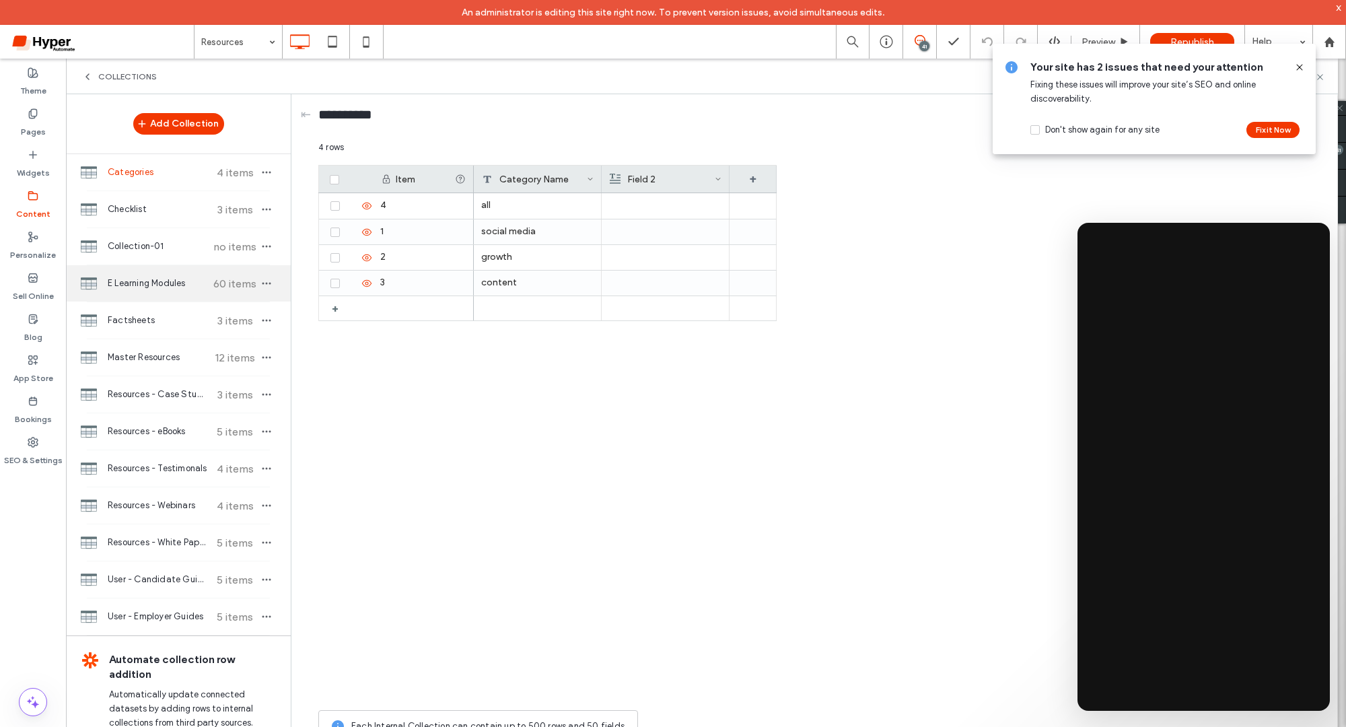
click at [160, 277] on span "E Learning Modules" at bounding box center [158, 283] width 100 height 13
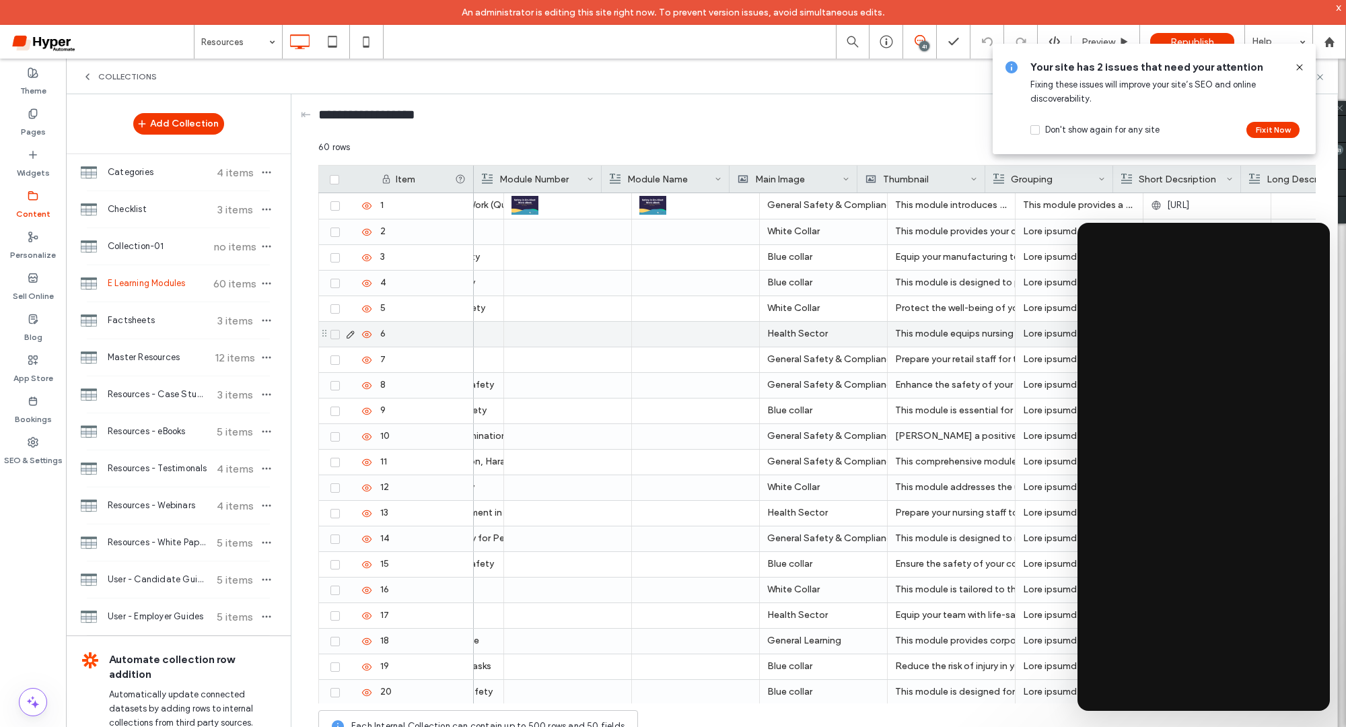
scroll to position [0, 0]
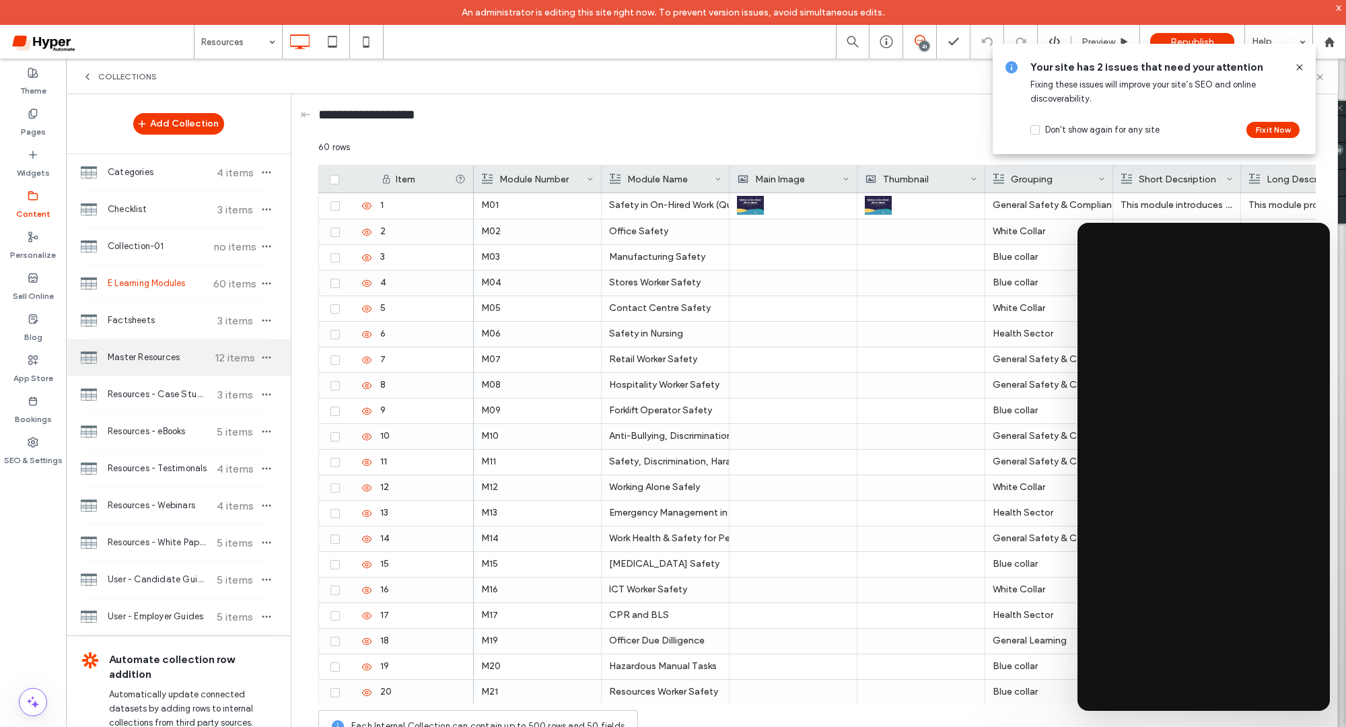
click at [188, 355] on span "Master Resources" at bounding box center [158, 357] width 100 height 13
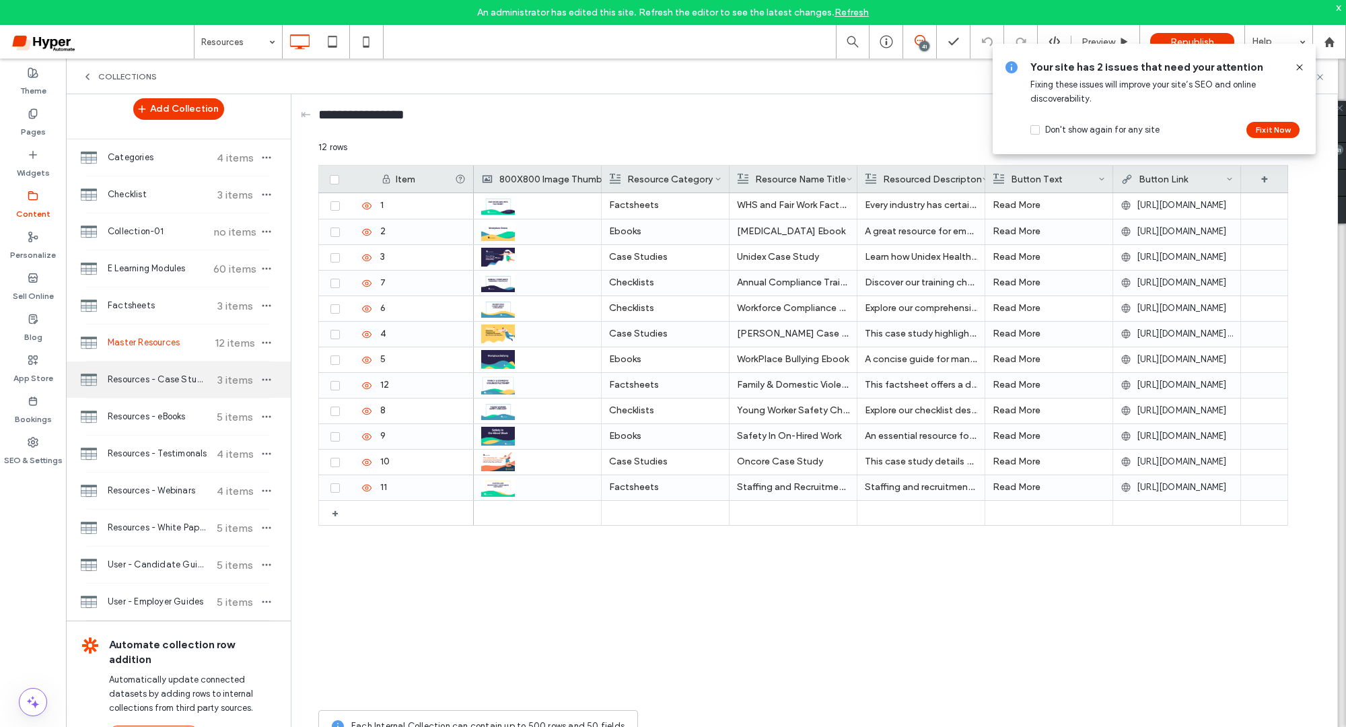
scroll to position [14, 0]
click at [184, 268] on span "E Learning Modules" at bounding box center [158, 268] width 100 height 13
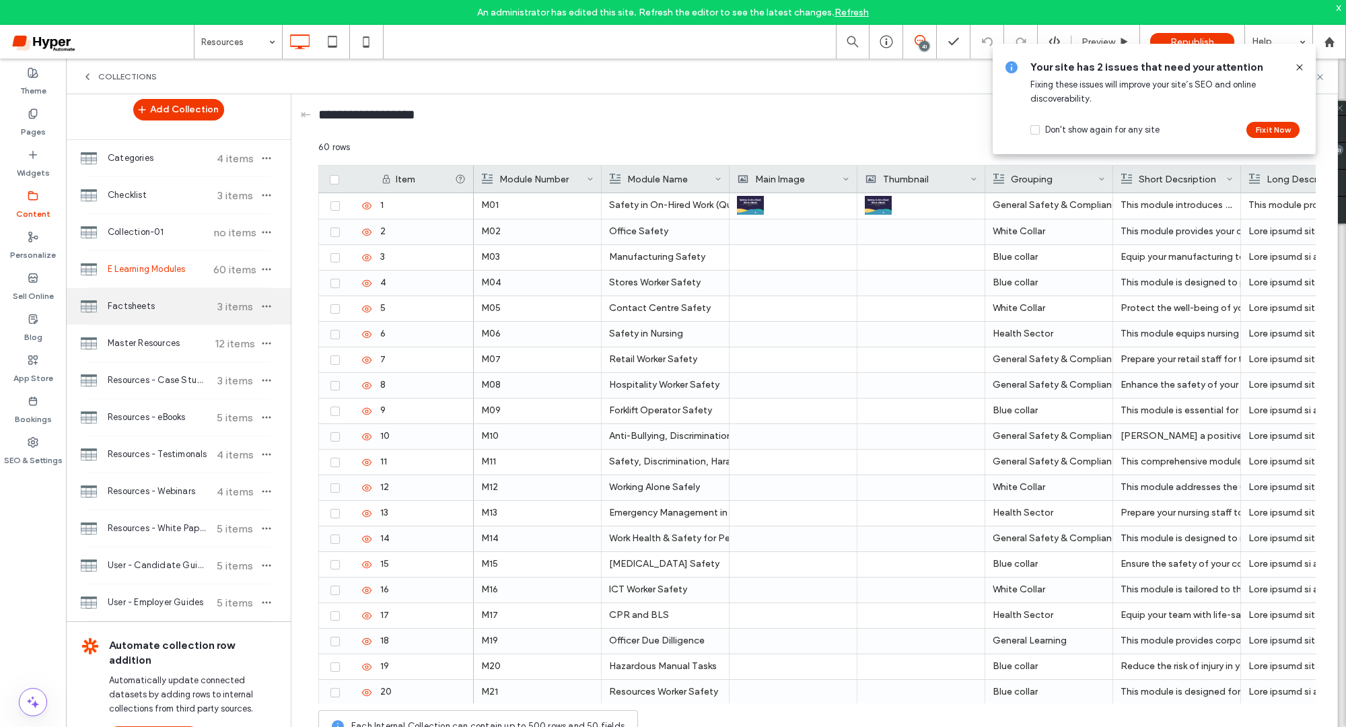
click at [178, 292] on div "Factsheets 3 items" at bounding box center [178, 306] width 225 height 36
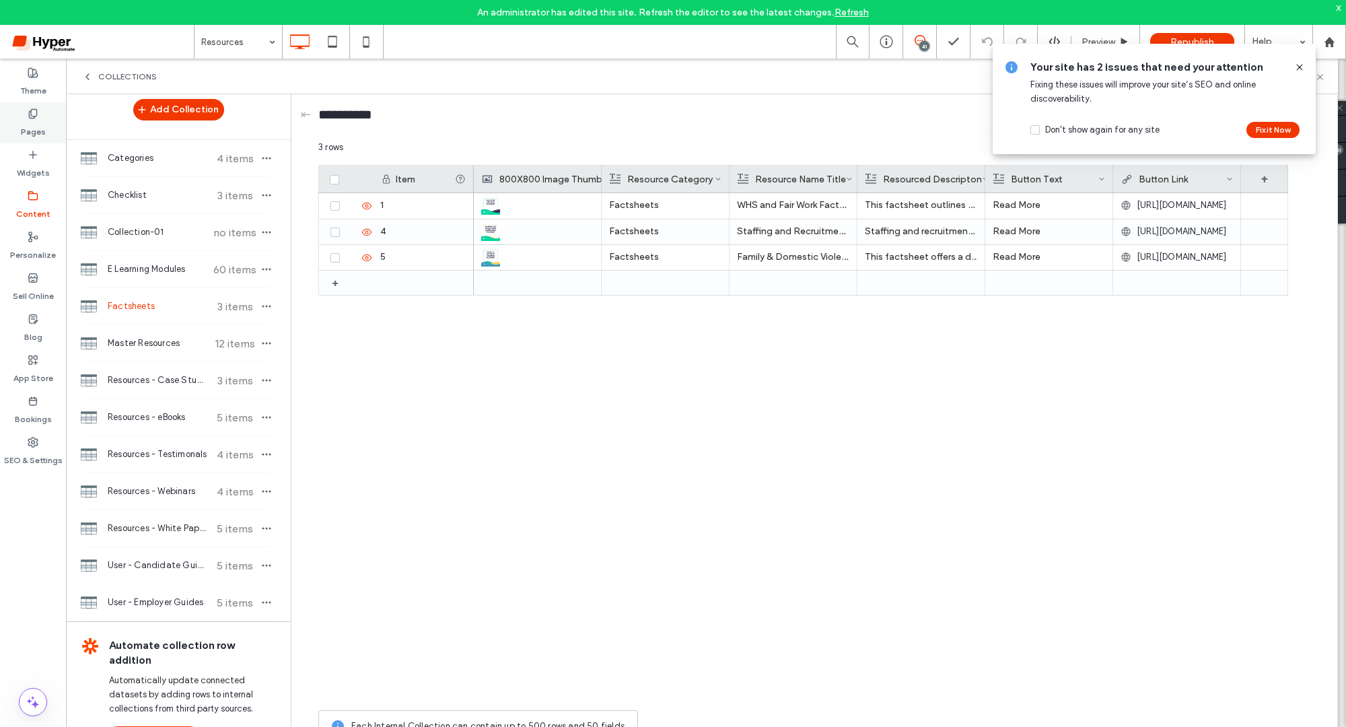
click at [20, 124] on div "Pages" at bounding box center [33, 122] width 66 height 41
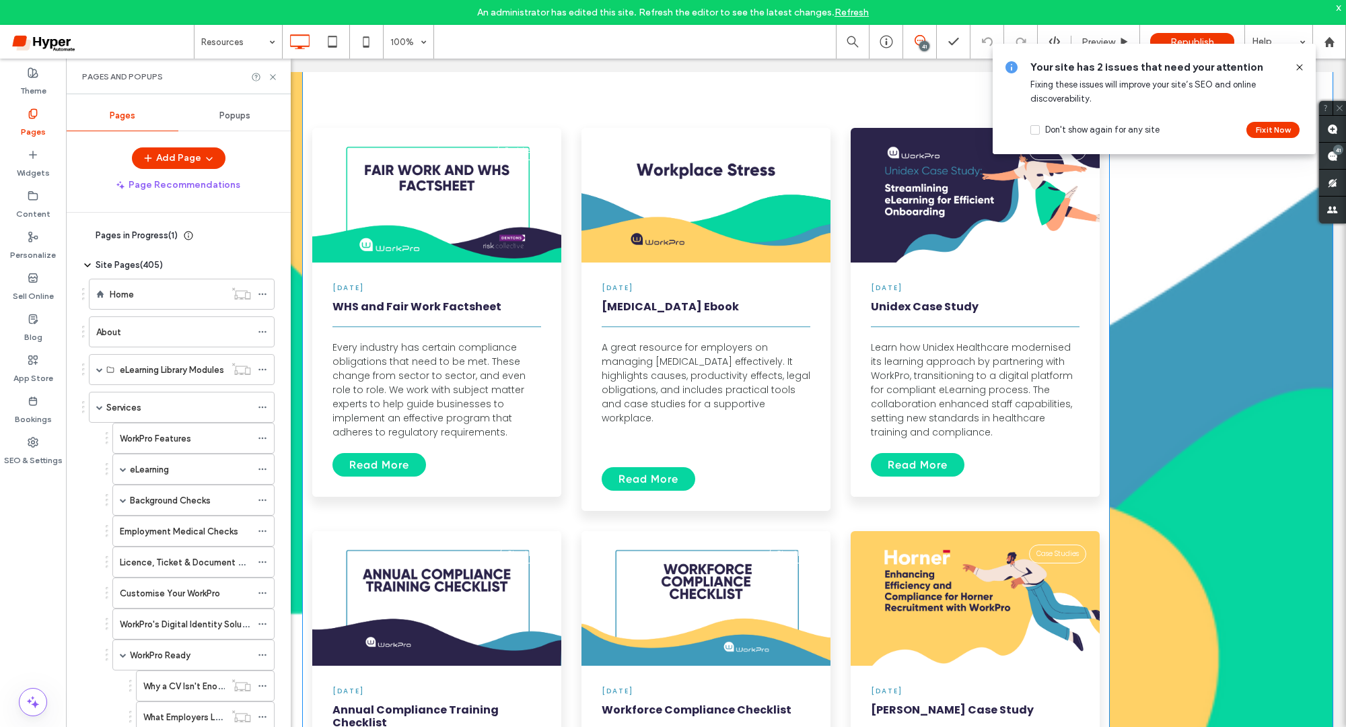
click at [524, 310] on span at bounding box center [705, 551] width 807 height 1040
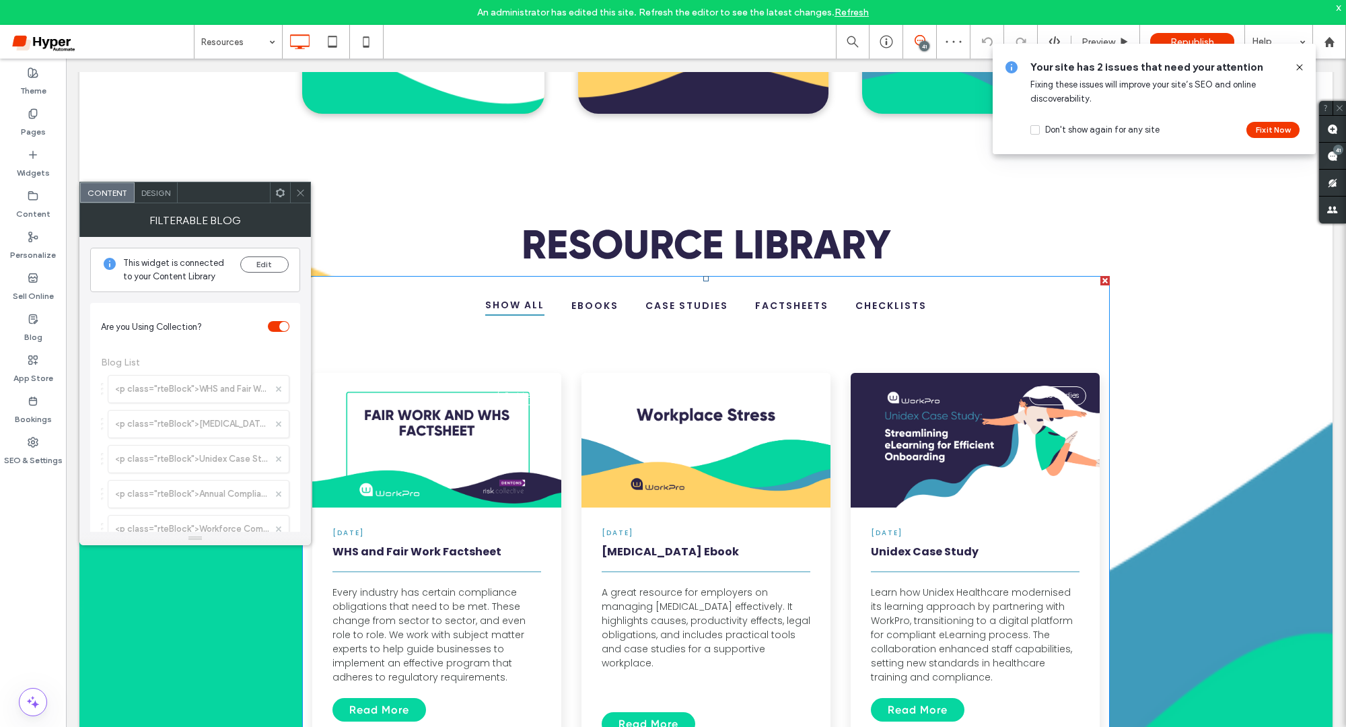
scroll to position [1469, 0]
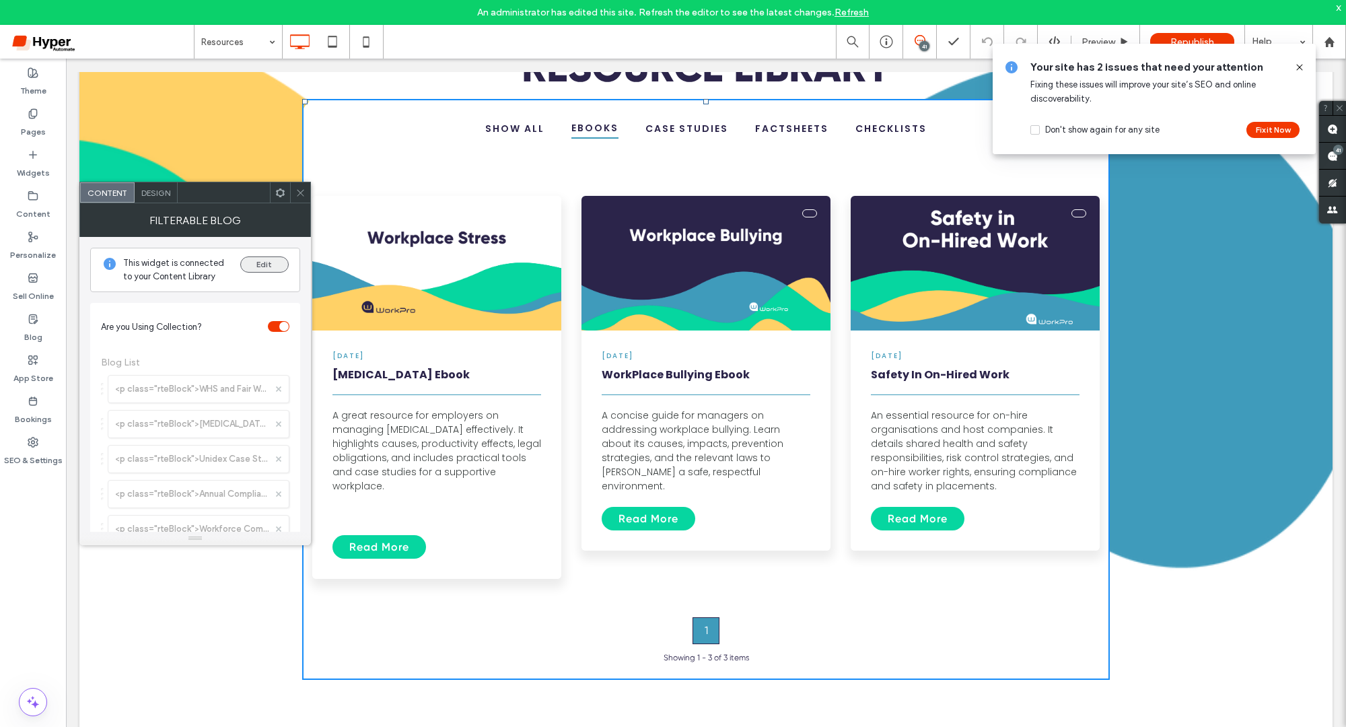
click at [276, 262] on button "Edit" at bounding box center [264, 264] width 48 height 16
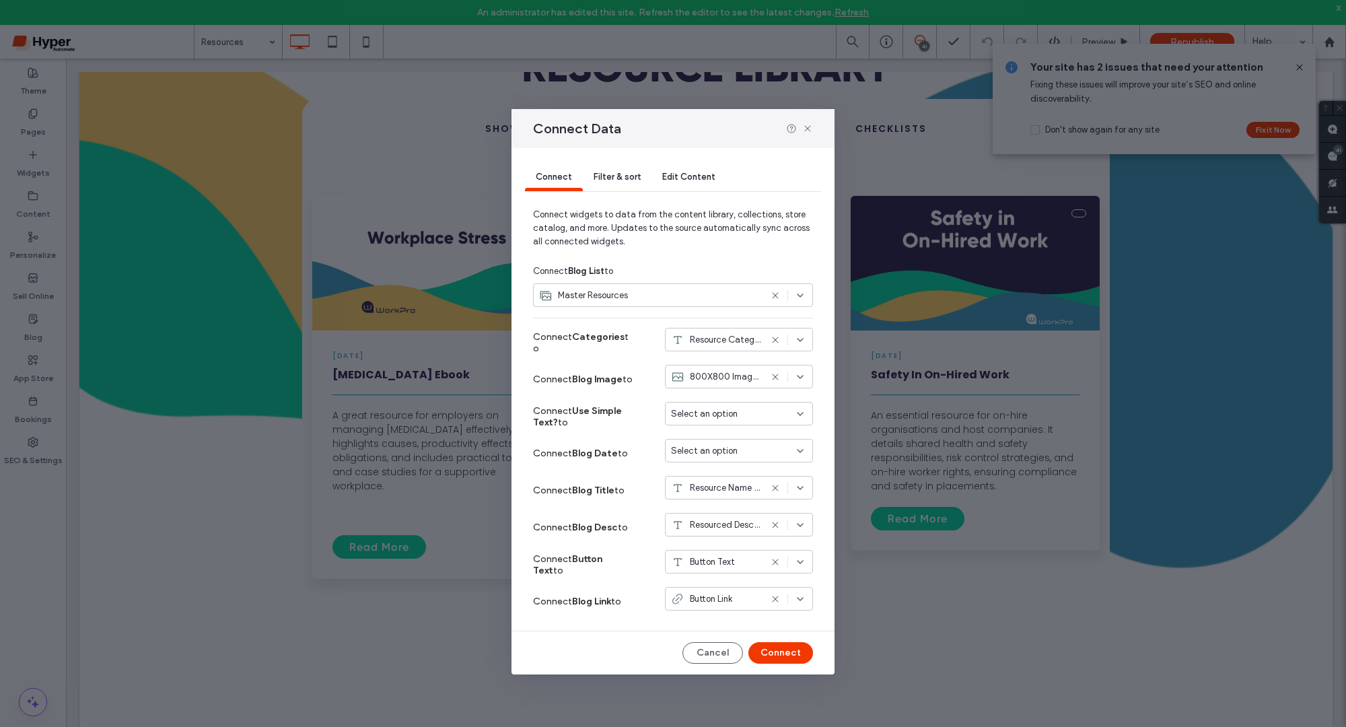
click at [693, 179] on span "Edit Content" at bounding box center [688, 177] width 53 height 10
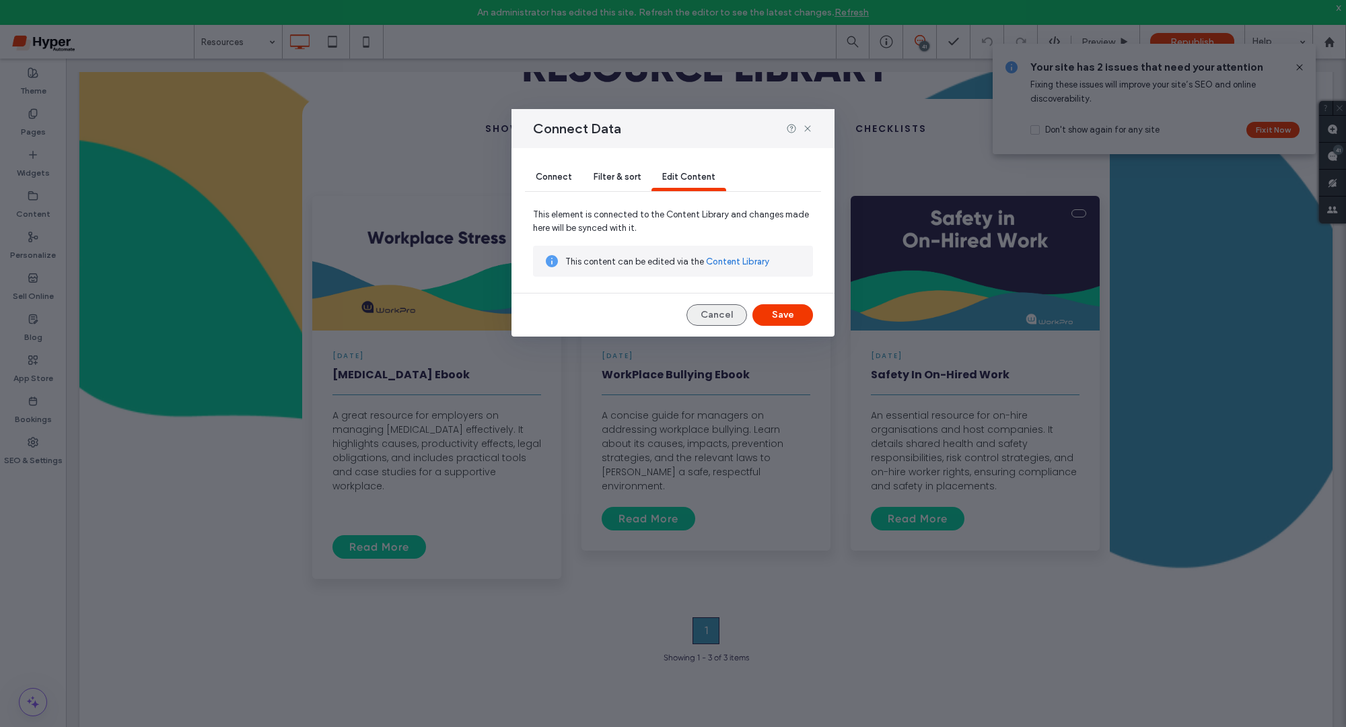
click at [715, 320] on button "Cancel" at bounding box center [716, 315] width 61 height 22
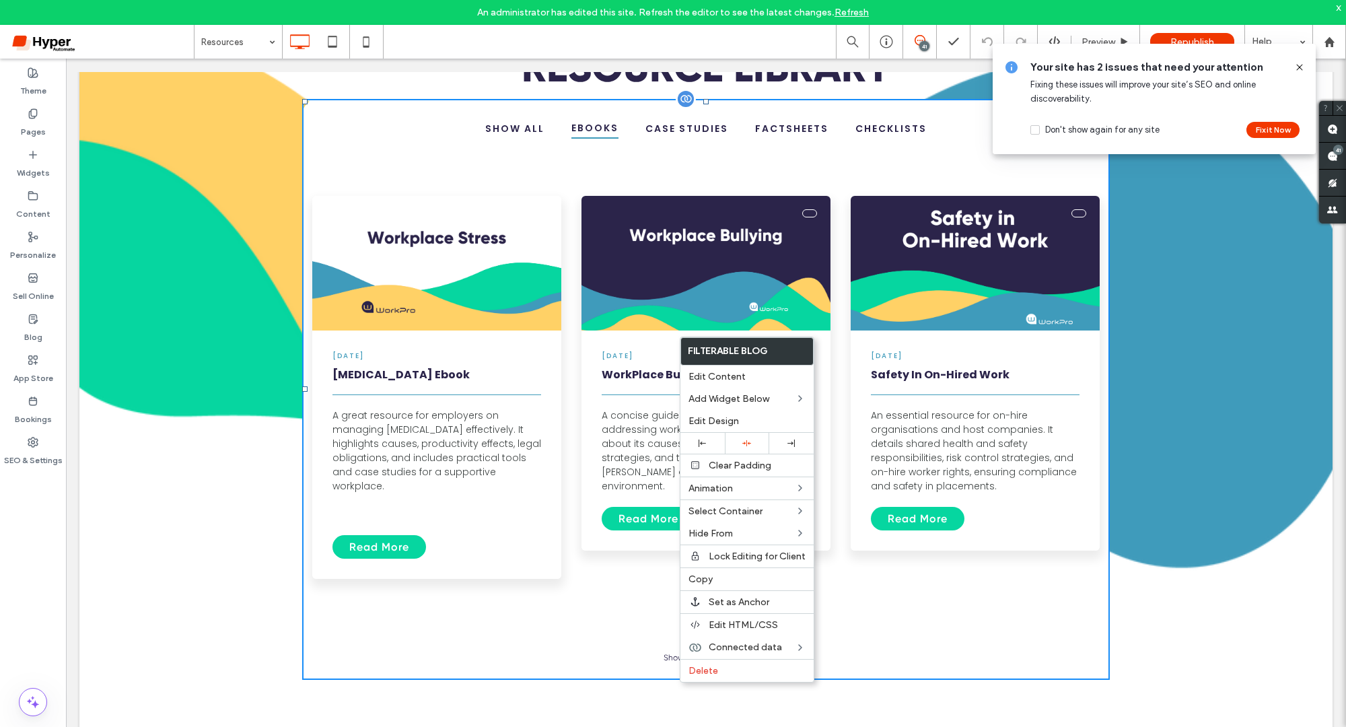
click at [655, 335] on div "[DATE] WorkPlace Bullying Ebook A concise guide for managers on addressing work…" at bounding box center [705, 440] width 249 height 220
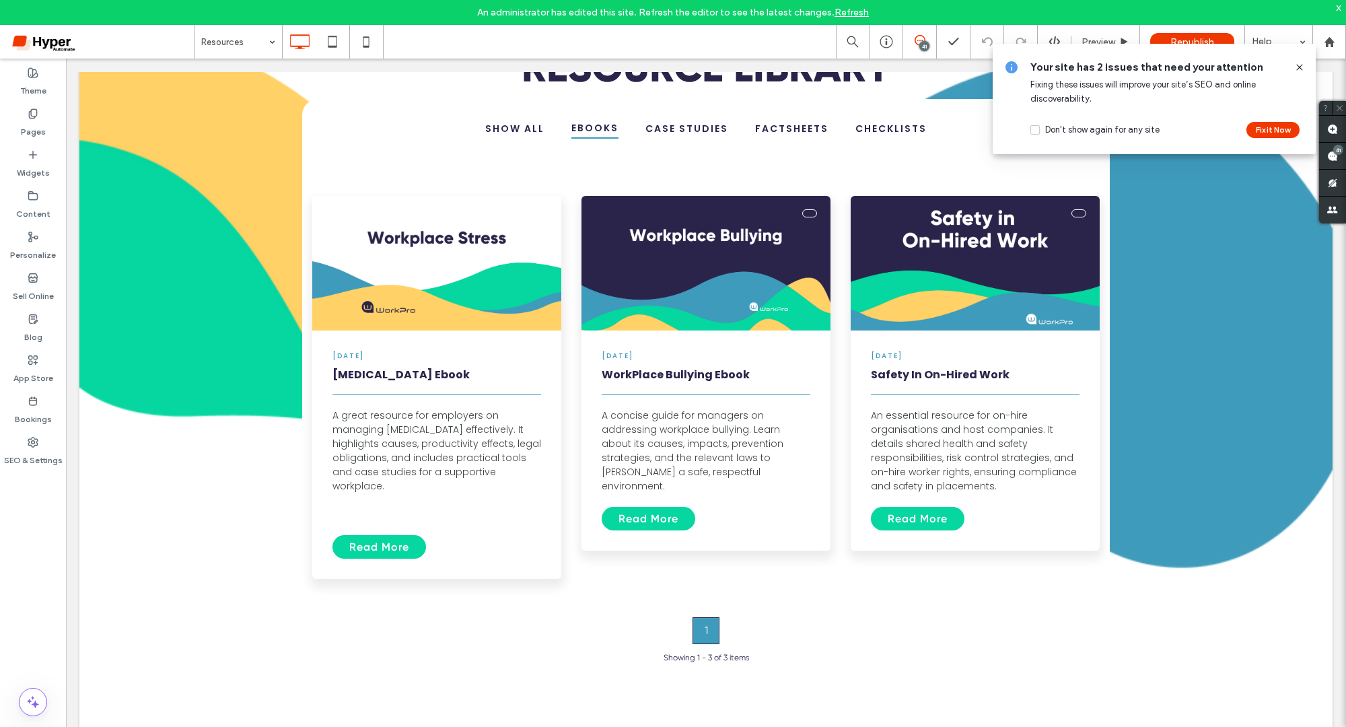
drag, startPoint x: 1297, startPoint y: 71, endPoint x: 1227, endPoint y: 19, distance: 88.0
click at [1297, 71] on icon at bounding box center [1299, 67] width 11 height 11
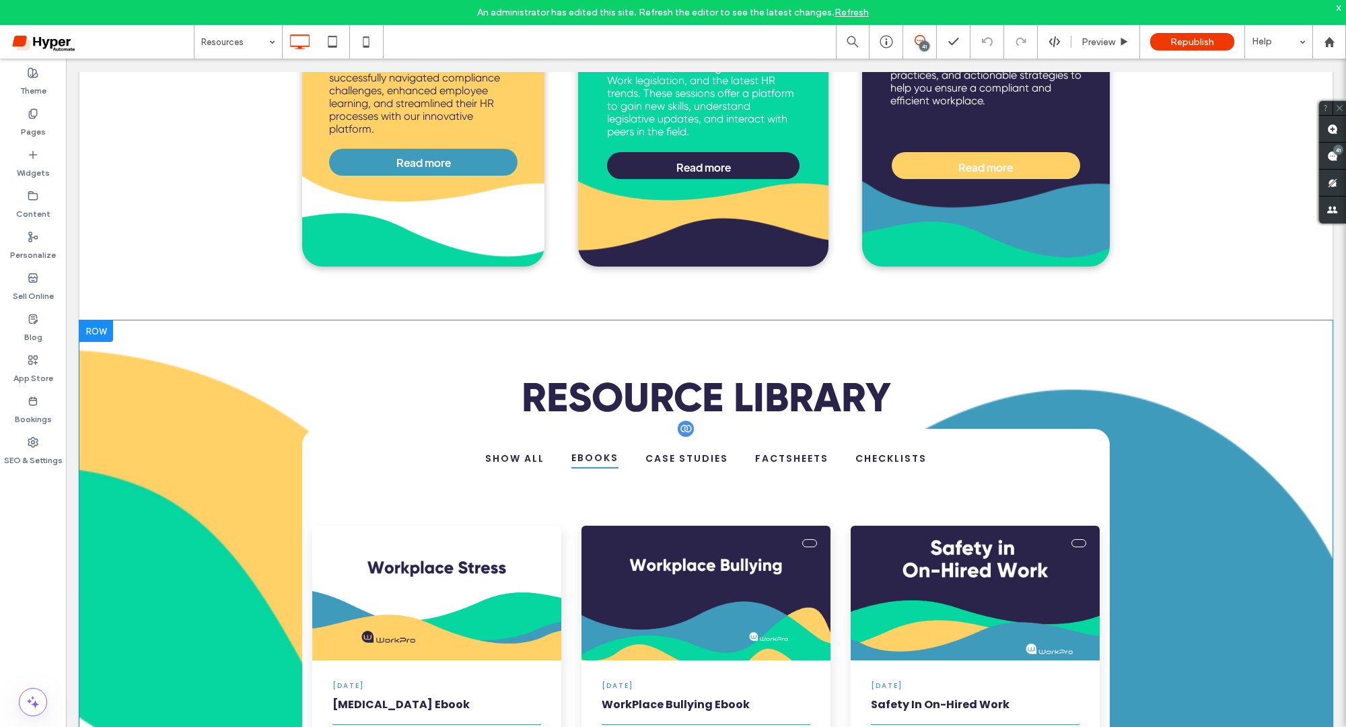
scroll to position [1315, 0]
